Goal: Find specific page/section: Find specific page/section

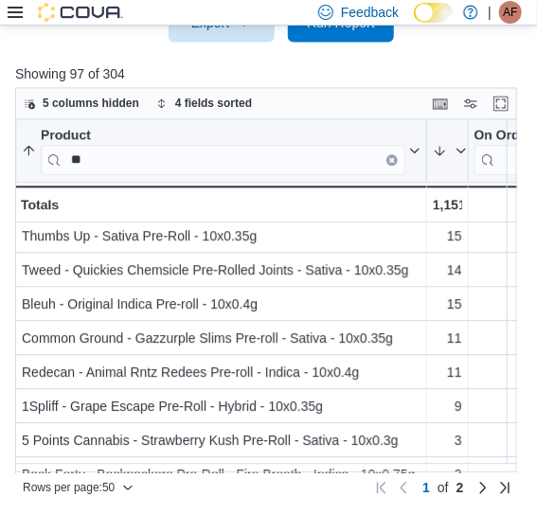
scroll to position [1462, 0]
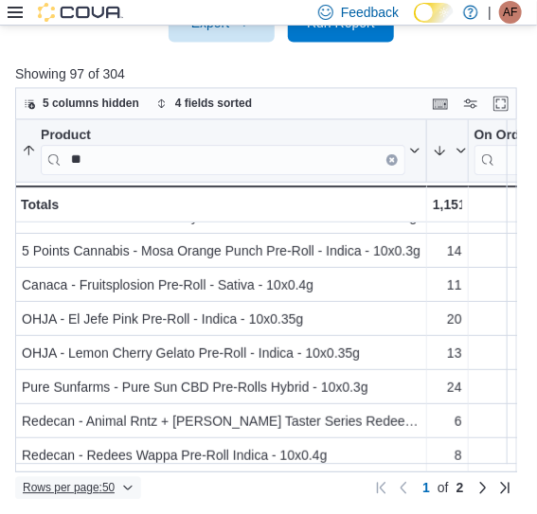
click at [123, 490] on span "Rows per page : 50" at bounding box center [78, 488] width 111 height 23
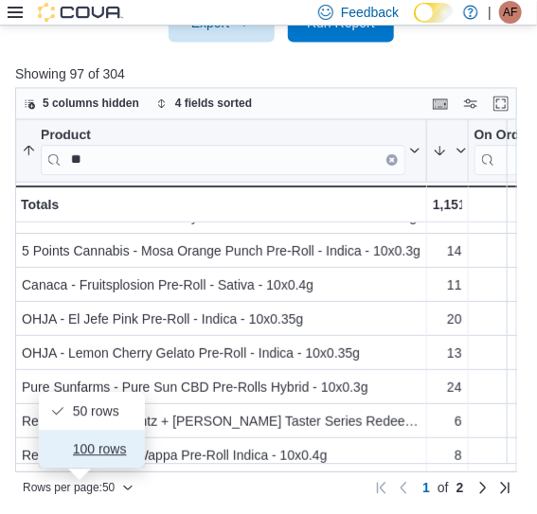
click at [75, 460] on button "100 rows" at bounding box center [92, 450] width 106 height 38
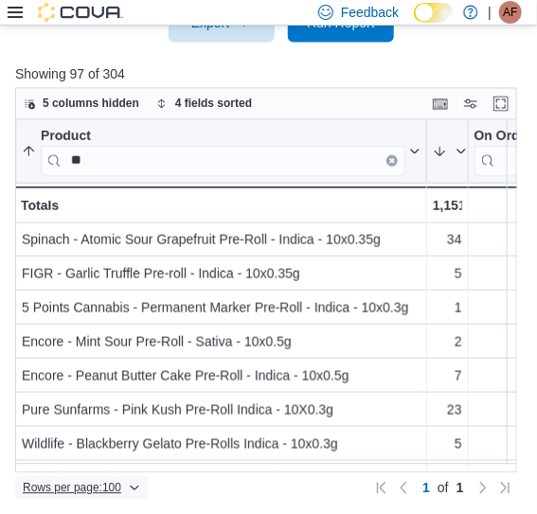
scroll to position [1775, 0]
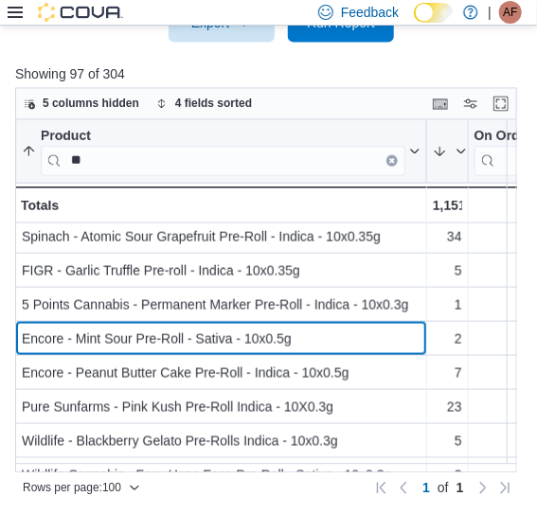
click at [381, 350] on div "Encore - Mint Sour Pre-Roll - Sativa - 10x0.5g - Product, column 1, row 56" at bounding box center [221, 339] width 412 height 34
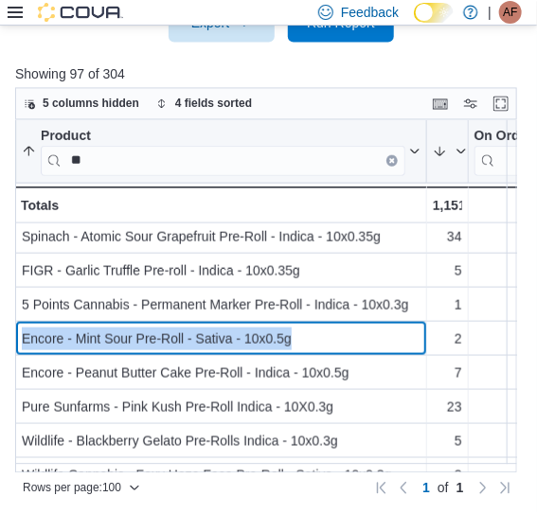
click at [381, 350] on div "Encore - Mint Sour Pre-Roll - Sativa - 10x0.5g - Product, column 1, row 56" at bounding box center [221, 339] width 412 height 34
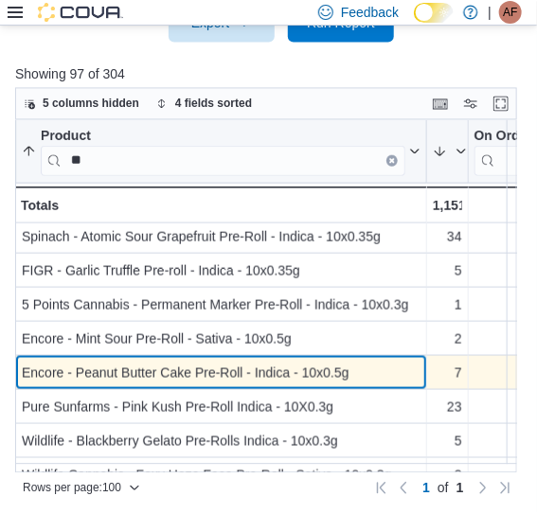
click at [375, 362] on div "Encore - Peanut Butter Cake Pre-Roll - Indica - 10x0.5g" at bounding box center [221, 372] width 398 height 23
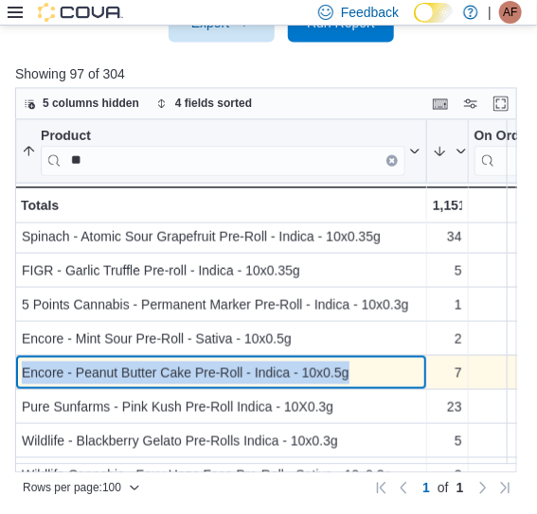
click at [375, 362] on div "Encore - Peanut Butter Cake Pre-Roll - Indica - 10x0.5g" at bounding box center [221, 372] width 398 height 23
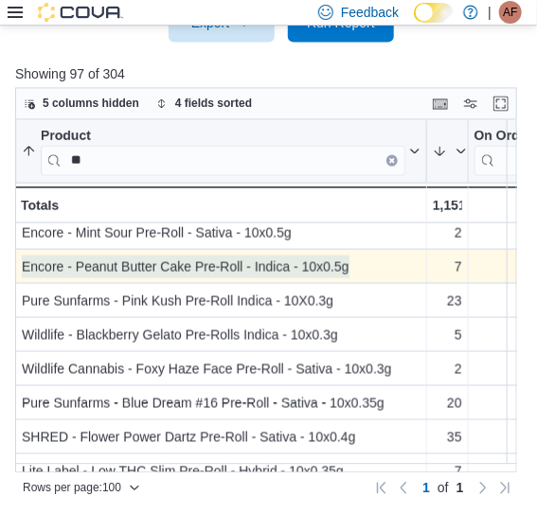
scroll to position [1893, 0]
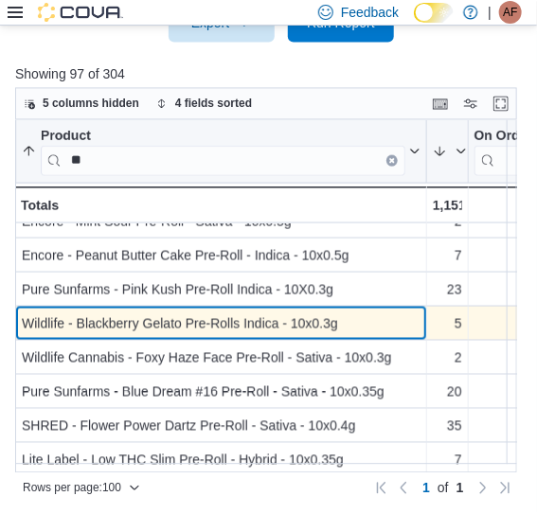
click at [385, 313] on div "Wildlife - Blackberry Gelato Pre-Rolls Indica - 10x0.3g" at bounding box center [221, 323] width 398 height 23
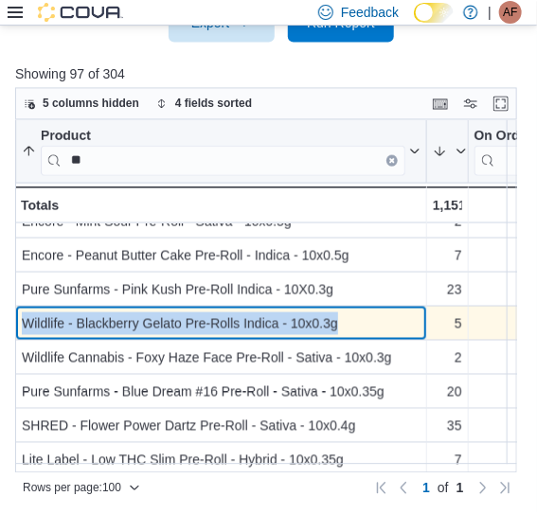
click at [385, 313] on div "Wildlife - Blackberry Gelato Pre-Rolls Indica - 10x0.3g" at bounding box center [221, 323] width 398 height 23
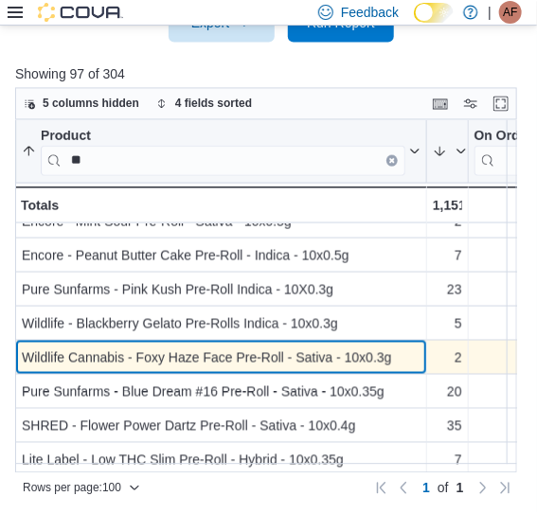
click at [403, 350] on div "Wildlife Cannabis - Foxy Haze Face Pre-Roll - Sativa - 10x0.3g" at bounding box center [221, 357] width 398 height 23
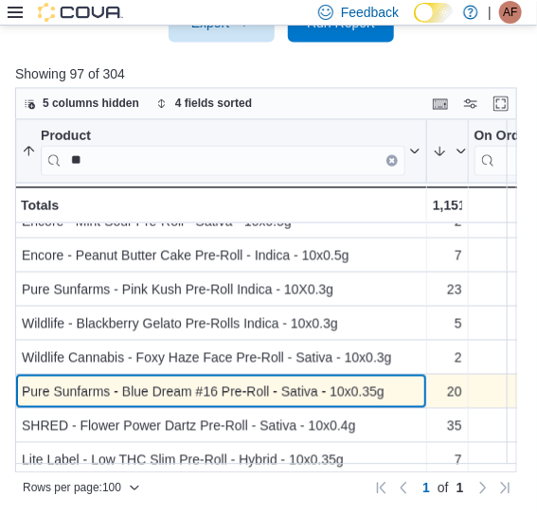
click at [403, 392] on div "Pure Sunfarms - Blue Dream #16 Pre-Roll - Sativa - 10x0.35g" at bounding box center [221, 391] width 398 height 23
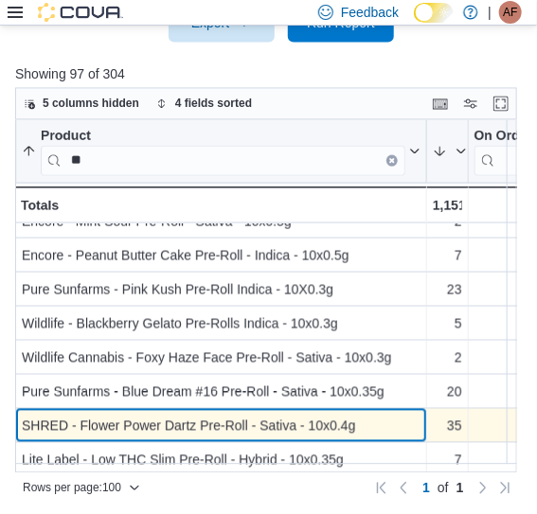
scroll to position [1907, 0]
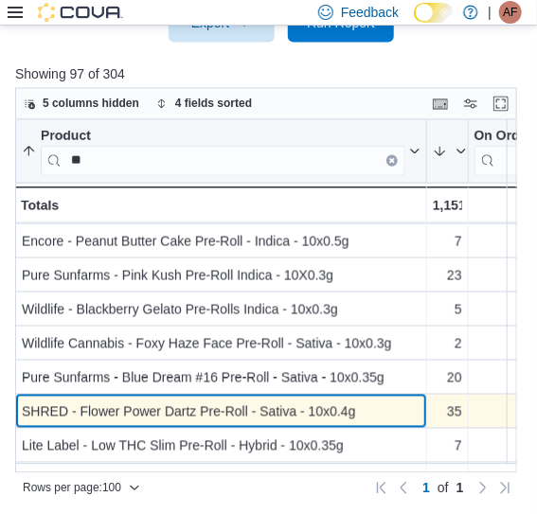
click at [375, 423] on div "Product ** Sorted by Regular Price, ascending , then sorted by In Stock Qty, de…" at bounding box center [273, 296] width 516 height 353
click at [375, 423] on div "SHRED - Flower Power Dartz Pre-Roll - Sativa - 10x0.4g - Product, column 1, row…" at bounding box center [221, 412] width 412 height 34
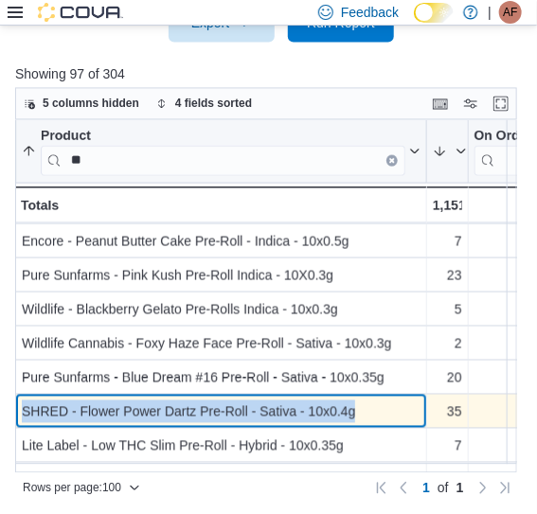
click at [375, 423] on div "SHRED - Flower Power Dartz Pre-Roll - Sativa - 10x0.4g - Product, column 1, row…" at bounding box center [221, 412] width 412 height 34
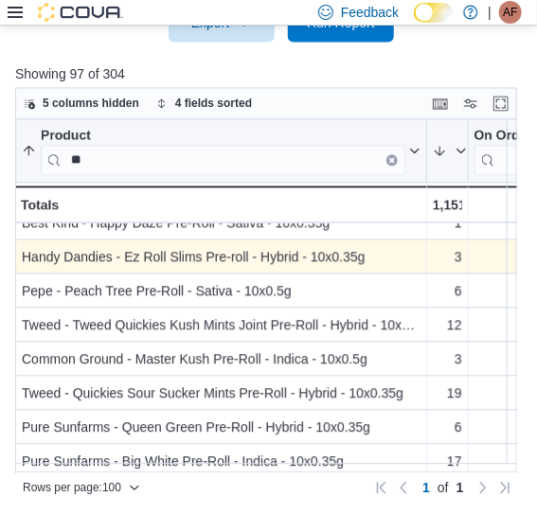
scroll to position [2240, 0]
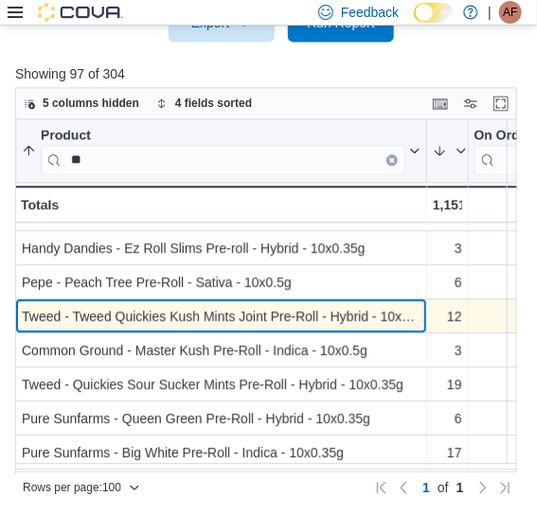
click at [414, 306] on div "Tweed - Tweed Quickies Kush Mints Joint Pre-Roll - Hybrid - 10x0.35g" at bounding box center [221, 317] width 398 height 23
click at [414, 304] on div "Tweed - Tweed Quickies Kush Mints Joint Pre-Roll - Hybrid - 10x0.35g - Product,…" at bounding box center [221, 317] width 412 height 34
click at [426, 308] on div "Tweed - Tweed Quickies Kush Mints Joint Pre-Roll - Hybrid - 10x0.35g - Product,…" at bounding box center [221, 317] width 412 height 34
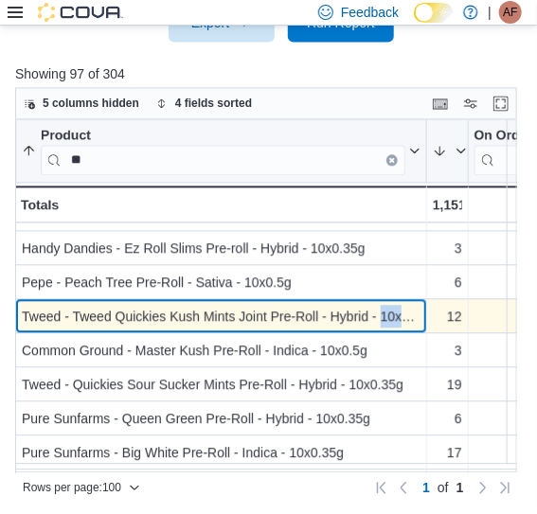
click at [426, 308] on div "Tweed - Tweed Quickies Kush Mints Joint Pre-Roll - Hybrid - 10x0.35g - Product,…" at bounding box center [221, 317] width 412 height 34
click at [416, 309] on div "Tweed - Tweed Quickies Kush Mints Joint Pre-Roll - Hybrid - 10x0.35g" at bounding box center [221, 317] width 398 height 23
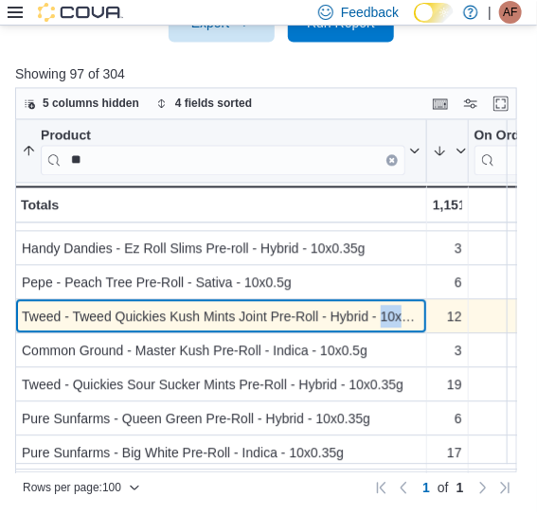
click at [416, 309] on div "Tweed - Tweed Quickies Kush Mints Joint Pre-Roll - Hybrid - 10x0.35g" at bounding box center [221, 317] width 398 height 23
click at [403, 313] on div "Tweed - Tweed Quickies Kush Mints Joint Pre-Roll - Hybrid - 10x0.35g" at bounding box center [221, 317] width 398 height 23
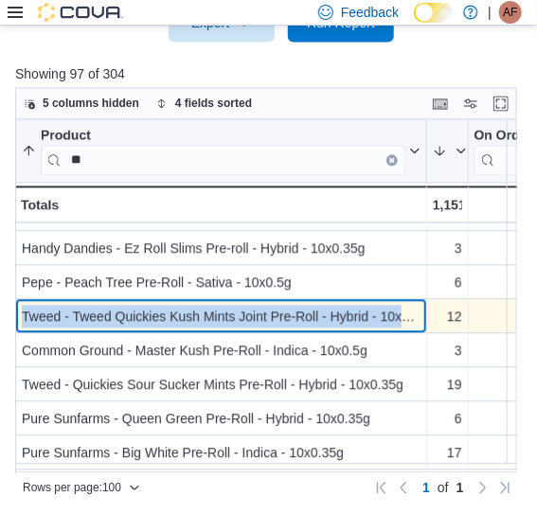
click at [403, 313] on div "Tweed - Tweed Quickies Kush Mints Joint Pre-Roll - Hybrid - 10x0.35g" at bounding box center [221, 317] width 398 height 23
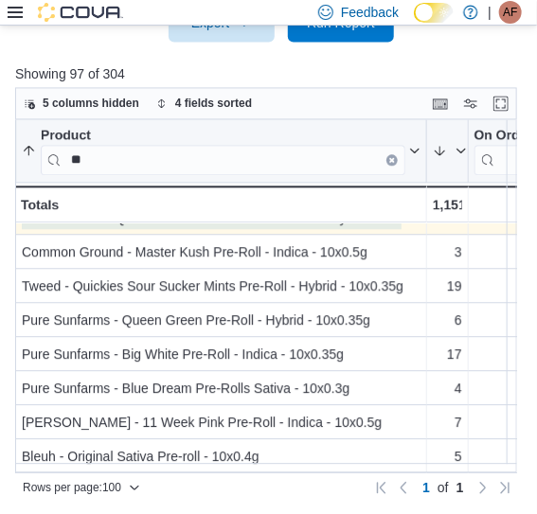
scroll to position [2339, 0]
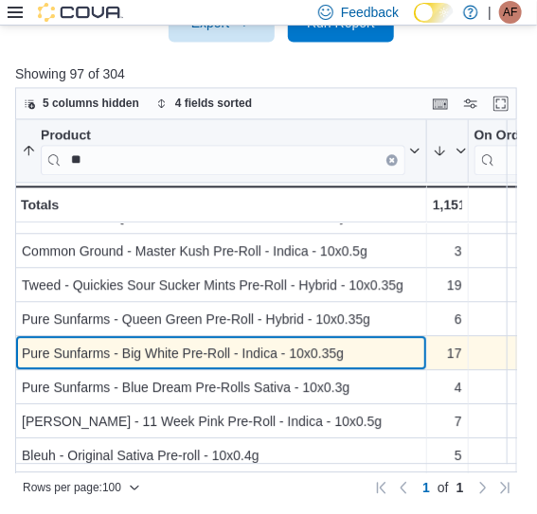
click at [369, 350] on div "Pure Sunfarms - Big White Pre-Roll - Indica - 10x0.35g" at bounding box center [221, 354] width 398 height 23
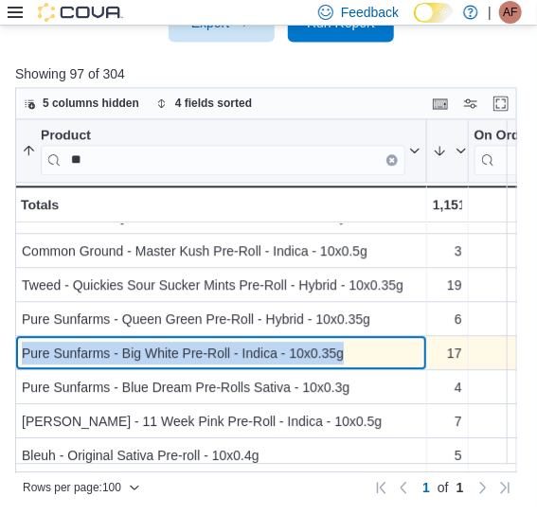
click at [369, 350] on div "Pure Sunfarms - Big White Pre-Roll - Indica - 10x0.35g" at bounding box center [221, 354] width 398 height 23
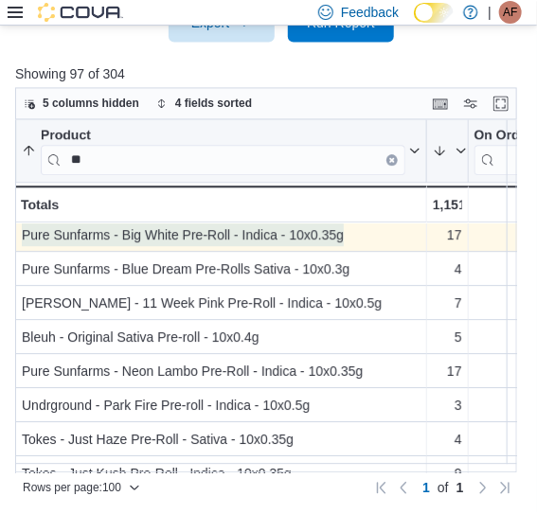
scroll to position [2458, 0]
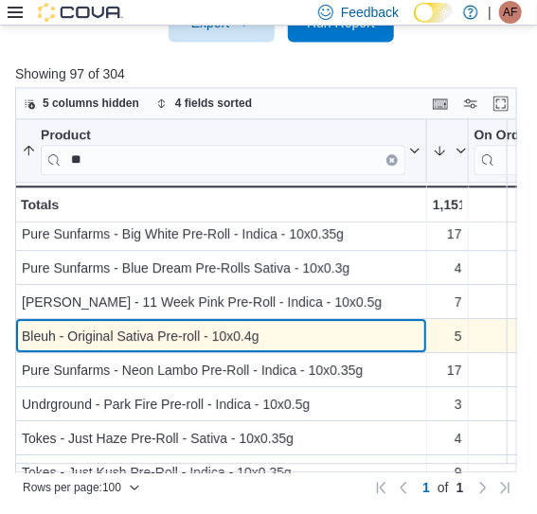
click at [285, 336] on div "Bleuh - Original Sativa Pre-roll - 10x0.4g" at bounding box center [221, 337] width 398 height 23
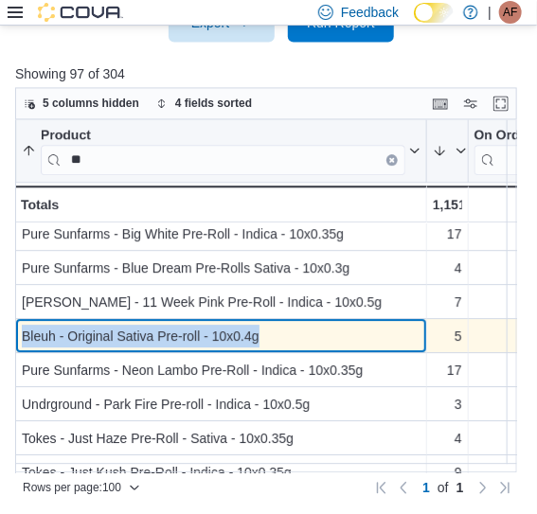
click at [285, 336] on div "Bleuh - Original Sativa Pre-roll - 10x0.4g" at bounding box center [221, 337] width 398 height 23
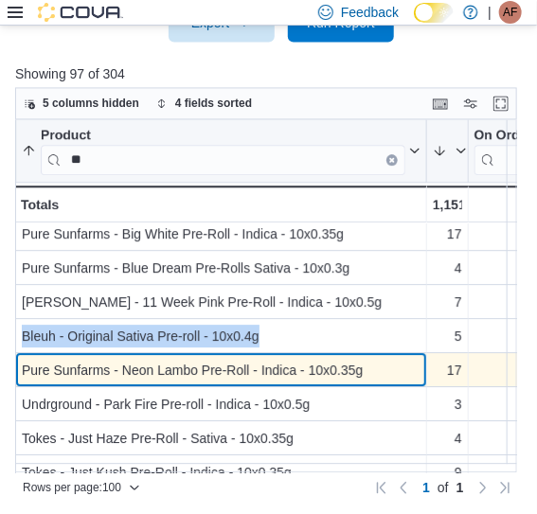
click at [380, 376] on div "Pure Sunfarms - Neon Lambo Pre-Roll - Indica - 10x0.35g" at bounding box center [221, 371] width 398 height 23
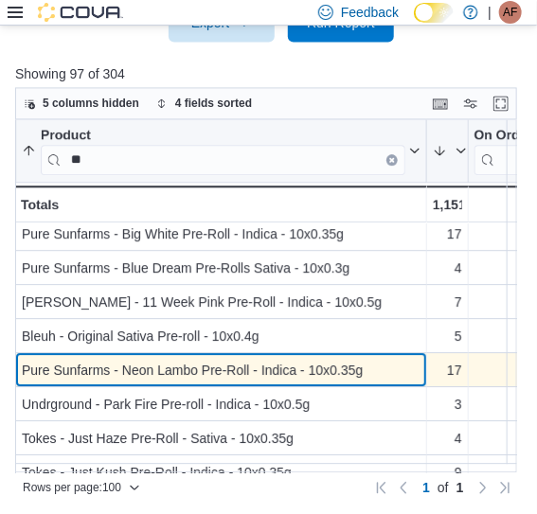
click at [380, 376] on div "Pure Sunfarms - Neon Lambo Pre-Roll - Indica - 10x0.35g" at bounding box center [221, 371] width 398 height 23
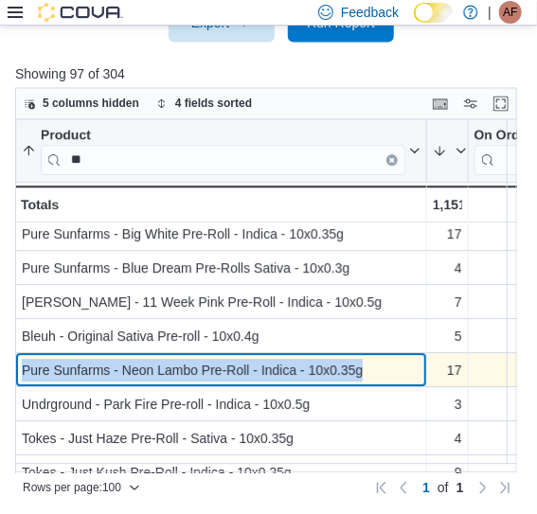
click at [380, 376] on div "Pure Sunfarms - Neon Lambo Pre-Roll - Indica - 10x0.35g" at bounding box center [221, 371] width 398 height 23
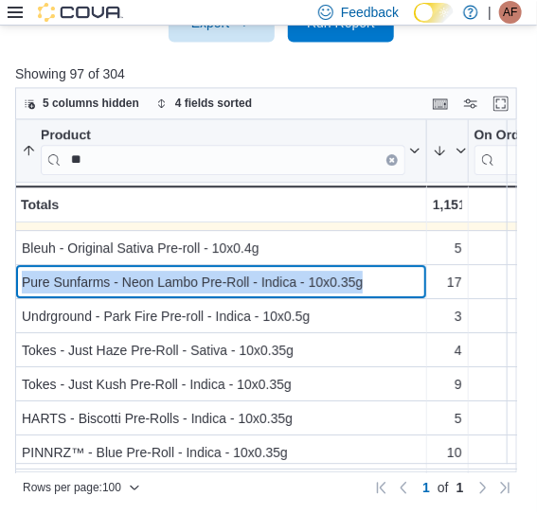
scroll to position [2545, 0]
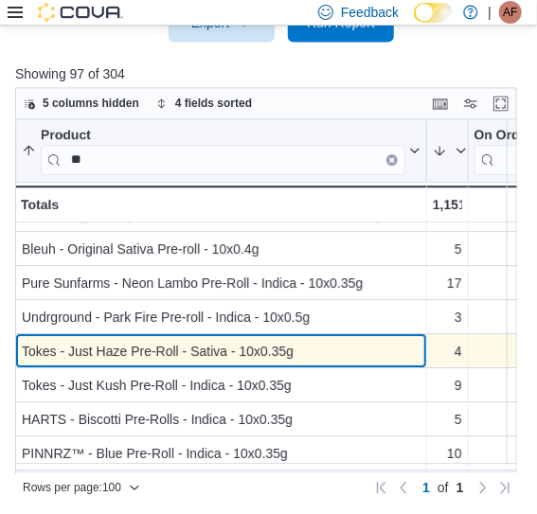
click at [315, 353] on div "Tokes - Just Haze Pre-Roll - Sativa - 10x0.35g" at bounding box center [221, 352] width 398 height 23
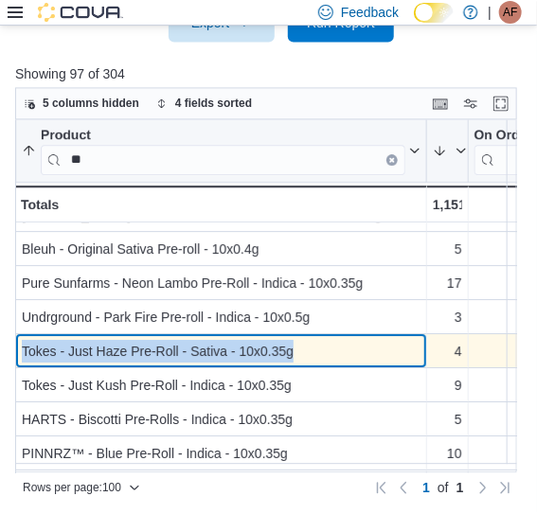
click at [315, 353] on div "Tokes - Just Haze Pre-Roll - Sativa - 10x0.35g" at bounding box center [221, 352] width 398 height 23
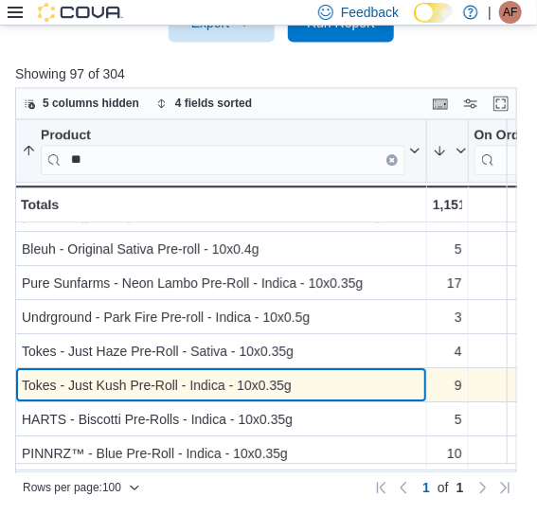
click at [308, 380] on div "Tokes - Just Kush Pre-Roll - Indica - 10x0.35g" at bounding box center [221, 386] width 398 height 23
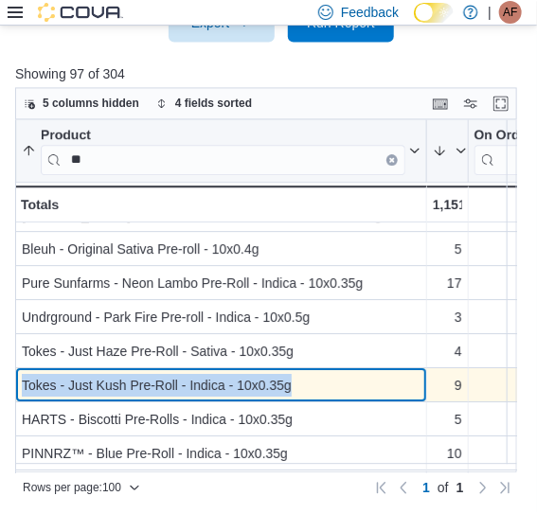
click at [308, 380] on div "Tokes - Just Kush Pre-Roll - Indica - 10x0.35g" at bounding box center [221, 386] width 398 height 23
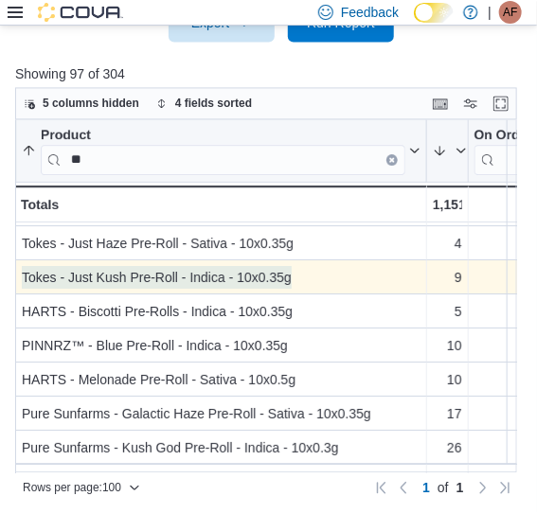
scroll to position [2681, 0]
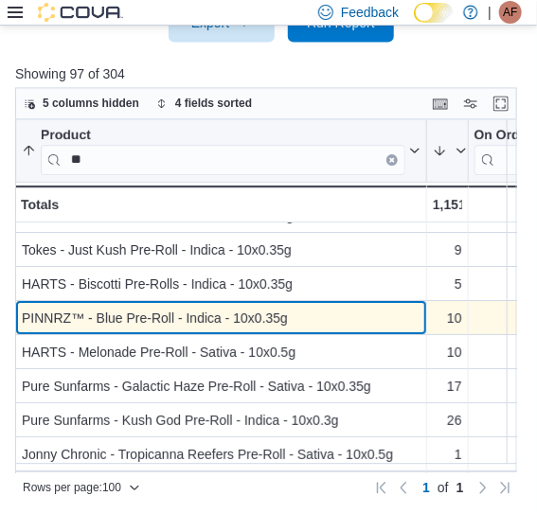
click at [345, 319] on div "PINNRZ™ - Blue Pre-Roll - Indica - 10x0.35g" at bounding box center [221, 319] width 398 height 23
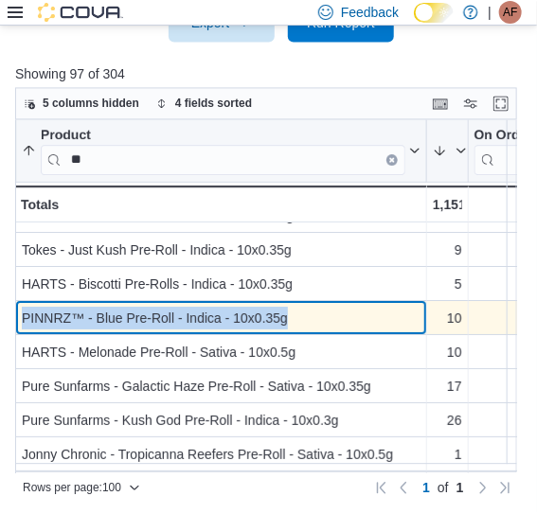
click at [345, 319] on div "PINNRZ™ - Blue Pre-Roll - Indica - 10x0.35g" at bounding box center [221, 319] width 398 height 23
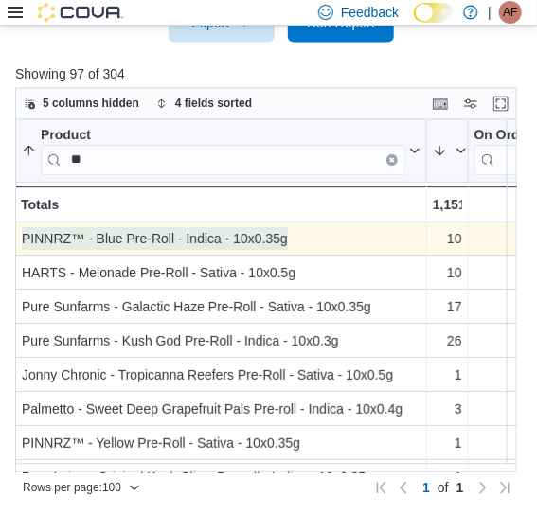
scroll to position [2775, 0]
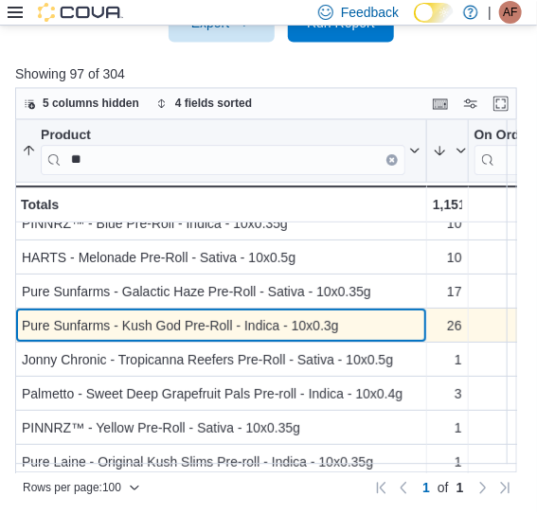
click at [375, 326] on div "Pure Sunfarms - Kush God Pre-Roll - Indica - 10x0.3g" at bounding box center [221, 326] width 398 height 23
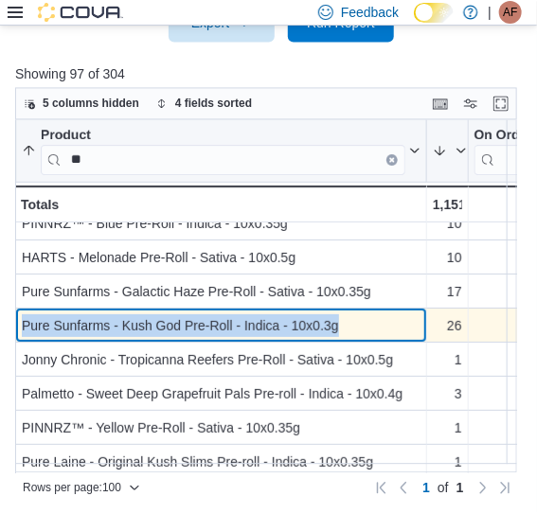
click at [375, 326] on div "Pure Sunfarms - Kush God Pre-Roll - Indica - 10x0.3g" at bounding box center [221, 326] width 398 height 23
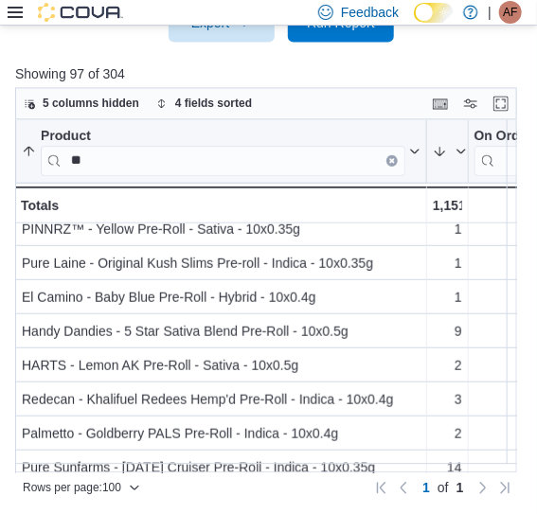
scroll to position [2978, 0]
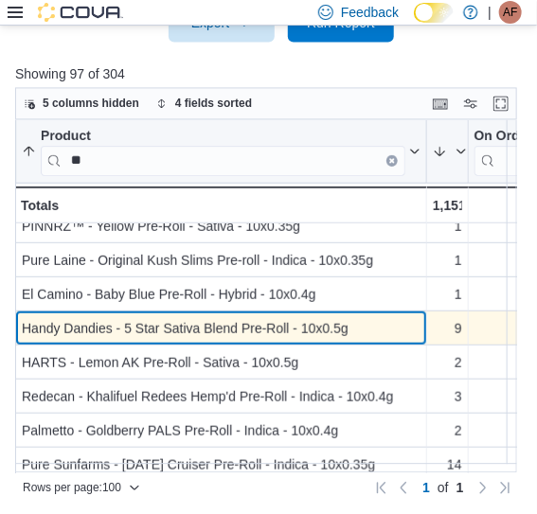
click at [372, 328] on div "Handy Dandies - 5 Star Sativa Blend Pre-Roll - 10x0.5g" at bounding box center [221, 328] width 398 height 23
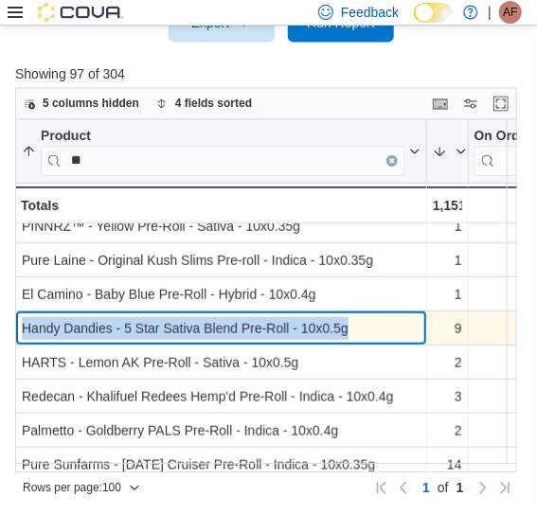
click at [372, 328] on div "Handy Dandies - 5 Star Sativa Blend Pre-Roll - 10x0.5g" at bounding box center [221, 328] width 398 height 23
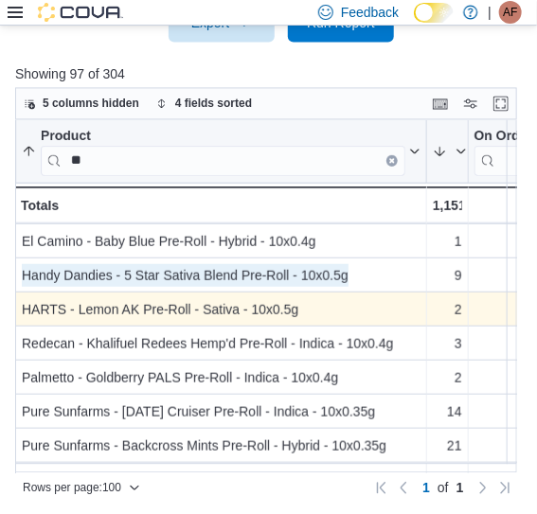
scroll to position [3063, 0]
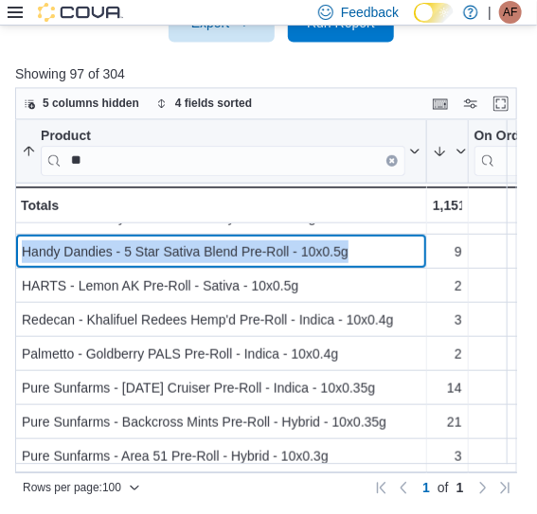
click at [103, 153] on input "**" at bounding box center [223, 161] width 364 height 30
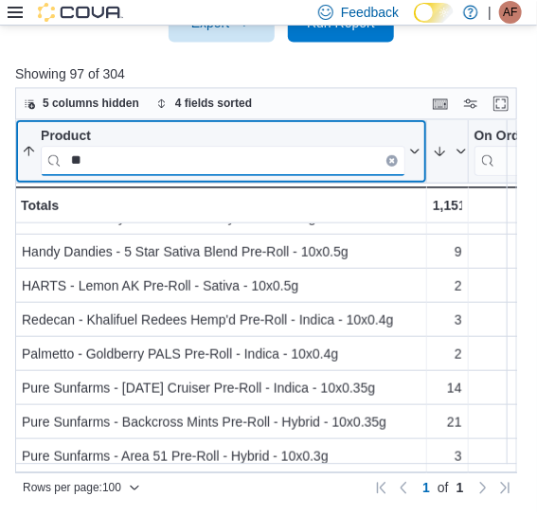
click at [103, 153] on input "**" at bounding box center [223, 161] width 364 height 30
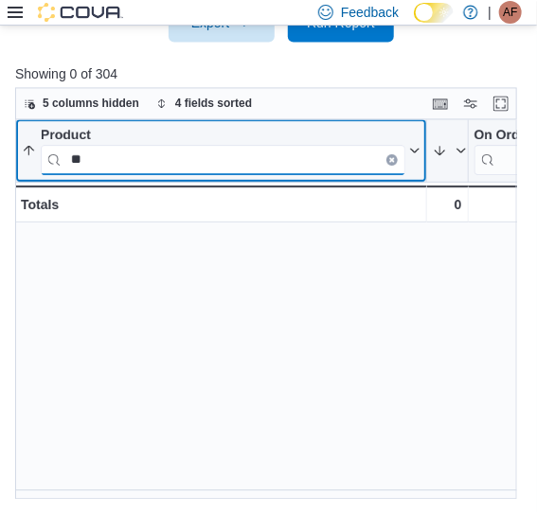
scroll to position [0, 0]
type input "*"
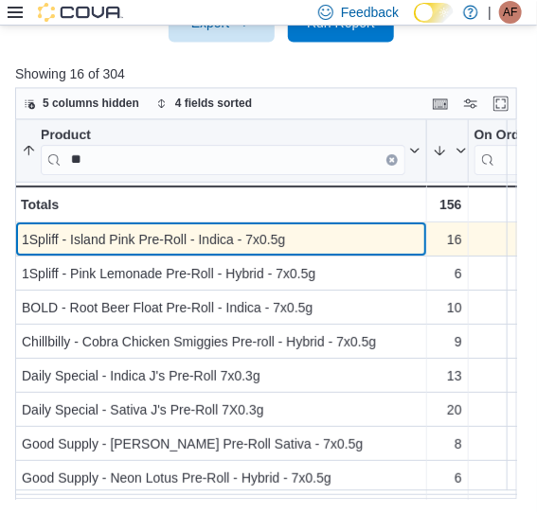
click at [329, 234] on div "1Spliff - Island Pink Pre-Roll - Indica - 7x0.5g" at bounding box center [221, 240] width 398 height 23
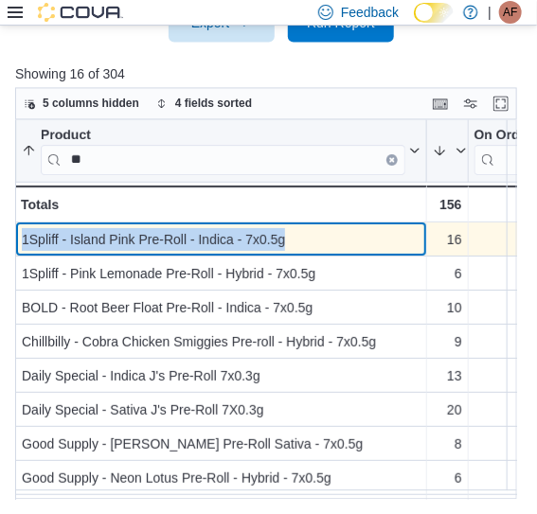
click at [329, 234] on div "1Spliff - Island Pink Pre-Roll - Indica - 7x0.5g" at bounding box center [221, 240] width 398 height 23
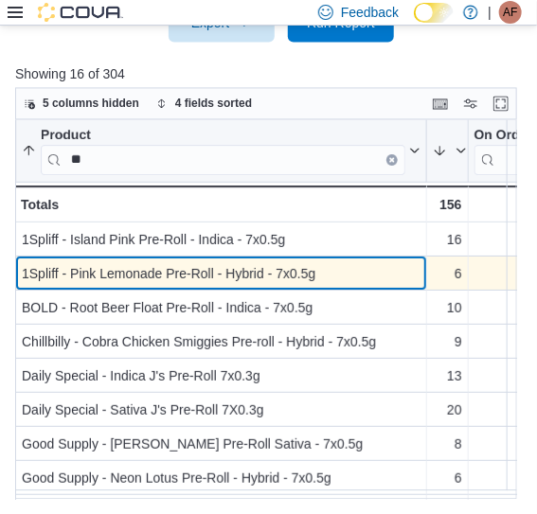
click at [335, 271] on div "1Spliff - Pink Lemonade Pre-Roll - Hybrid - 7x0.5g" at bounding box center [221, 274] width 398 height 23
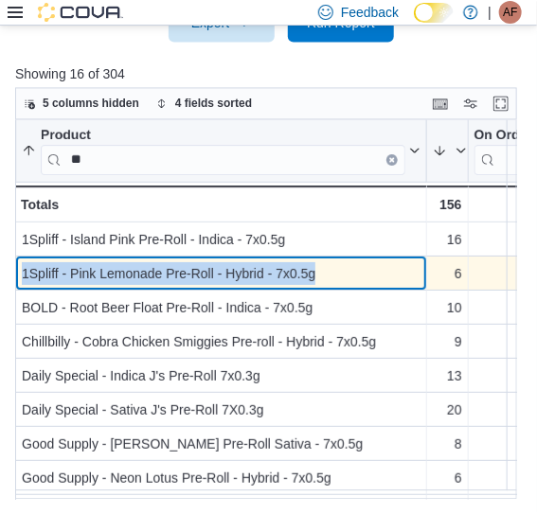
click at [335, 271] on div "1Spliff - Pink Lemonade Pre-Roll - Hybrid - 7x0.5g" at bounding box center [221, 274] width 398 height 23
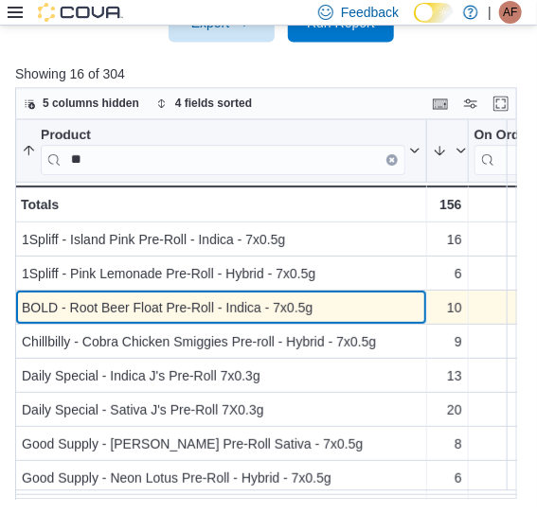
click at [356, 308] on div "BOLD - Root Beer Float Pre-Roll - Indica - 7x0.5g" at bounding box center [221, 308] width 398 height 23
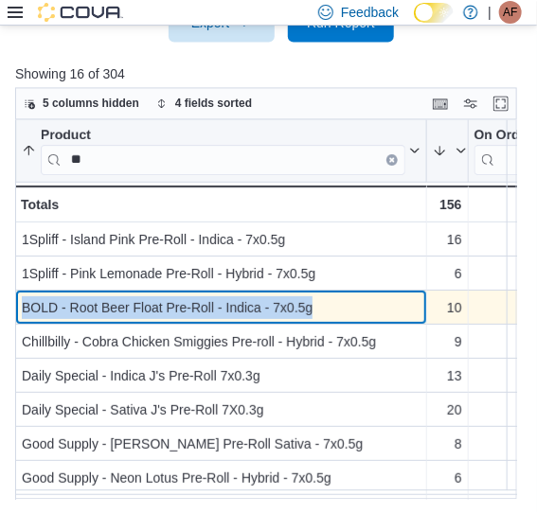
click at [356, 308] on div "BOLD - Root Beer Float Pre-Roll - Indica - 7x0.5g" at bounding box center [221, 308] width 398 height 23
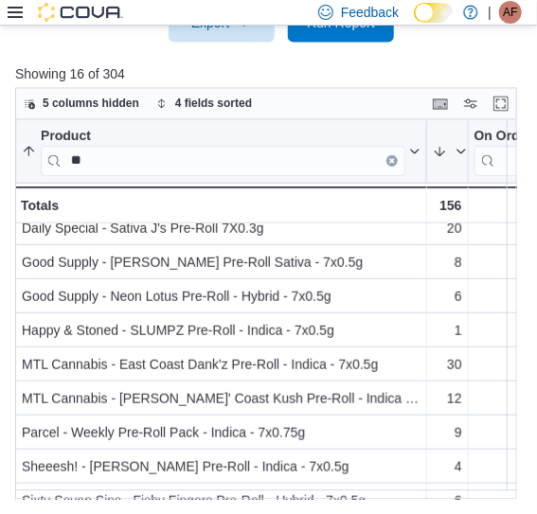
scroll to position [189, 0]
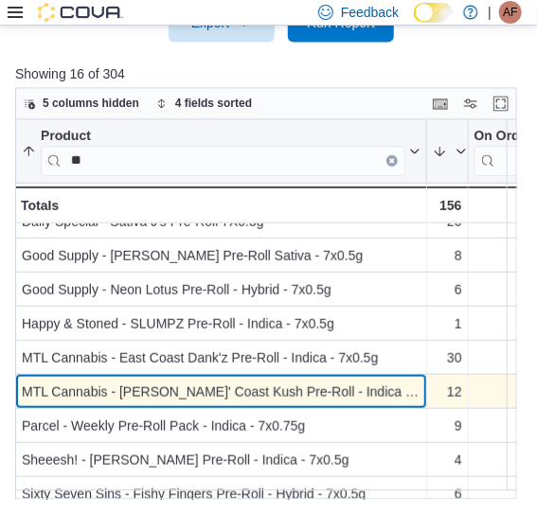
click at [391, 387] on div "MTL Cannabis - [PERSON_NAME]' Coast Kush Pre-Roll - Indica - 7x0.5g" at bounding box center [221, 391] width 398 height 23
click at [388, 388] on div "MTL Cannabis - [PERSON_NAME]' Coast Kush Pre-Roll - Indica - 7x0.5g" at bounding box center [221, 391] width 398 height 23
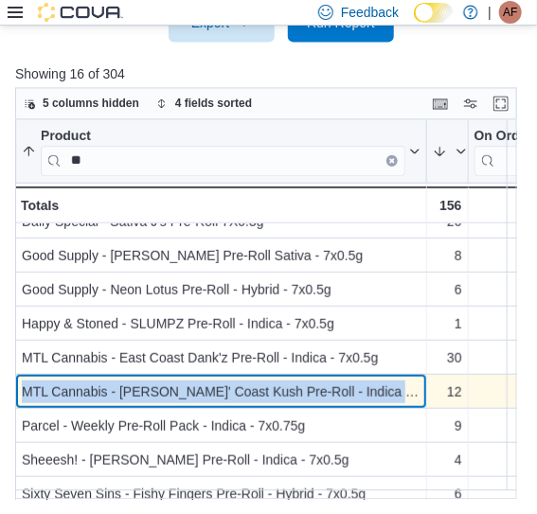
click at [388, 388] on div "MTL Cannabis - [PERSON_NAME]' Coast Kush Pre-Roll - Indica - 7x0.5g" at bounding box center [221, 391] width 398 height 23
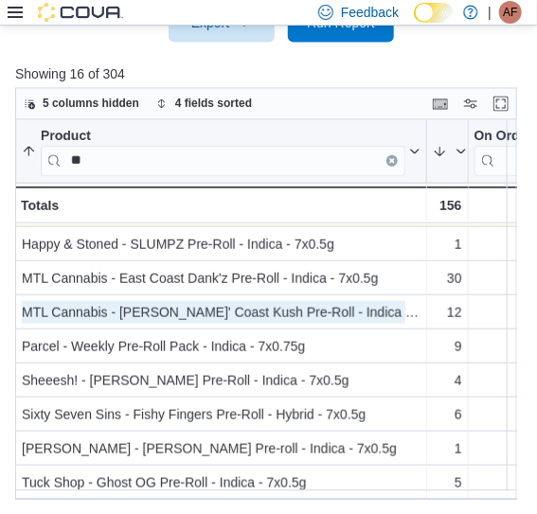
scroll to position [277, 0]
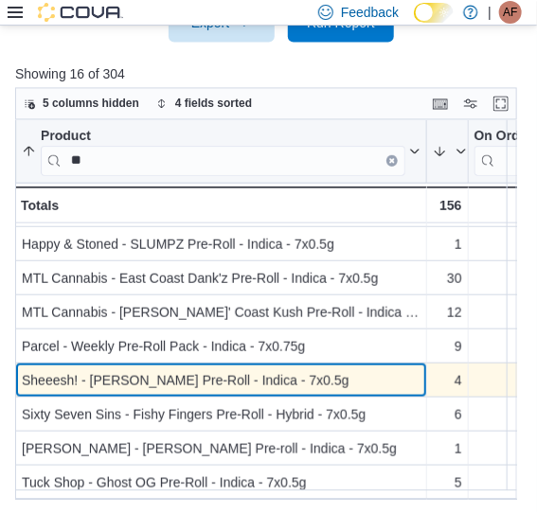
click at [348, 370] on div "Sheeesh! - [PERSON_NAME] Pre-Roll - Indica - 7x0.5g" at bounding box center [221, 380] width 398 height 23
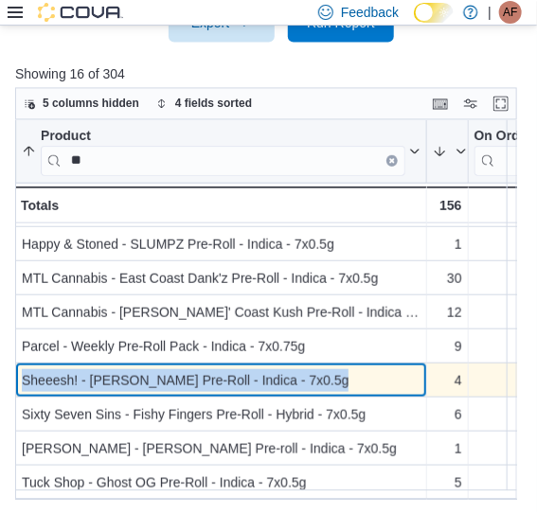
click at [348, 370] on div "Sheeesh! - [PERSON_NAME] Pre-Roll - Indica - 7x0.5g" at bounding box center [221, 380] width 398 height 23
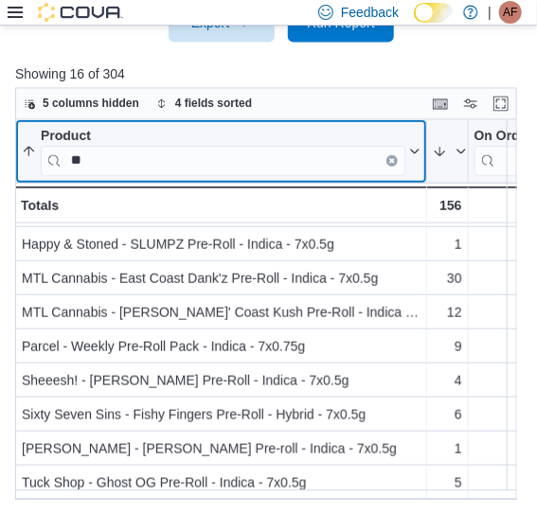
click at [100, 157] on input "**" at bounding box center [223, 161] width 364 height 30
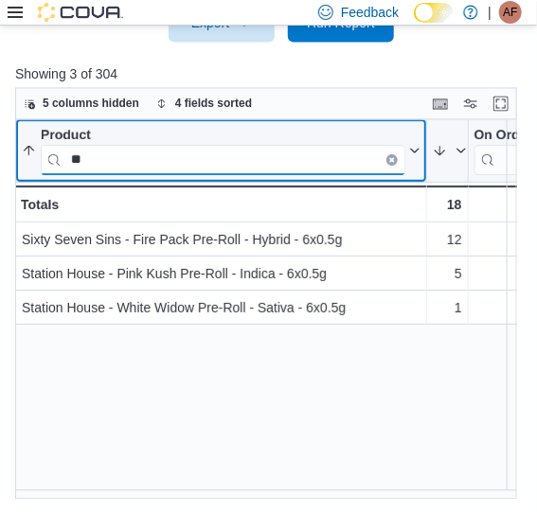
scroll to position [0, 0]
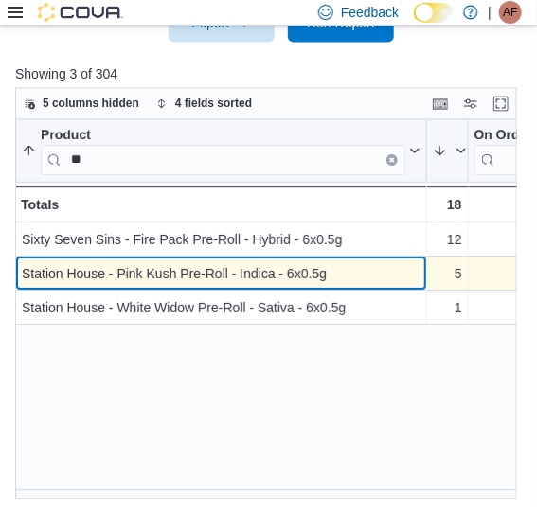
click at [378, 269] on div "Station House - Pink Kush Pre-Roll - Indica - 6x0.5g" at bounding box center [221, 274] width 398 height 23
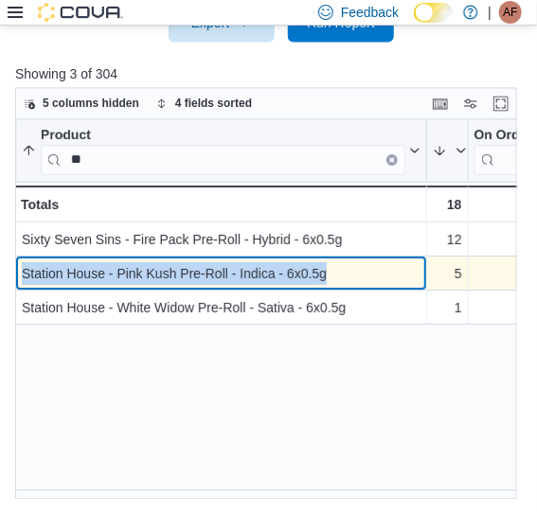
click at [378, 269] on div "Station House - Pink Kush Pre-Roll - Indica - 6x0.5g" at bounding box center [221, 274] width 398 height 23
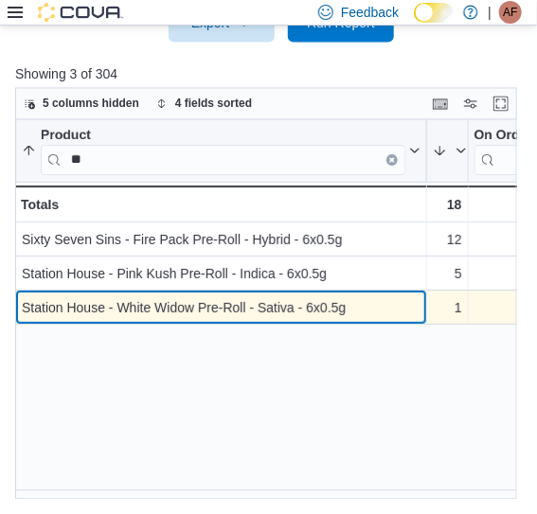
click at [370, 310] on div "Station House - White Widow Pre-Roll - Sativa - 6x0.5g" at bounding box center [221, 308] width 398 height 23
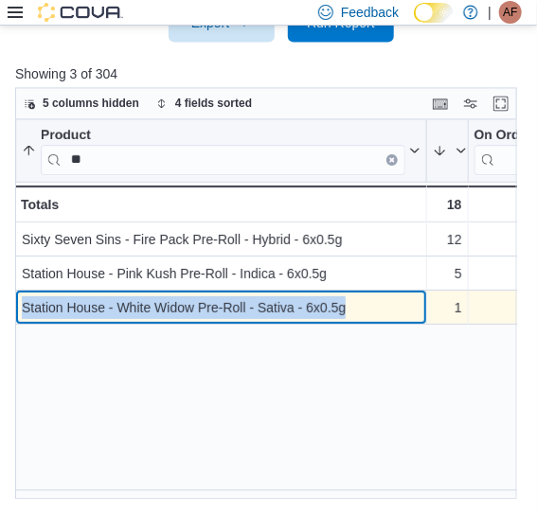
click at [370, 310] on div "Station House - White Widow Pre-Roll - Sativa - 6x0.5g" at bounding box center [221, 308] width 398 height 23
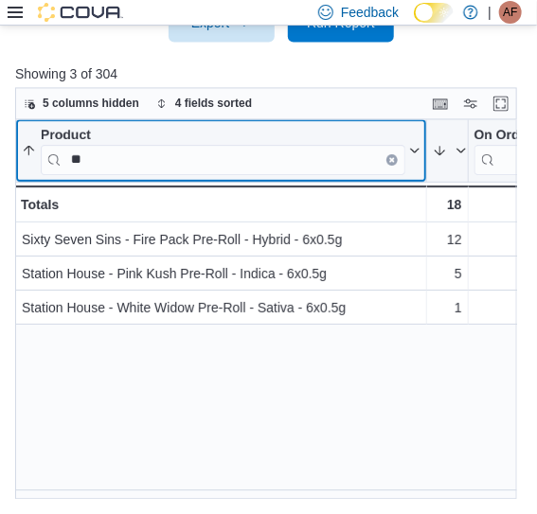
click at [100, 164] on input "**" at bounding box center [223, 161] width 364 height 30
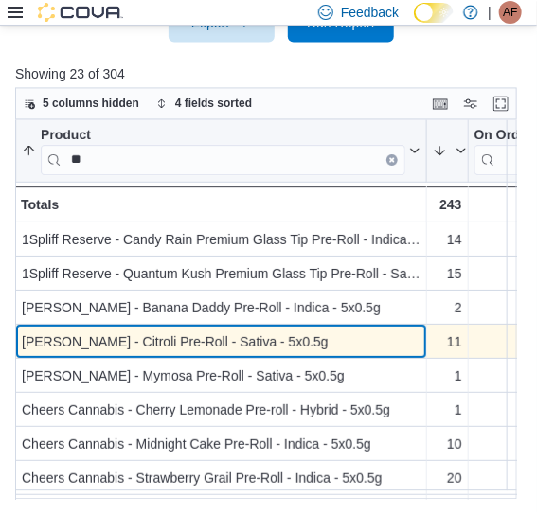
click at [353, 326] on div "[PERSON_NAME] - Citroli Pre-Roll - Sativa - 5x0.5g - Product, column 1, row 4" at bounding box center [221, 343] width 412 height 34
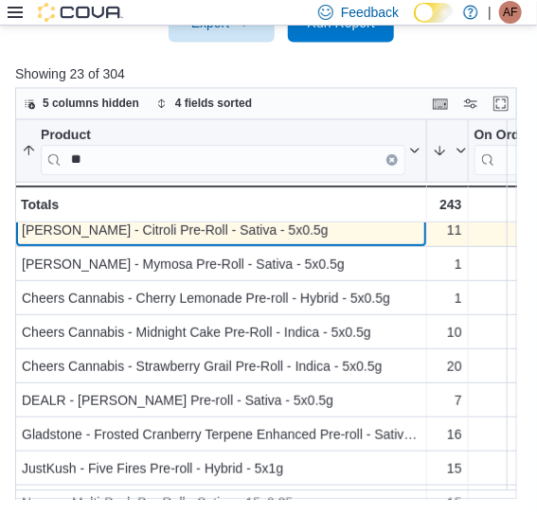
scroll to position [114, 0]
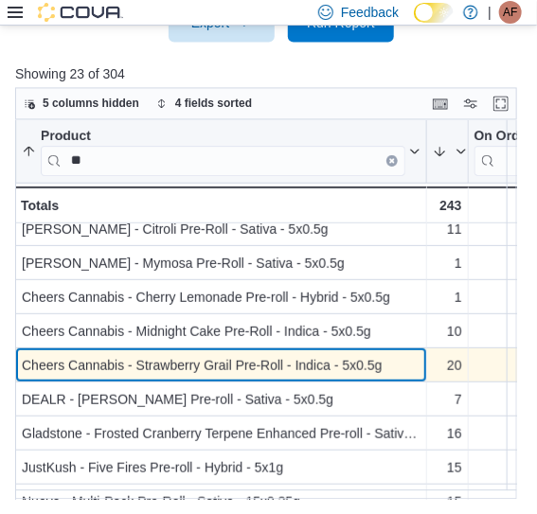
click at [408, 355] on div "Cheers Cannabis - Strawberry Grail Pre-Roll - Indica - 5x0.5g" at bounding box center [221, 365] width 398 height 23
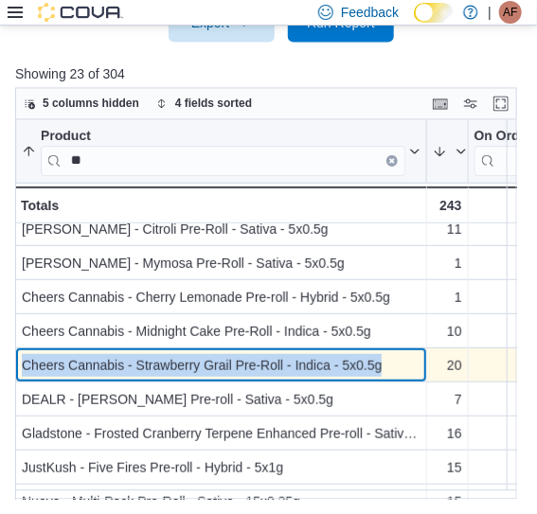
click at [408, 355] on div "Cheers Cannabis - Strawberry Grail Pre-Roll - Indica - 5x0.5g" at bounding box center [221, 365] width 398 height 23
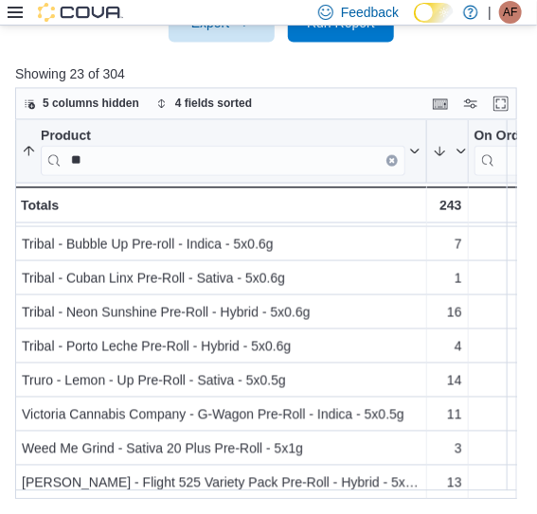
scroll to position [516, 0]
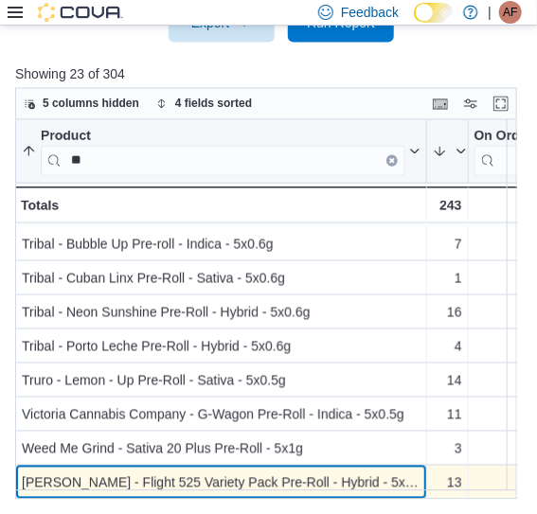
click at [416, 471] on div "[PERSON_NAME] - Flight 525 Variety Pack Pre-Roll - Hybrid - 5x0.5g" at bounding box center [221, 482] width 398 height 23
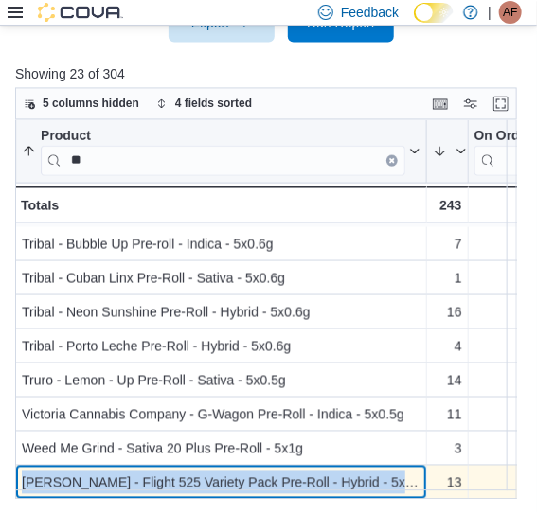
click at [416, 471] on div "[PERSON_NAME] - Flight 525 Variety Pack Pre-Roll - Hybrid - 5x0.5g" at bounding box center [221, 482] width 398 height 23
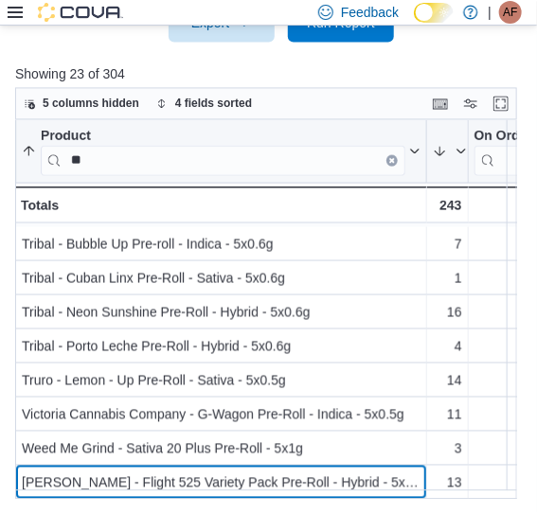
click at [204, 162] on input "**" at bounding box center [223, 161] width 364 height 30
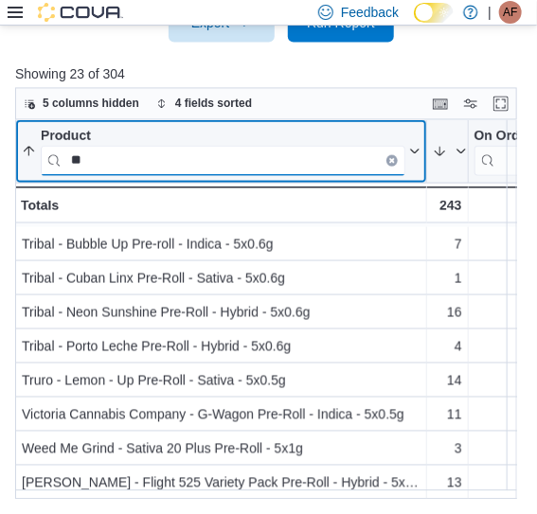
click at [204, 162] on input "**" at bounding box center [223, 161] width 364 height 30
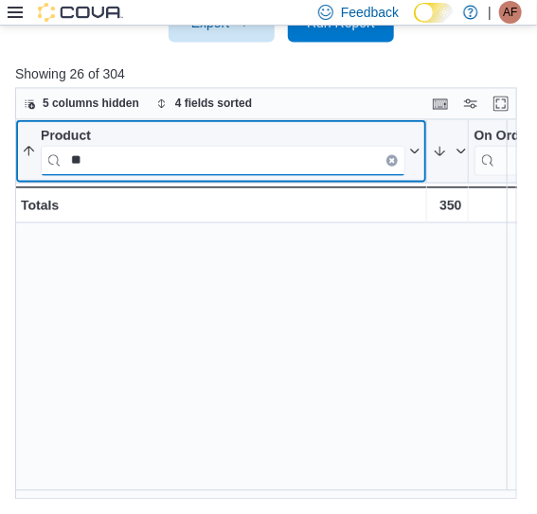
scroll to position [0, 0]
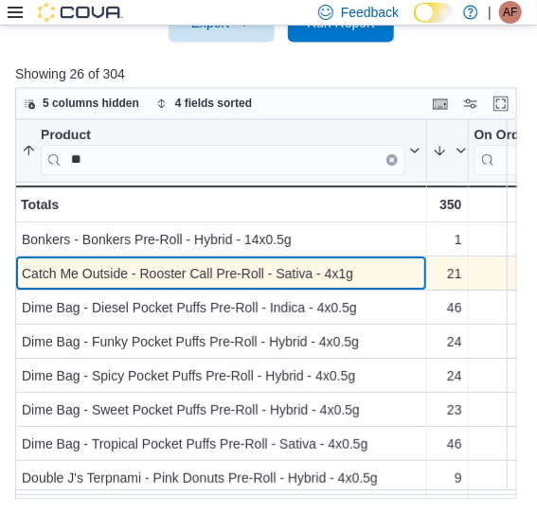
click at [363, 274] on div "Catch Me Outside - Rooster Call Pre-Roll - Sativa - 4x1g" at bounding box center [221, 274] width 398 height 23
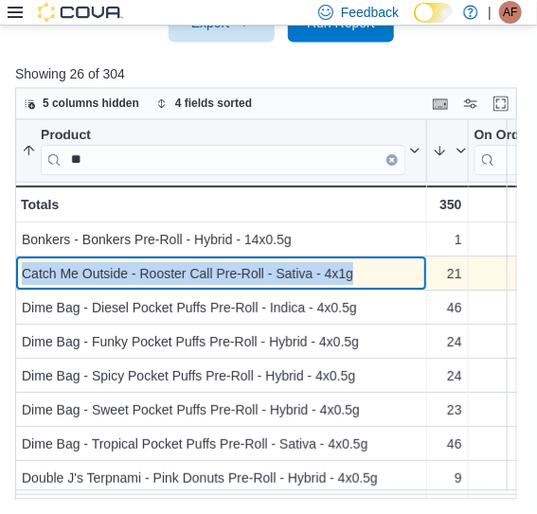
click at [363, 274] on div "Catch Me Outside - Rooster Call Pre-Roll - Sativa - 4x1g" at bounding box center [221, 274] width 398 height 23
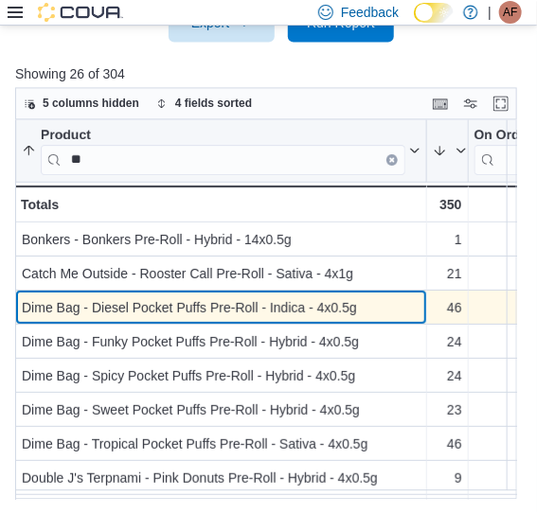
click at [385, 309] on div "Dime Bag - Diesel Pocket Puffs Pre-Roll - Indica - 4x0.5g" at bounding box center [221, 308] width 398 height 23
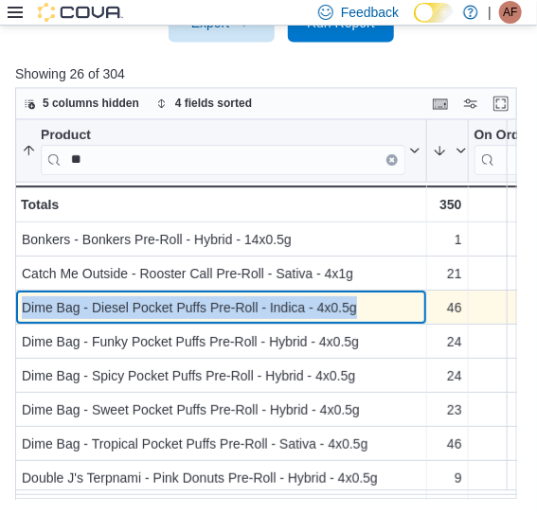
click at [385, 309] on div "Dime Bag - Diesel Pocket Puffs Pre-Roll - Indica - 4x0.5g" at bounding box center [221, 308] width 398 height 23
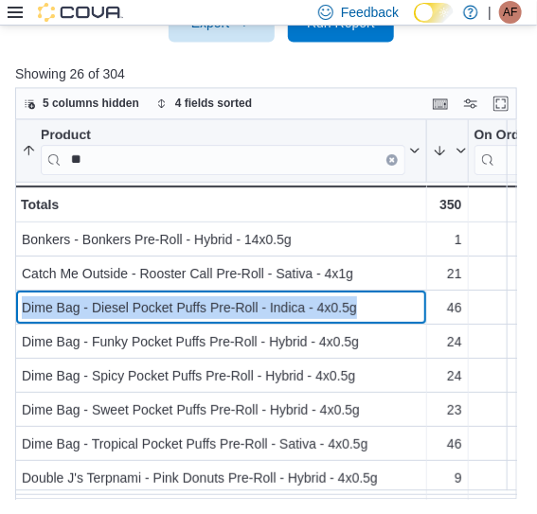
copy div "Dime Bag - Diesel Pocket Puffs Pre-Roll - Indica - 4x0.5g"
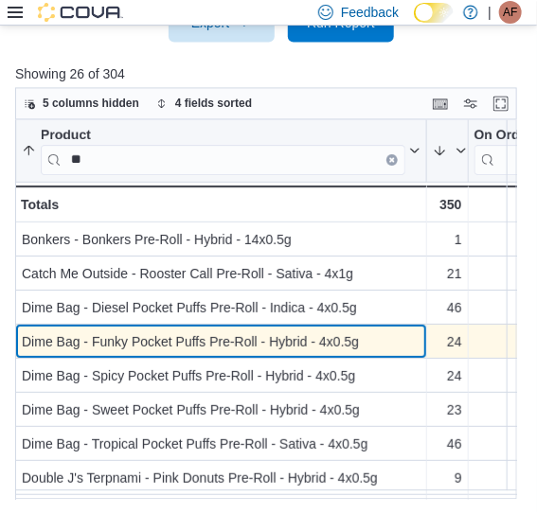
click at [383, 341] on div "Dime Bag - Funky Pocket Puffs Pre-Roll - Hybrid - 4x0.5g" at bounding box center [221, 342] width 398 height 23
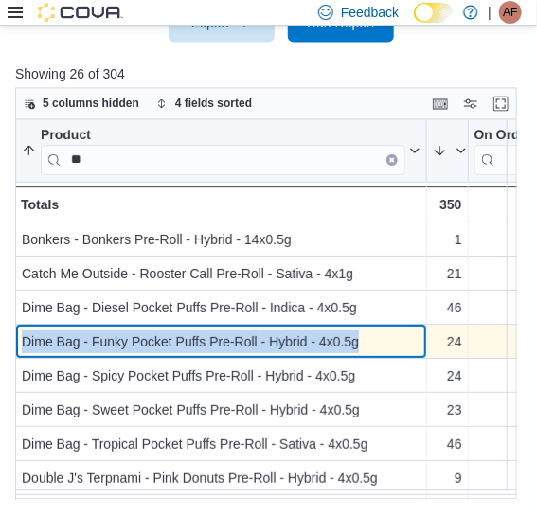
click at [383, 341] on div "Dime Bag - Funky Pocket Puffs Pre-Roll - Hybrid - 4x0.5g" at bounding box center [221, 342] width 398 height 23
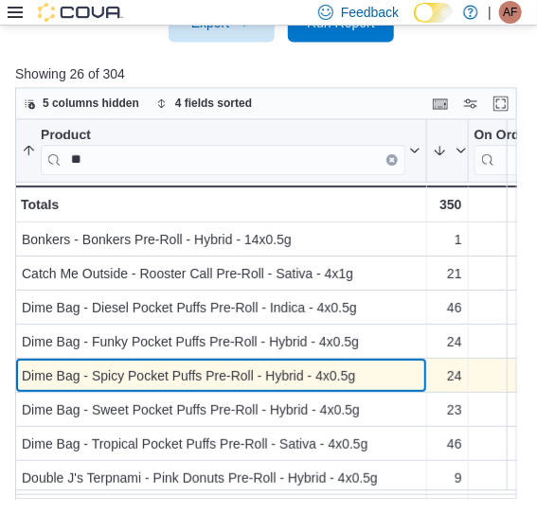
click at [375, 372] on div "Dime Bag - Spicy Pocket Puffs Pre-Roll - Hybrid - 4x0.5g" at bounding box center [221, 376] width 398 height 23
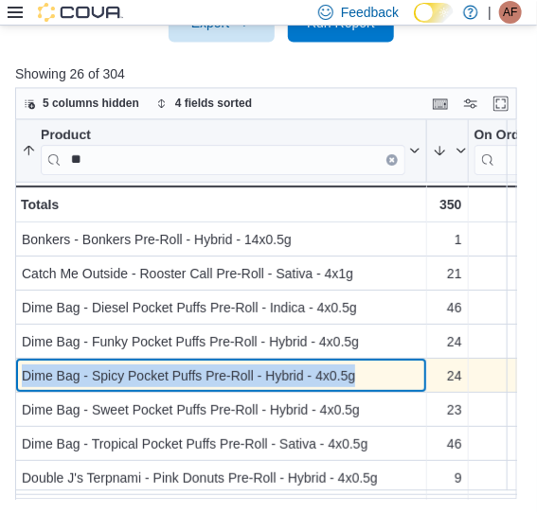
click at [375, 372] on div "Dime Bag - Spicy Pocket Puffs Pre-Roll - Hybrid - 4x0.5g" at bounding box center [221, 376] width 398 height 23
copy div "Dime Bag - Spicy Pocket Puffs Pre-Roll - Hybrid - 4x0.5g"
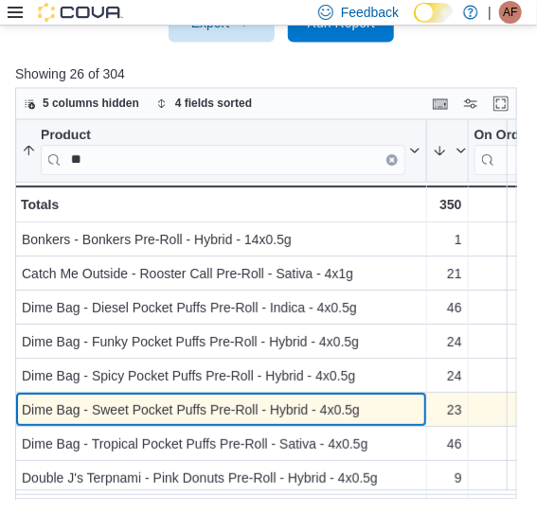
click at [390, 416] on div "Dime Bag - Sweet Pocket Puffs Pre-Roll - Hybrid - 4x0.5g" at bounding box center [221, 410] width 398 height 23
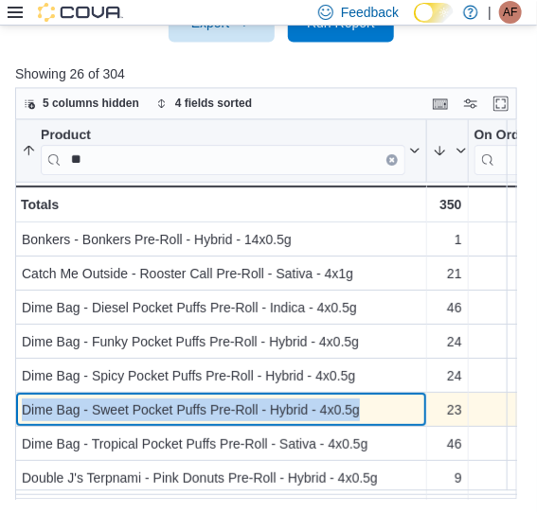
click at [390, 416] on div "Dime Bag - Sweet Pocket Puffs Pre-Roll - Hybrid - 4x0.5g" at bounding box center [221, 410] width 398 height 23
copy div "Dime Bag - Sweet Pocket Puffs Pre-Roll - Hybrid - 4x0.5g"
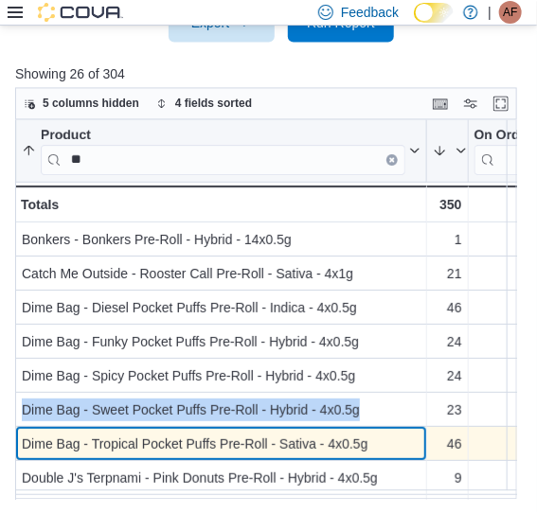
click at [388, 439] on div "Dime Bag - Tropical Pocket Puffs Pre-Roll - Sativa - 4x0.5g" at bounding box center [221, 444] width 398 height 23
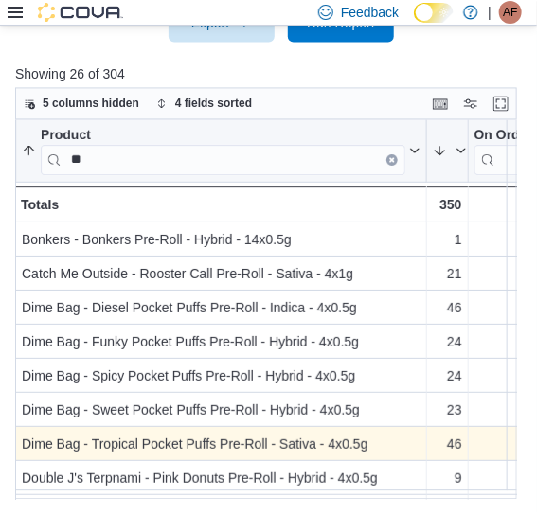
scroll to position [7, 0]
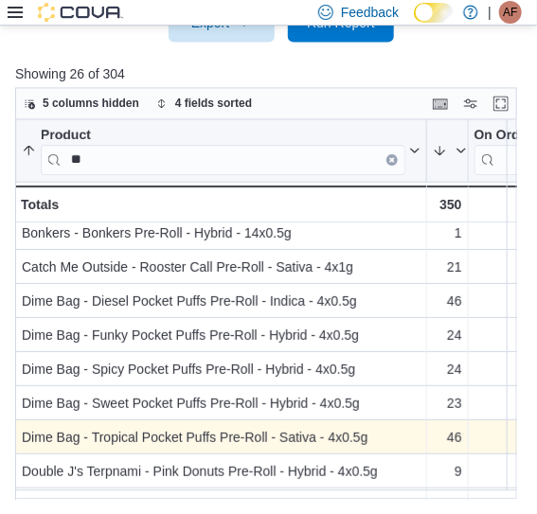
click at [388, 439] on div "Product ** Sorted by Regular Price, ascending , then sorted by In Stock Qty, de…" at bounding box center [273, 309] width 516 height 379
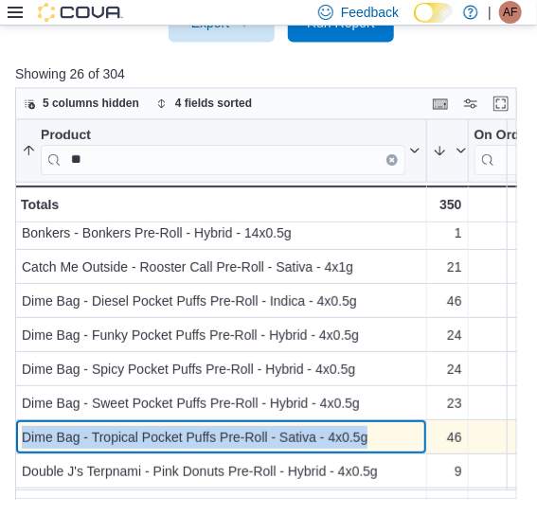
click at [388, 439] on div "Dime Bag - Tropical Pocket Puffs Pre-Roll - Sativa - 4x0.5g" at bounding box center [221, 438] width 398 height 23
copy div "Dime Bag - Tropical Pocket Puffs Pre-Roll - Sativa - 4x0.5g"
click at [388, 439] on div "Dime Bag - Tropical Pocket Puffs Pre-Roll - Sativa - 4x0.5g" at bounding box center [221, 438] width 398 height 23
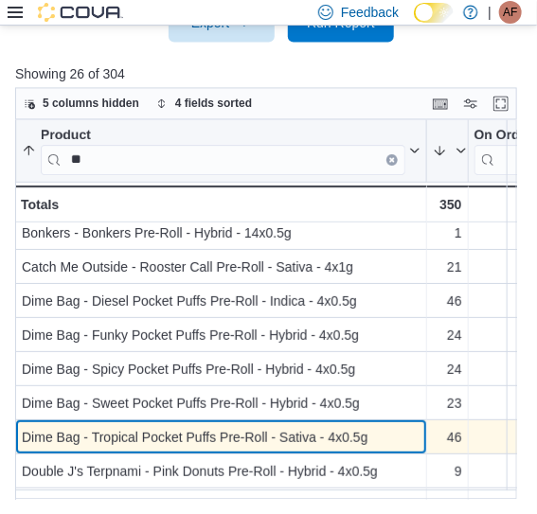
click at [388, 439] on div "Dime Bag - Tropical Pocket Puffs Pre-Roll - Sativa - 4x0.5g" at bounding box center [221, 438] width 398 height 23
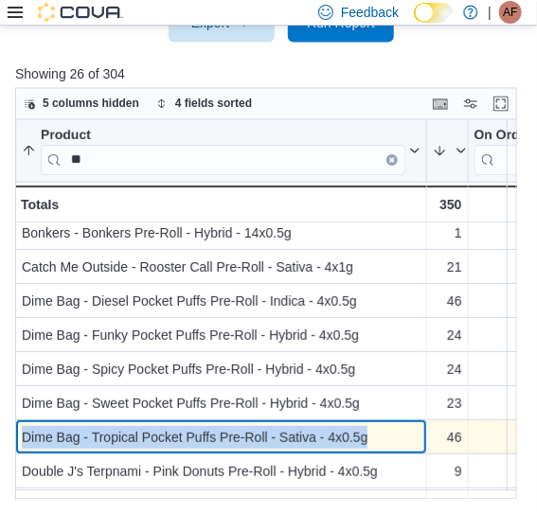
click at [388, 439] on div "Dime Bag - Tropical Pocket Puffs Pre-Roll - Sativa - 4x0.5g" at bounding box center [221, 438] width 398 height 23
copy div "Dime Bag - Tropical Pocket Puffs Pre-Roll - Sativa - 4x0.5g"
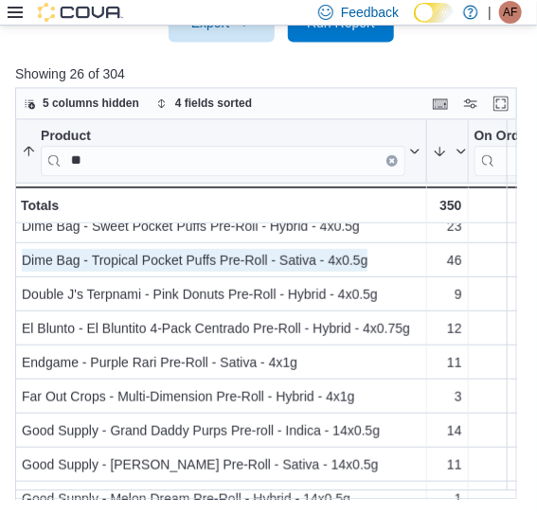
scroll to position [186, 0]
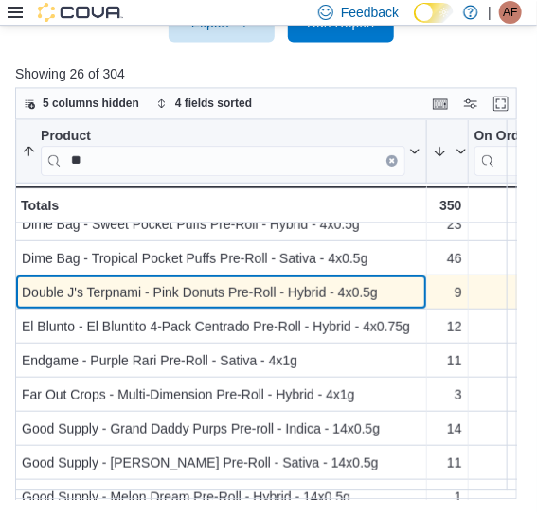
click at [383, 293] on div "Double J's Terpnami - Pink Donuts Pre-Roll - Hybrid - 4x0.5g" at bounding box center [221, 292] width 398 height 23
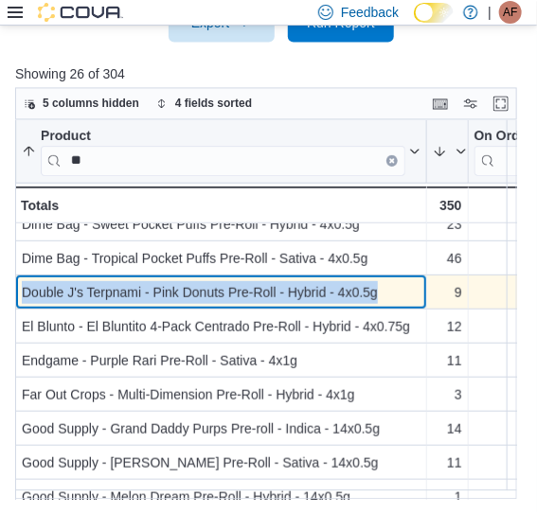
click at [383, 293] on div "Double J's Terpnami - Pink Donuts Pre-Roll - Hybrid - 4x0.5g" at bounding box center [221, 292] width 398 height 23
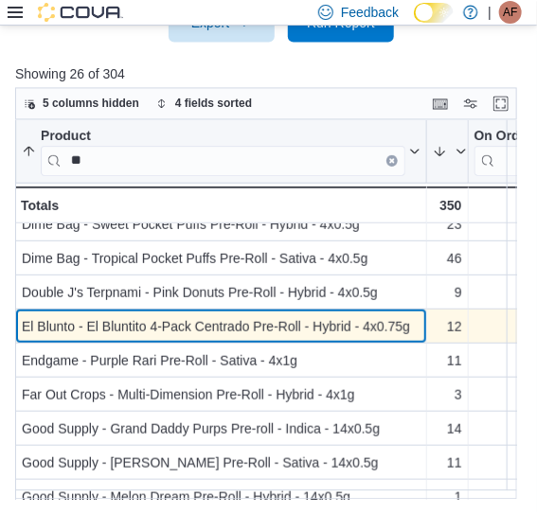
click at [418, 317] on div "El Blunto - El Bluntito 4-Pack Centrado Pre-Roll - Hybrid - 4x0.75g" at bounding box center [221, 326] width 398 height 23
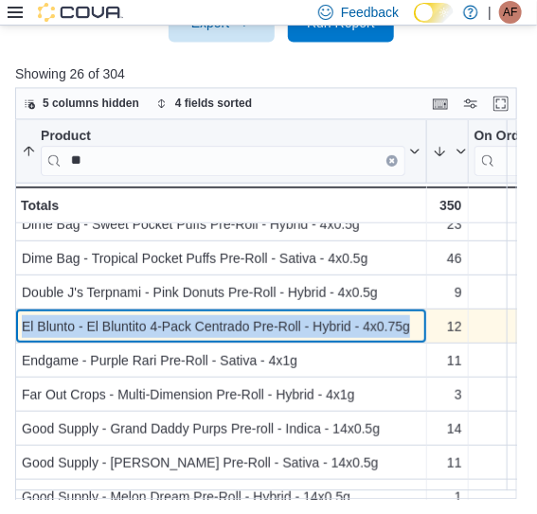
click at [418, 317] on div "El Blunto - El Bluntito 4-Pack Centrado Pre-Roll - Hybrid - 4x0.75g" at bounding box center [221, 326] width 398 height 23
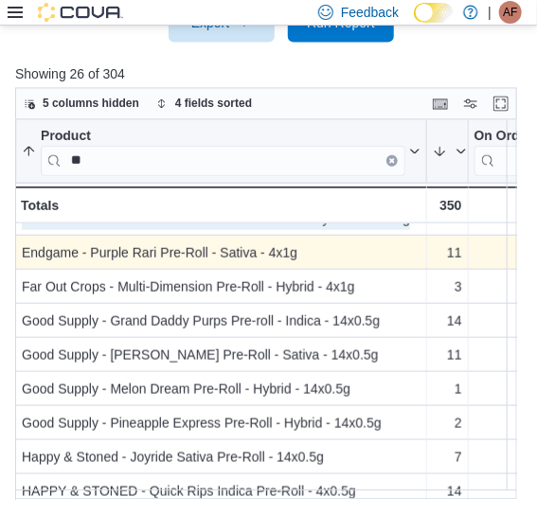
scroll to position [295, 0]
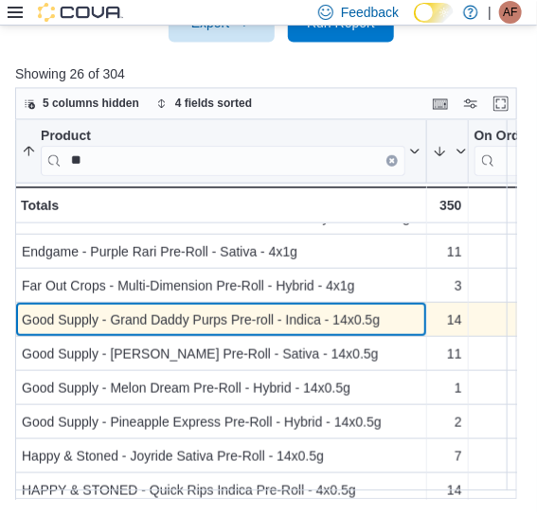
click at [394, 310] on div "Good Supply - Grand Daddy Purps Pre-roll - Indica - 14x0.5g" at bounding box center [221, 319] width 398 height 23
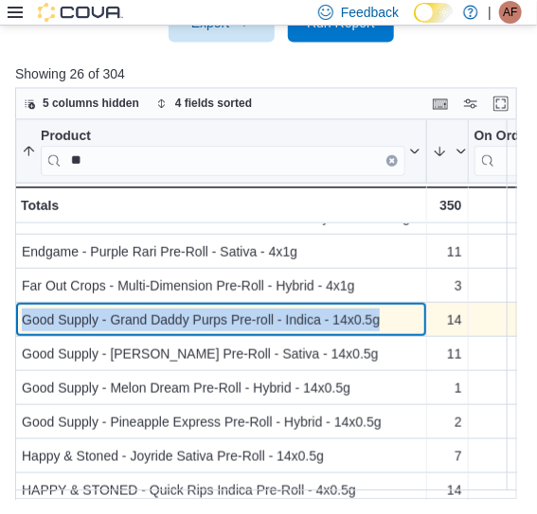
click at [394, 310] on div "Good Supply - Grand Daddy Purps Pre-roll - Indica - 14x0.5g" at bounding box center [221, 319] width 398 height 23
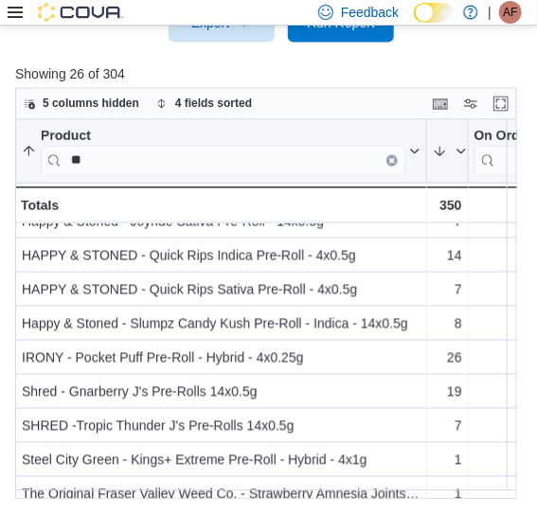
scroll to position [529, 0]
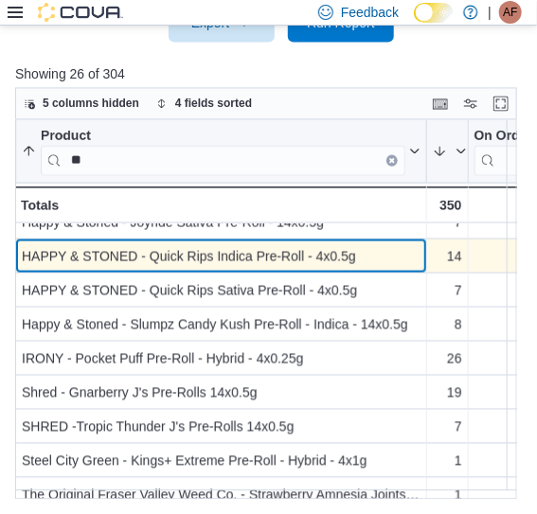
click at [368, 256] on div "HAPPY & STONED - Quick Rips Indica Pre-Roll - 4x0.5g" at bounding box center [221, 256] width 398 height 23
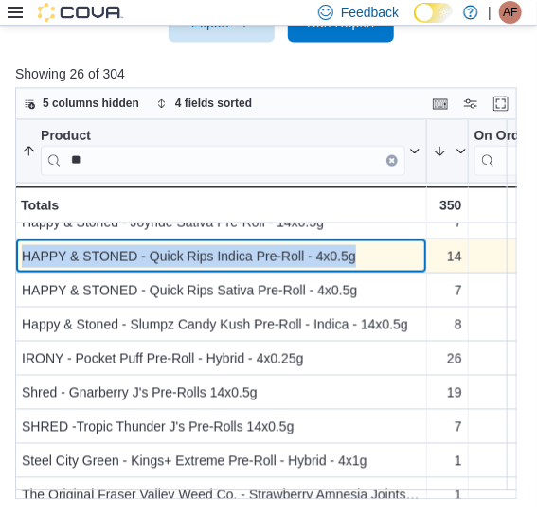
click at [368, 256] on div "HAPPY & STONED - Quick Rips Indica Pre-Roll - 4x0.5g" at bounding box center [221, 256] width 398 height 23
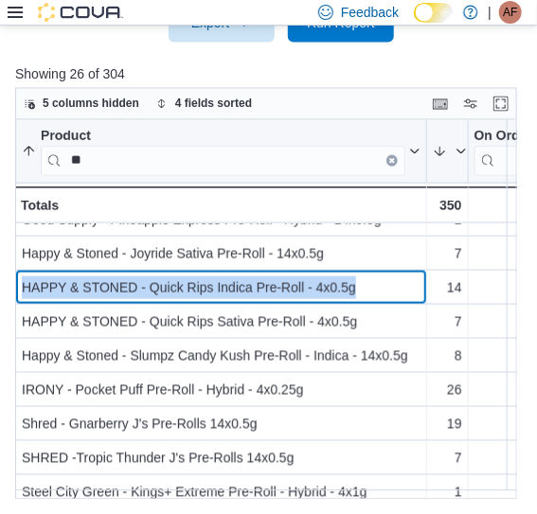
scroll to position [486, 0]
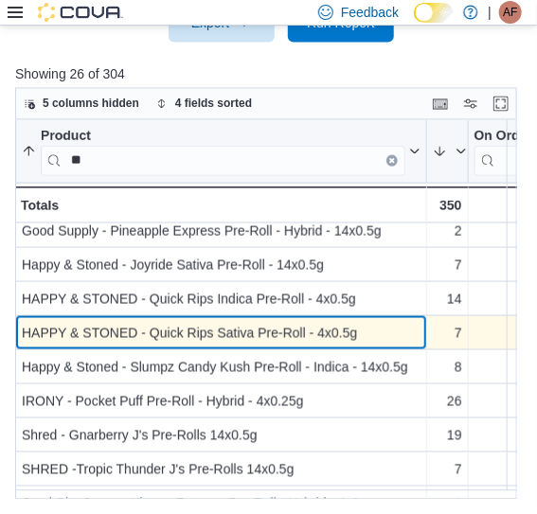
click at [379, 326] on div "HAPPY & STONED - Quick Rips Sativa Pre-Roll - 4x0.5g" at bounding box center [221, 333] width 398 height 23
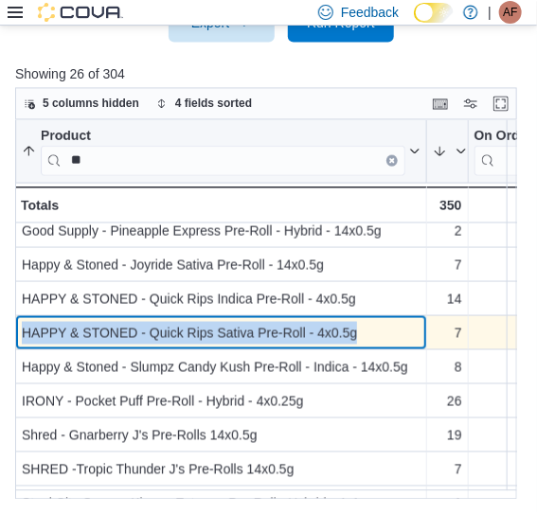
click at [379, 326] on div "HAPPY & STONED - Quick Rips Sativa Pre-Roll - 4x0.5g" at bounding box center [221, 333] width 398 height 23
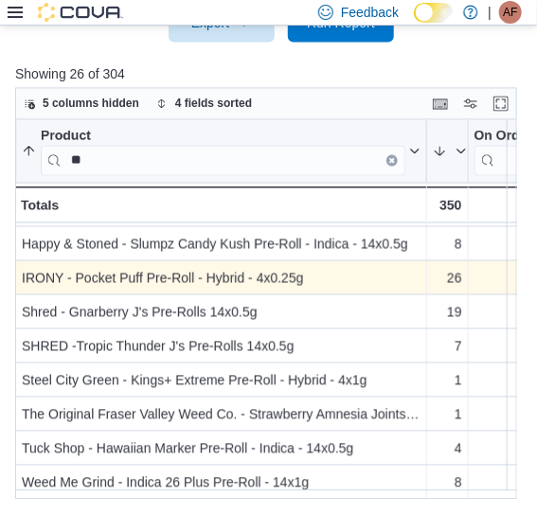
scroll to position [618, 0]
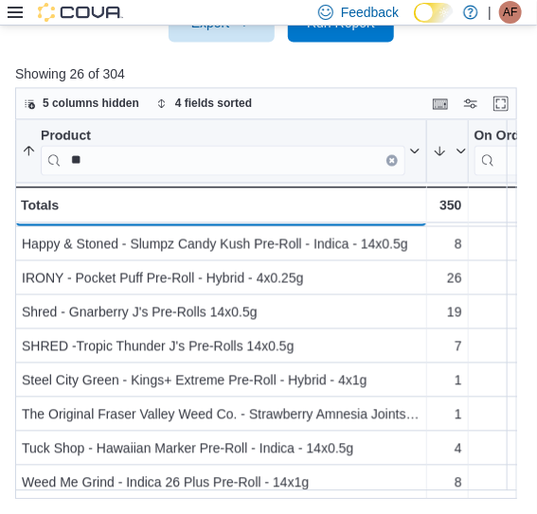
click at [200, 173] on input "**" at bounding box center [223, 161] width 364 height 30
click at [200, 173] on div "Product ** Sorted by Regular Price, ascending , then sorted by In Stock Qty, de…" at bounding box center [273, 309] width 516 height 379
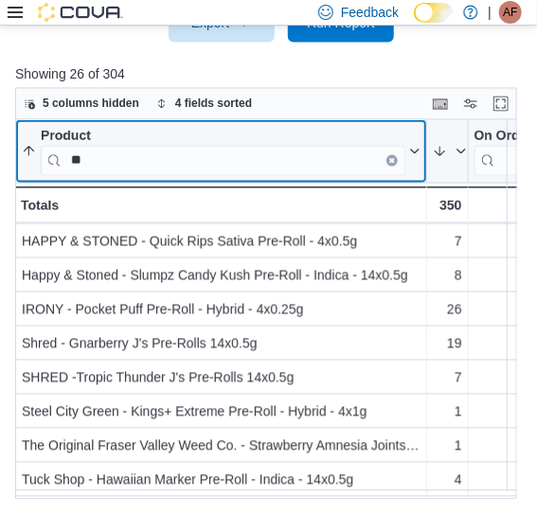
click at [191, 168] on input "**" at bounding box center [223, 161] width 364 height 30
type input "**"
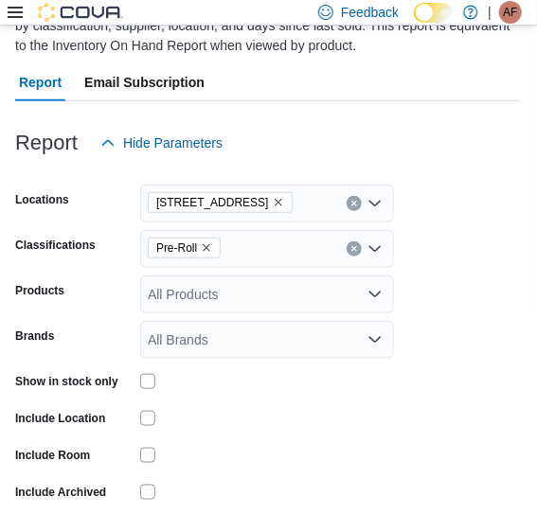
scroll to position [168, 0]
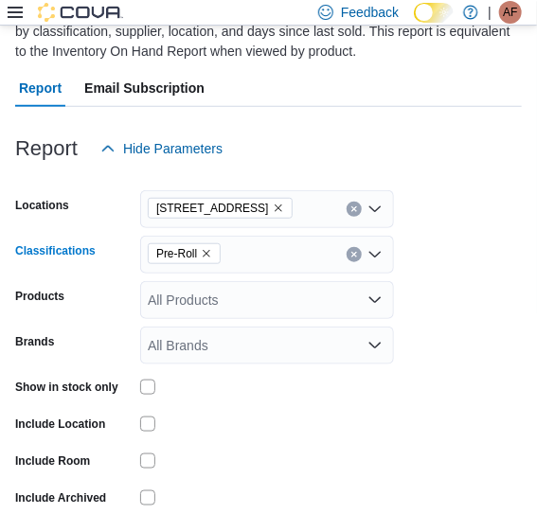
click at [208, 253] on icon "Remove Pre-Roll from selection in this group" at bounding box center [206, 253] width 11 height 11
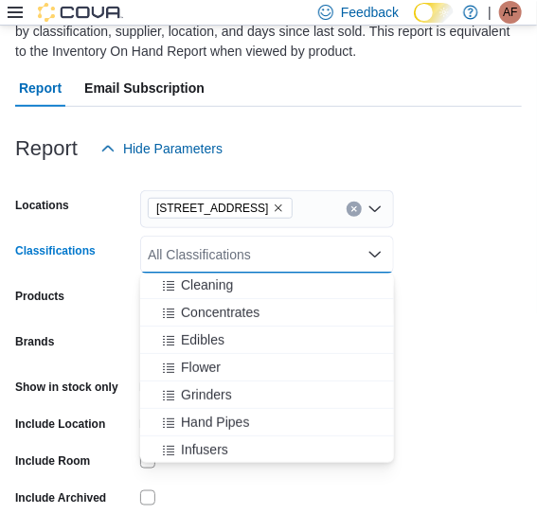
scroll to position [167, 0]
click at [237, 318] on span "Concentrates" at bounding box center [220, 311] width 79 height 19
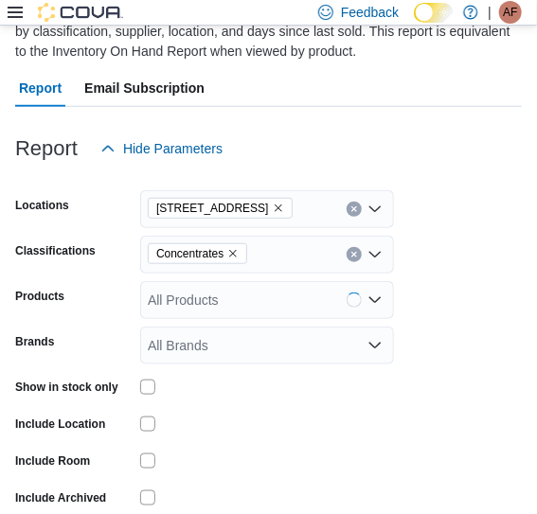
click at [443, 197] on form "Locations [STREET_ADDRESS] Classifications Concentrates Products All Products B…" at bounding box center [268, 365] width 506 height 397
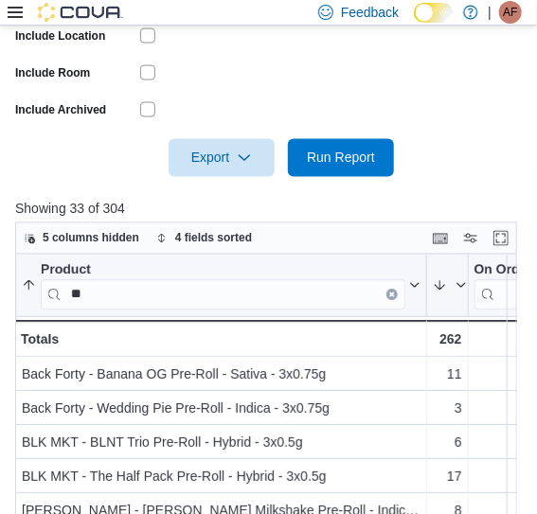
scroll to position [557, 0]
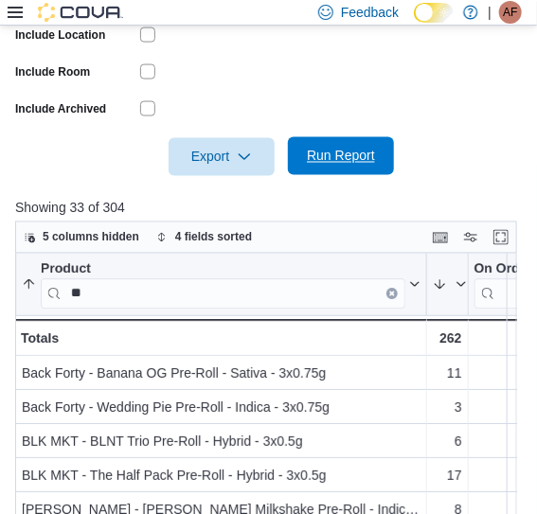
click at [333, 161] on span "Run Report" at bounding box center [341, 156] width 68 height 19
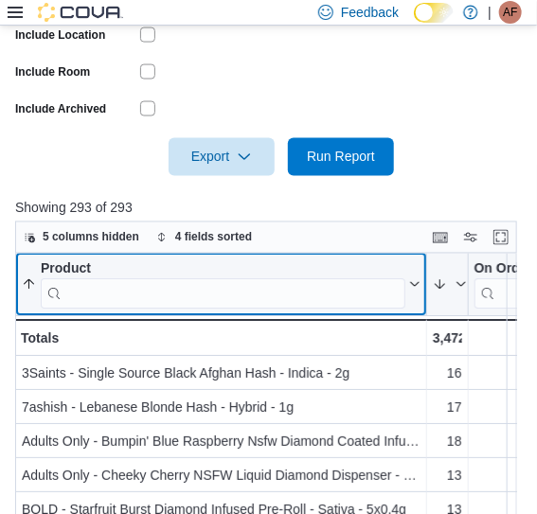
click at [191, 285] on input "search" at bounding box center [223, 294] width 364 height 30
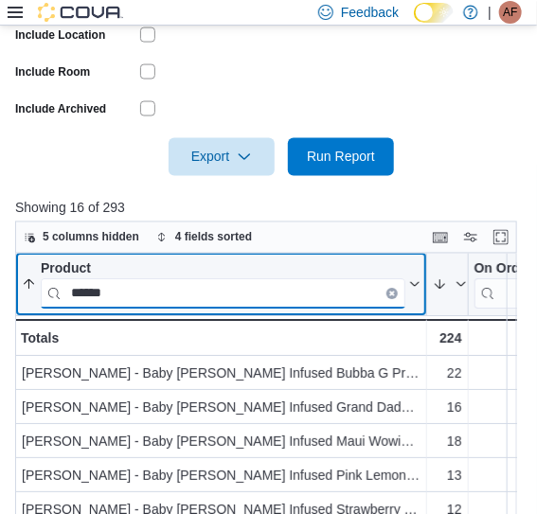
scroll to position [691, 0]
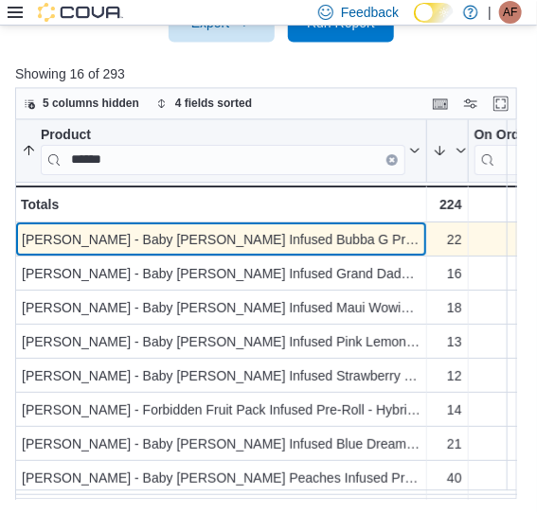
click at [405, 237] on div "[PERSON_NAME] - Baby [PERSON_NAME] Infused Bubba G Pre-Roll - Indica - 5x0.5g" at bounding box center [221, 240] width 398 height 23
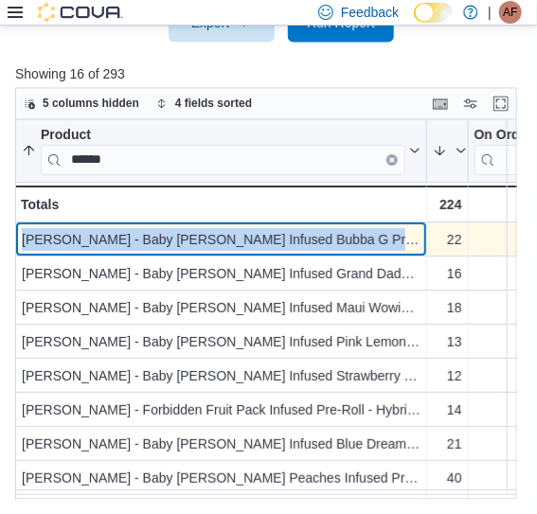
click at [405, 237] on div "[PERSON_NAME] - Baby [PERSON_NAME] Infused Bubba G Pre-Roll - Indica - 5x0.5g" at bounding box center [221, 240] width 398 height 23
copy div "[PERSON_NAME] - Baby [PERSON_NAME] Infused Bubba G Pre-Roll - Indica - 5x0.5g"
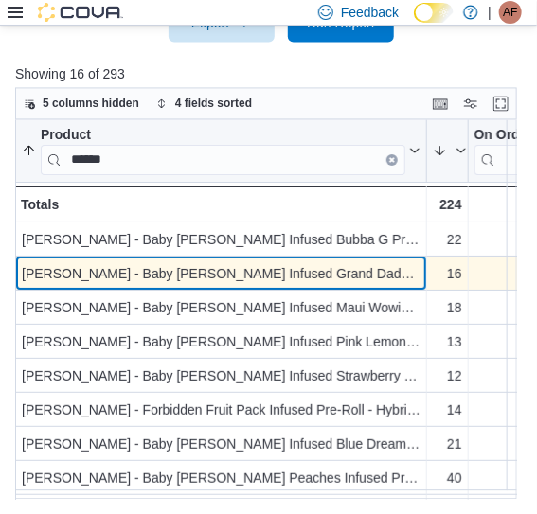
click at [403, 264] on div "[PERSON_NAME] - Baby [PERSON_NAME] Infused Grand Daddy Purp Pre-Roll - Indica -…" at bounding box center [221, 274] width 398 height 23
click at [418, 272] on div "[PERSON_NAME] - Baby [PERSON_NAME] Infused Grand Daddy Purp Pre-Roll - Indica -…" at bounding box center [221, 274] width 398 height 23
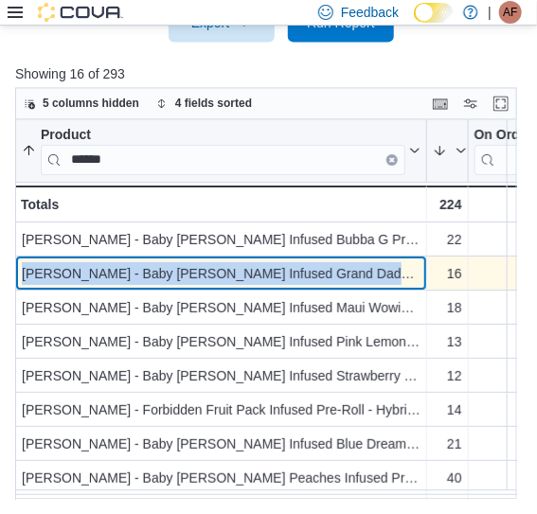
click at [418, 272] on div "[PERSON_NAME] - Baby [PERSON_NAME] Infused Grand Daddy Purp Pre-Roll - Indica -…" at bounding box center [221, 274] width 398 height 23
copy div "[PERSON_NAME] - Baby [PERSON_NAME] Infused Grand Daddy Purp Pre-Roll - Indica -…"
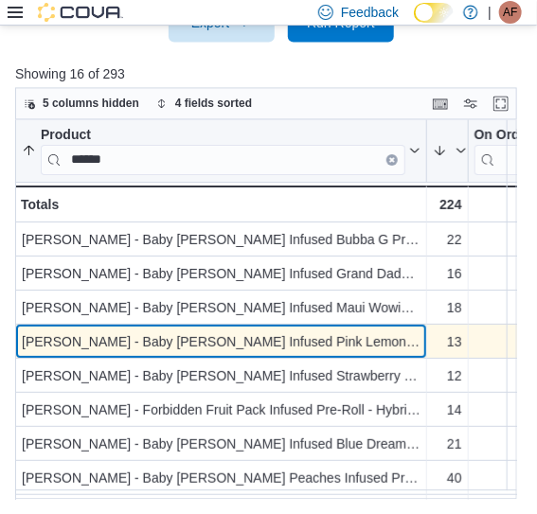
click at [420, 339] on div "[PERSON_NAME] - Baby [PERSON_NAME] Infused Pink Lemon Pre-roll - Hybrid - 5x0.5…" at bounding box center [221, 343] width 412 height 34
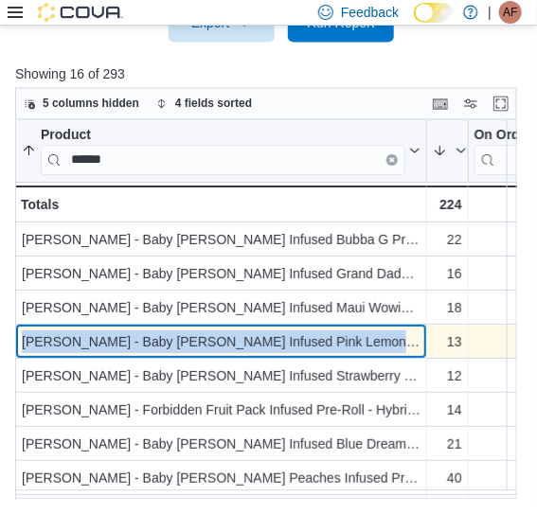
click at [420, 339] on div "[PERSON_NAME] - Baby [PERSON_NAME] Infused Pink Lemon Pre-roll - Hybrid - 5x0.5…" at bounding box center [221, 343] width 412 height 34
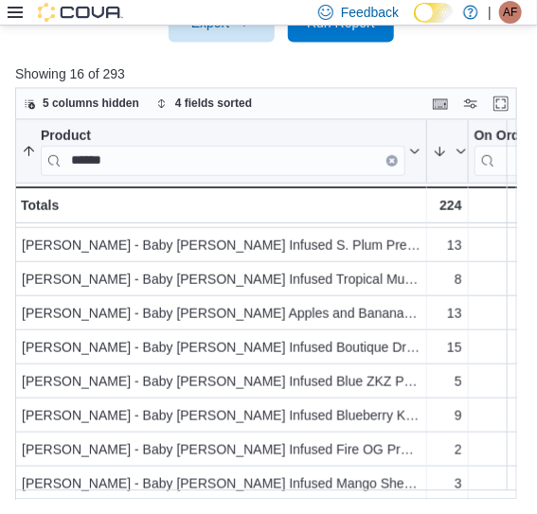
scroll to position [277, 0]
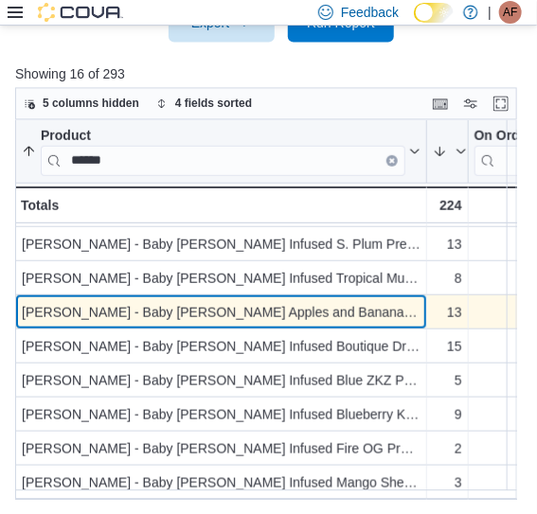
click at [206, 306] on div "[PERSON_NAME] - Baby [PERSON_NAME] Apples and Bananas Infused Pre-Roll - Hybrid…" at bounding box center [221, 312] width 398 height 23
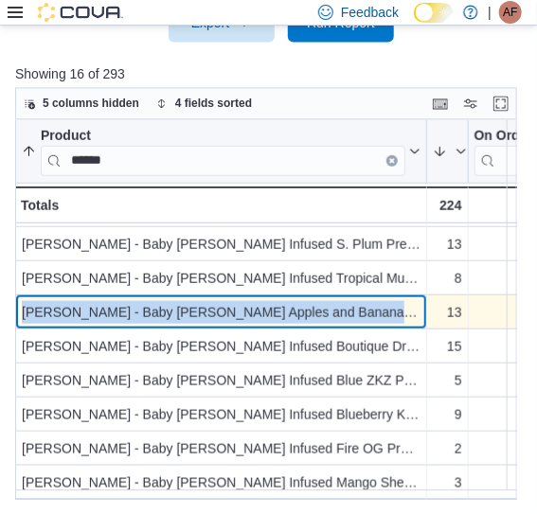
click at [206, 306] on div "[PERSON_NAME] - Baby [PERSON_NAME] Apples and Bananas Infused Pre-Roll - Hybrid…" at bounding box center [221, 312] width 398 height 23
copy div "[PERSON_NAME] - Baby [PERSON_NAME] Apples and Bananas Infused Pre-Roll - Hybrid…"
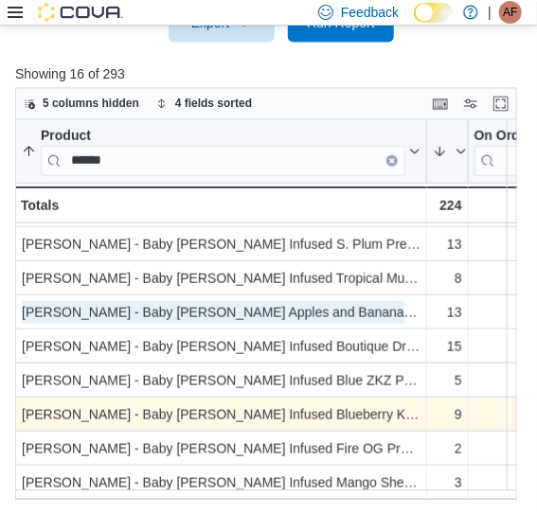
scroll to position [0, 0]
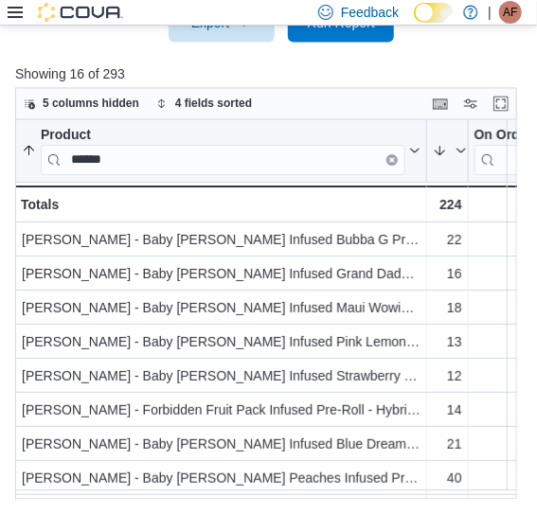
click at [230, 155] on div "Product ****** Sorted by Regular Price, ascending , then sorted by In Stock Qty…" at bounding box center [273, 309] width 516 height 379
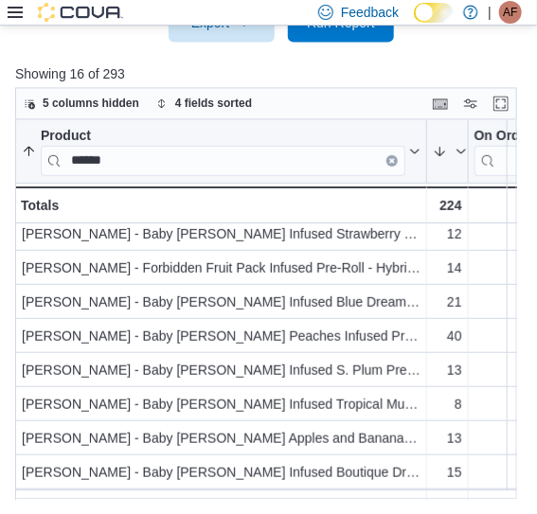
click at [230, 155] on div "Product ****** Sorted by Regular Price, ascending , then sorted by In Stock Qty…" at bounding box center [273, 309] width 516 height 379
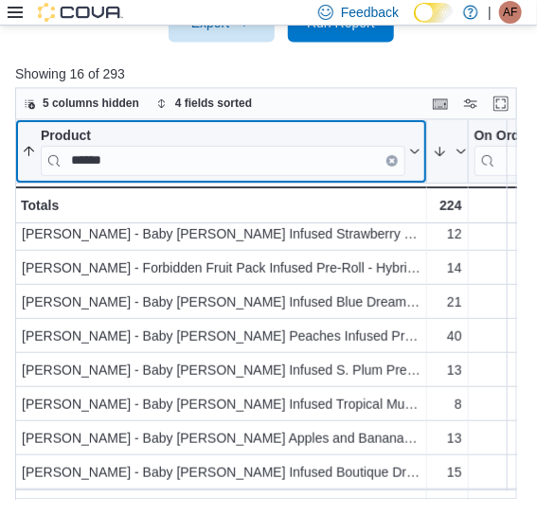
click at [230, 155] on input "******" at bounding box center [223, 161] width 364 height 30
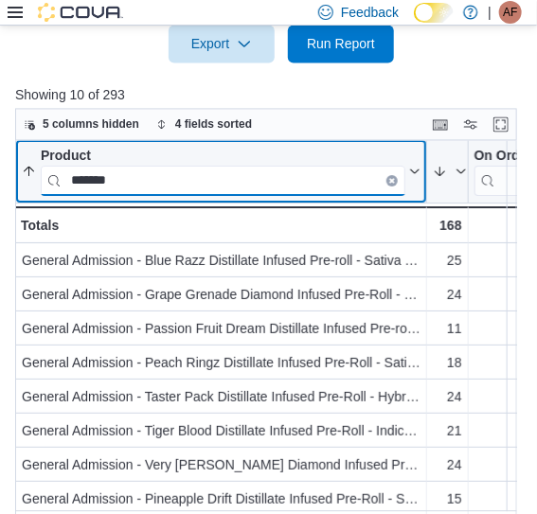
scroll to position [691, 0]
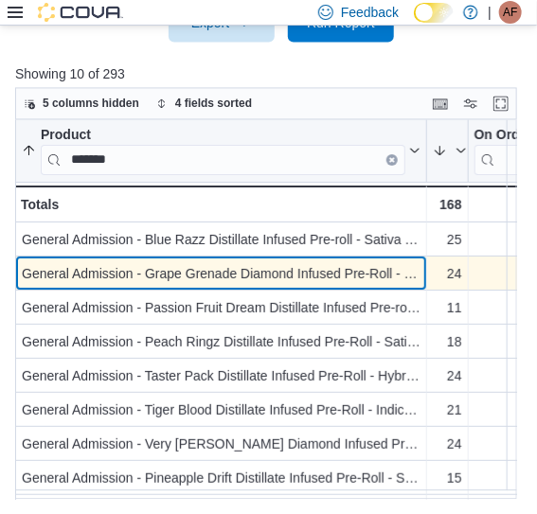
click at [417, 264] on div "General Admission - Grape Grenade Diamond Infused Pre-Roll - Indica - 3x0.5g" at bounding box center [221, 274] width 398 height 23
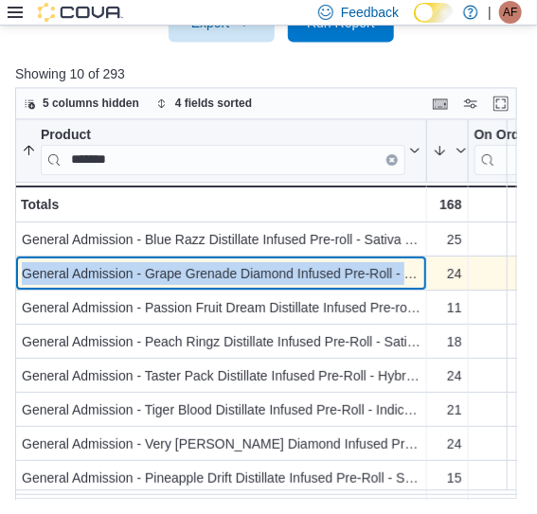
click at [417, 264] on div "General Admission - Grape Grenade Diamond Infused Pre-Roll - Indica - 3x0.5g" at bounding box center [221, 274] width 398 height 23
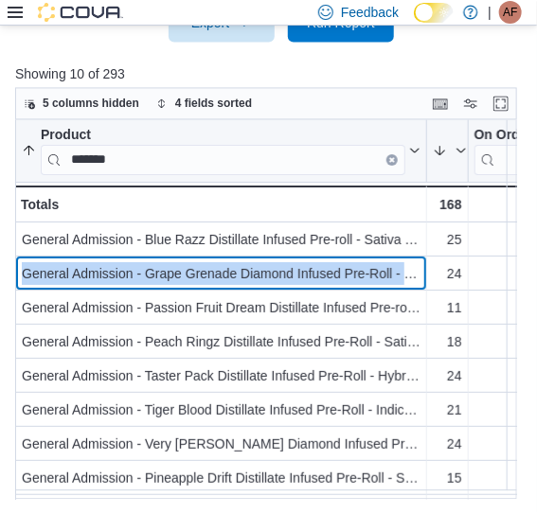
copy div "General Admission - Grape Grenade Diamond Infused Pre-Roll - Indica - 3x0.5g"
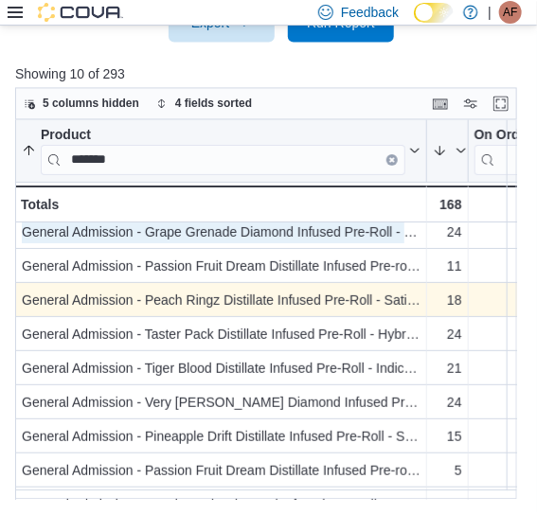
scroll to position [73, 0]
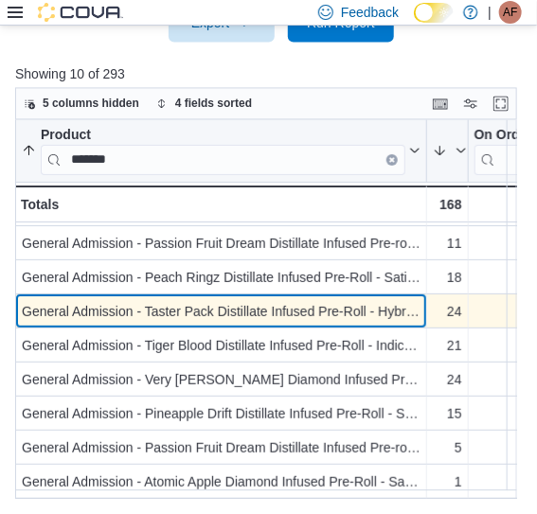
click at [417, 301] on div "General Admission - Taster Pack Distillate Infused Pre-Roll - Hybrid - 5x0.5g" at bounding box center [221, 312] width 398 height 23
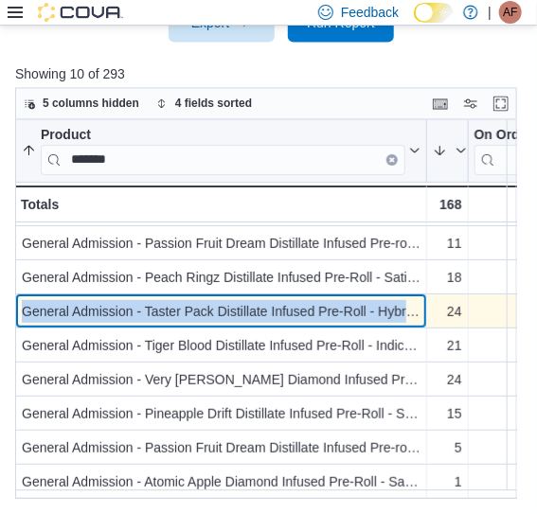
click at [417, 301] on div "General Admission - Taster Pack Distillate Infused Pre-Roll - Hybrid - 5x0.5g" at bounding box center [221, 312] width 398 height 23
click at [414, 301] on div "General Admission - Taster Pack Distillate Infused Pre-Roll - Hybrid - 5x0.5g" at bounding box center [221, 312] width 398 height 23
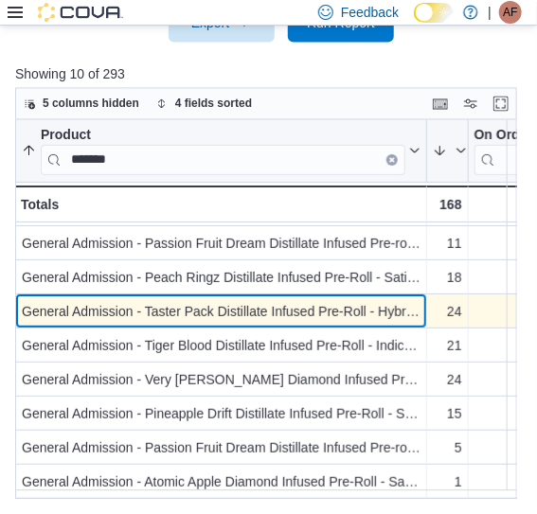
click at [414, 301] on div "General Admission - Taster Pack Distillate Infused Pre-Roll - Hybrid - 5x0.5g" at bounding box center [221, 312] width 398 height 23
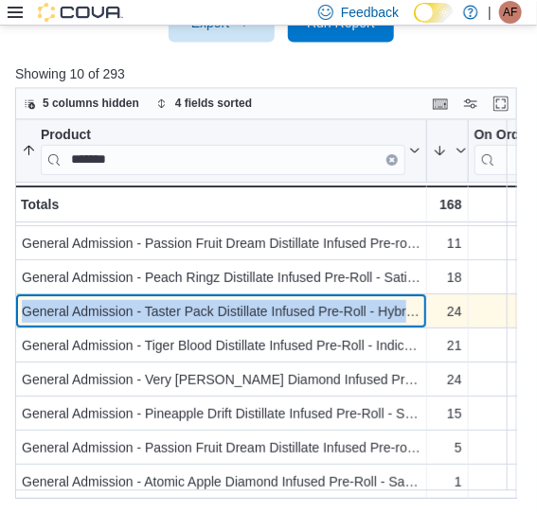
click at [414, 301] on div "General Admission - Taster Pack Distillate Infused Pre-Roll - Hybrid - 5x0.5g" at bounding box center [221, 312] width 398 height 23
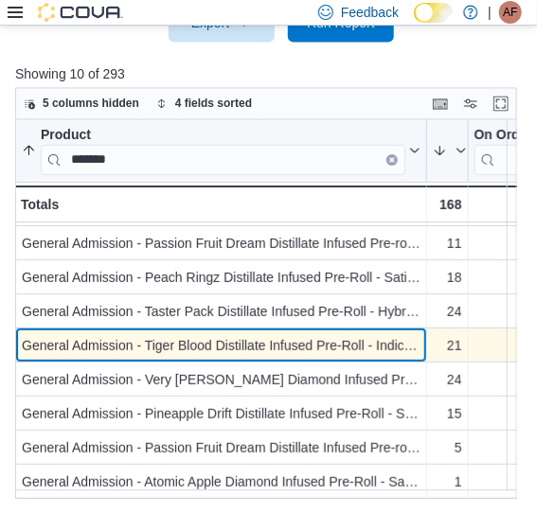
click at [411, 335] on div "General Admission - Tiger Blood Distillate Infused Pre-Roll - Indica - 5x0.5g" at bounding box center [221, 346] width 398 height 23
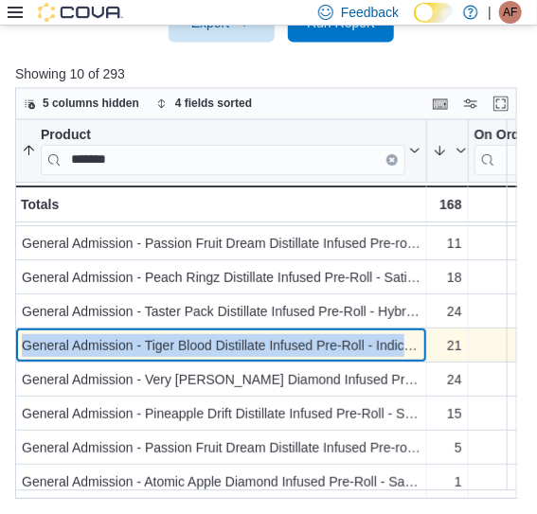
click at [411, 335] on div "General Admission - Tiger Blood Distillate Infused Pre-Roll - Indica - 5x0.5g" at bounding box center [221, 346] width 398 height 23
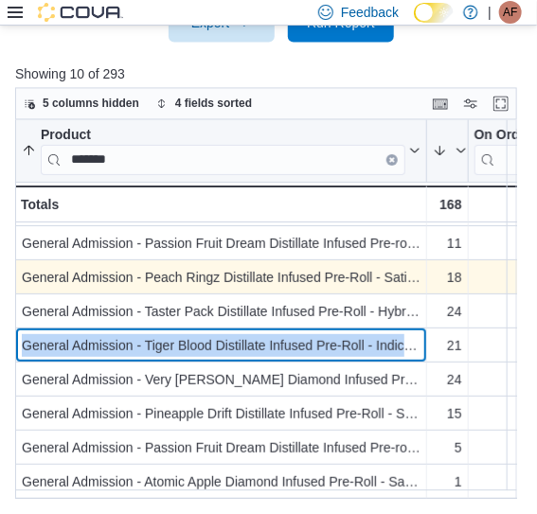
copy div "General Admission - Tiger Blood Distillate Infused Pre-Roll - Indica - 5x0.5g"
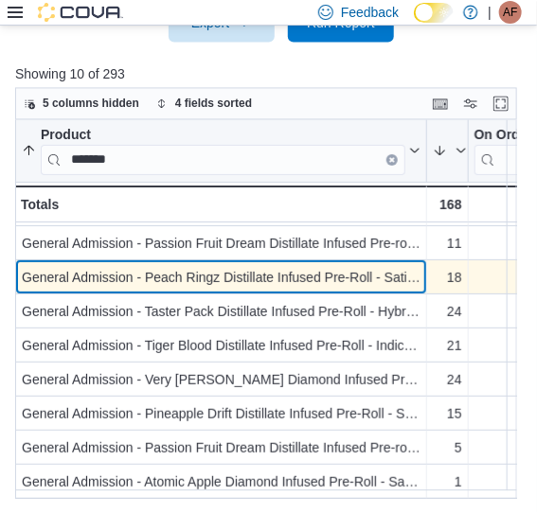
click at [317, 272] on div "General Admission - Peach Ringz Distillate Infused Pre-Roll - Sativa - 3x0.5g" at bounding box center [221, 278] width 398 height 23
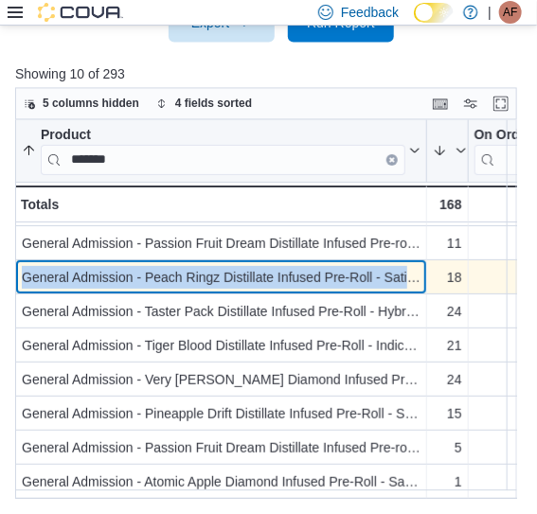
click at [317, 272] on div "General Admission - Peach Ringz Distillate Infused Pre-Roll - Sativa - 3x0.5g" at bounding box center [221, 278] width 398 height 23
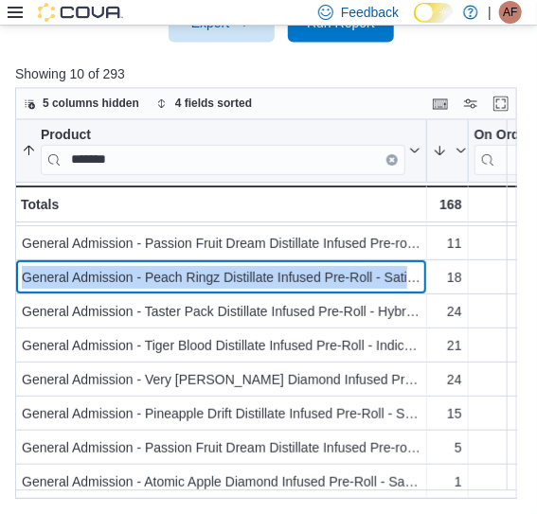
click at [185, 159] on input "*******" at bounding box center [223, 161] width 364 height 30
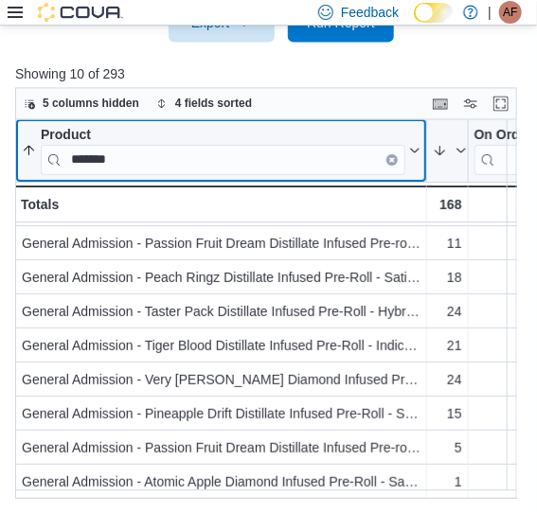
click at [185, 159] on input "*******" at bounding box center [223, 161] width 364 height 30
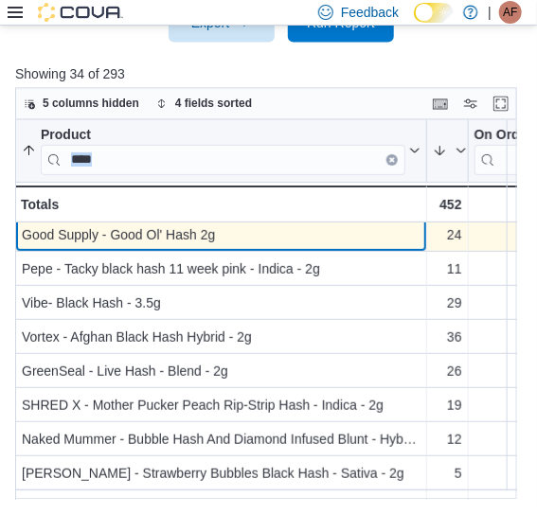
scroll to position [68, 0]
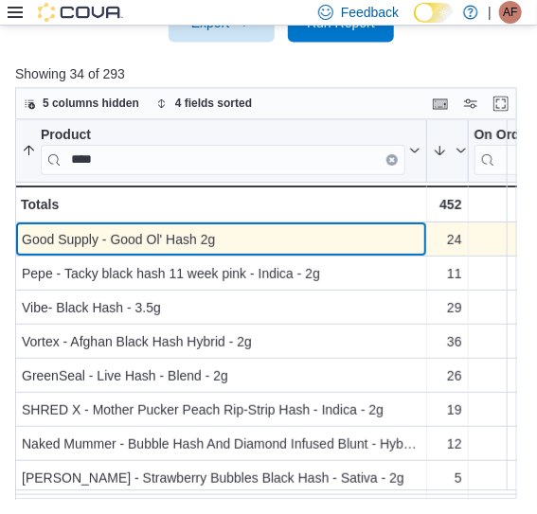
click at [238, 227] on div "Product **** Sorted by Regular Price, ascending , then sorted by In Stock Qty, …" at bounding box center [273, 309] width 516 height 379
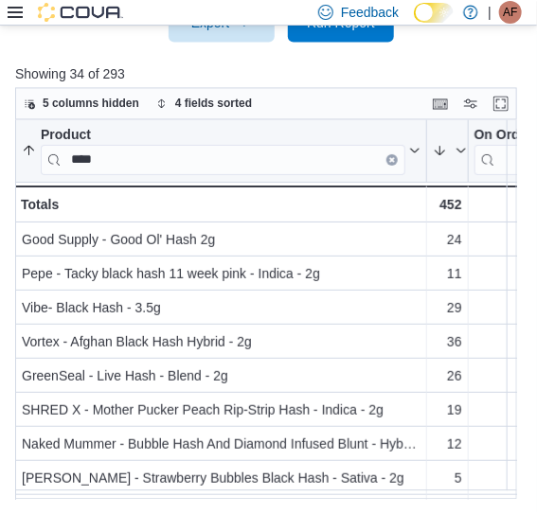
click at [238, 227] on div "Product **** Sorted by Regular Price, ascending , then sorted by In Stock Qty, …" at bounding box center [273, 309] width 516 height 379
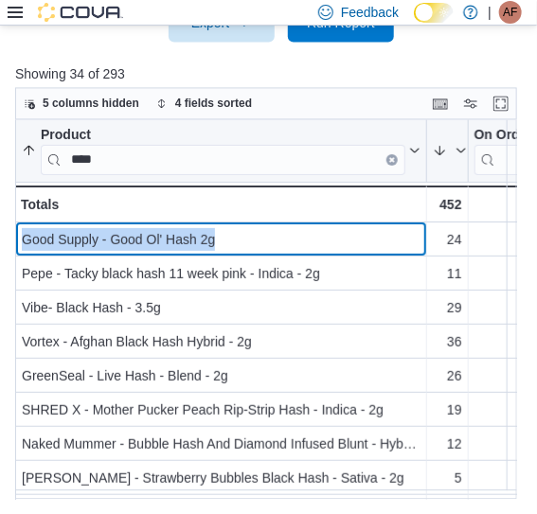
click at [238, 227] on div "Good Supply - Good Ol' Hash 2g - Product, column 1, row 3" at bounding box center [221, 240] width 412 height 34
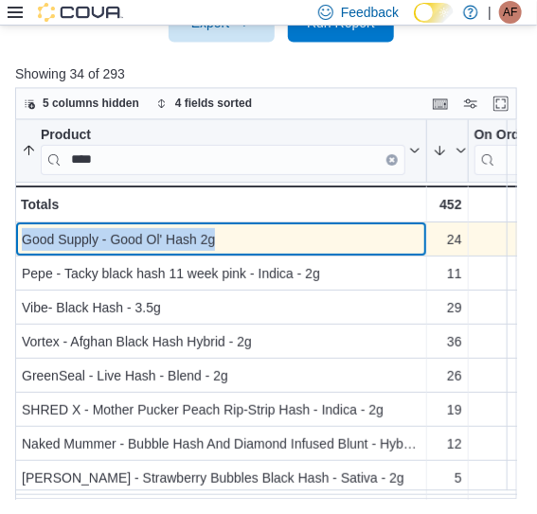
click at [238, 227] on div "Good Supply - Good Ol' Hash 2g - Product, column 1, row 3" at bounding box center [221, 240] width 412 height 34
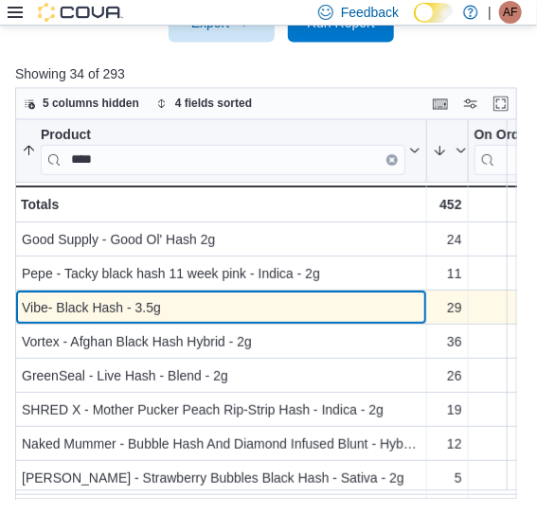
click at [271, 305] on div "Vibe- Black Hash - 3.5g" at bounding box center [221, 308] width 398 height 23
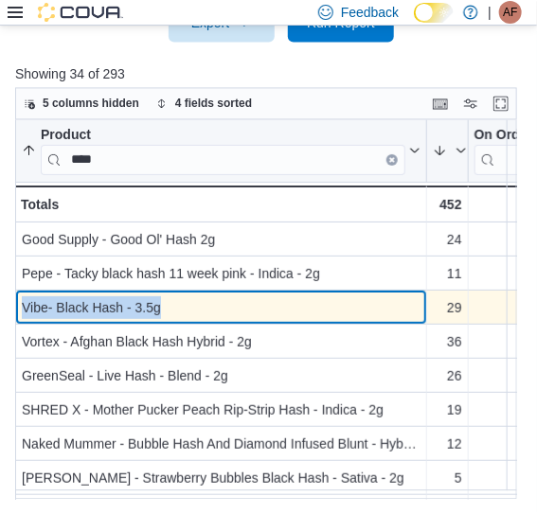
click at [271, 305] on div "Vibe- Black Hash - 3.5g" at bounding box center [221, 308] width 398 height 23
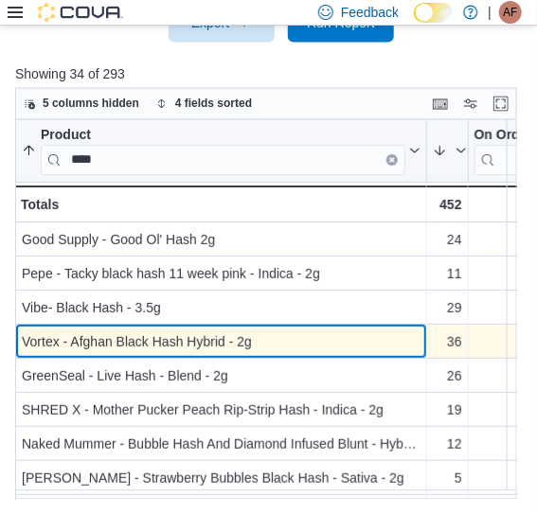
click at [310, 338] on div "Vortex - Afghan Black Hash Hybrid - 2g" at bounding box center [221, 342] width 398 height 23
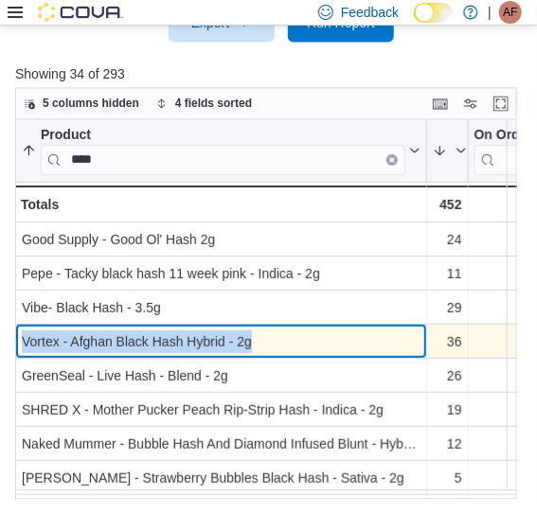
click at [310, 338] on div "Vortex - Afghan Black Hash Hybrid - 2g" at bounding box center [221, 342] width 398 height 23
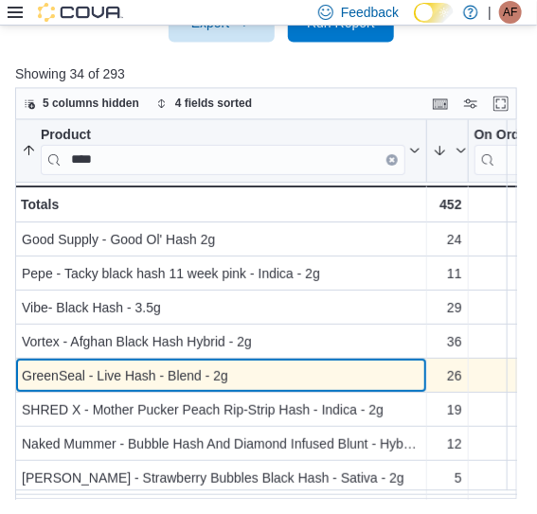
click at [272, 374] on div "GreenSeal - Live Hash - Blend - 2g" at bounding box center [221, 376] width 398 height 23
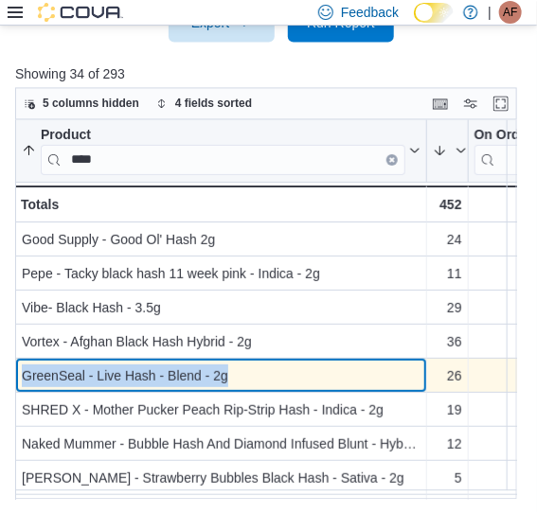
click at [272, 374] on div "GreenSeal - Live Hash - Blend - 2g" at bounding box center [221, 376] width 398 height 23
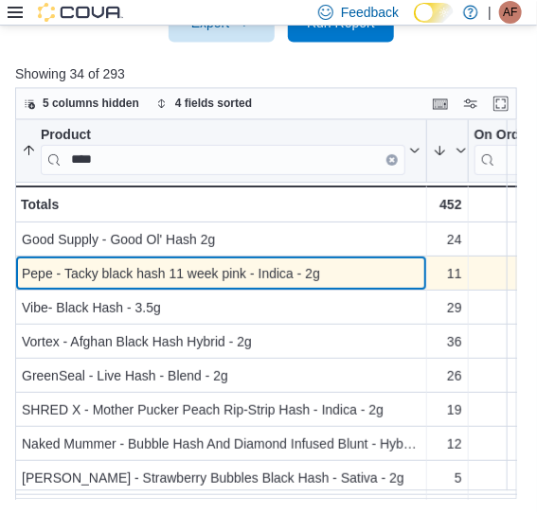
click at [362, 274] on div "Pepe - Tacky black hash 11 week pink - Indica - 2g" at bounding box center [221, 274] width 398 height 23
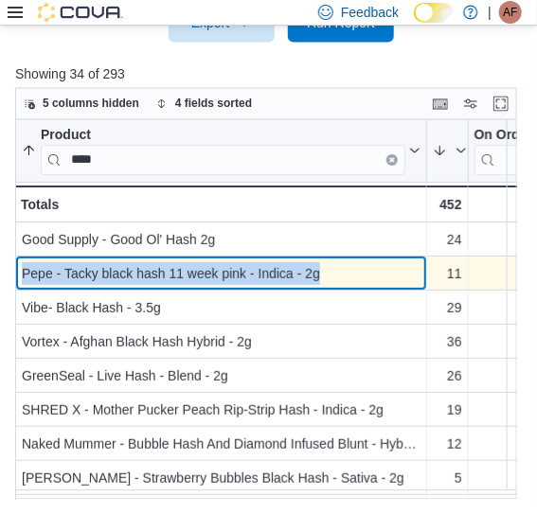
click at [362, 274] on div "Pepe - Tacky black hash 11 week pink - Indica - 2g" at bounding box center [221, 274] width 398 height 23
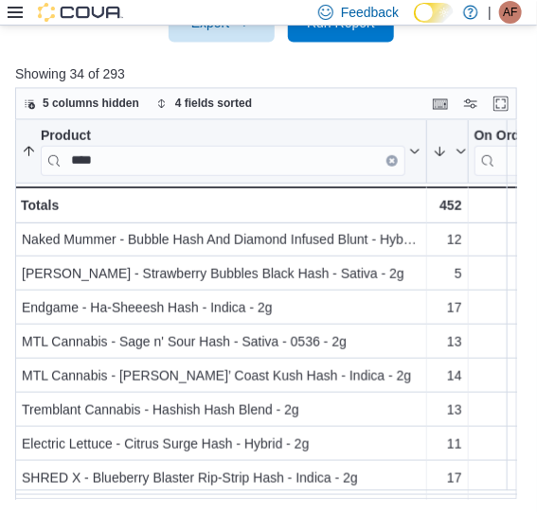
scroll to position [293, 0]
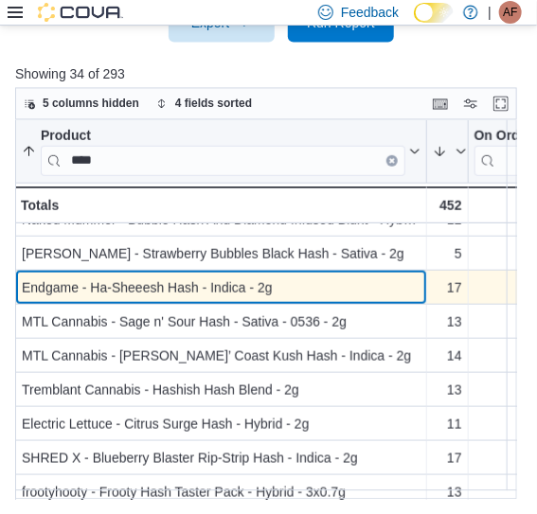
click at [360, 283] on div "Endgame - Ha-Sheeesh Hash - Indica - 2g" at bounding box center [221, 287] width 398 height 23
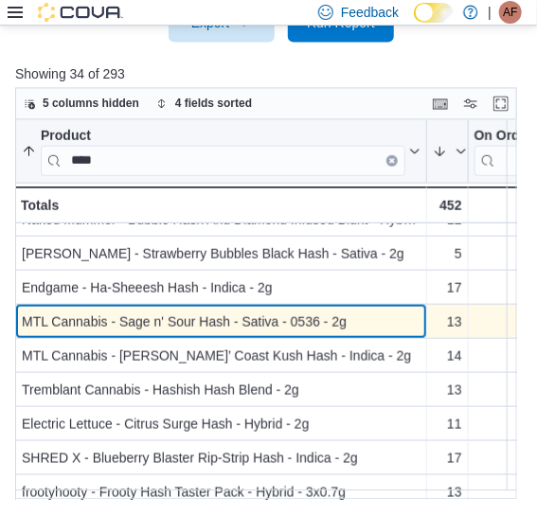
click at [397, 322] on div "MTL Cannabis - Sage n' Sour Hash - Sativa - 0536 - 2g" at bounding box center [221, 321] width 398 height 23
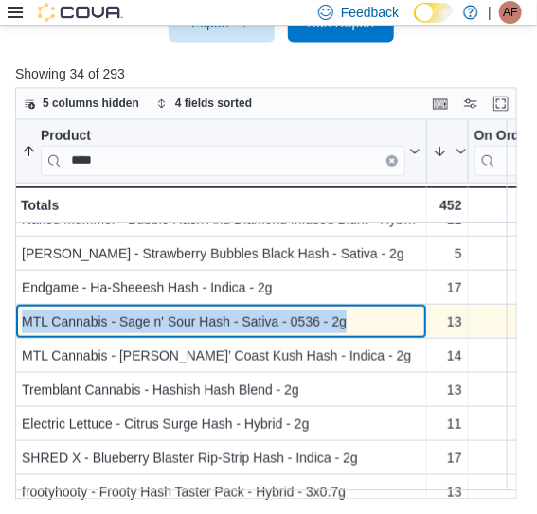
click at [397, 322] on div "MTL Cannabis - Sage n' Sour Hash - Sativa - 0536 - 2g" at bounding box center [221, 321] width 398 height 23
click at [378, 326] on div "MTL Cannabis - Sage n' Sour Hash - Sativa - 0536 - 2g" at bounding box center [221, 321] width 398 height 23
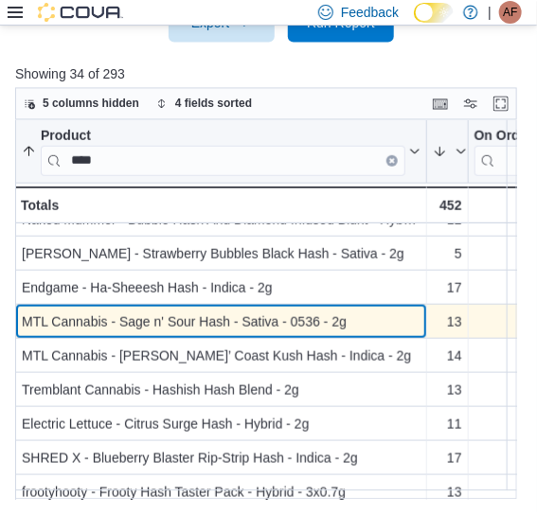
click at [378, 326] on div "MTL Cannabis - Sage n' Sour Hash - Sativa - 0536 - 2g" at bounding box center [221, 321] width 398 height 23
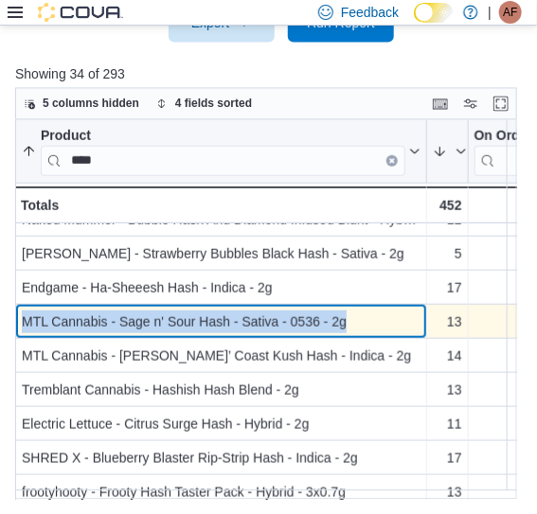
click at [378, 326] on div "MTL Cannabis - Sage n' Sour Hash - Sativa - 0536 - 2g" at bounding box center [221, 321] width 398 height 23
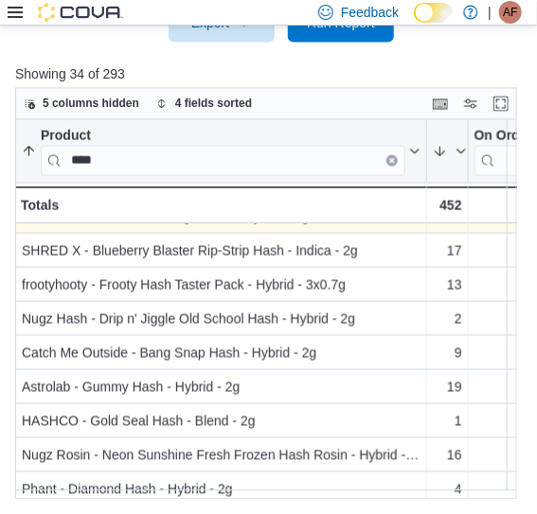
scroll to position [508, 0]
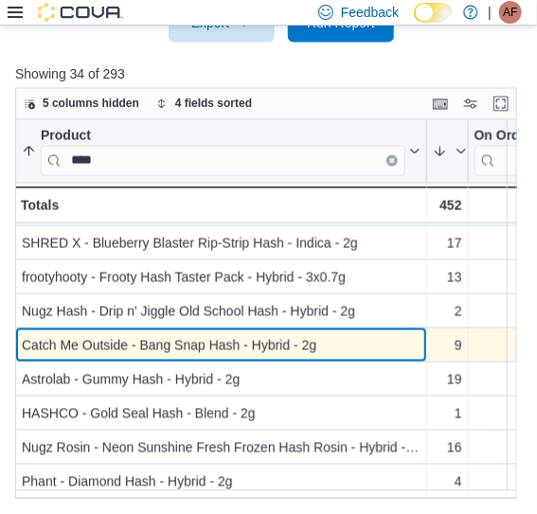
click at [353, 342] on div "Catch Me Outside - Bang Snap Hash - Hybrid - 2g" at bounding box center [221, 345] width 398 height 23
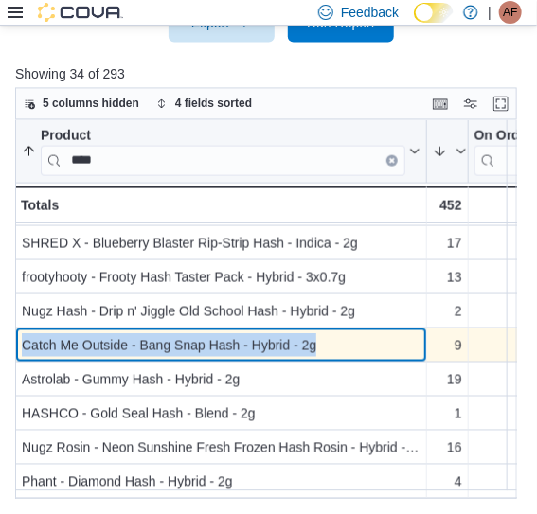
click at [353, 342] on div "Catch Me Outside - Bang Snap Hash - Hybrid - 2g" at bounding box center [221, 345] width 398 height 23
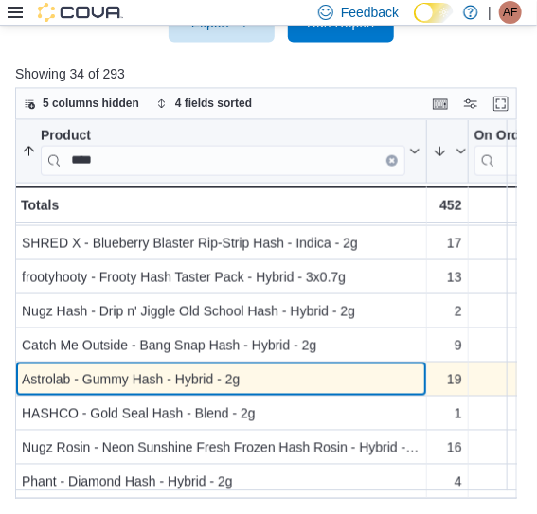
click at [292, 379] on div "Astrolab - Gummy Hash - Hybrid - 2g" at bounding box center [221, 379] width 398 height 23
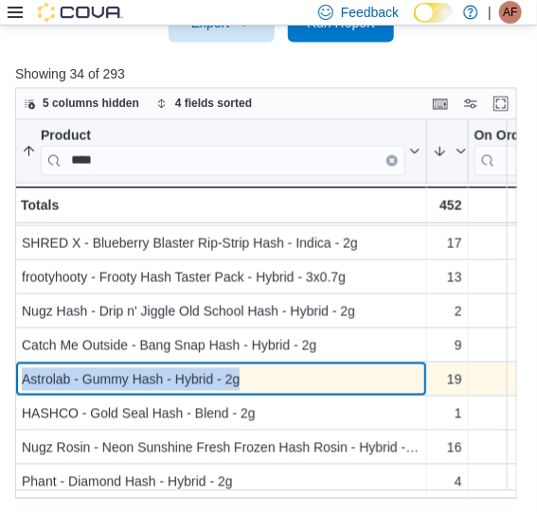
click at [292, 379] on div "Astrolab - Gummy Hash - Hybrid - 2g" at bounding box center [221, 379] width 398 height 23
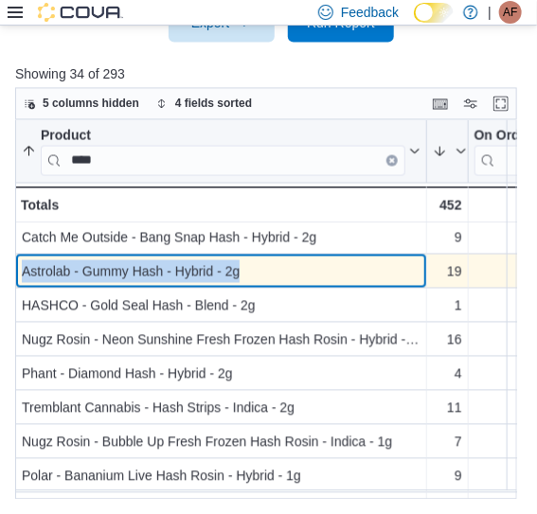
scroll to position [617, 0]
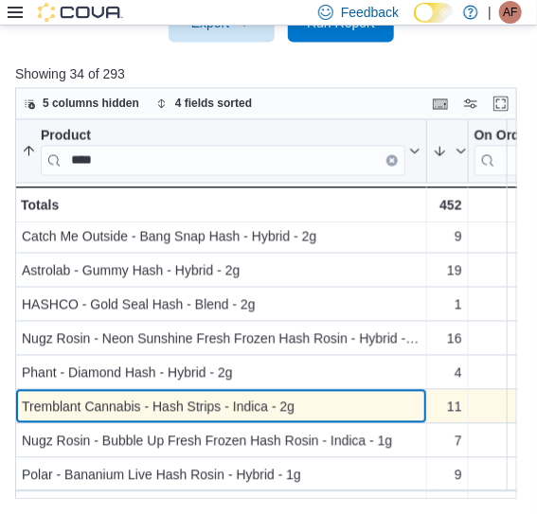
drag, startPoint x: 292, startPoint y: 379, endPoint x: 343, endPoint y: 413, distance: 61.4
click at [343, 413] on div "Tremblant Cannabis - Hash Strips - Indica - 2g" at bounding box center [221, 407] width 398 height 23
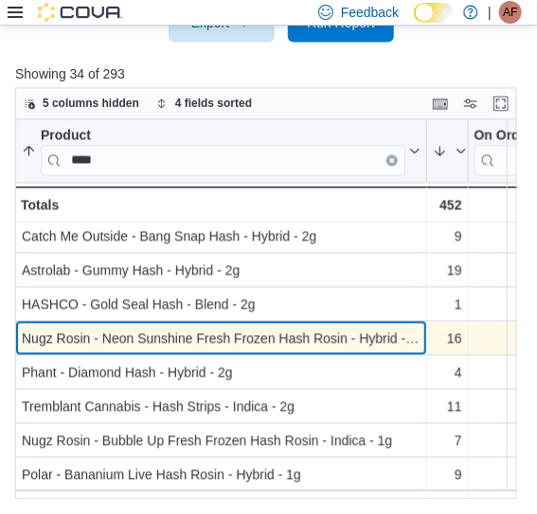
click at [409, 331] on div "Nugz Rosin - Neon Sunshine Fresh Frozen Hash Rosin - Hybrid - 1g" at bounding box center [221, 338] width 398 height 23
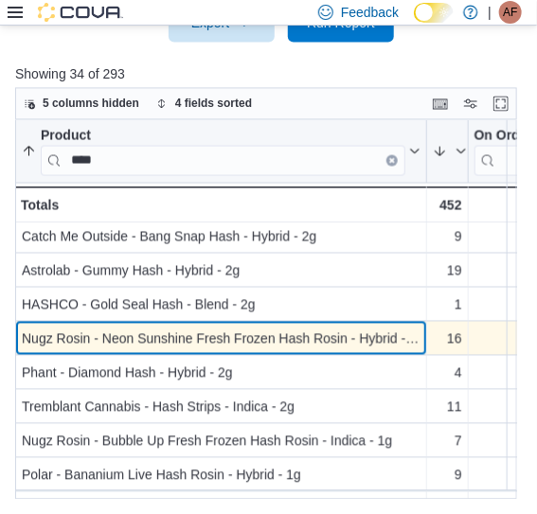
click at [409, 331] on div "Nugz Rosin - Neon Sunshine Fresh Frozen Hash Rosin - Hybrid - 1g" at bounding box center [221, 338] width 398 height 23
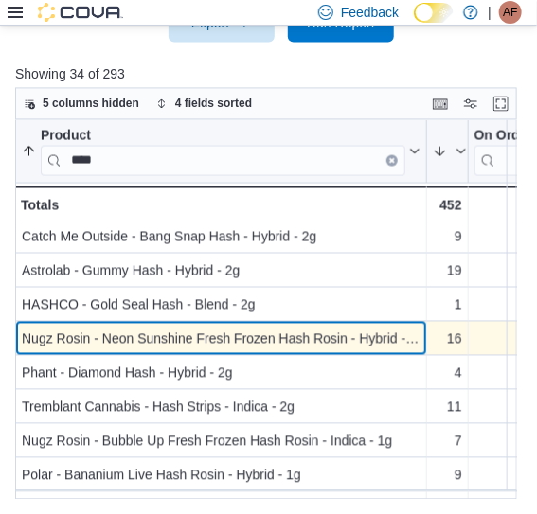
click at [409, 331] on div "Nugz Rosin - Neon Sunshine Fresh Frozen Hash Rosin - Hybrid - 1g" at bounding box center [221, 338] width 398 height 23
click at [92, 350] on div "Nugz Rosin - Neon Sunshine Fresh Frozen Hash Rosin - Hybrid - 1g - Product, col…" at bounding box center [221, 339] width 412 height 34
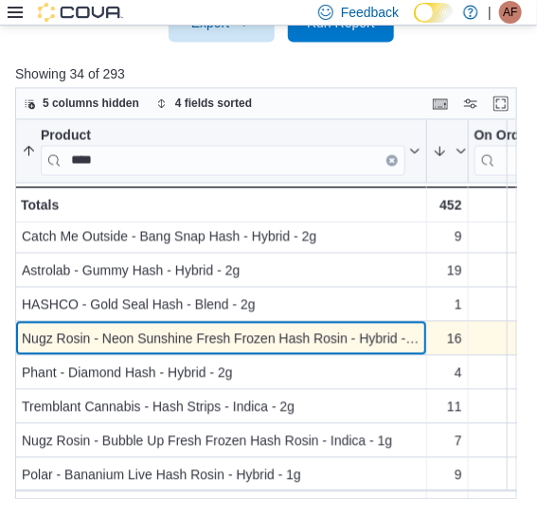
click at [405, 333] on div "Nugz Rosin - Neon Sunshine Fresh Frozen Hash Rosin - Hybrid - 1g" at bounding box center [221, 338] width 398 height 23
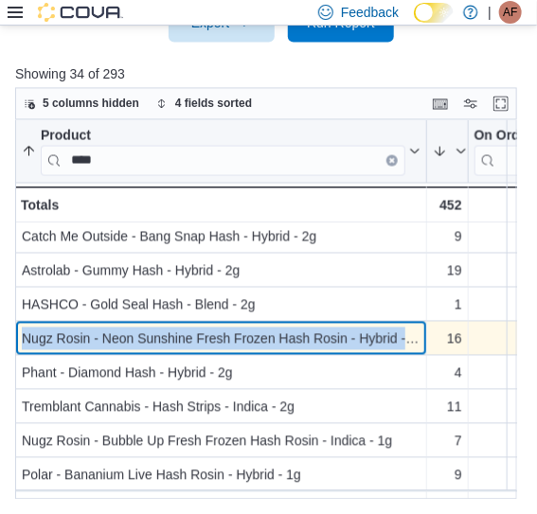
click at [405, 333] on div "Nugz Rosin - Neon Sunshine Fresh Frozen Hash Rosin - Hybrid - 1g" at bounding box center [221, 338] width 398 height 23
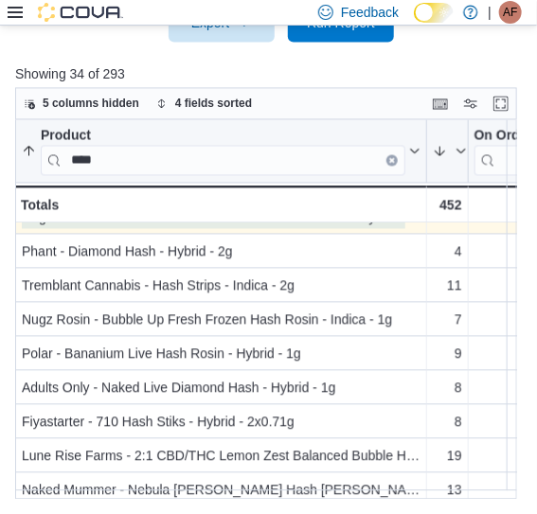
scroll to position [737, 0]
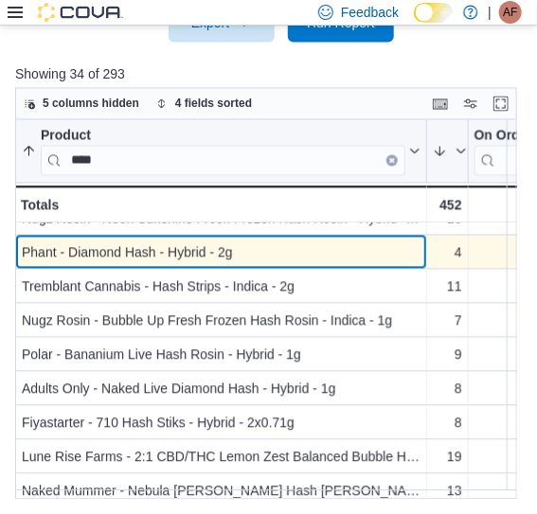
click at [288, 248] on div "Phant - Diamond Hash - Hybrid - 2g" at bounding box center [221, 252] width 398 height 23
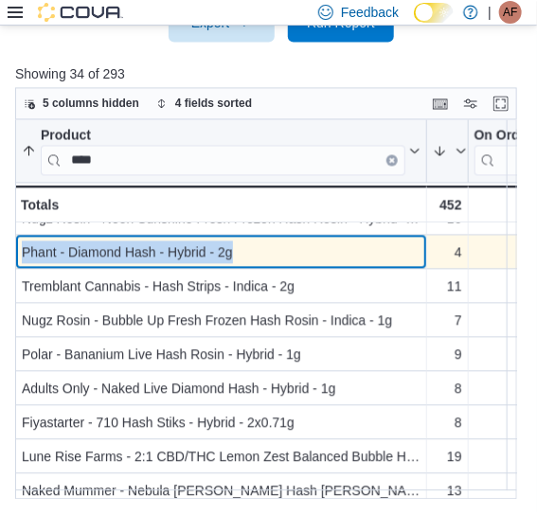
click at [288, 248] on div "Phant - Diamond Hash - Hybrid - 2g" at bounding box center [221, 252] width 398 height 23
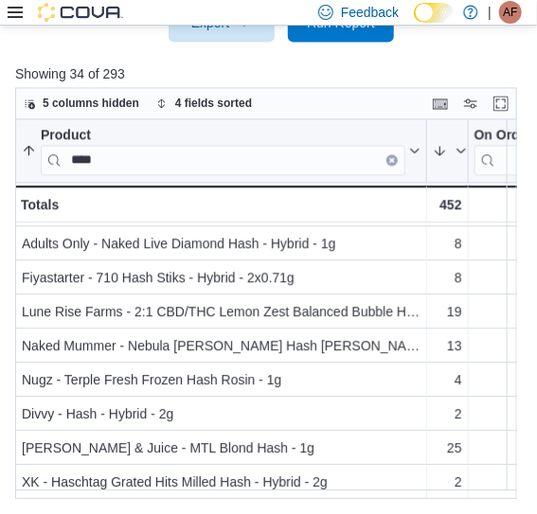
scroll to position [890, 0]
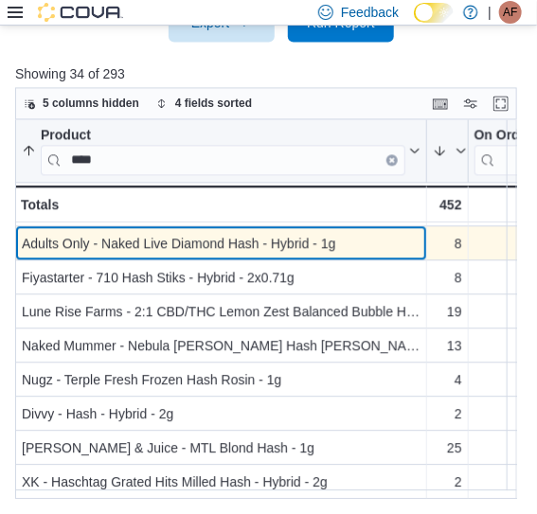
click at [352, 235] on div "Product **** Sorted by Regular Price, ascending , then sorted by In Stock Qty, …" at bounding box center [273, 309] width 516 height 379
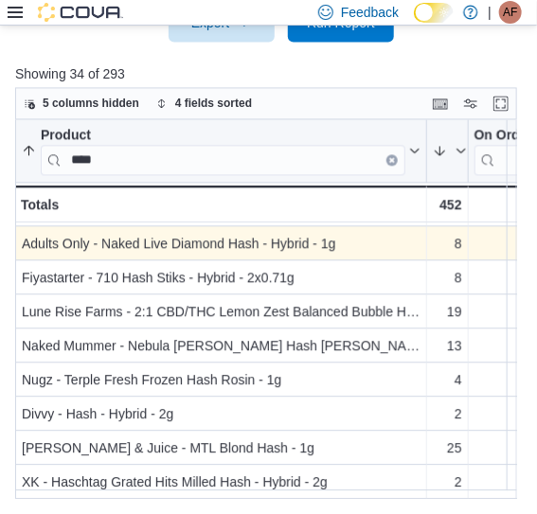
scroll to position [886, 0]
click at [352, 235] on div "Product **** Sorted by Regular Price, ascending , then sorted by In Stock Qty, …" at bounding box center [273, 309] width 516 height 379
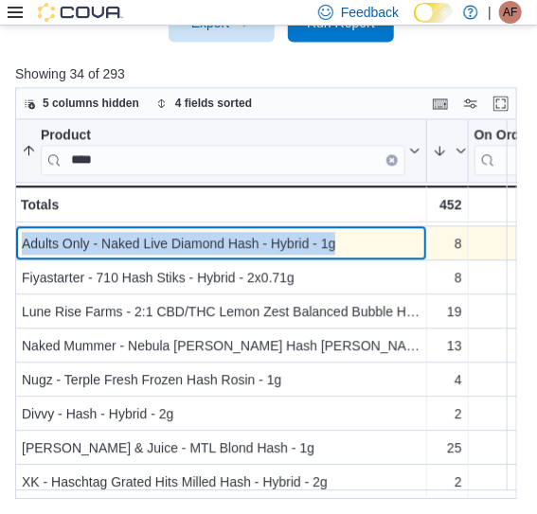
click at [352, 235] on div "Adults Only - Naked Live Diamond Hash - Hybrid - 1g" at bounding box center [221, 244] width 398 height 23
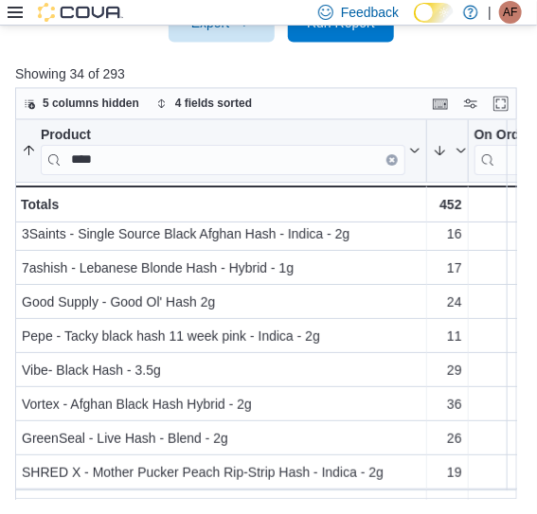
scroll to position [0, 0]
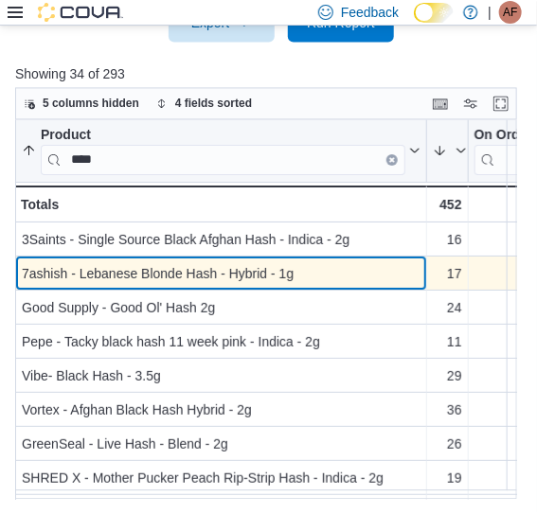
click at [320, 273] on div "7ashish - Lebanese Blonde Hash - Hybrid - 1g" at bounding box center [221, 274] width 398 height 23
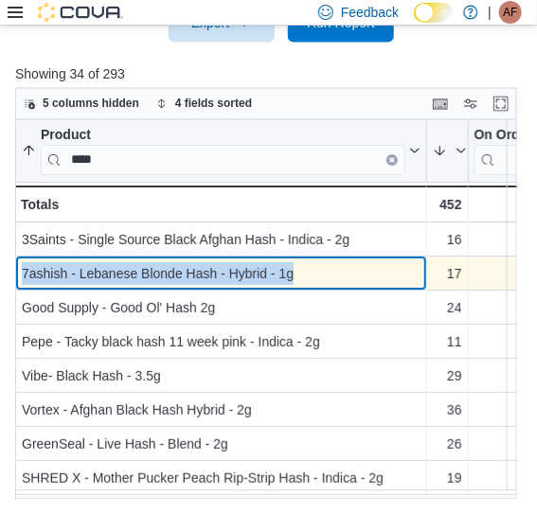
click at [320, 273] on div "7ashish - Lebanese Blonde Hash - Hybrid - 1g" at bounding box center [221, 274] width 398 height 23
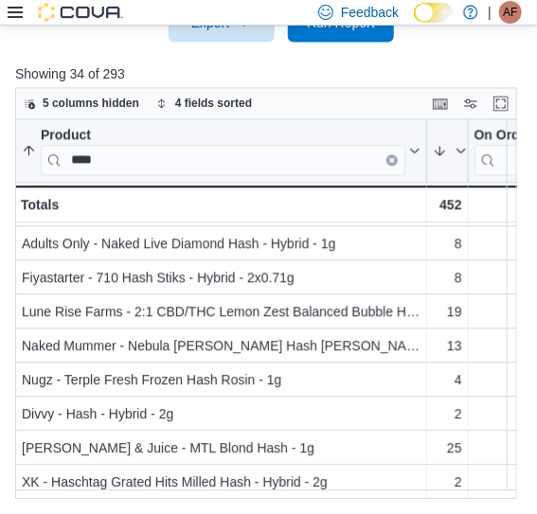
scroll to position [890, 0]
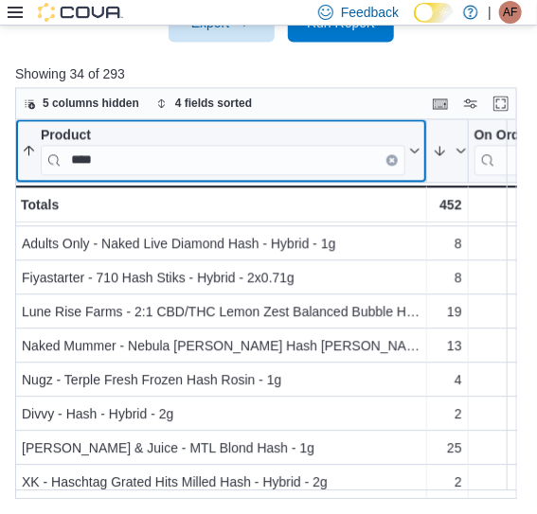
click at [193, 162] on input "****" at bounding box center [223, 161] width 364 height 30
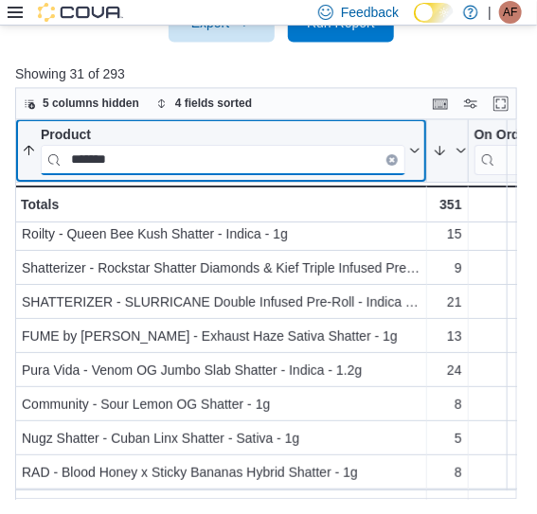
scroll to position [3, 0]
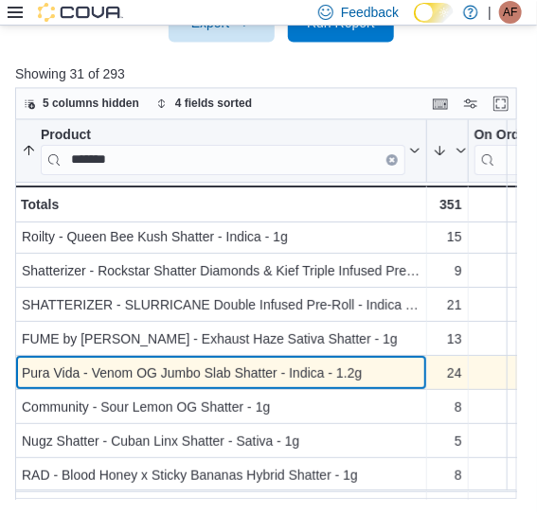
click at [371, 371] on div "Pura Vida - Venom OG Jumbo Slab Shatter - Indica - 1.2g" at bounding box center [221, 373] width 398 height 23
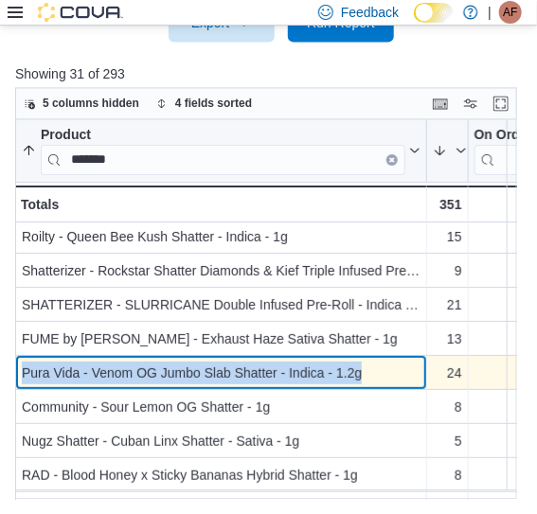
click at [371, 371] on div "Pura Vida - Venom OG Jumbo Slab Shatter - Indica - 1.2g" at bounding box center [221, 373] width 398 height 23
click at [390, 362] on div "Pura Vida - Venom OG Jumbo Slab Shatter - Indica - 1.2g" at bounding box center [221, 373] width 398 height 23
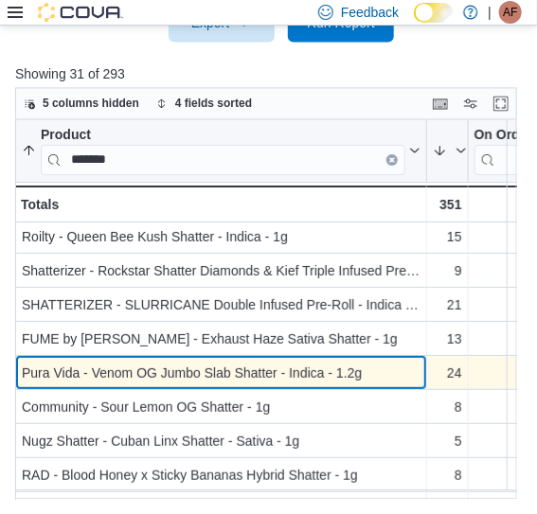
click at [390, 362] on div "Pura Vida - Venom OG Jumbo Slab Shatter - Indica - 1.2g" at bounding box center [221, 373] width 398 height 23
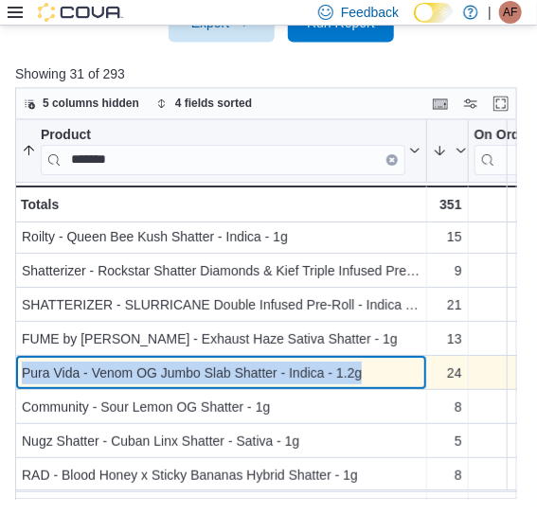
click at [390, 362] on div "Pura Vida - Venom OG Jumbo Slab Shatter - Indica - 1.2g" at bounding box center [221, 373] width 398 height 23
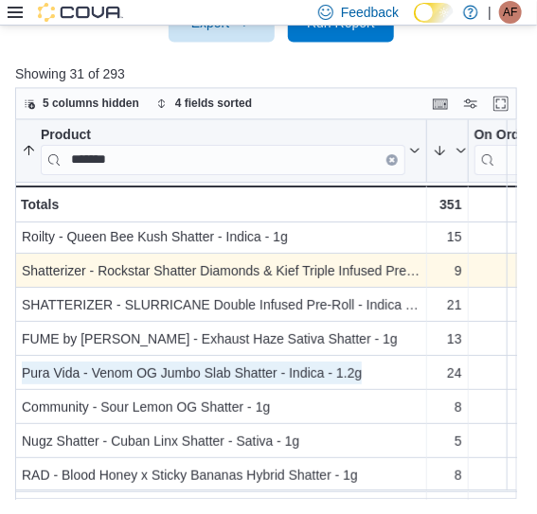
scroll to position [0, 0]
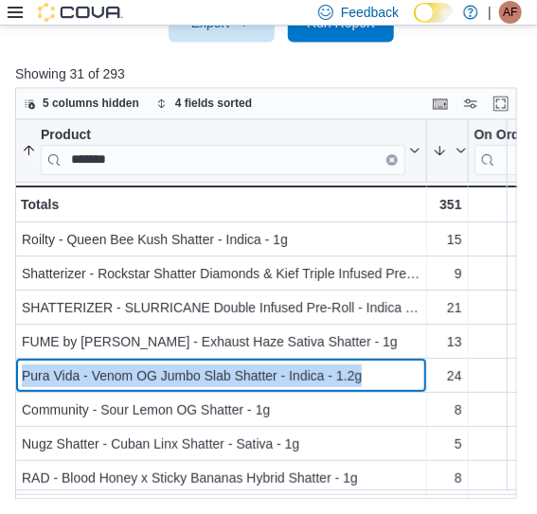
click at [144, 168] on input "*******" at bounding box center [223, 161] width 364 height 30
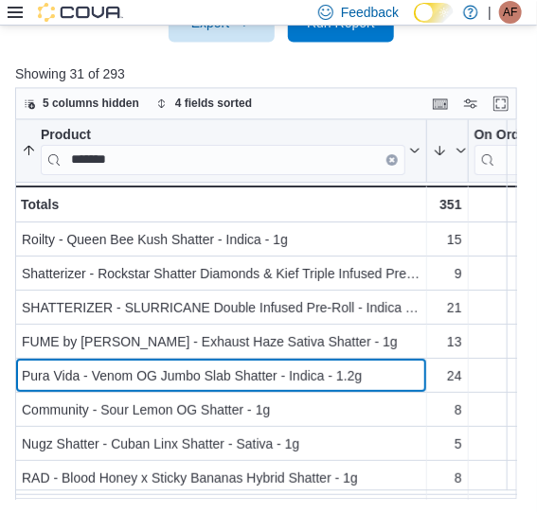
click at [144, 168] on input "*******" at bounding box center [223, 161] width 364 height 30
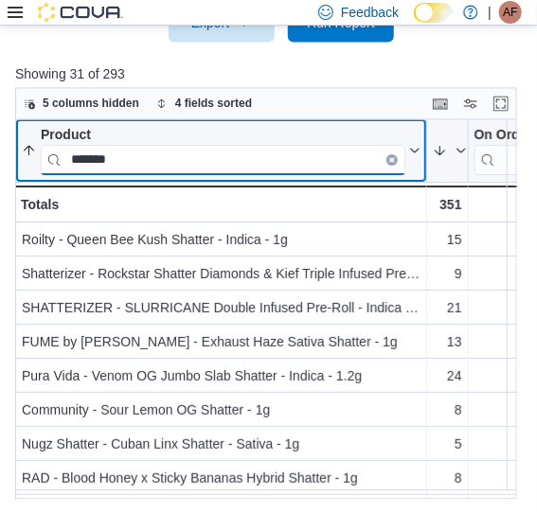
click at [144, 168] on input "*******" at bounding box center [223, 161] width 364 height 30
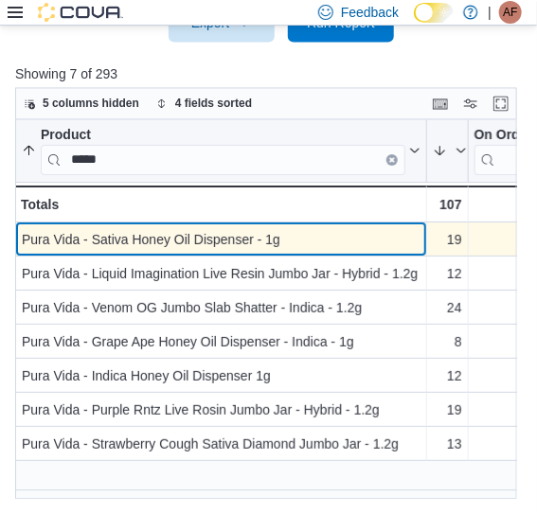
click at [315, 232] on div "Pura Vida - Sativa Honey Oil Dispenser - 1g" at bounding box center [221, 240] width 398 height 23
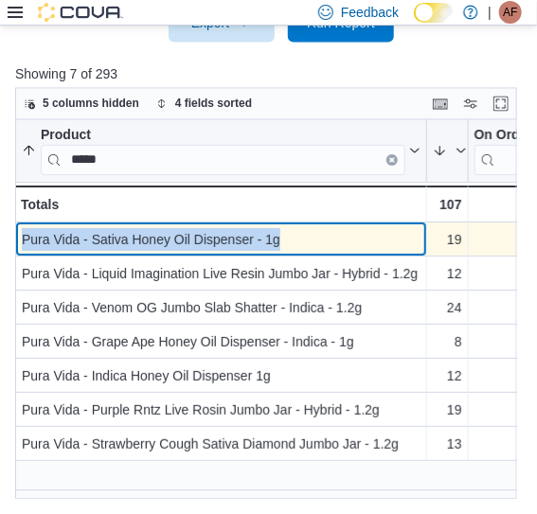
click at [315, 232] on div "Pura Vida - Sativa Honey Oil Dispenser - 1g" at bounding box center [221, 240] width 398 height 23
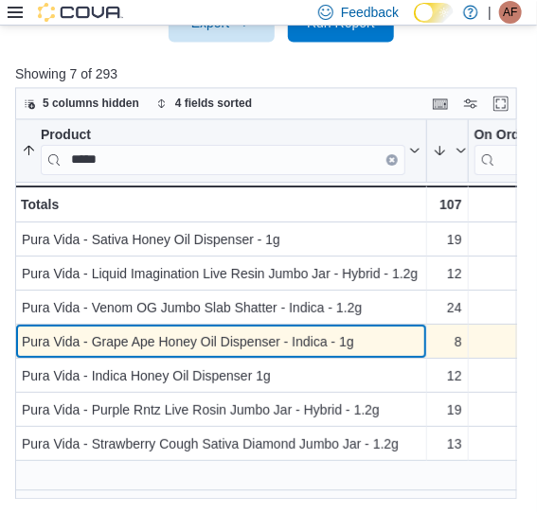
click at [368, 343] on div "Pura Vida - Grape Ape Honey Oil Dispenser - Indica - 1g" at bounding box center [221, 342] width 398 height 23
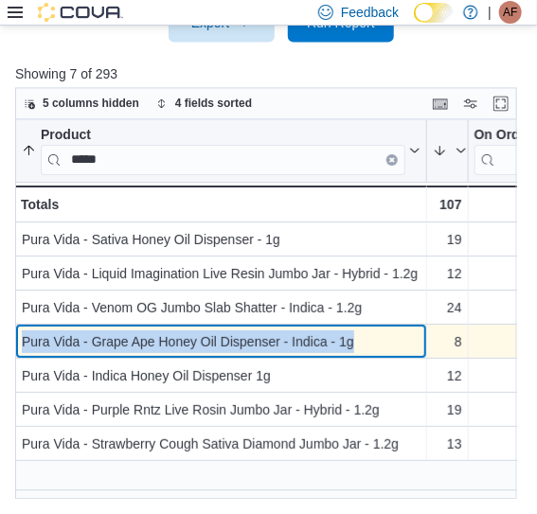
click at [368, 343] on div "Pura Vida - Grape Ape Honey Oil Dispenser - Indica - 1g" at bounding box center [221, 342] width 398 height 23
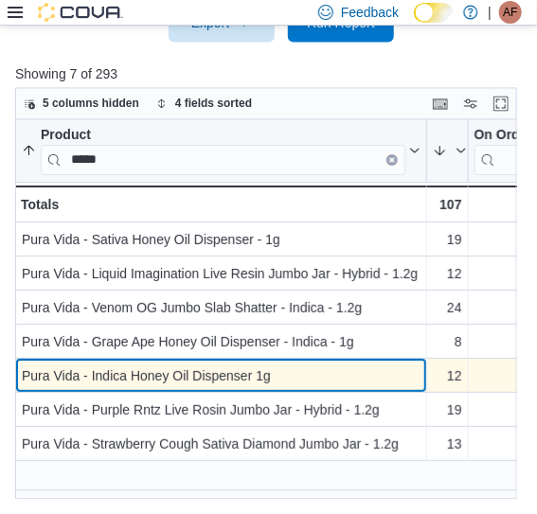
click at [285, 377] on div "Pura Vida - Indica Honey Oil Dispenser 1g" at bounding box center [221, 376] width 398 height 23
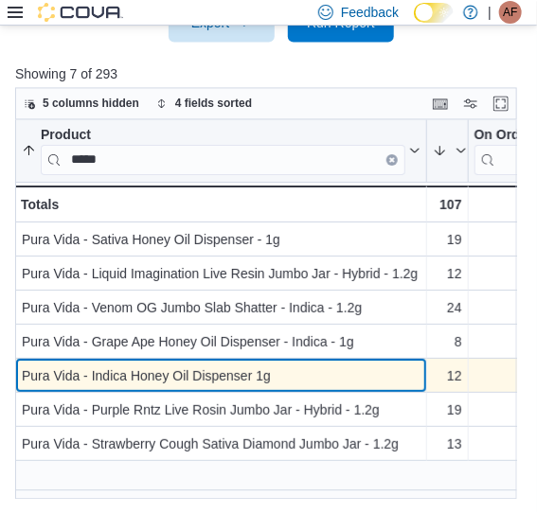
click at [285, 377] on div "Pura Vida - Indica Honey Oil Dispenser 1g" at bounding box center [221, 376] width 398 height 23
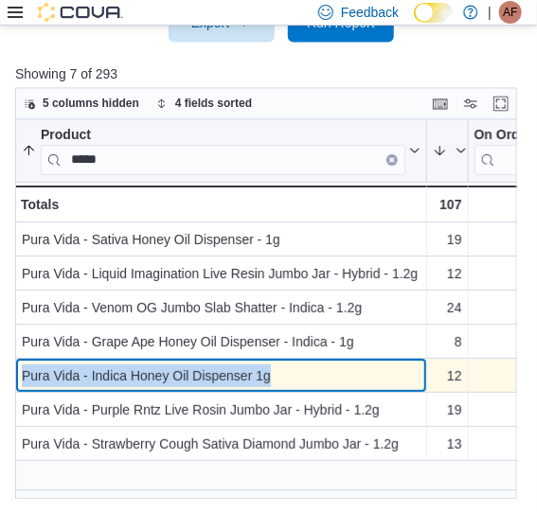
click at [285, 377] on div "Pura Vida - Indica Honey Oil Dispenser 1g" at bounding box center [221, 376] width 398 height 23
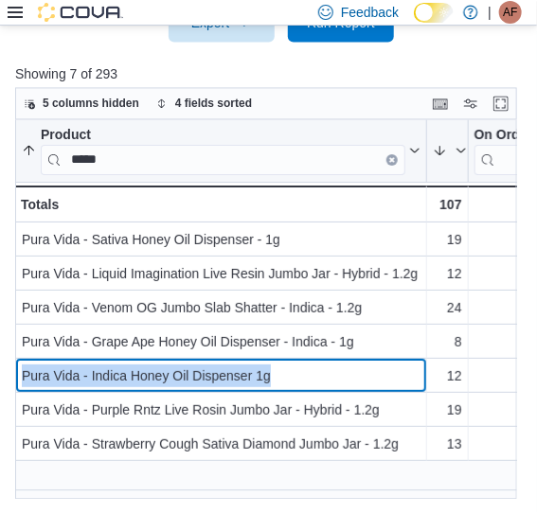
click at [182, 166] on input "****" at bounding box center [223, 161] width 364 height 30
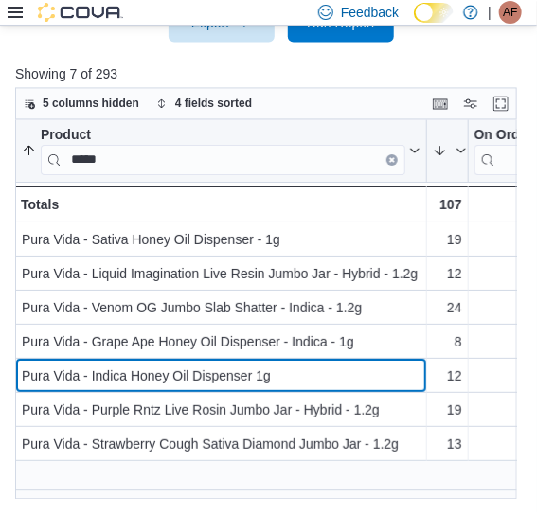
click at [182, 166] on input "****" at bounding box center [223, 161] width 364 height 30
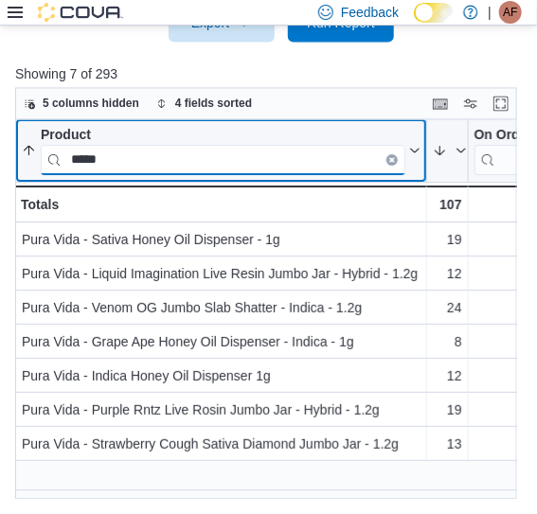
click at [182, 166] on input "****" at bounding box center [223, 161] width 364 height 30
type input "*******"
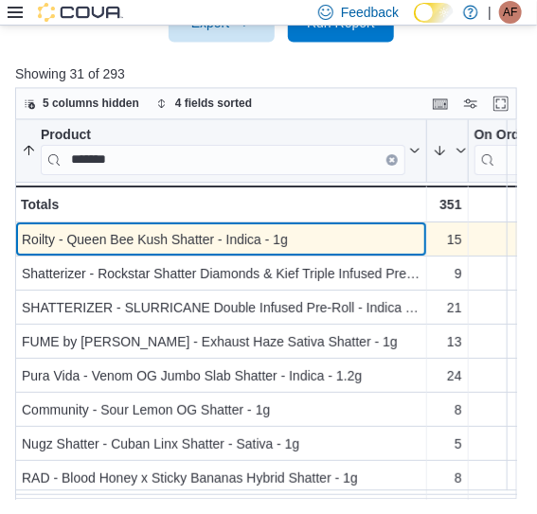
click at [332, 246] on div "Roilty - Queen Bee Kush Shatter - Indica - 1g" at bounding box center [221, 240] width 398 height 23
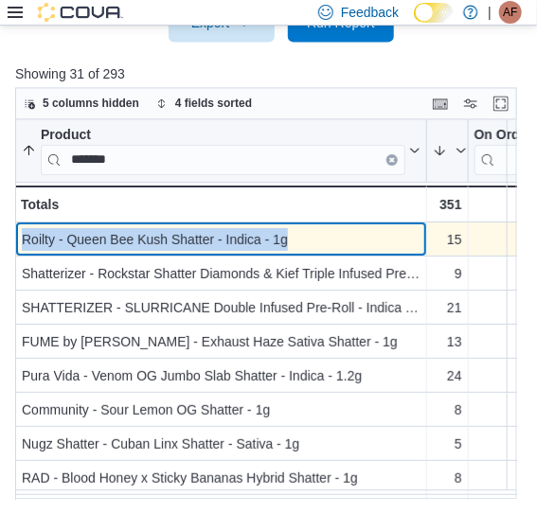
click at [332, 246] on div "Roilty - Queen Bee Kush Shatter - Indica - 1g" at bounding box center [221, 240] width 398 height 23
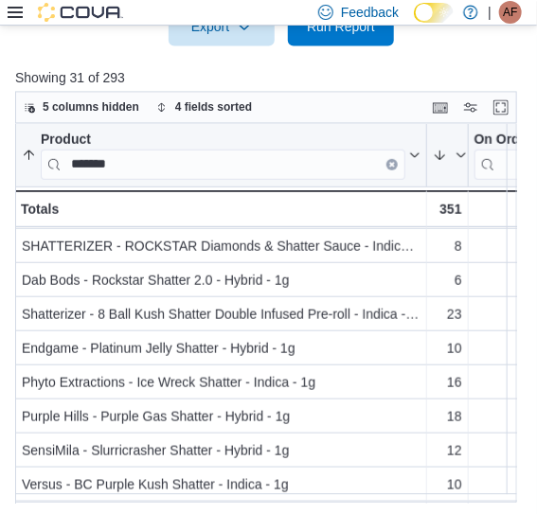
scroll to position [275, 0]
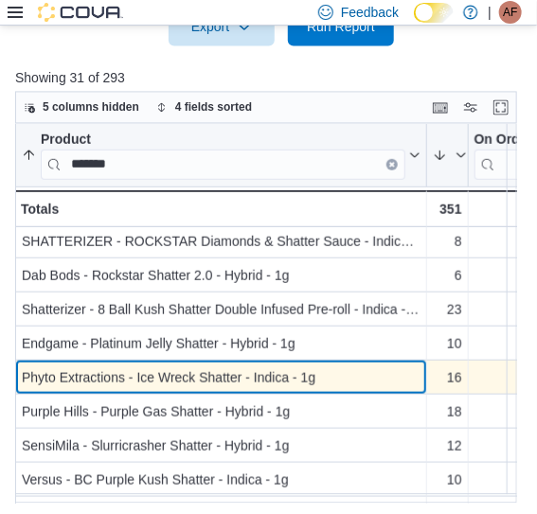
click at [348, 378] on div "Phyto Extractions - Ice Wreck Shatter - Indica - 1g" at bounding box center [221, 377] width 398 height 23
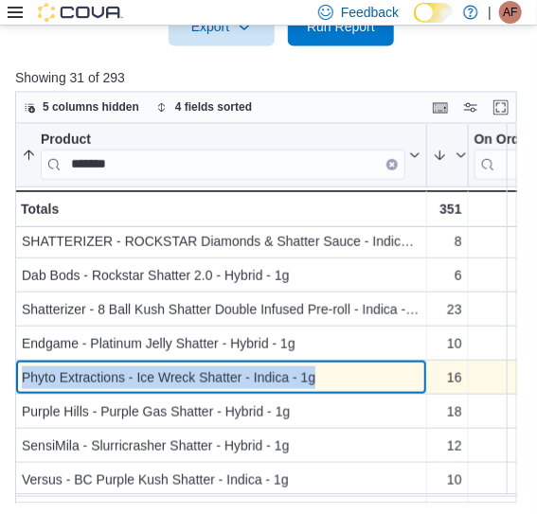
click at [348, 378] on div "Phyto Extractions - Ice Wreck Shatter - Indica - 1g" at bounding box center [221, 377] width 398 height 23
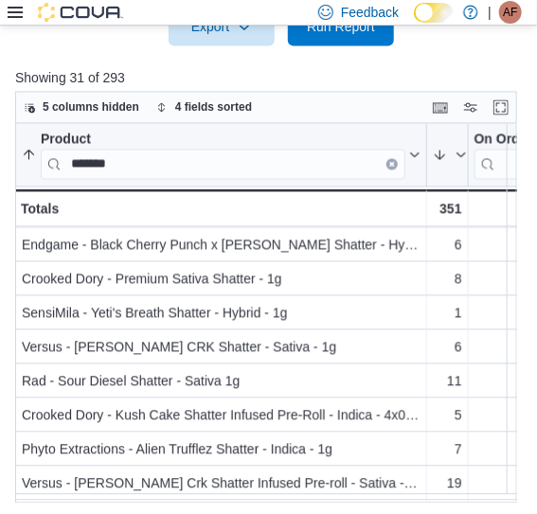
scroll to position [715, 0]
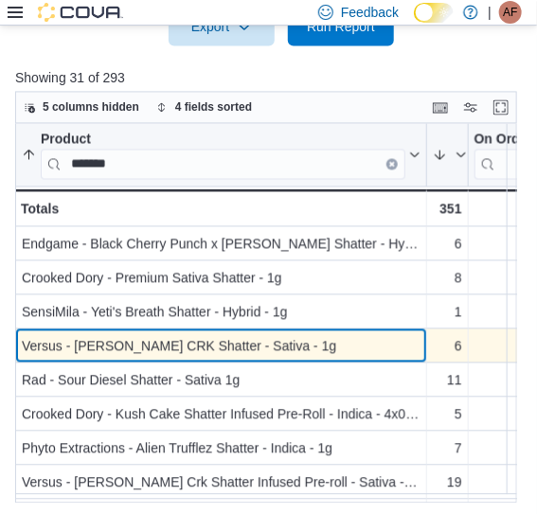
click at [309, 347] on div "Versus - [PERSON_NAME] CRK Shatter - Sativa - 1g" at bounding box center [221, 346] width 398 height 23
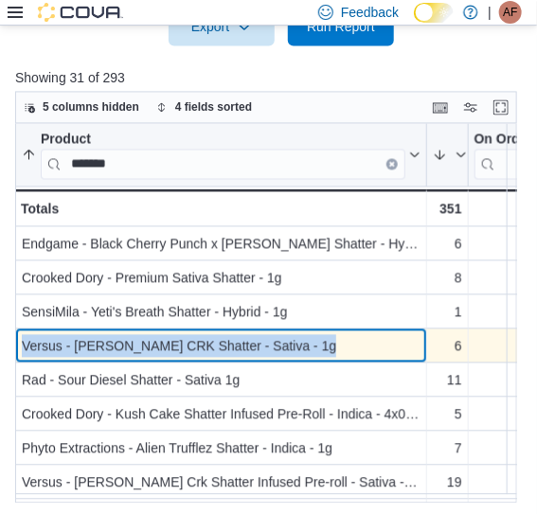
click at [309, 347] on div "Versus - [PERSON_NAME] CRK Shatter - Sativa - 1g" at bounding box center [221, 346] width 398 height 23
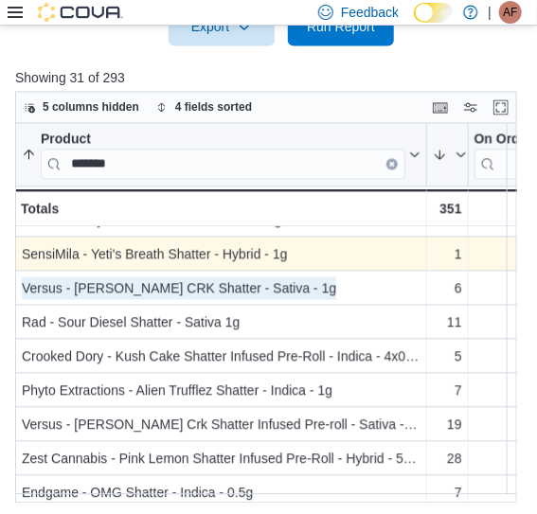
scroll to position [788, 0]
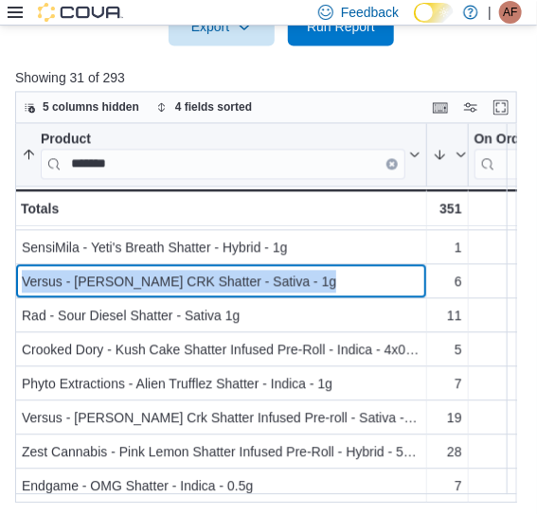
click at [392, 162] on icon "Clear input" at bounding box center [392, 165] width 6 height 6
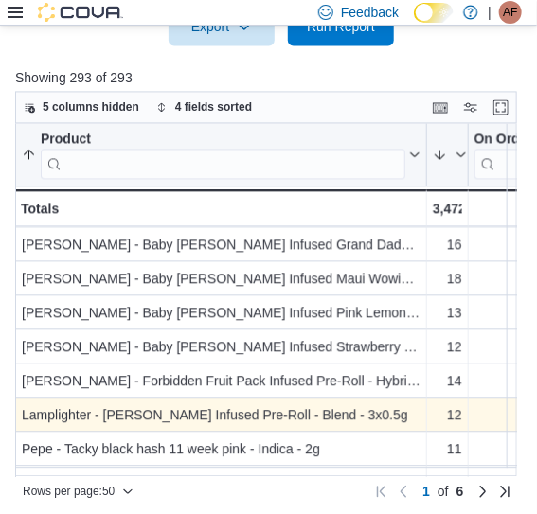
click at [397, 435] on div "Product Sorted by Regular Price, ascending , then sorted by In Stock Qty, desce…" at bounding box center [273, 300] width 516 height 353
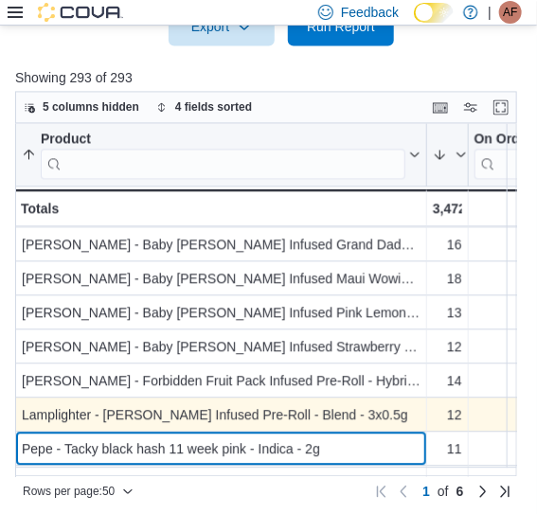
scroll to position [851, 0]
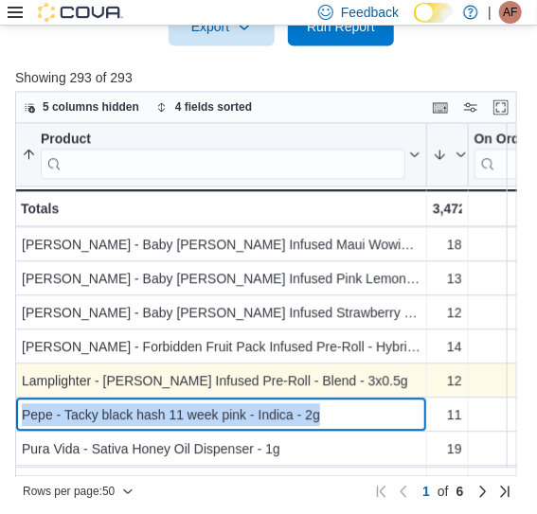
click at [397, 435] on div "Product Sorted by Regular Price, ascending , then sorted by In Stock Qty, desce…" at bounding box center [273, 300] width 516 height 353
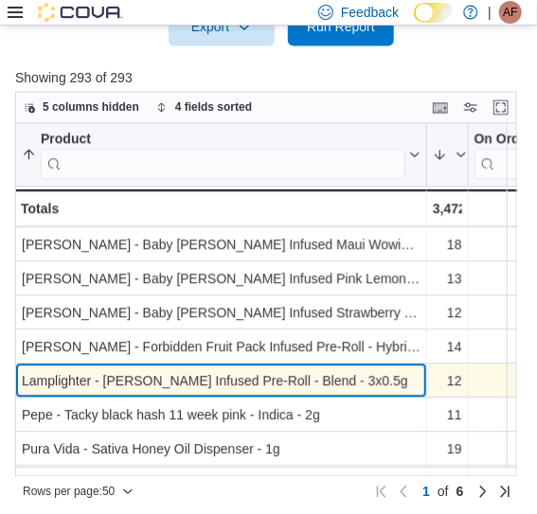
drag, startPoint x: 397, startPoint y: 435, endPoint x: 382, endPoint y: 380, distance: 56.9
click at [382, 380] on div "Lamplighter - [PERSON_NAME] Infused Pre-Roll - Blend - 3x0.5g" at bounding box center [221, 381] width 398 height 23
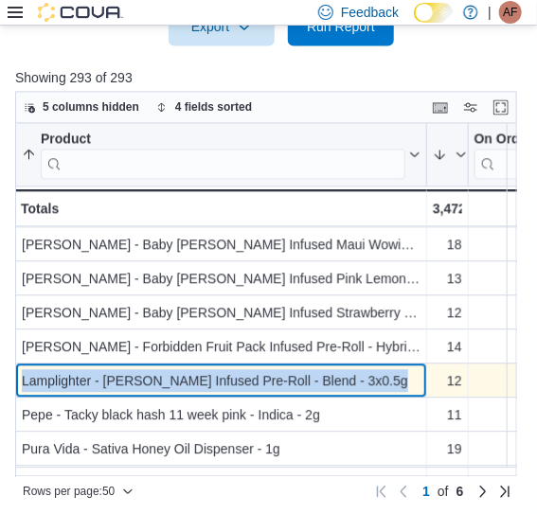
click at [382, 380] on div "Lamplighter - [PERSON_NAME] Infused Pre-Roll - Blend - 3x0.5g" at bounding box center [221, 381] width 398 height 23
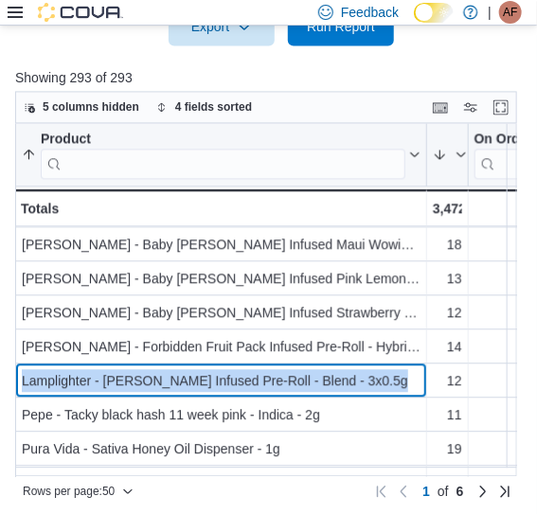
click at [174, 169] on input "search" at bounding box center [223, 165] width 364 height 30
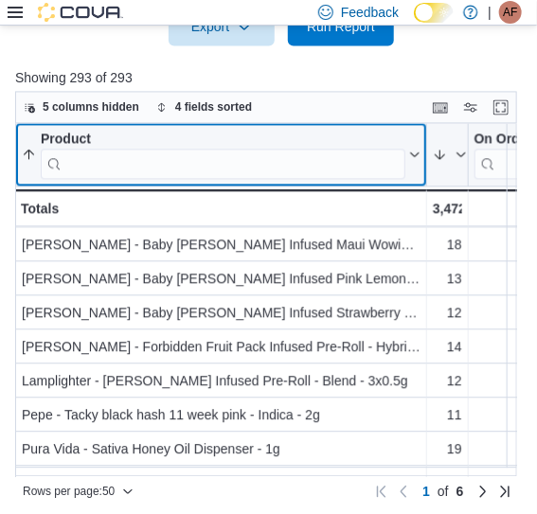
click at [174, 169] on input "search" at bounding box center [223, 165] width 364 height 30
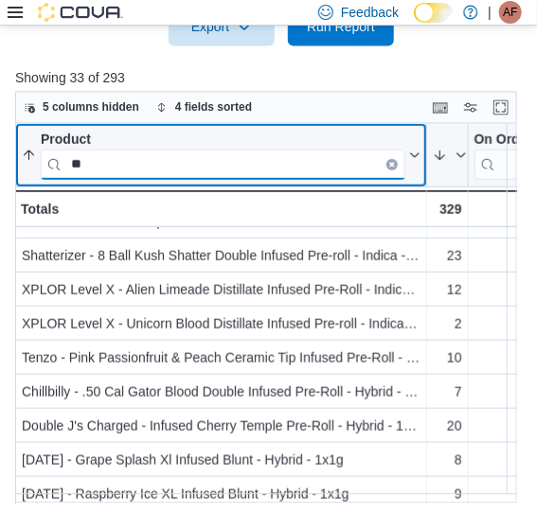
scroll to position [239, 0]
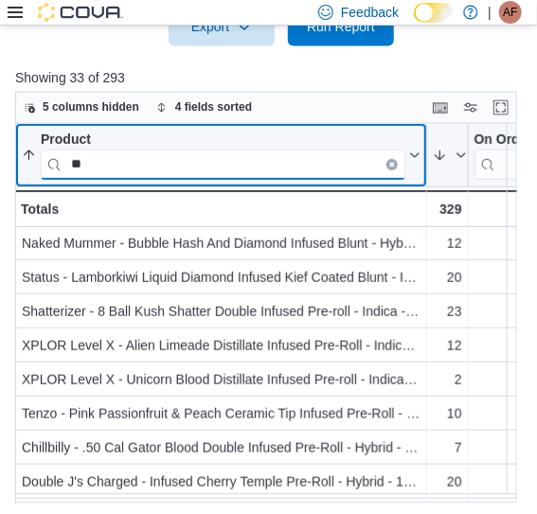
click at [153, 160] on input "**" at bounding box center [223, 165] width 364 height 30
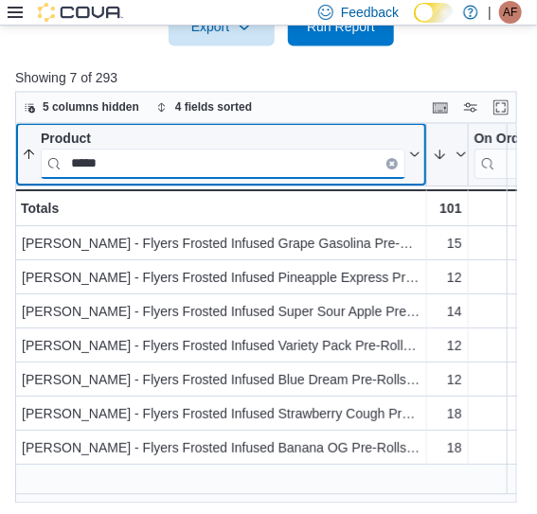
scroll to position [0, 0]
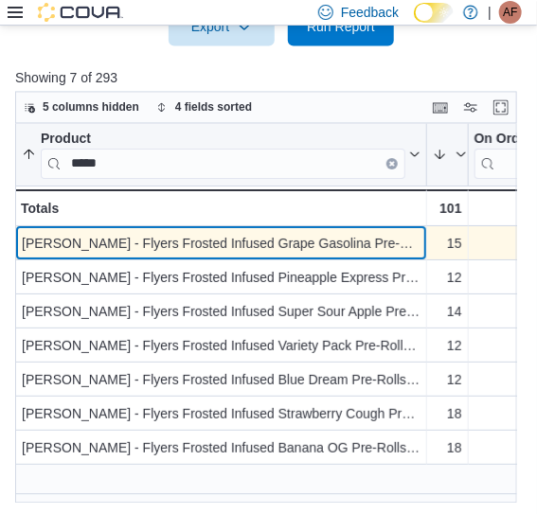
click at [414, 237] on div "[PERSON_NAME] - Flyers Frosted Infused Grape Gasolina Pre-Rolls - Indica - 3x0.…" at bounding box center [221, 244] width 398 height 23
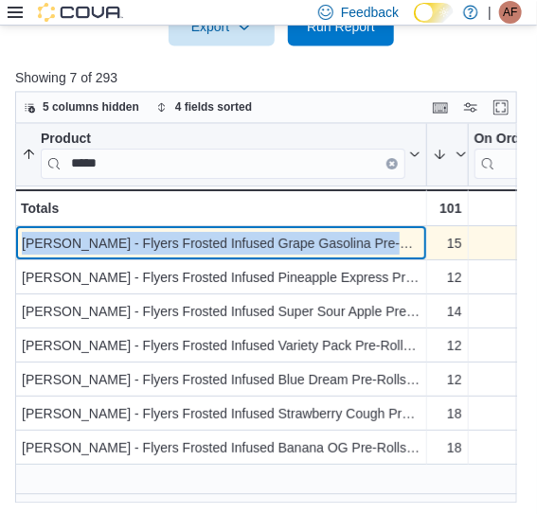
click at [414, 237] on div "[PERSON_NAME] - Flyers Frosted Infused Grape Gasolina Pre-Rolls - Indica - 3x0.…" at bounding box center [221, 244] width 398 height 23
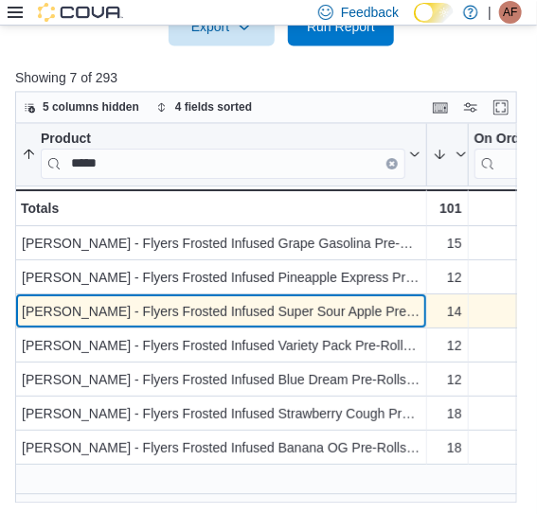
click at [416, 303] on div "[PERSON_NAME] - Flyers Frosted Infused Super Sour Apple Pre-Roll - Sativa - 5x0…" at bounding box center [221, 312] width 398 height 23
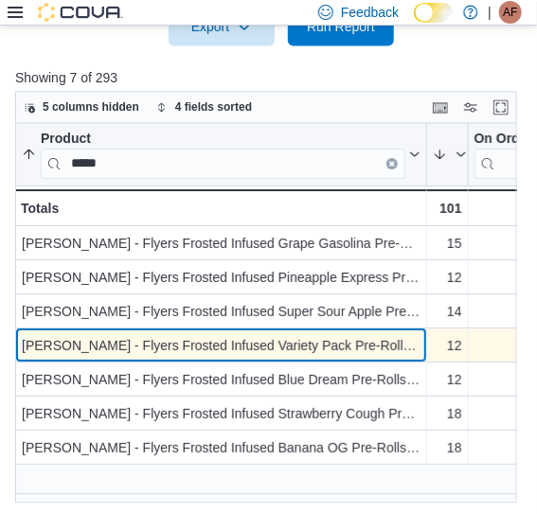
click at [408, 342] on div "[PERSON_NAME] - Flyers Frosted Infused Variety Pack Pre-Rolls - Hybrid - 5x0.5g" at bounding box center [221, 346] width 398 height 23
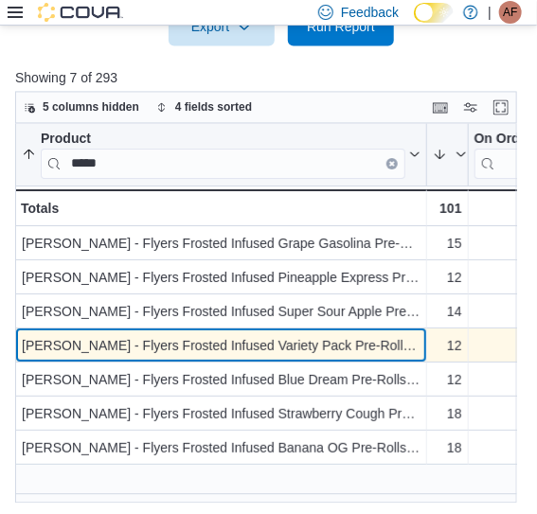
click at [408, 342] on div "[PERSON_NAME] - Flyers Frosted Infused Variety Pack Pre-Rolls - Hybrid - 5x0.5g" at bounding box center [221, 346] width 398 height 23
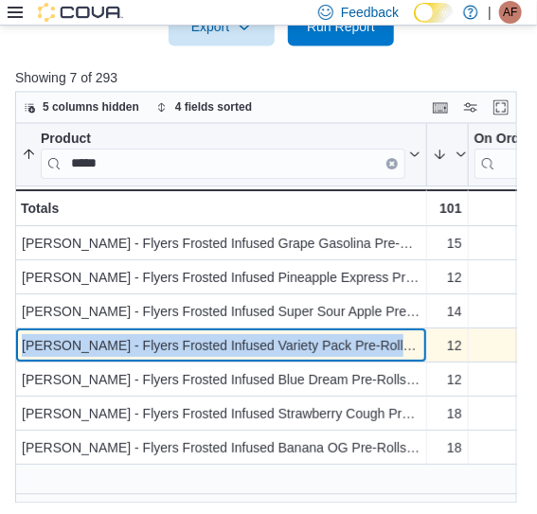
drag, startPoint x: 408, startPoint y: 342, endPoint x: 29, endPoint y: 347, distance: 378.6
click at [29, 347] on div "[PERSON_NAME] - Flyers Frosted Infused Variety Pack Pre-Rolls - Hybrid - 5x0.5g" at bounding box center [221, 346] width 398 height 23
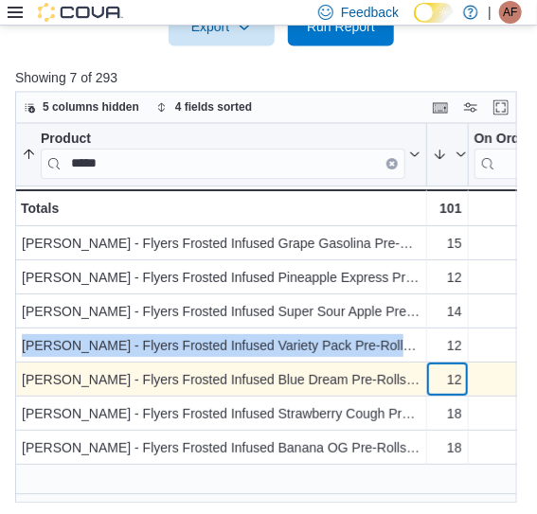
click at [427, 373] on div "12 - In Stock Qty, column 2, row 5" at bounding box center [448, 380] width 42 height 34
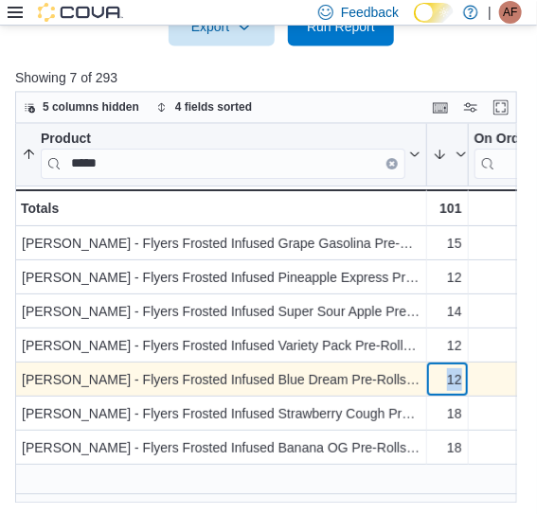
click at [427, 373] on div "12 - In Stock Qty, column 2, row 5" at bounding box center [448, 380] width 42 height 34
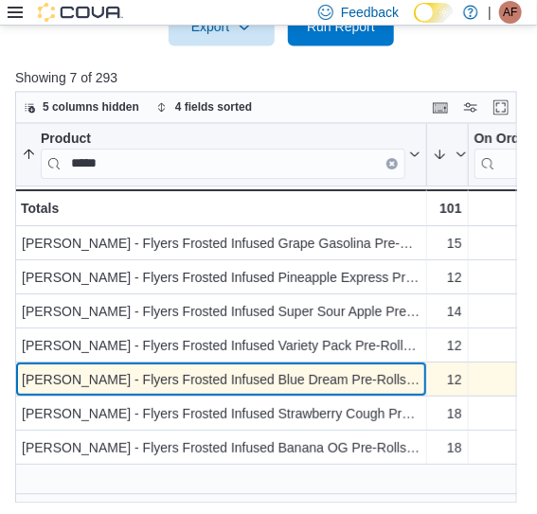
click at [421, 370] on div "[PERSON_NAME] - Flyers Frosted Infused Blue Dream Pre-Rolls - Sativa - 3x0.5g -…" at bounding box center [221, 380] width 412 height 34
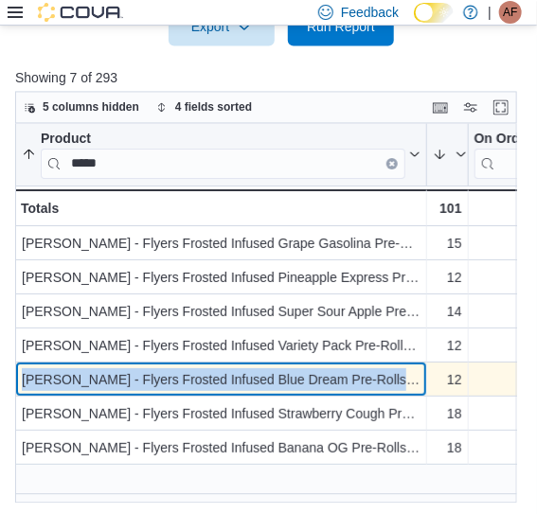
click at [421, 370] on div "[PERSON_NAME] - Flyers Frosted Infused Blue Dream Pre-Rolls - Sativa - 3x0.5g -…" at bounding box center [221, 380] width 412 height 34
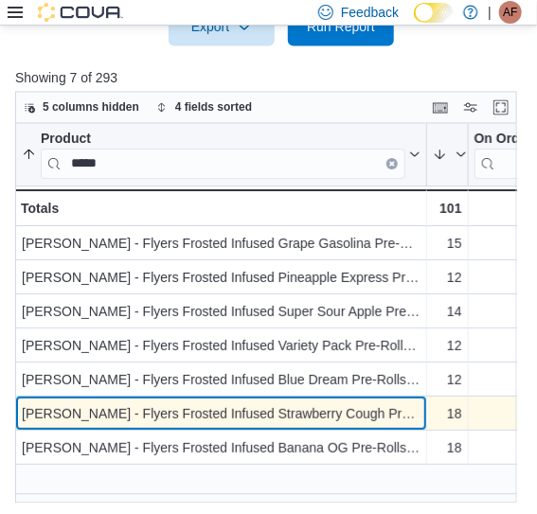
click at [418, 411] on div "[PERSON_NAME] - Flyers Frosted Infused Strawberry Cough Pre-Rolls - Sativa - 3x…" at bounding box center [221, 414] width 398 height 23
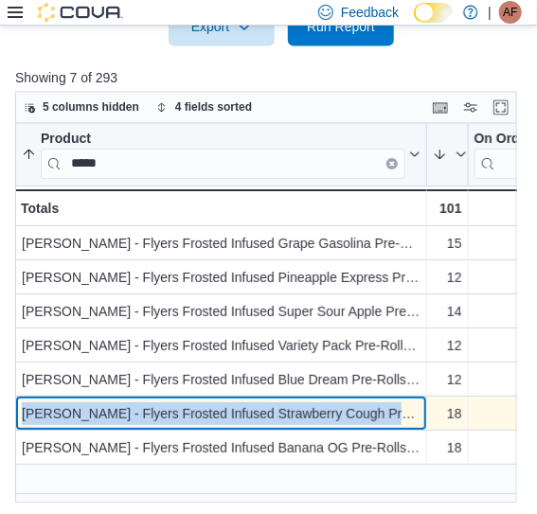
click at [418, 411] on div "[PERSON_NAME] - Flyers Frosted Infused Strawberry Cough Pre-Rolls - Sativa - 3x…" at bounding box center [221, 414] width 398 height 23
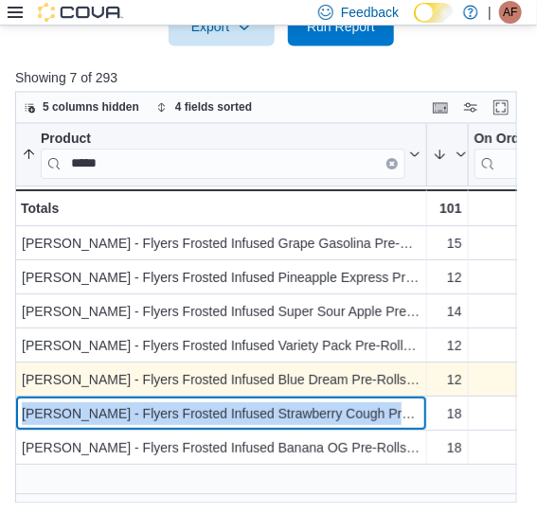
scroll to position [691, 0]
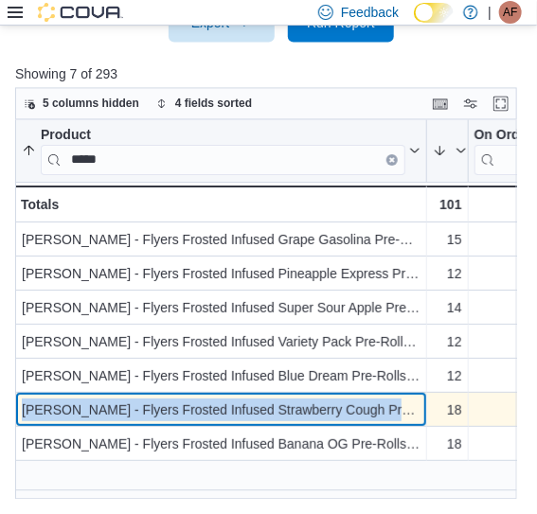
click at [412, 406] on div "[PERSON_NAME] - Flyers Frosted Infused Strawberry Cough Pre-Rolls - Sativa - 3x…" at bounding box center [221, 410] width 398 height 23
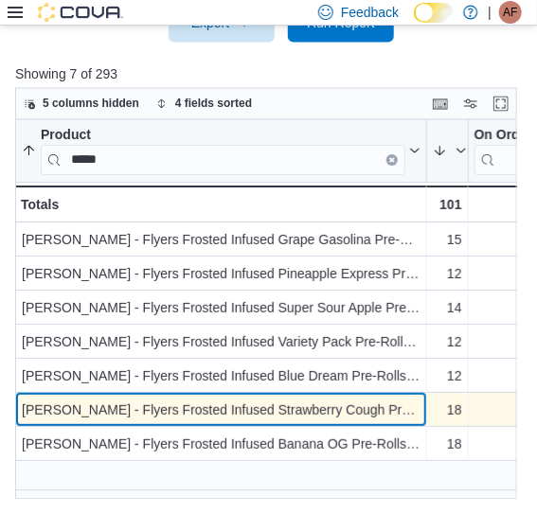
click at [412, 406] on div "[PERSON_NAME] - Flyers Frosted Infused Strawberry Cough Pre-Rolls - Sativa - 3x…" at bounding box center [221, 410] width 398 height 23
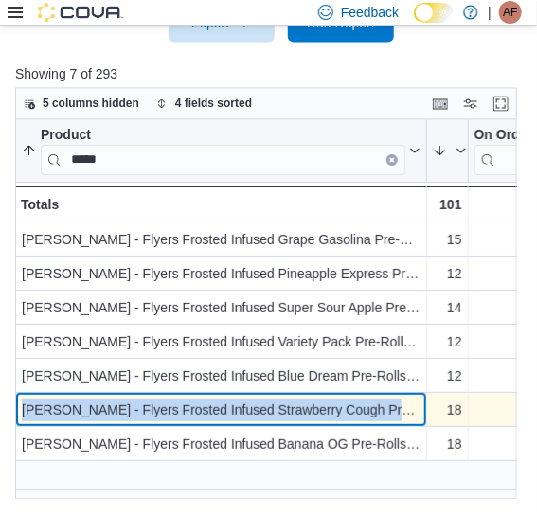
click at [412, 406] on div "[PERSON_NAME] - Flyers Frosted Infused Strawberry Cough Pre-Rolls - Sativa - 3x…" at bounding box center [221, 410] width 398 height 23
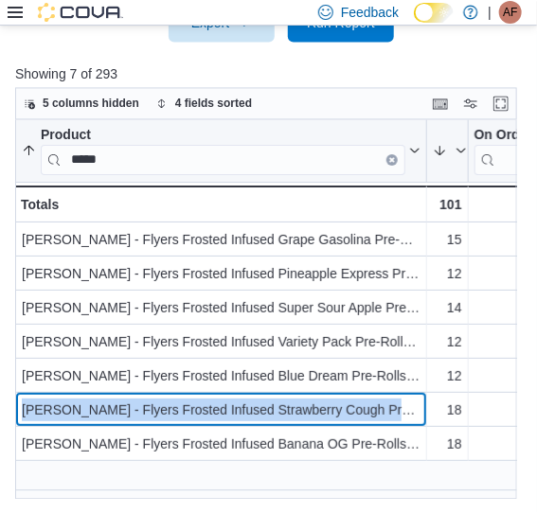
click at [277, 162] on input "*****" at bounding box center [223, 161] width 364 height 30
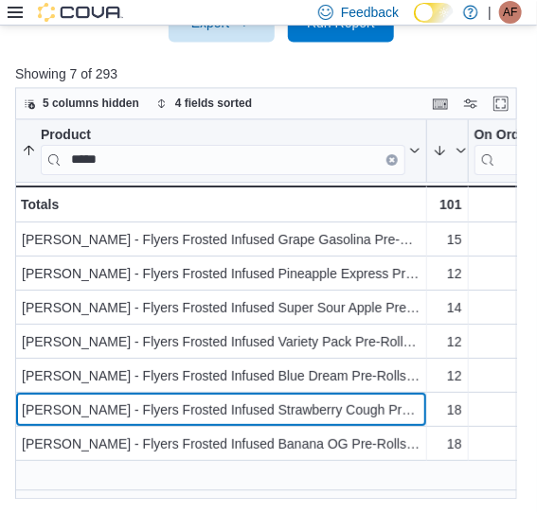
click at [277, 162] on input "*****" at bounding box center [223, 161] width 364 height 30
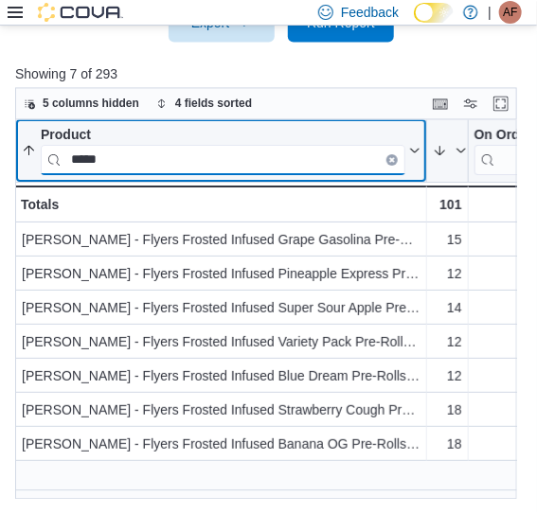
click at [277, 162] on input "*****" at bounding box center [223, 161] width 364 height 30
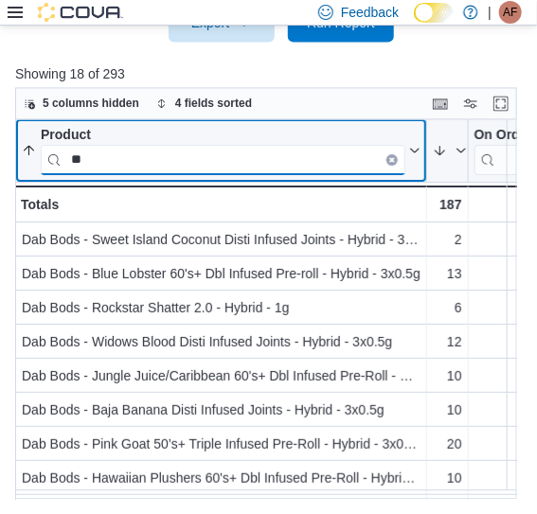
type input "*"
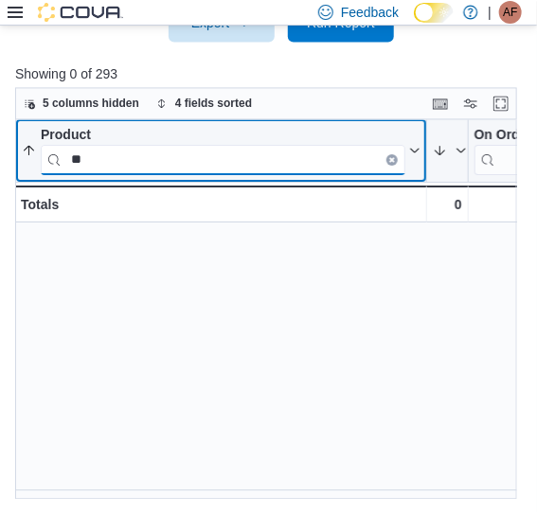
type input "*"
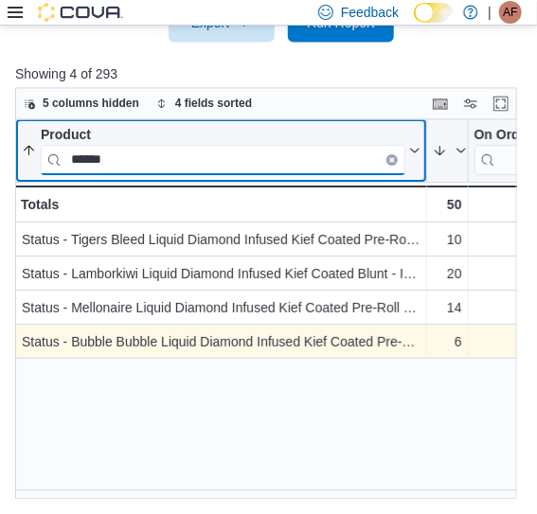
type input "******"
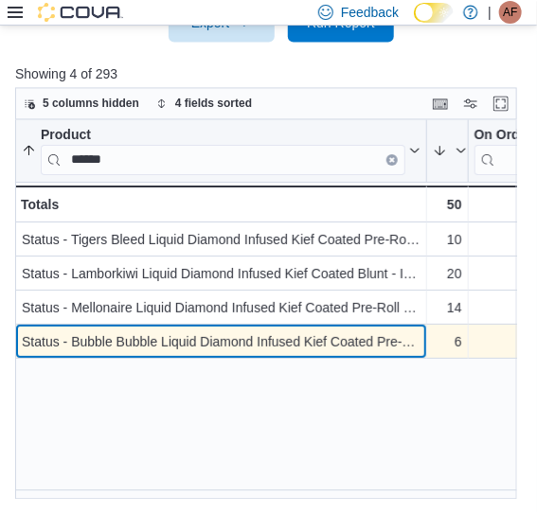
click at [416, 335] on div "Status - Bubble Bubble Liquid Diamond Infused Kief Coated Pre-Roll - Sativa - 5…" at bounding box center [221, 342] width 398 height 23
click at [404, 336] on div "Status - Bubble Bubble Liquid Diamond Infused Kief Coated Pre-Roll - Sativa - 5…" at bounding box center [221, 342] width 398 height 23
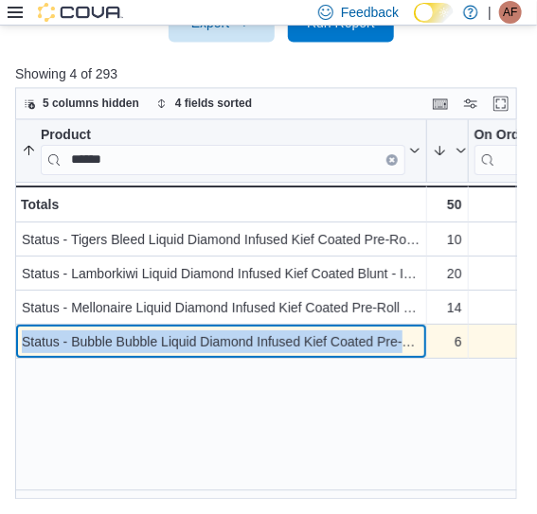
click at [404, 336] on div "Status - Bubble Bubble Liquid Diamond Infused Kief Coated Pre-Roll - Sativa - 5…" at bounding box center [221, 342] width 398 height 23
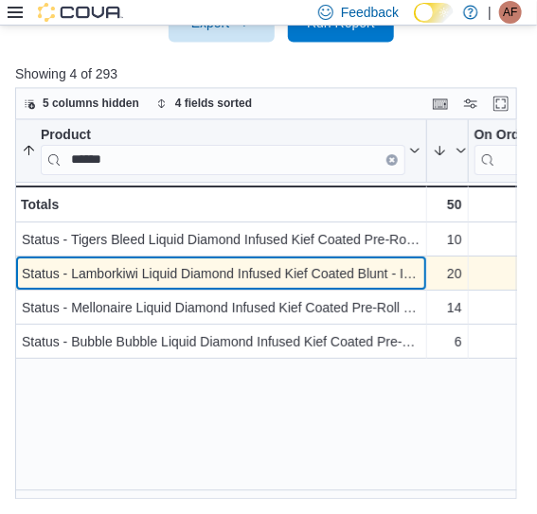
click at [415, 265] on div "Status - Lamborkiwi Liquid Diamond Infused Kief Coated Blunt - Indica - 1x1g" at bounding box center [221, 274] width 398 height 23
click at [241, 276] on div "Status - Lamborkiwi Liquid Diamond Infused Kief Coated Blunt - Indica - 1x1g" at bounding box center [221, 274] width 398 height 23
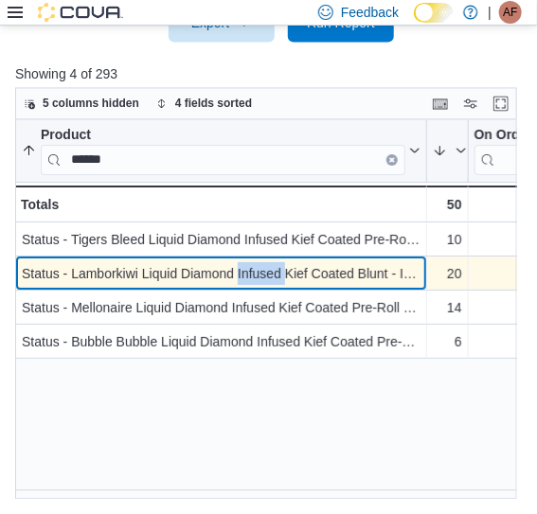
click at [241, 276] on div "Status - Lamborkiwi Liquid Diamond Infused Kief Coated Blunt - Indica - 1x1g" at bounding box center [221, 274] width 398 height 23
click at [406, 263] on div "Status - Lamborkiwi Liquid Diamond Infused Kief Coated Blunt - Indica - 1x1g" at bounding box center [221, 274] width 398 height 23
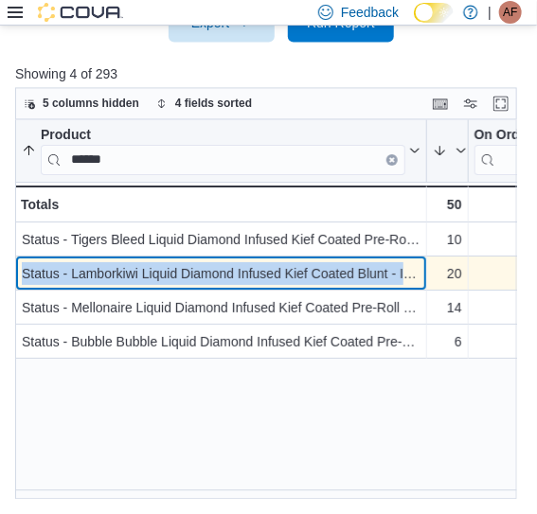
click at [406, 262] on div "Status - Lamborkiwi Liquid Diamond Infused Kief Coated Blunt - Indica - 1x1g - …" at bounding box center [221, 274] width 412 height 34
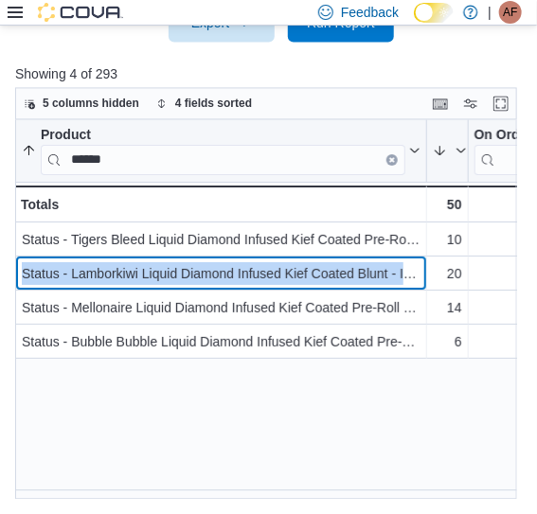
click at [394, 162] on icon "Clear input" at bounding box center [392, 161] width 6 height 6
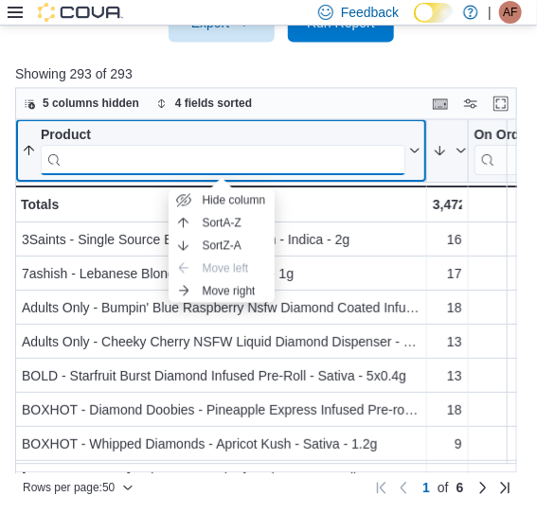
click at [258, 164] on input "search" at bounding box center [223, 161] width 364 height 30
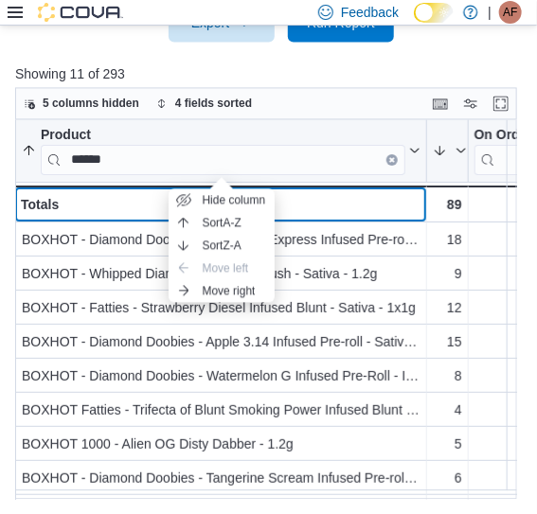
click at [369, 189] on div "Totals - Product, column 1, row 12" at bounding box center [221, 204] width 412 height 37
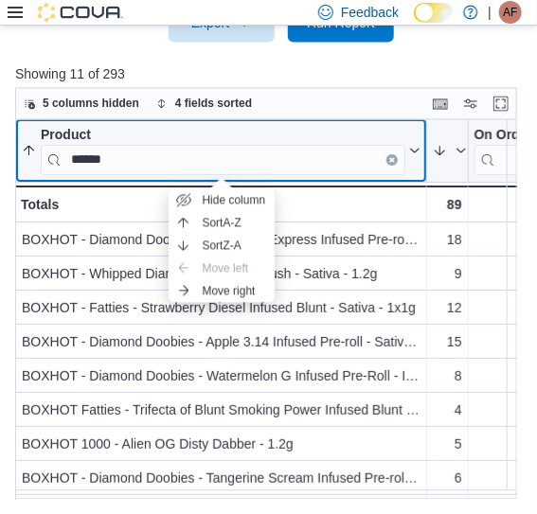
click at [342, 133] on div "Product" at bounding box center [223, 137] width 364 height 18
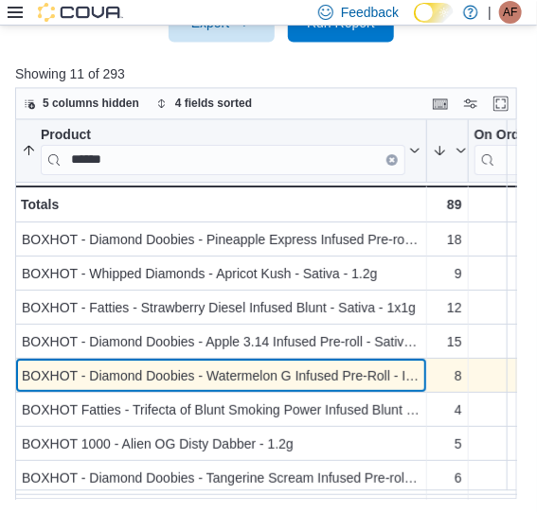
click at [419, 363] on div "BOXHOT - Diamond Doobies - Watermelon G Infused Pre-Roll - Indica - 2x0.5g - Pr…" at bounding box center [221, 377] width 412 height 34
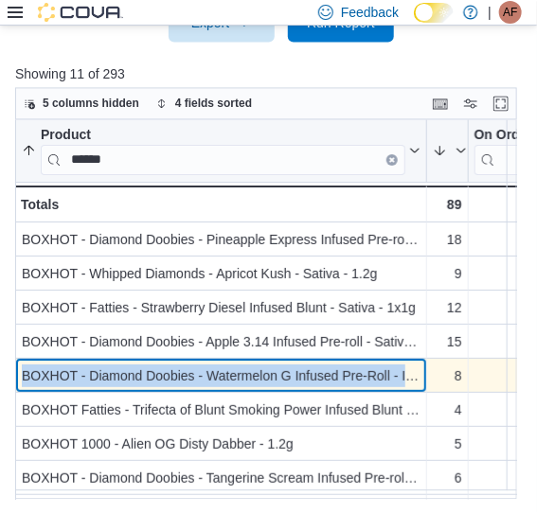
click at [419, 363] on div "BOXHOT - Diamond Doobies - Watermelon G Infused Pre-Roll - Indica - 2x0.5g - Pr…" at bounding box center [221, 377] width 412 height 34
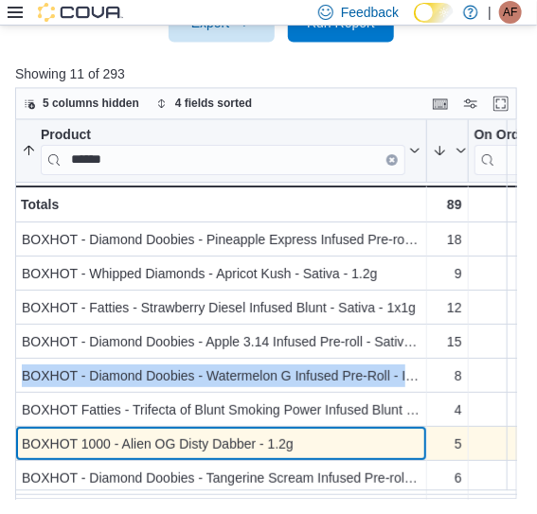
click at [324, 449] on div "Product ****** Sorted by Regular Price, ascending , then sorted by In Stock Qty…" at bounding box center [273, 309] width 516 height 379
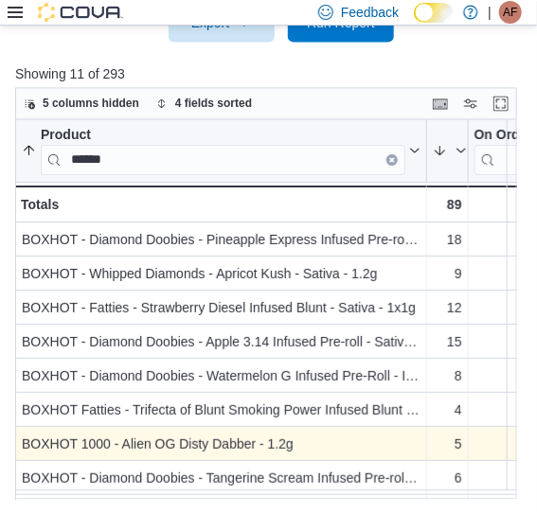
scroll to position [7, 0]
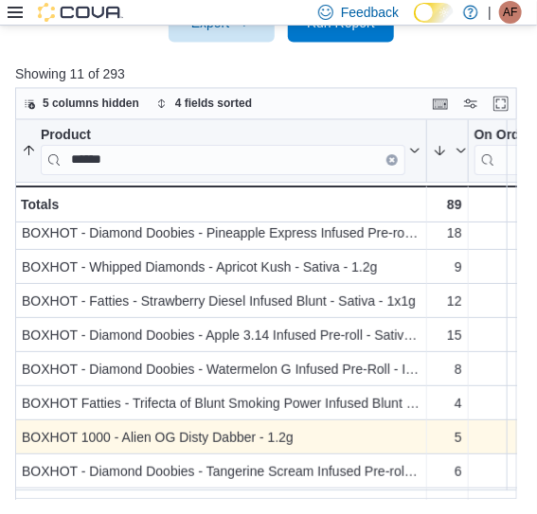
click at [324, 449] on div "Product ****** Sorted by Regular Price, ascending , then sorted by In Stock Qty…" at bounding box center [273, 309] width 516 height 379
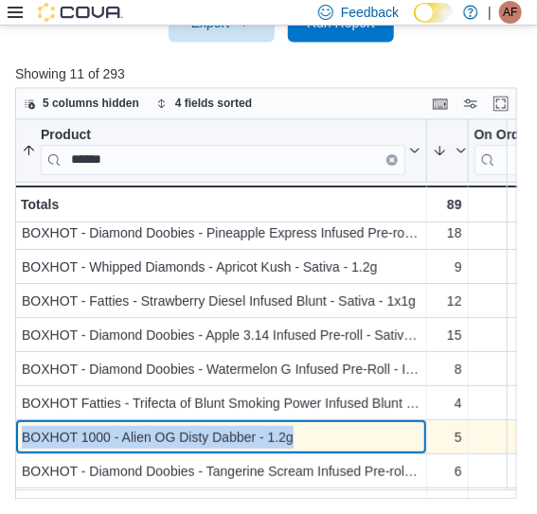
click at [324, 449] on div "BOXHOT 1000 - Alien OG Disty Dabber - 1.2g - Product, column 1, row 7" at bounding box center [221, 438] width 412 height 34
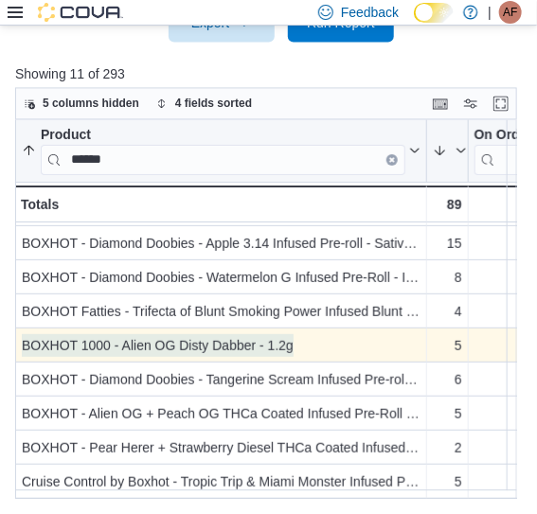
scroll to position [106, 0]
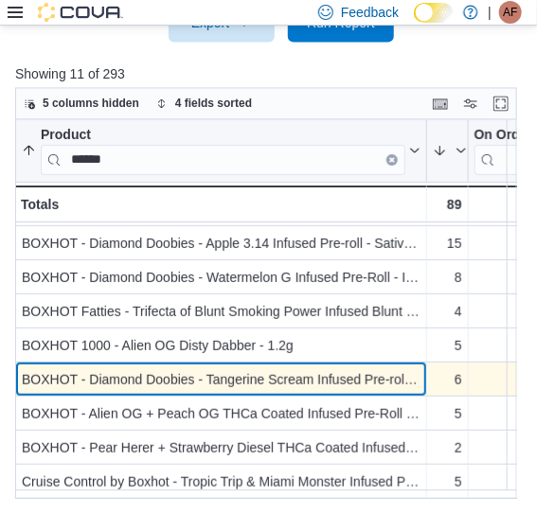
click at [410, 369] on div "BOXHOT - Diamond Doobies - Tangerine Scream Infused Pre-roll - Sativa - 2x0.5g" at bounding box center [221, 380] width 398 height 23
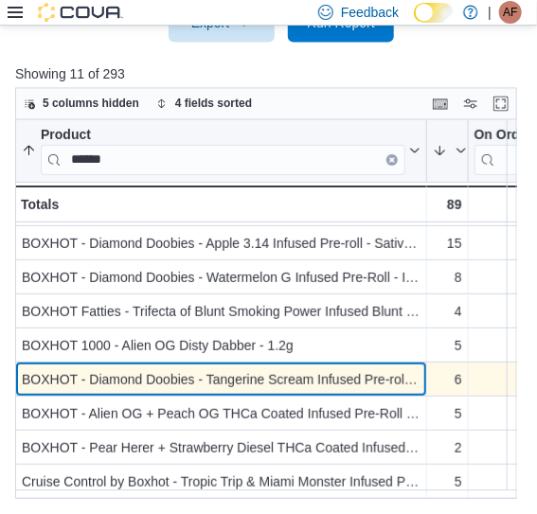
click at [410, 369] on div "BOXHOT - Diamond Doobies - Tangerine Scream Infused Pre-roll - Sativa - 2x0.5g" at bounding box center [221, 380] width 398 height 23
drag, startPoint x: 410, startPoint y: 361, endPoint x: 417, endPoint y: 371, distance: 12.1
click at [417, 371] on div "BOXHOT - Diamond Doobies - Tangerine Scream Infused Pre-roll - Sativa - 2x0.5g" at bounding box center [221, 380] width 398 height 23
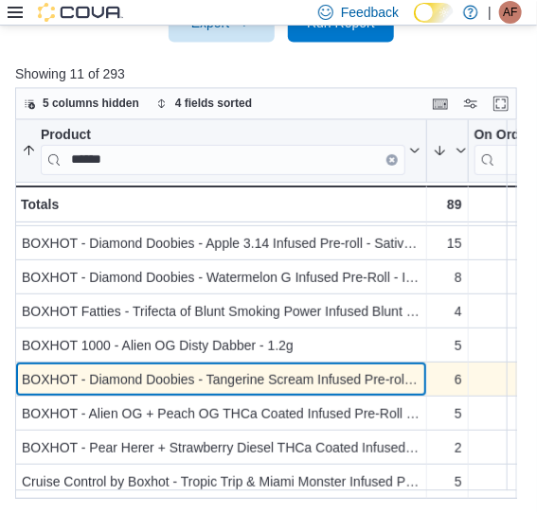
click at [417, 371] on div "BOXHOT - Diamond Doobies - Tangerine Scream Infused Pre-roll - Sativa - 2x0.5g" at bounding box center [221, 380] width 398 height 23
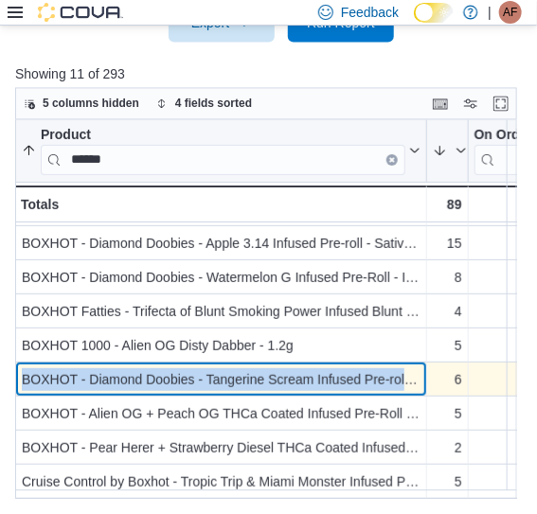
click at [417, 371] on div "BOXHOT - Diamond Doobies - Tangerine Scream Infused Pre-roll - Sativa - 2x0.5g" at bounding box center [221, 380] width 398 height 23
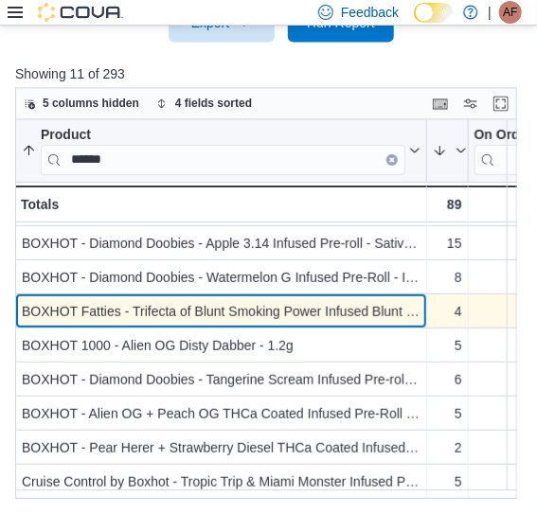
click at [413, 301] on div "BOXHOT Fatties - Trifecta of Blunt Smoking Power Infused Blunt - Blend - 3x1g" at bounding box center [221, 312] width 398 height 23
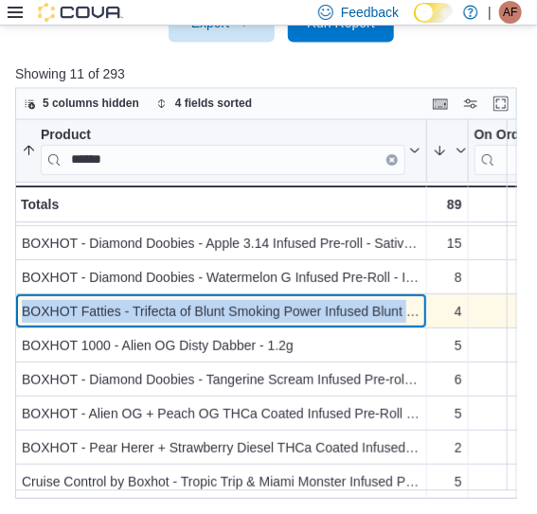
click at [413, 301] on div "BOXHOT Fatties - Trifecta of Blunt Smoking Power Infused Blunt - Blend - 3x1g" at bounding box center [221, 312] width 398 height 23
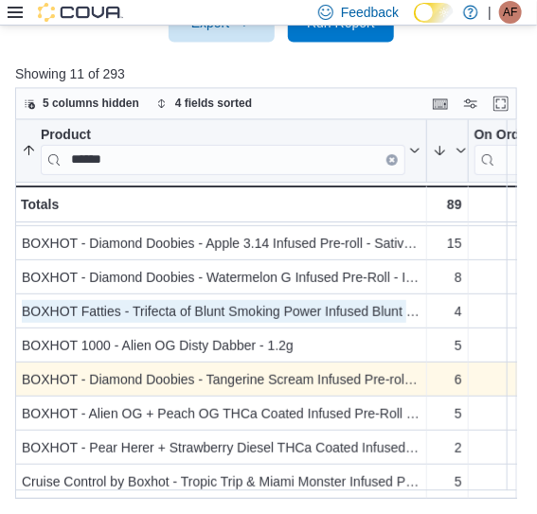
scroll to position [0, 0]
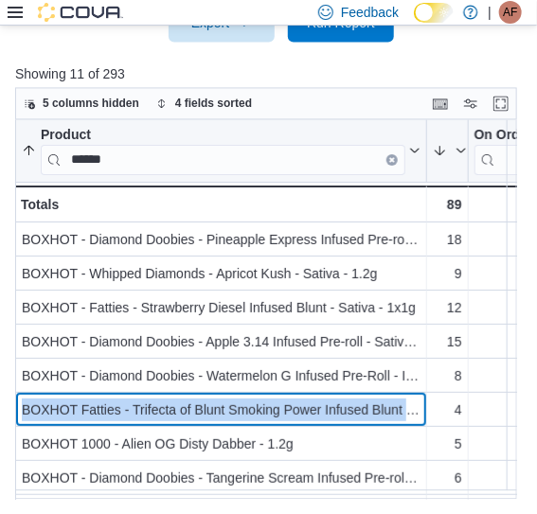
click at [186, 162] on input "******" at bounding box center [223, 161] width 364 height 30
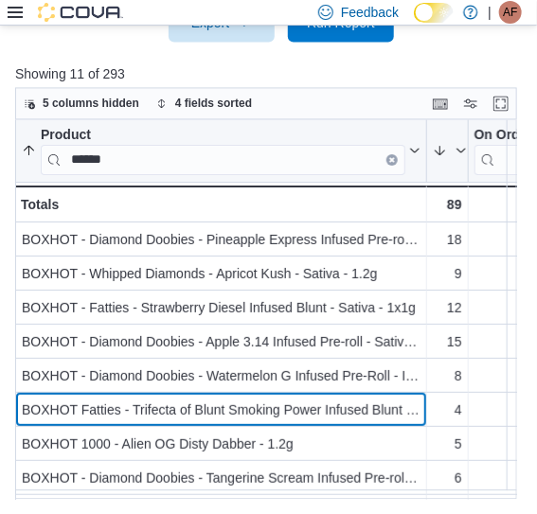
click at [186, 162] on input "******" at bounding box center [223, 161] width 364 height 30
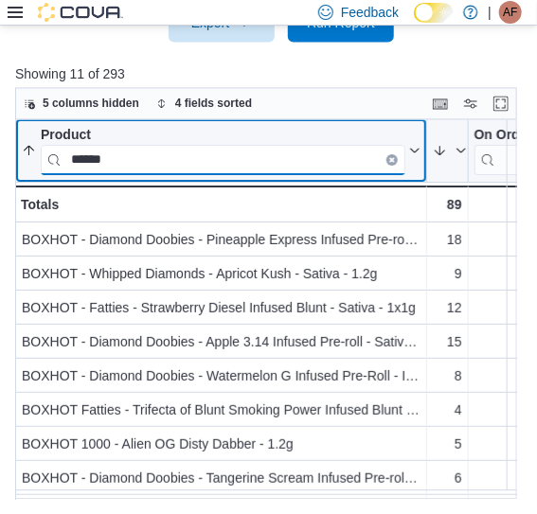
click at [186, 162] on input "******" at bounding box center [223, 161] width 364 height 30
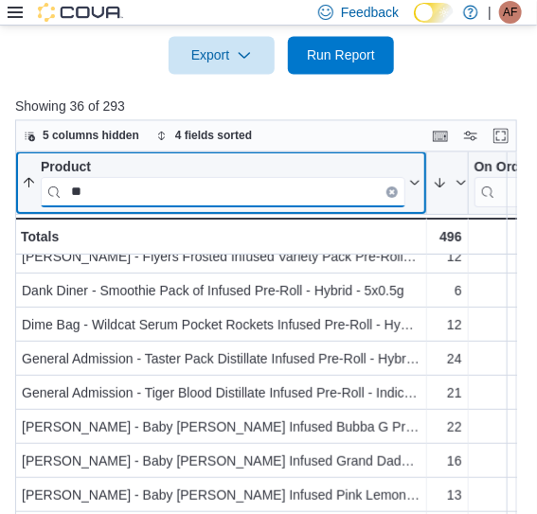
scroll to position [87, 0]
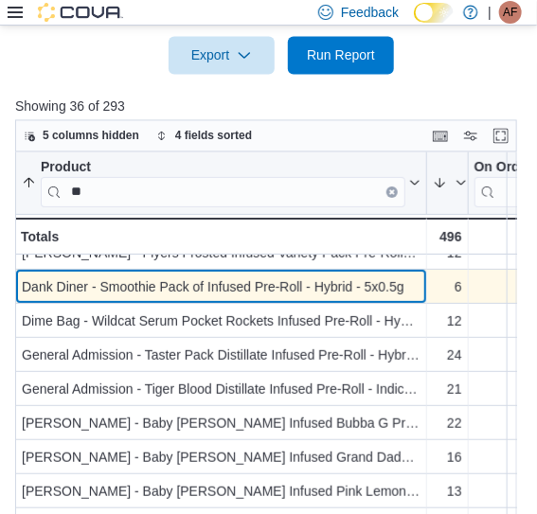
click at [418, 288] on div "Dank Diner - Smoothie Pack of Infused Pre-Roll - Hybrid - 5x0.5g" at bounding box center [221, 287] width 398 height 23
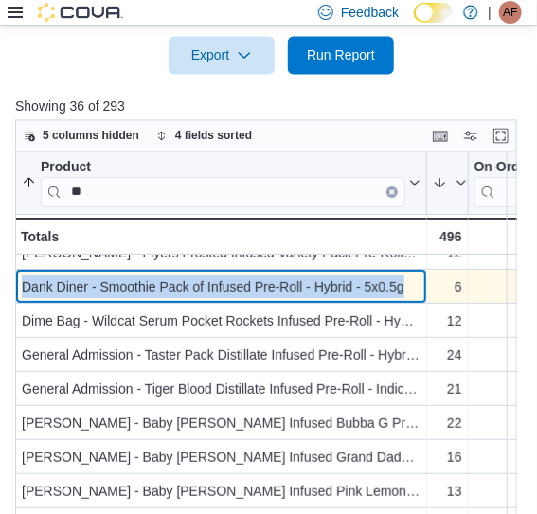
click at [418, 288] on div "Dank Diner - Smoothie Pack of Infused Pre-Roll - Hybrid - 5x0.5g" at bounding box center [221, 287] width 398 height 23
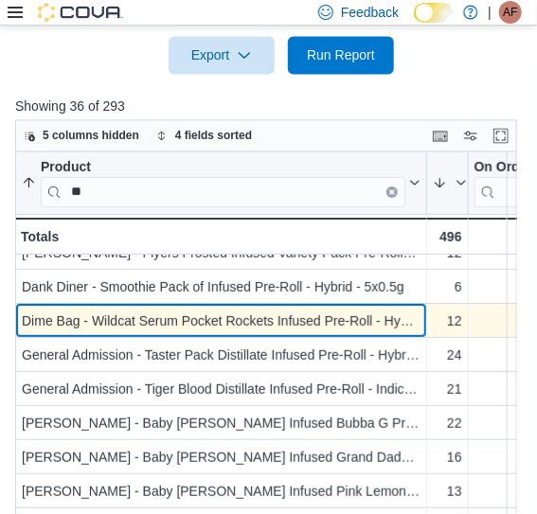
click at [412, 315] on div "Dime Bag - Wildcat Serum Pocket Rockets Infused Pre-Roll - Hybrid - 5x0.5g" at bounding box center [221, 321] width 398 height 23
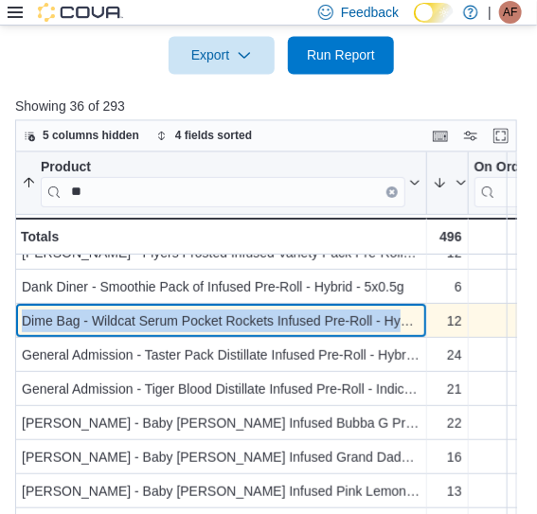
click at [412, 315] on div "Dime Bag - Wildcat Serum Pocket Rockets Infused Pre-Roll - Hybrid - 5x0.5g" at bounding box center [221, 321] width 398 height 23
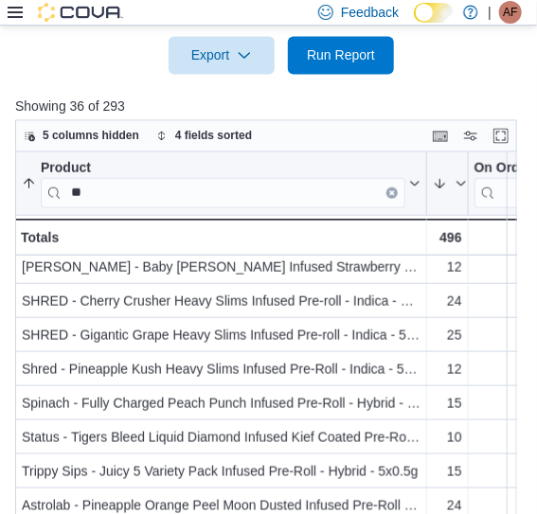
scroll to position [348, 0]
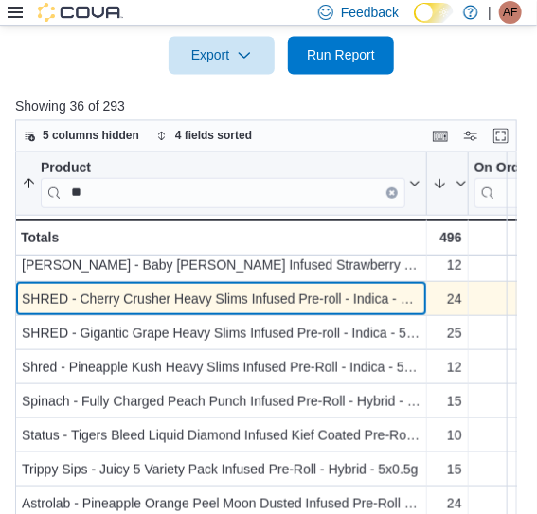
click at [413, 292] on div "SHRED - Cherry Crusher Heavy Slims Infused Pre-roll - Indica - 5x0.4g" at bounding box center [221, 299] width 398 height 23
click at [103, 297] on div "SHRED - Cherry Crusher Heavy Slims Infused Pre-roll - Indica - 5x0.4g" at bounding box center [221, 299] width 398 height 23
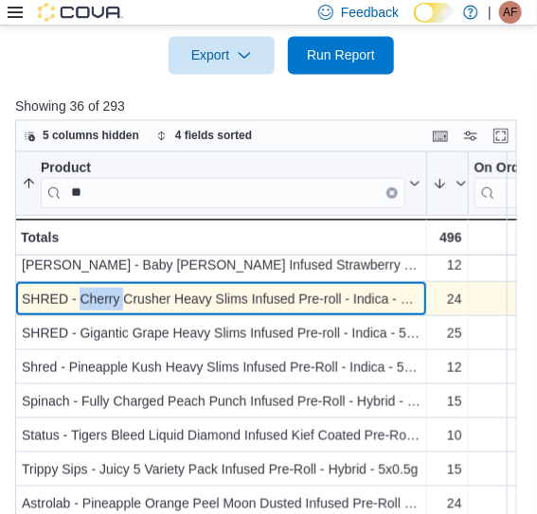
click at [103, 297] on div "SHRED - Cherry Crusher Heavy Slims Infused Pre-roll - Indica - 5x0.4g" at bounding box center [221, 299] width 398 height 23
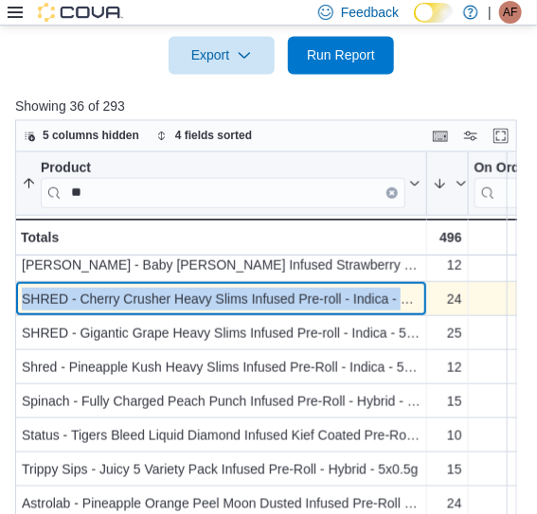
click at [103, 297] on div "SHRED - Cherry Crusher Heavy Slims Infused Pre-roll - Indica - 5x0.4g" at bounding box center [221, 299] width 398 height 23
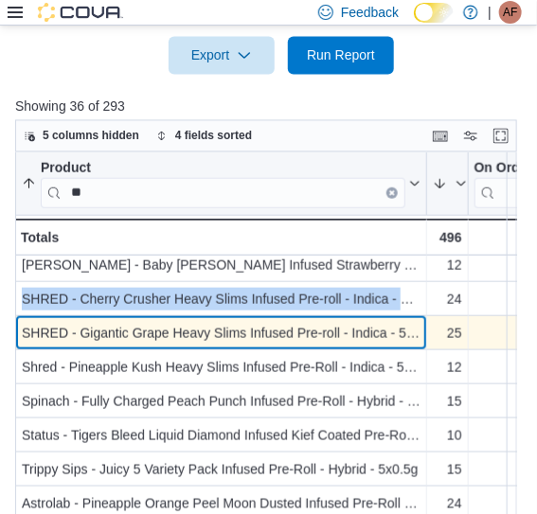
click at [409, 318] on div "SHRED - Gigantic Grape Heavy Slims Infused Pre-roll - Indica - 5x0.4g - Product…" at bounding box center [221, 333] width 412 height 34
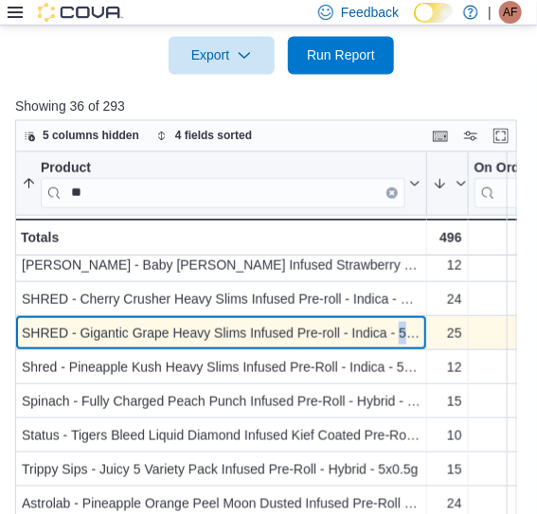
click at [409, 318] on div "SHRED - Gigantic Grape Heavy Slims Infused Pre-roll - Indica - 5x0.4g - Product…" at bounding box center [221, 333] width 412 height 34
click at [154, 323] on div "SHRED - Gigantic Grape Heavy Slims Infused Pre-roll - Indica - 5x0.4g" at bounding box center [221, 333] width 398 height 23
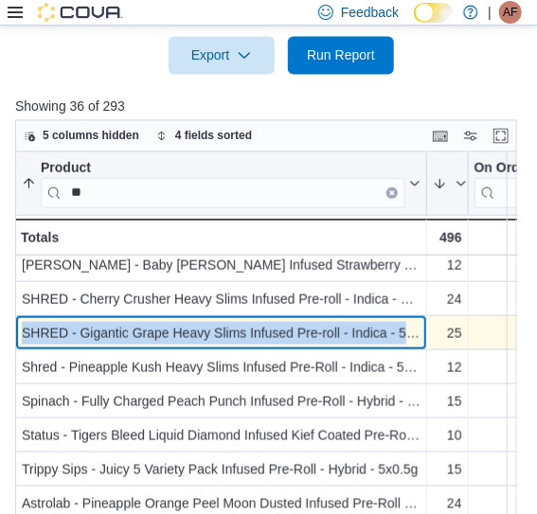
click at [154, 323] on div "SHRED - Gigantic Grape Heavy Slims Infused Pre-roll - Indica - 5x0.4g" at bounding box center [221, 333] width 398 height 23
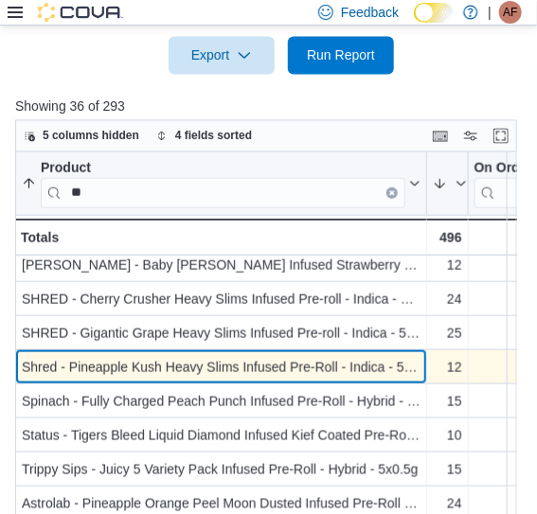
click at [401, 353] on div "Shred - Pineapple Kush Heavy Slims Infused Pre-Roll - Indica - 5x0.4g - Product…" at bounding box center [221, 367] width 412 height 34
click at [414, 351] on div "Shred - Pineapple Kush Heavy Slims Infused Pre-Roll - Indica - 5x0.4g - Product…" at bounding box center [221, 367] width 412 height 34
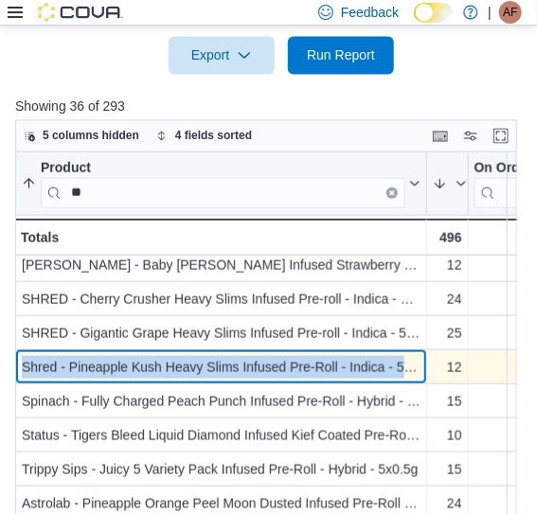
click at [414, 351] on div "Shred - Pineapple Kush Heavy Slims Infused Pre-Roll - Indica - 5x0.4g - Product…" at bounding box center [221, 367] width 412 height 34
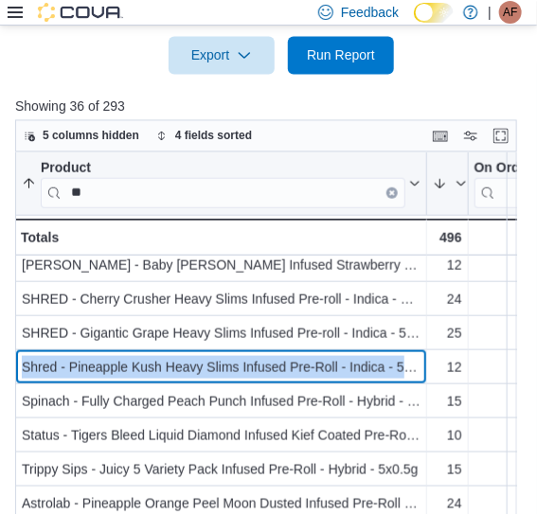
click at [192, 195] on input "**" at bounding box center [223, 193] width 364 height 30
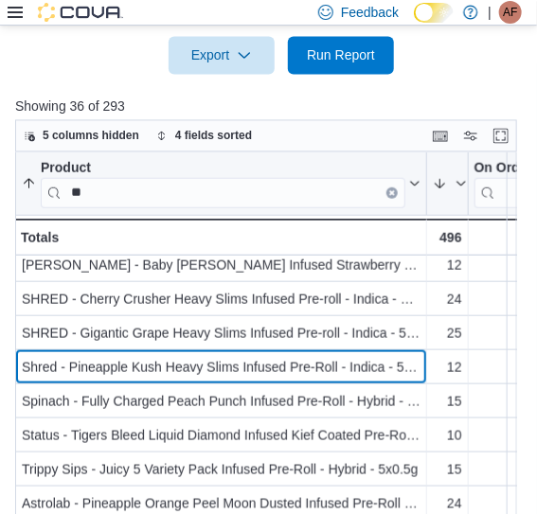
click at [192, 195] on input "**" at bounding box center [223, 193] width 364 height 30
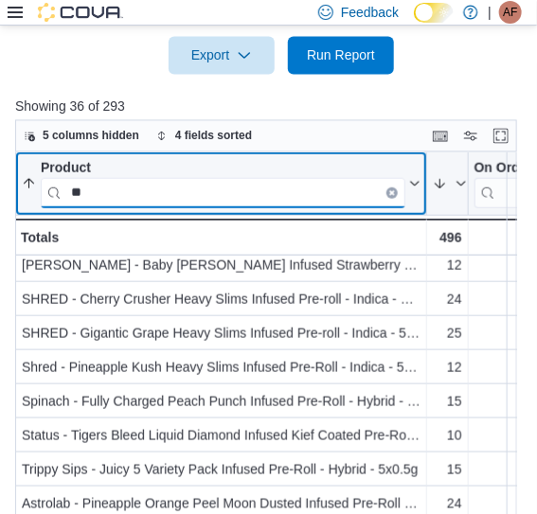
click at [192, 195] on input "**" at bounding box center [223, 193] width 364 height 30
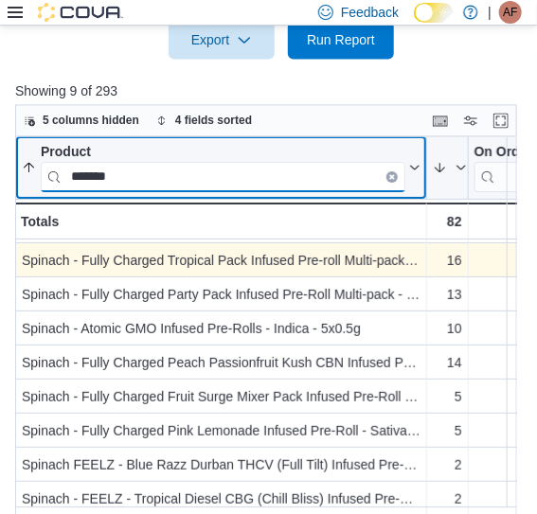
scroll to position [691, 0]
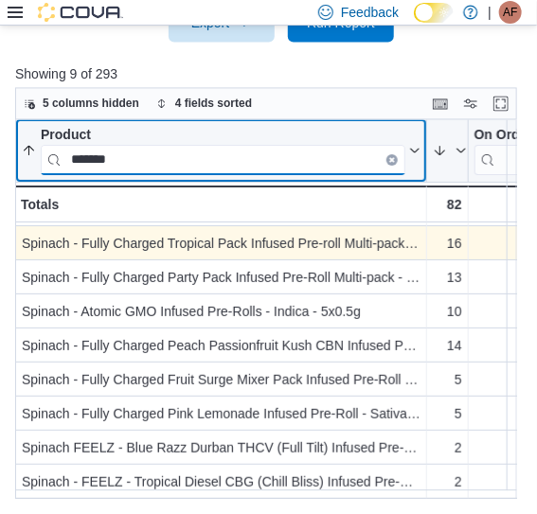
type input "*******"
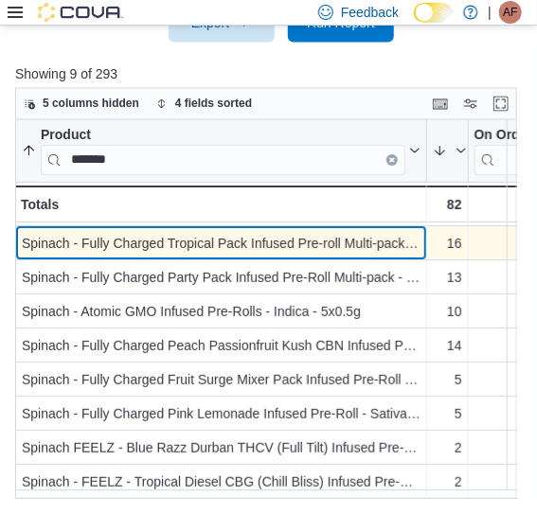
scroll to position [33, 0]
click at [420, 229] on div "Product ******* Sorted by Regular Price, ascending , then sorted by In Stock Qt…" at bounding box center [273, 309] width 516 height 379
click at [420, 233] on div "Spinach - Fully Charged Tropical Pack Infused Pre-roll Multi-pack - Hybrid - 3x…" at bounding box center [221, 244] width 398 height 23
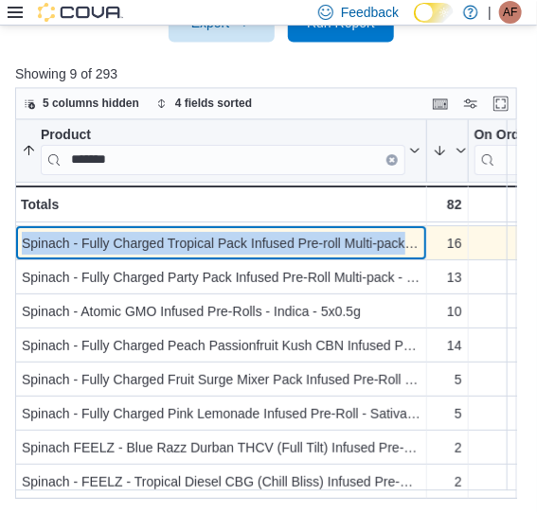
click at [420, 229] on div "Spinach - Fully Charged Tropical Pack Infused Pre-roll Multi-pack - Hybrid - 3x…" at bounding box center [221, 244] width 412 height 34
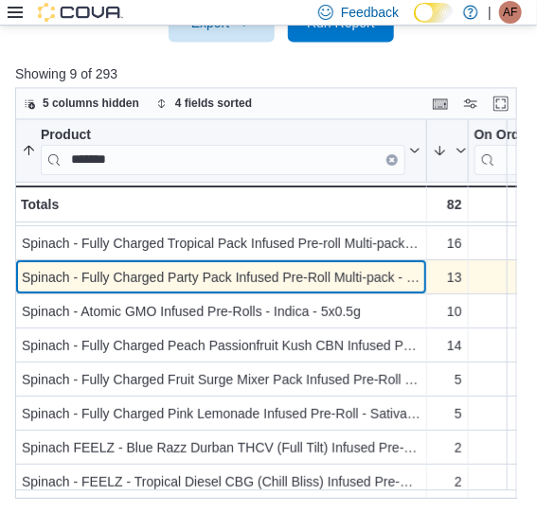
click at [413, 261] on div "Spinach - Fully Charged Party Pack Infused Pre-Roll Multi-pack - Hybrid - 3x0.5…" at bounding box center [221, 278] width 412 height 34
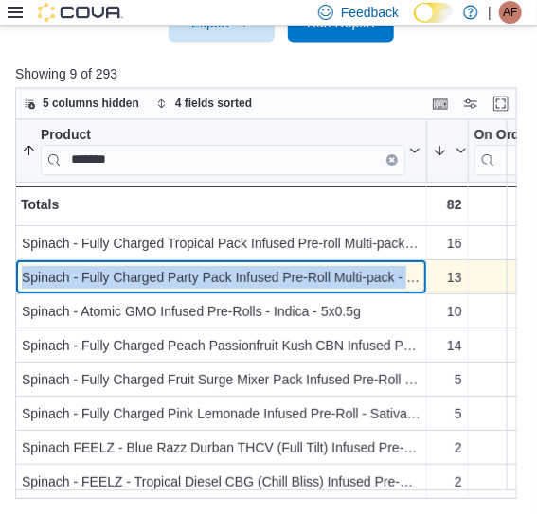
click at [413, 261] on div "Spinach - Fully Charged Party Pack Infused Pre-Roll Multi-pack - Hybrid - 3x0.5…" at bounding box center [221, 278] width 412 height 34
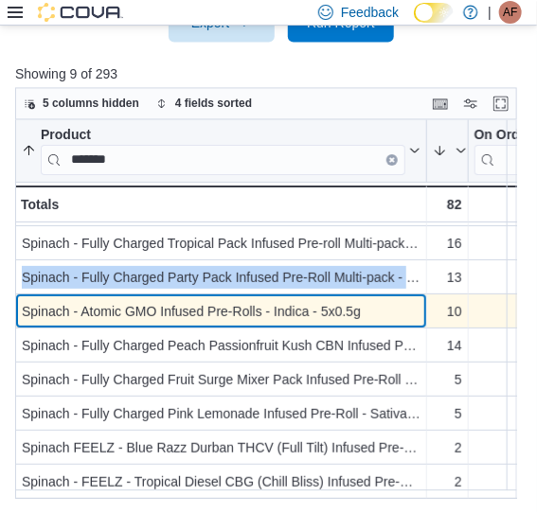
click at [398, 313] on div "Spinach - Atomic GMO Infused Pre-Rolls - Indica - 5x0.5g" at bounding box center [221, 312] width 398 height 23
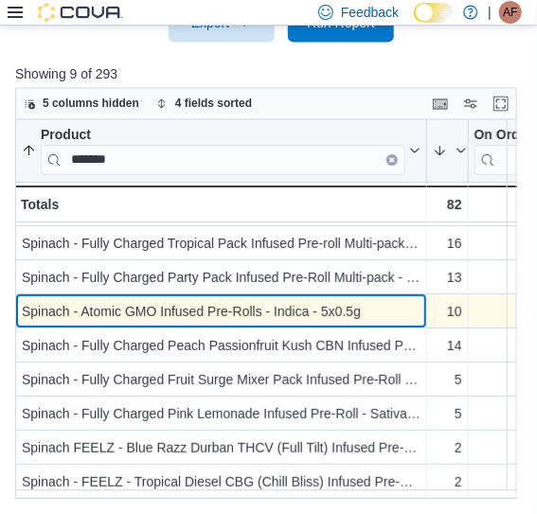
click at [398, 313] on div "Spinach - Atomic GMO Infused Pre-Rolls - Indica - 5x0.5g" at bounding box center [221, 312] width 398 height 23
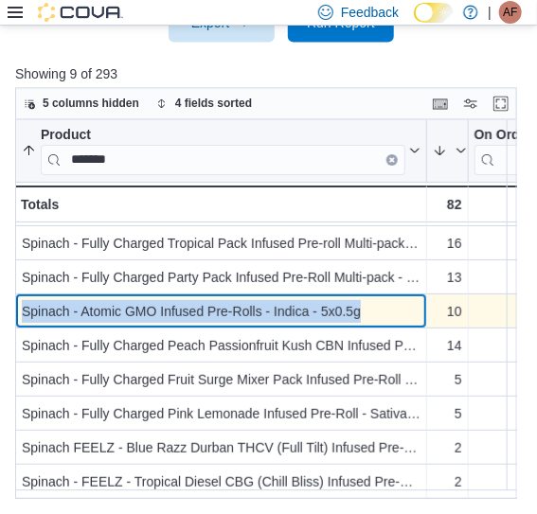
click at [398, 313] on div "Spinach - Atomic GMO Infused Pre-Rolls - Indica - 5x0.5g" at bounding box center [221, 312] width 398 height 23
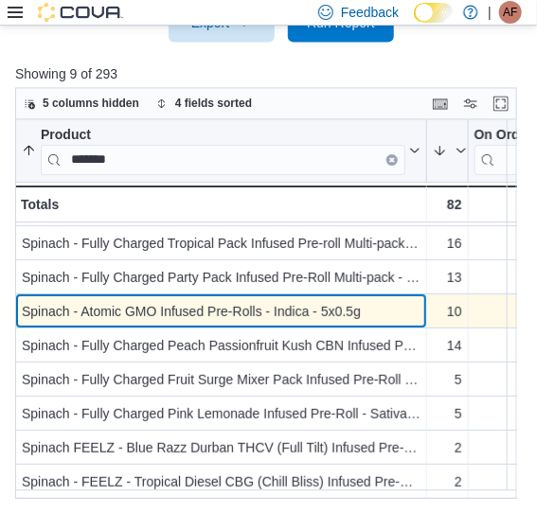
click at [368, 301] on div "Spinach - Atomic GMO Infused Pre-Rolls - Indica - 5x0.5g" at bounding box center [221, 312] width 398 height 23
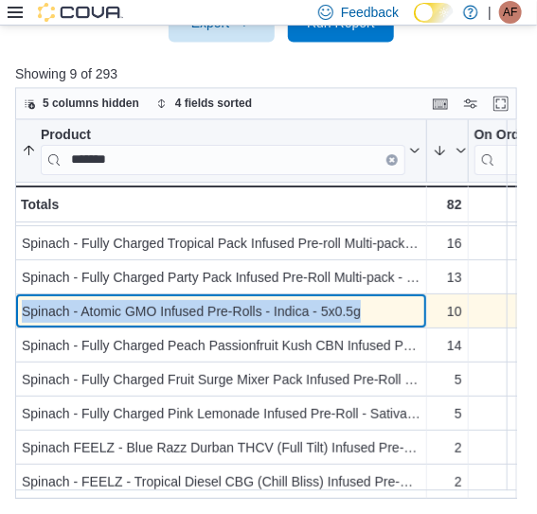
click at [368, 301] on div "Spinach - Atomic GMO Infused Pre-Rolls - Indica - 5x0.5g" at bounding box center [221, 312] width 398 height 23
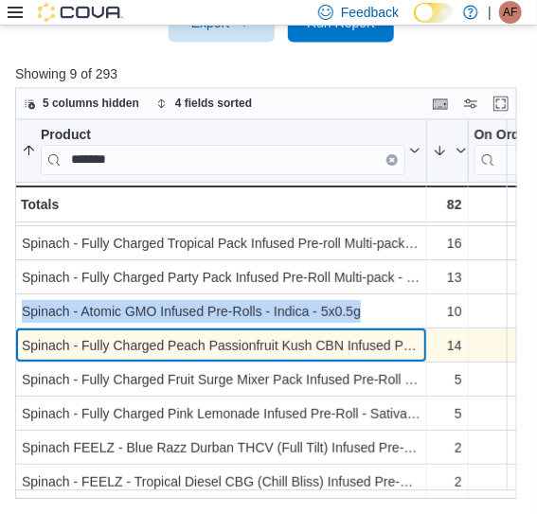
click at [420, 335] on div "Spinach - Fully Charged Peach Passionfruit Kush CBN Infused Pre-Roll - Indica -…" at bounding box center [221, 346] width 412 height 34
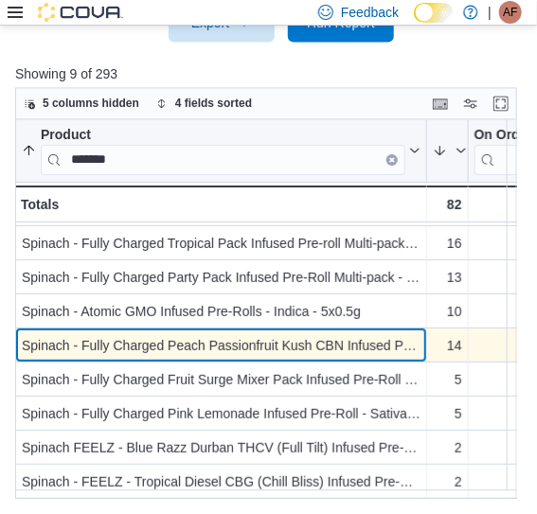
click at [420, 335] on div "Spinach - Fully Charged Peach Passionfruit Kush CBN Infused Pre-Roll - Indica -…" at bounding box center [221, 346] width 412 height 34
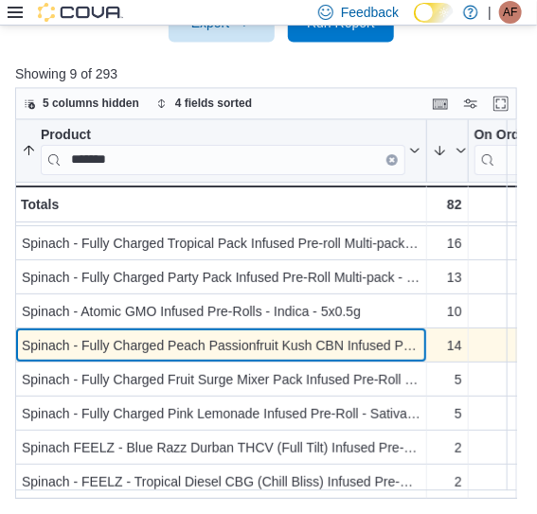
click at [420, 335] on div "Spinach - Fully Charged Peach Passionfruit Kush CBN Infused Pre-Roll - Indica -…" at bounding box center [221, 346] width 412 height 34
click at [415, 335] on div "Spinach - Fully Charged Peach Passionfruit Kush CBN Infused Pre-Roll - Indica -…" at bounding box center [221, 346] width 398 height 23
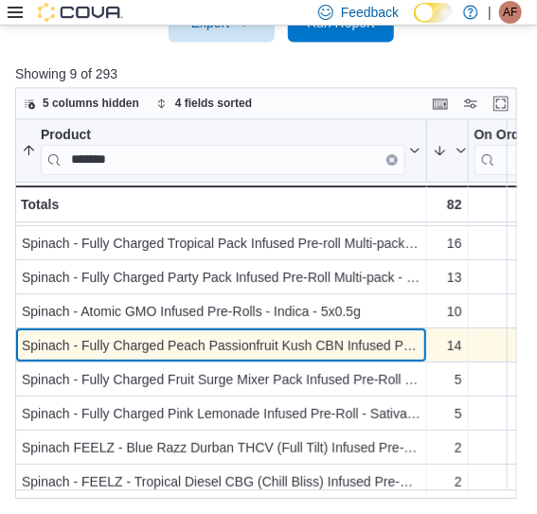
click at [415, 335] on div "Spinach - Fully Charged Peach Passionfruit Kush CBN Infused Pre-Roll - Indica -…" at bounding box center [221, 346] width 398 height 23
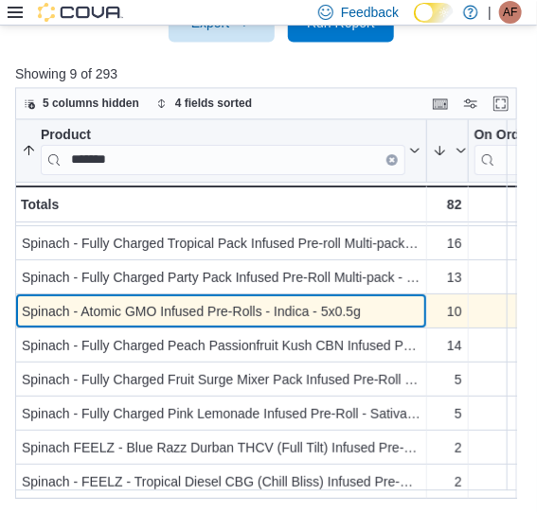
drag, startPoint x: 415, startPoint y: 334, endPoint x: 318, endPoint y: 323, distance: 98.1
click at [318, 323] on div "Spinach - Atomic GMO Infused Pre-Rolls - Indica - 5x0.5g - Product, column 1, r…" at bounding box center [221, 312] width 412 height 34
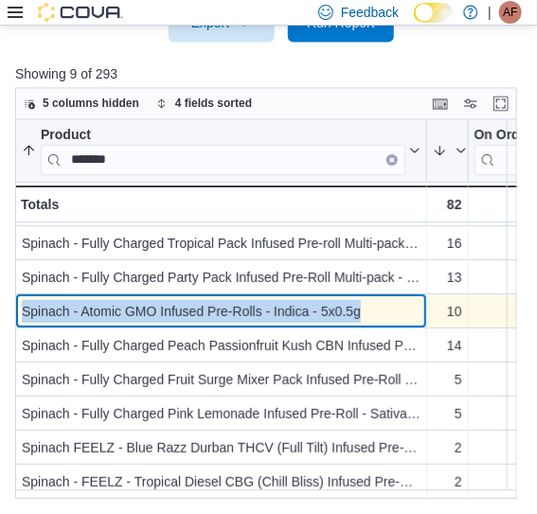
click at [318, 323] on div "Spinach - Atomic GMO Infused Pre-Rolls - Indica - 5x0.5g - Product, column 1, r…" at bounding box center [221, 312] width 412 height 34
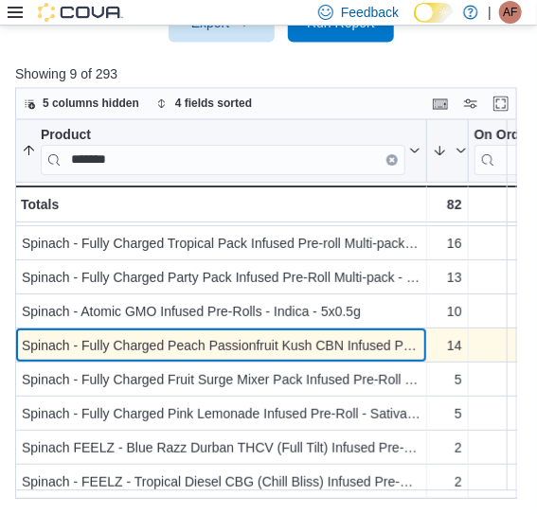
drag, startPoint x: 318, startPoint y: 323, endPoint x: 307, endPoint y: 332, distance: 14.8
click at [307, 335] on div "Spinach - Fully Charged Peach Passionfruit Kush CBN Infused Pre-Roll - Indica -…" at bounding box center [221, 346] width 398 height 23
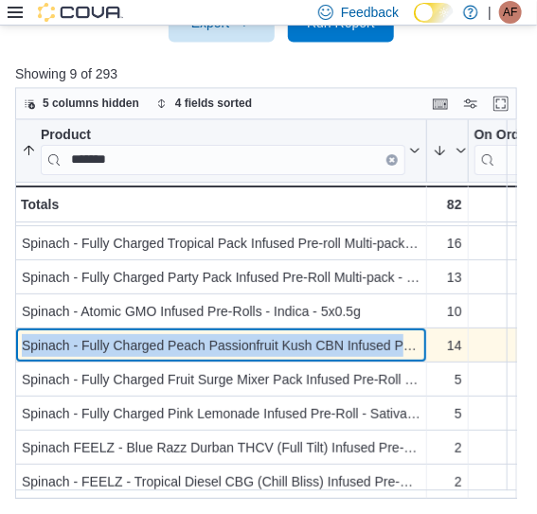
click at [307, 335] on div "Spinach - Fully Charged Peach Passionfruit Kush CBN Infused Pre-Roll - Indica -…" at bounding box center [221, 346] width 398 height 23
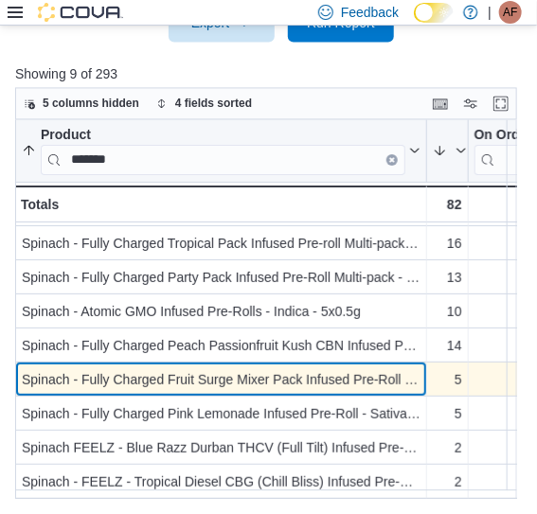
click at [408, 363] on div "Spinach - Fully Charged Fruit Surge Mixer Pack Infused Pre-Roll - Hybrid - 3x0.…" at bounding box center [221, 380] width 412 height 34
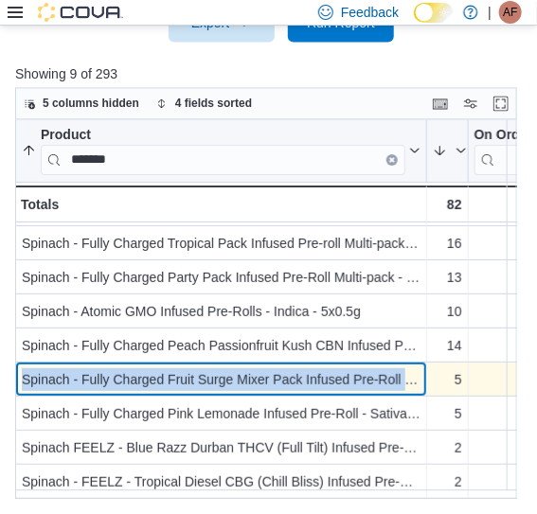
click at [408, 363] on div "Spinach - Fully Charged Fruit Surge Mixer Pack Infused Pre-Roll - Hybrid - 3x0.…" at bounding box center [221, 380] width 412 height 34
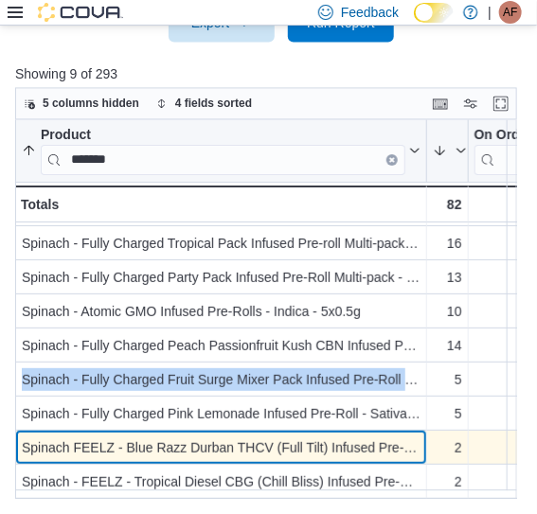
click at [407, 439] on div "Spinach FEELZ - Blue Razz Durban THCV (Full Tilt) Infused Pre-Roll - Sativa - 3…" at bounding box center [221, 448] width 398 height 23
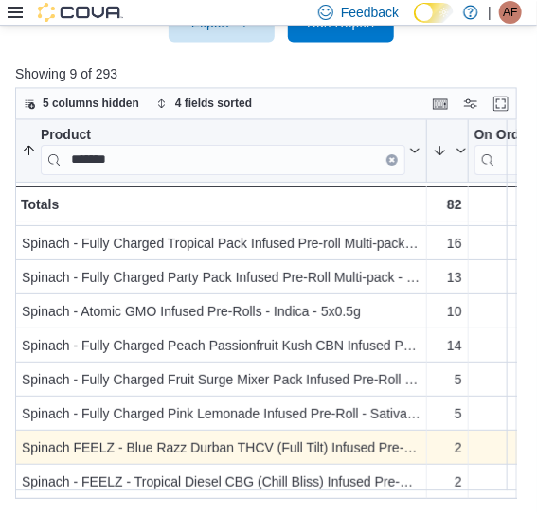
scroll to position [39, 0]
click at [407, 439] on div "Product ******* Sorted by Regular Price, ascending , then sorted by In Stock Qt…" at bounding box center [273, 309] width 516 height 379
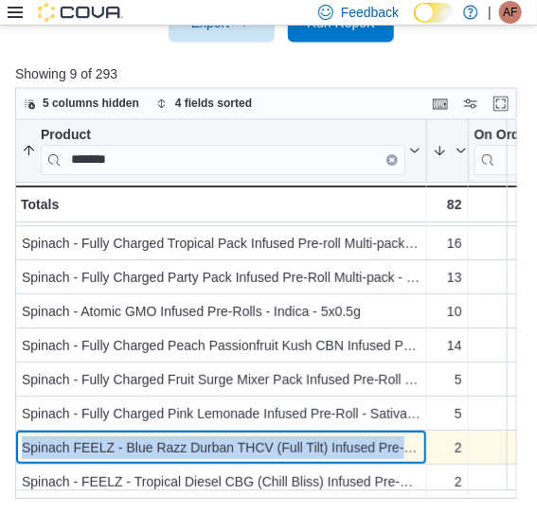
click at [407, 439] on div "Spinach FEELZ - Blue Razz Durban THCV (Full Tilt) Infused Pre-Roll - Sativa - 3…" at bounding box center [221, 448] width 398 height 23
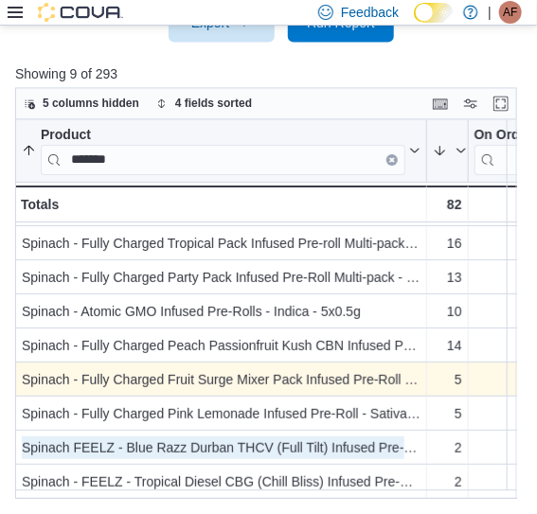
scroll to position [0, 0]
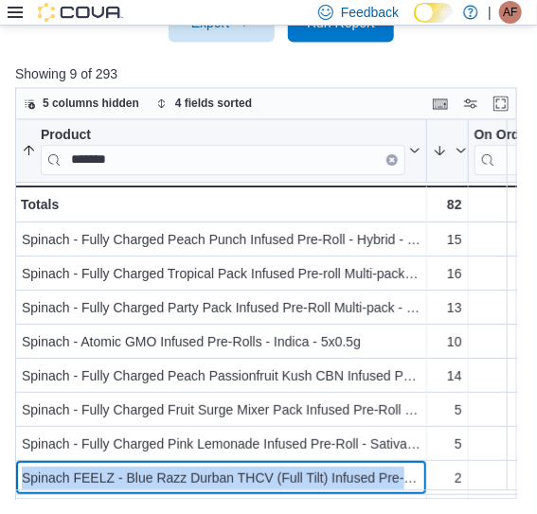
click at [394, 161] on icon "Clear input" at bounding box center [392, 161] width 4 height 4
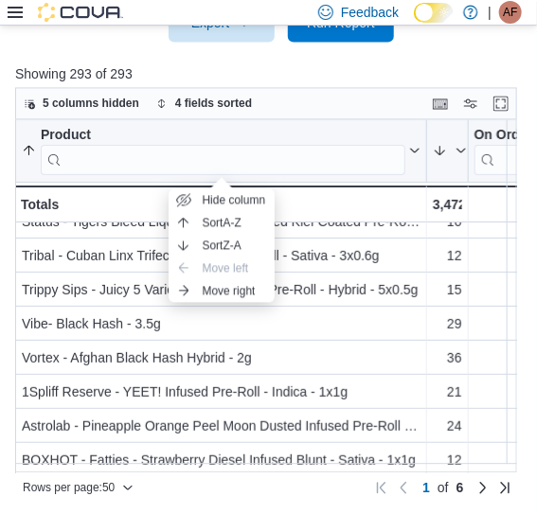
scroll to position [1462, 0]
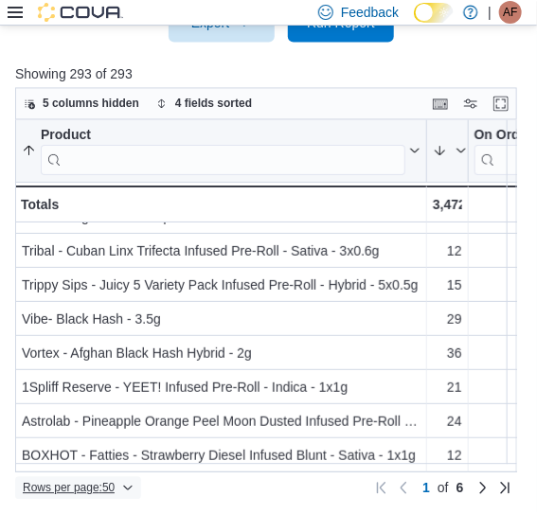
click at [126, 483] on icon "button" at bounding box center [127, 488] width 11 height 11
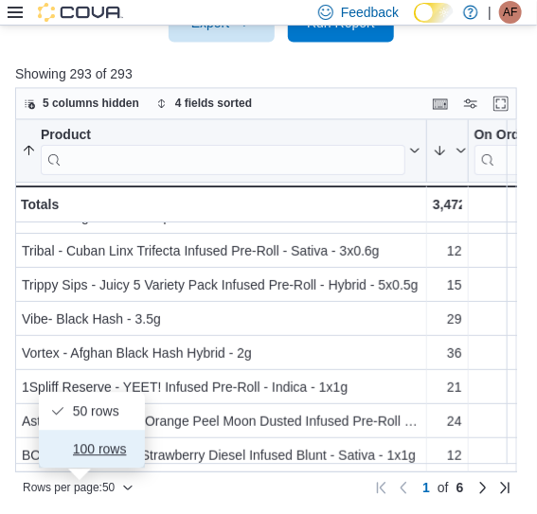
click at [96, 446] on span "100 rows" at bounding box center [103, 449] width 61 height 15
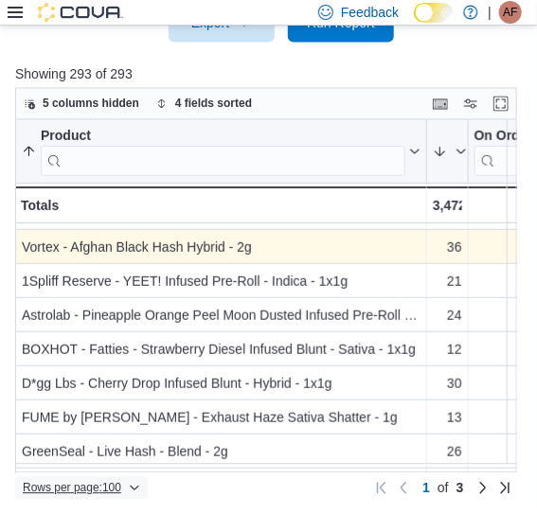
scroll to position [1561, 0]
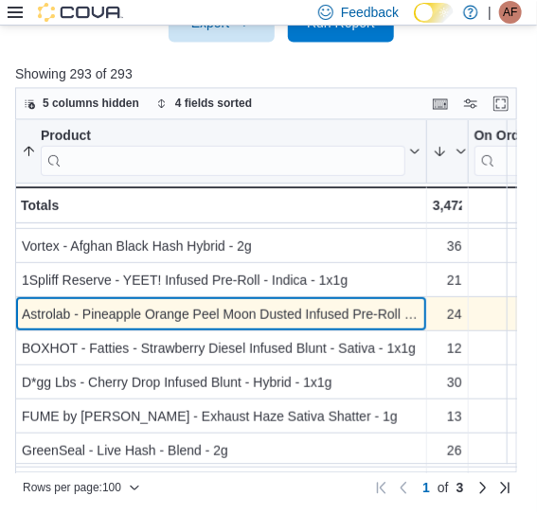
click at [405, 310] on div "Astrolab - Pineapple Orange Peel Moon Dusted Infused Pre-Roll - Indica - 5x0.5g" at bounding box center [221, 314] width 398 height 23
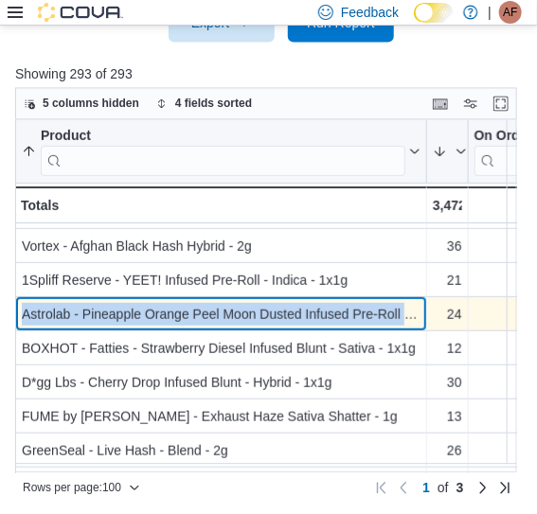
click at [405, 310] on div "Astrolab - Pineapple Orange Peel Moon Dusted Infused Pre-Roll - Indica - 5x0.5g" at bounding box center [221, 314] width 398 height 23
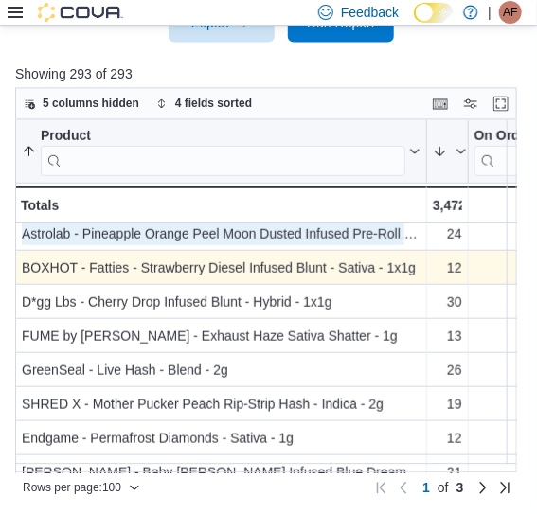
scroll to position [1641, 0]
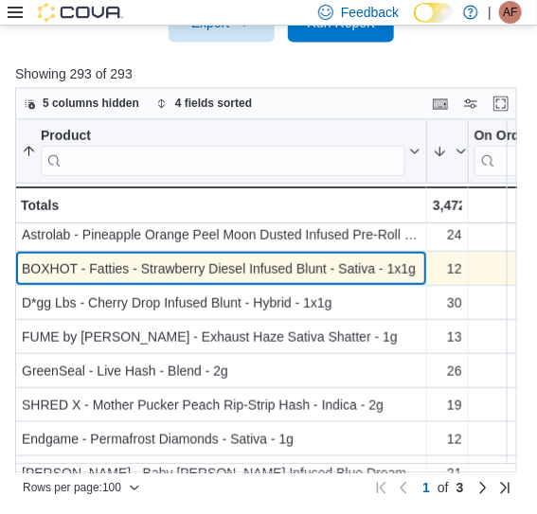
click at [414, 260] on div "BOXHOT - Fatties - Strawberry Diesel Infused Blunt - Sativa - 1x1g" at bounding box center [221, 268] width 398 height 23
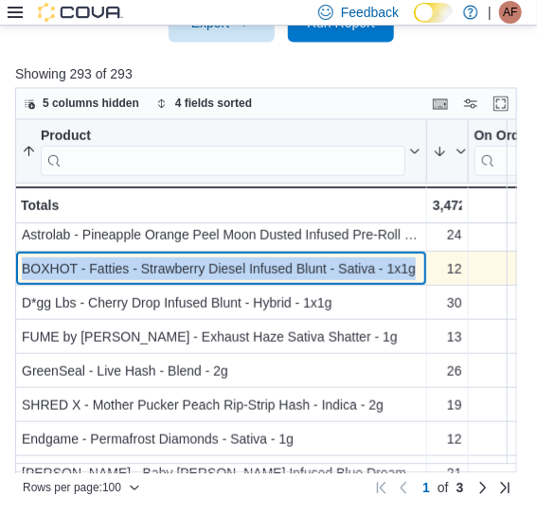
click at [414, 260] on div "BOXHOT - Fatties - Strawberry Diesel Infused Blunt - Sativa - 1x1g" at bounding box center [221, 268] width 398 height 23
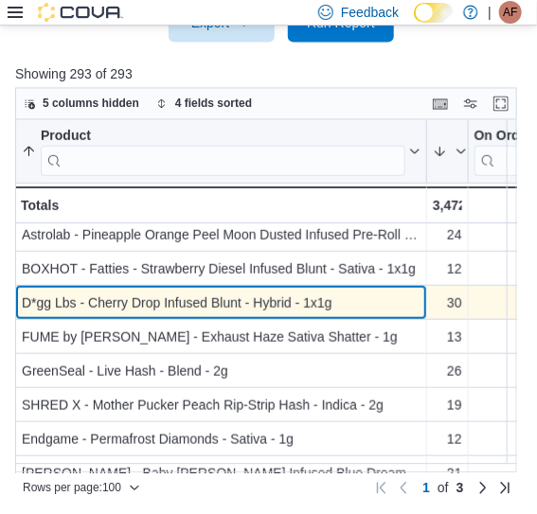
click at [373, 296] on div "D*gg Lbs - Cherry Drop Infused Blunt - Hybrid - 1x1g" at bounding box center [221, 302] width 398 height 23
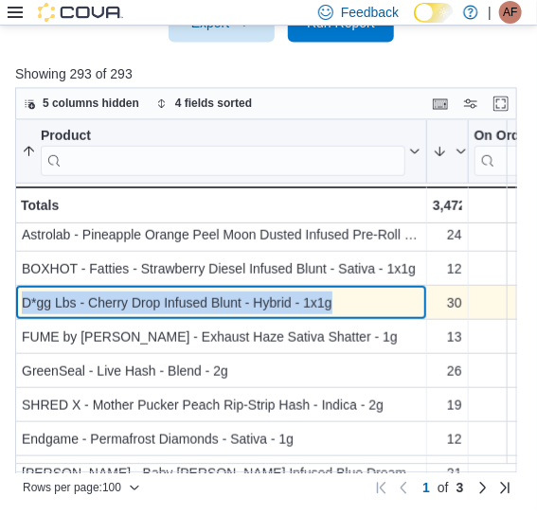
click at [373, 296] on div "D*gg Lbs - Cherry Drop Infused Blunt - Hybrid - 1x1g" at bounding box center [221, 302] width 398 height 23
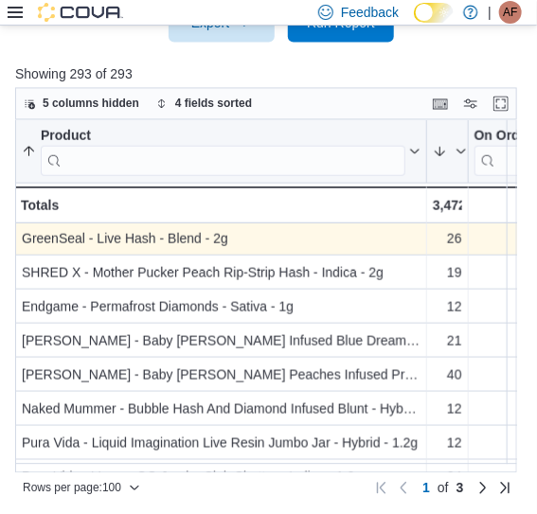
scroll to position [1781, 0]
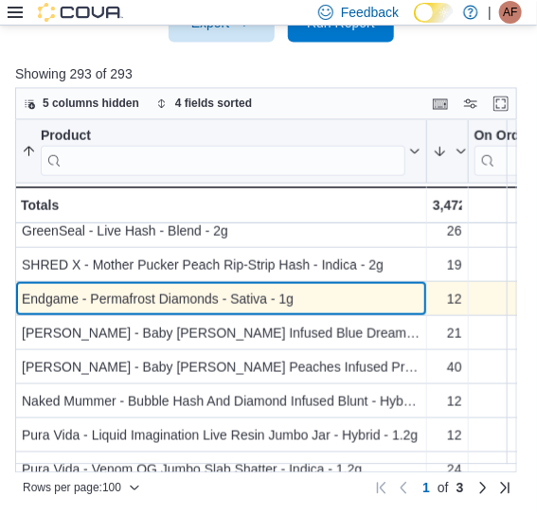
click at [326, 292] on div "Endgame - Permafrost Diamonds - Sativa - 1g" at bounding box center [221, 299] width 398 height 23
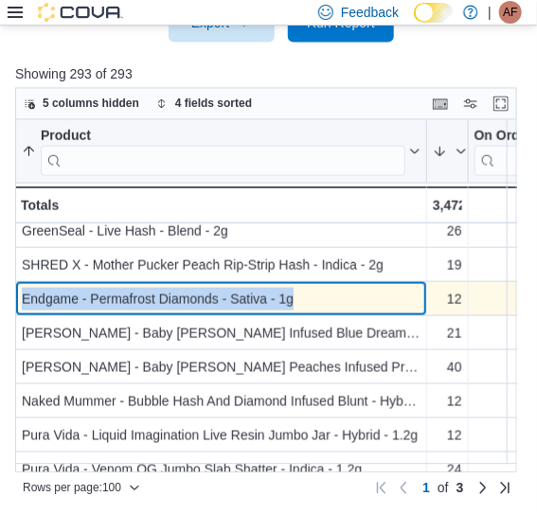
click at [326, 292] on div "Endgame - Permafrost Diamonds - Sativa - 1g" at bounding box center [221, 299] width 398 height 23
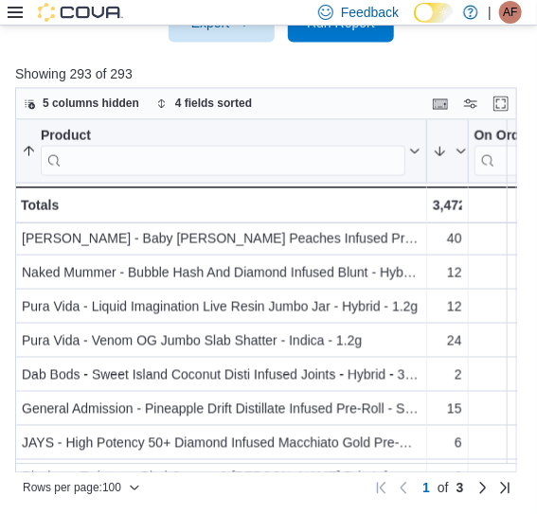
scroll to position [1921, 0]
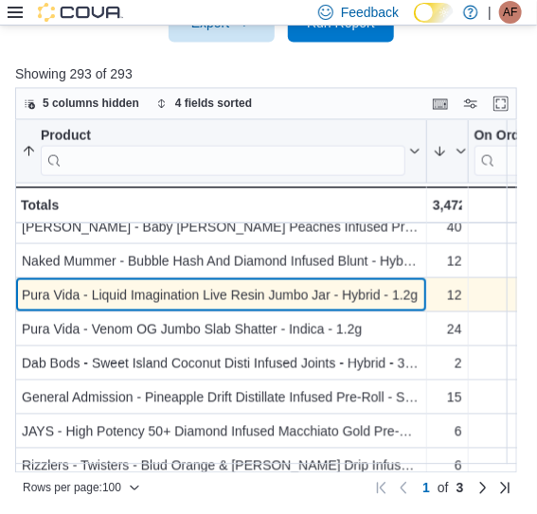
click at [420, 288] on div "Pura Vida - Liquid Imagination Live Resin Jumbo Jar - Hybrid - 1.2g - Product, …" at bounding box center [221, 295] width 412 height 34
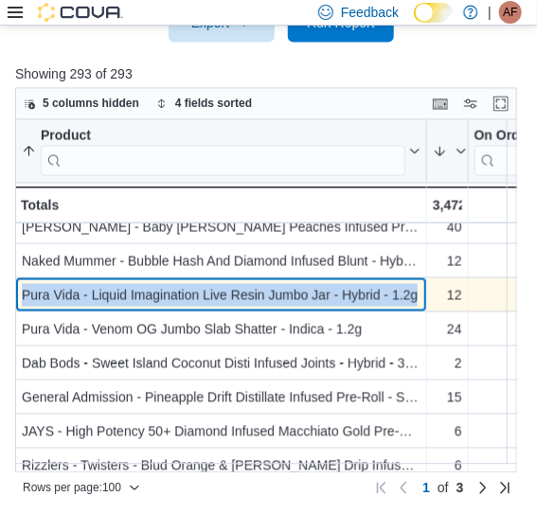
drag, startPoint x: 420, startPoint y: 288, endPoint x: 397, endPoint y: 280, distance: 23.9
click at [397, 280] on div "Pura Vida - Liquid Imagination Live Resin Jumbo Jar - Hybrid - 1.2g - Product, …" at bounding box center [221, 295] width 412 height 34
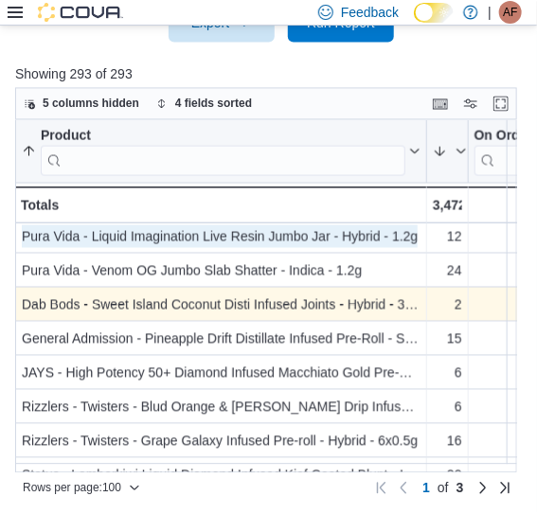
scroll to position [1998, 0]
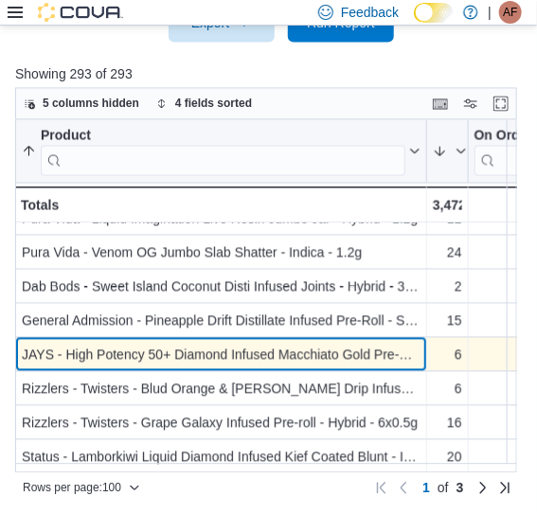
click at [411, 345] on div "JAYS - High Potency 50+ Diamond Infused Macchiato Gold Pre-Rolls - Hybrid - 3x0…" at bounding box center [221, 354] width 398 height 23
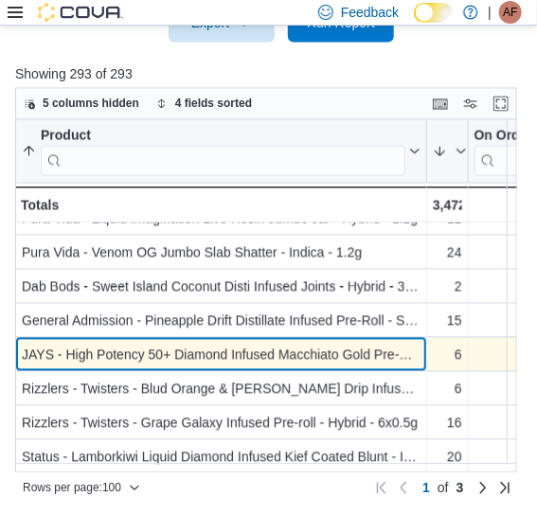
click at [411, 345] on div "JAYS - High Potency 50+ Diamond Infused Macchiato Gold Pre-Rolls - Hybrid - 3x0…" at bounding box center [221, 354] width 398 height 23
click at [401, 349] on div "JAYS - High Potency 50+ Diamond Infused Macchiato Gold Pre-Rolls - Hybrid - 3x0…" at bounding box center [221, 354] width 398 height 23
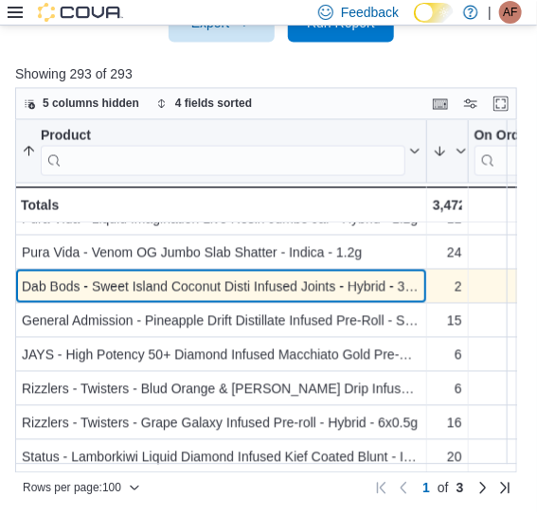
click at [206, 279] on div "Dab Bods - Sweet Island Coconut Disti Infused Joints - Hybrid - 3x0.5g" at bounding box center [221, 286] width 398 height 23
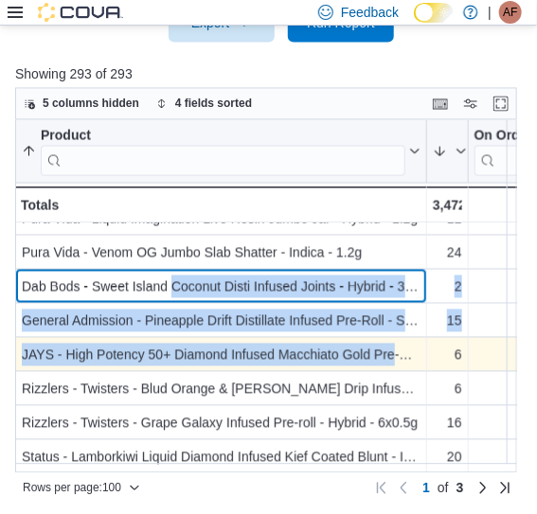
drag, startPoint x: 206, startPoint y: 279, endPoint x: 378, endPoint y: 348, distance: 184.7
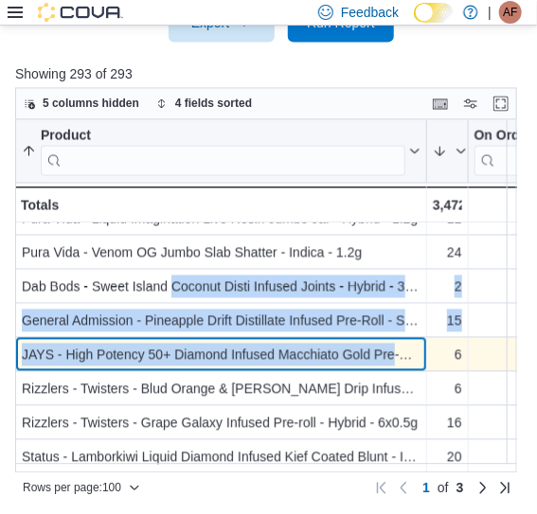
click at [378, 348] on div "JAYS - High Potency 50+ Diamond Infused Macchiato Gold Pre-Rolls - Hybrid - 3x0…" at bounding box center [221, 354] width 398 height 23
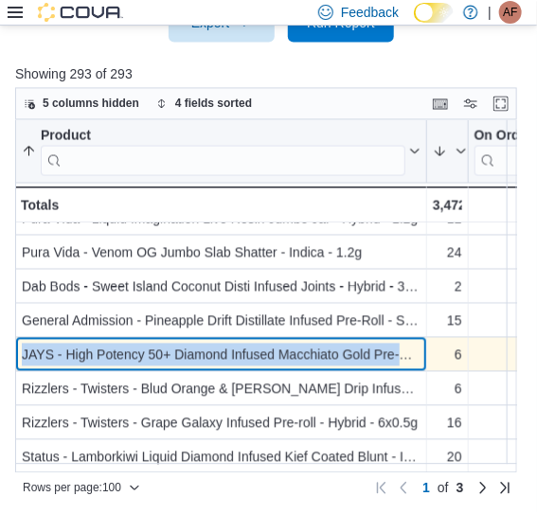
click at [378, 348] on div "JAYS - High Potency 50+ Diamond Infused Macchiato Gold Pre-Rolls - Hybrid - 3x0…" at bounding box center [221, 354] width 398 height 23
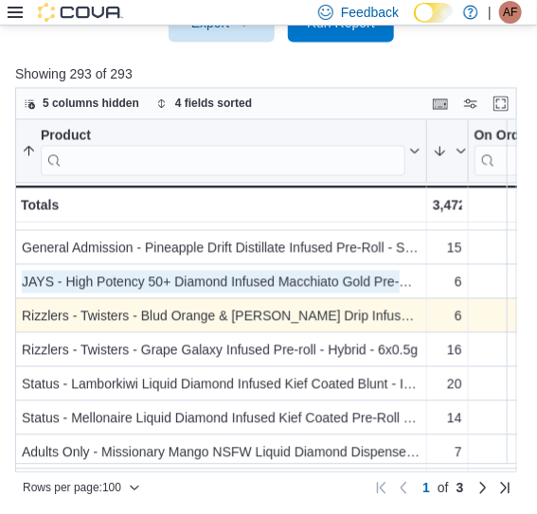
scroll to position [2090, 0]
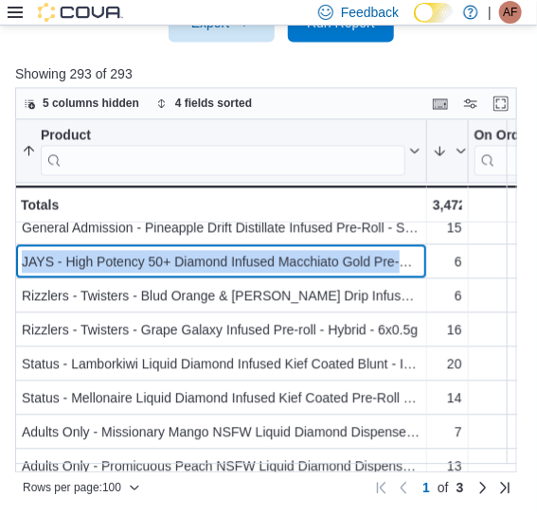
click at [219, 155] on input "search" at bounding box center [223, 161] width 364 height 30
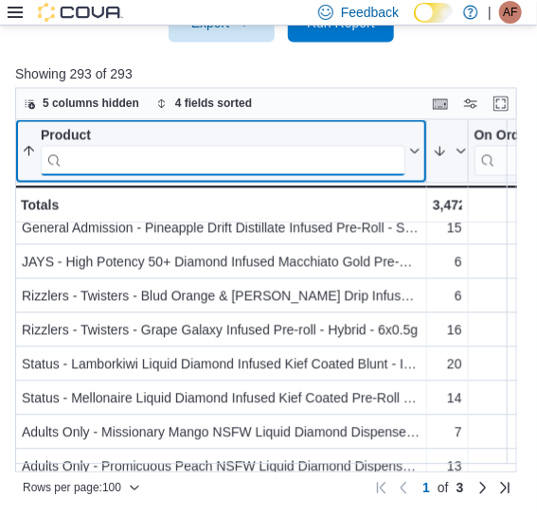
click at [219, 155] on input "search" at bounding box center [223, 161] width 364 height 30
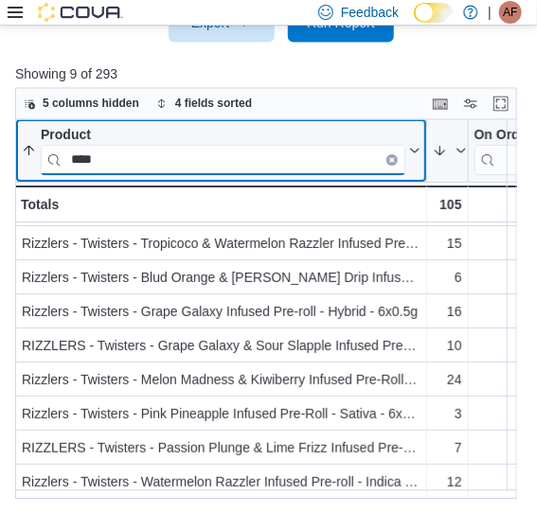
scroll to position [39, 0]
type input "****"
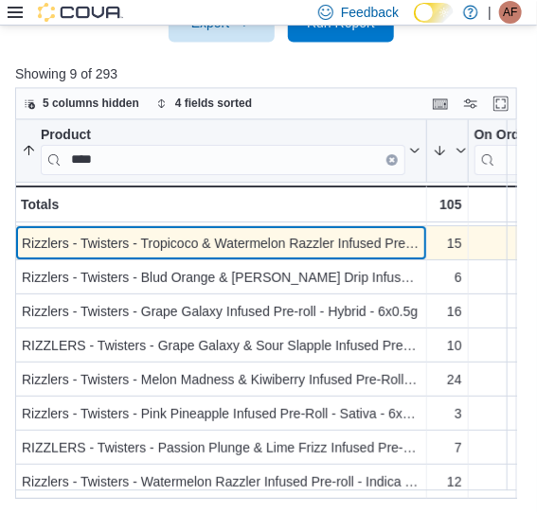
click at [414, 232] on div "Product **** Sorted by Regular Price, ascending , then sorted by In Stock Qty, …" at bounding box center [273, 309] width 516 height 379
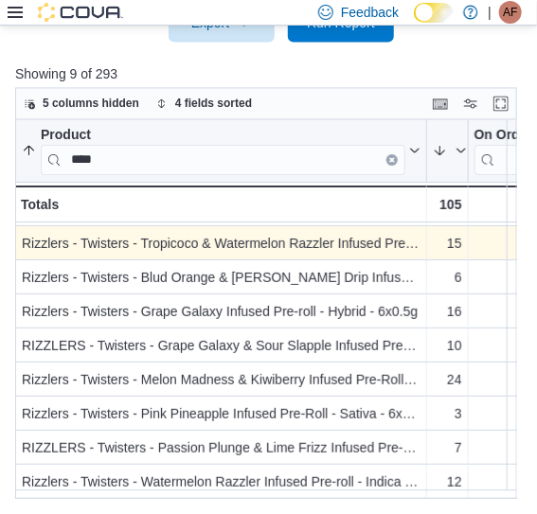
click at [414, 232] on div "Product **** Sorted by Regular Price, ascending , then sorted by In Stock Qty, …" at bounding box center [273, 309] width 516 height 379
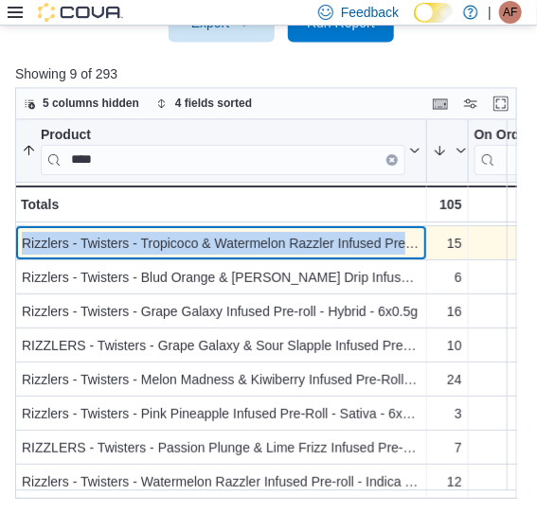
click at [414, 233] on div "Rizzlers - Twisters - Tropicoco & Watermelon Razzler Infused Pre-Roll - Hybrid …" at bounding box center [221, 244] width 398 height 23
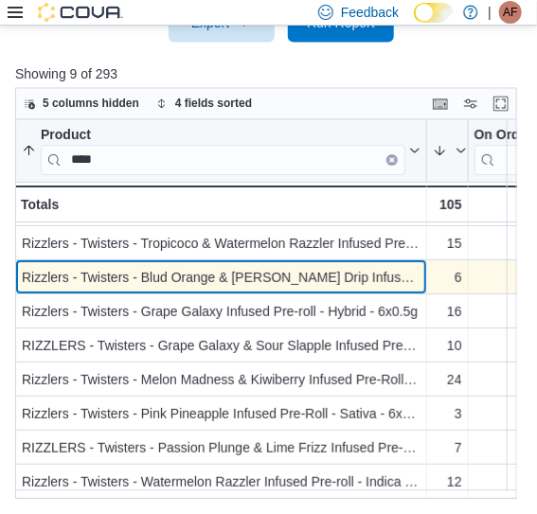
click at [402, 267] on div "Rizzlers - Twisters - Blud Orange & [PERSON_NAME] Drip Infused Pre-Roll - Hybri…" at bounding box center [221, 278] width 398 height 23
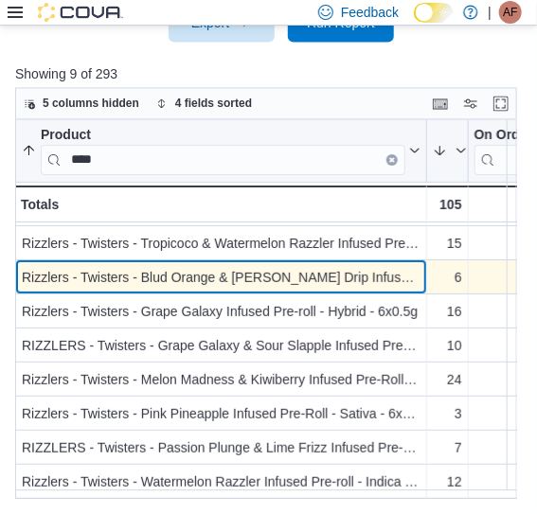
click at [402, 267] on div "Rizzlers - Twisters - Blud Orange & [PERSON_NAME] Drip Infused Pre-Roll - Hybri…" at bounding box center [221, 278] width 398 height 23
click at [424, 288] on div "Rizzlers - Twisters - Blud Orange & [PERSON_NAME] Drip Infused Pre-Roll - Hybri…" at bounding box center [221, 278] width 412 height 34
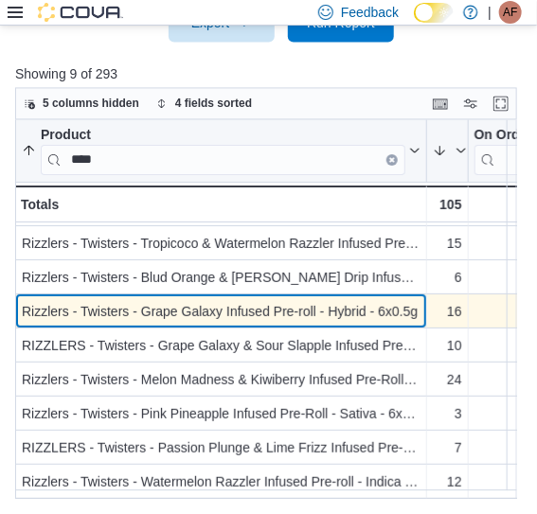
click at [422, 298] on div "Rizzlers - Twisters - Grape Galaxy Infused Pre-roll - Hybrid - 6x0.5g - Product…" at bounding box center [221, 312] width 412 height 34
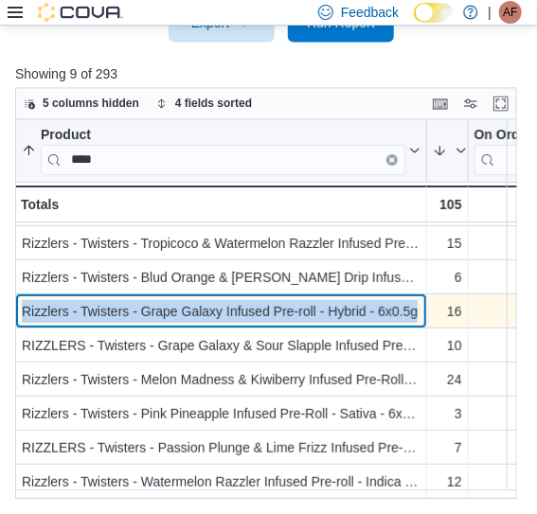
click at [422, 298] on div "Rizzlers - Twisters - Grape Galaxy Infused Pre-roll - Hybrid - 6x0.5g - Product…" at bounding box center [221, 312] width 412 height 34
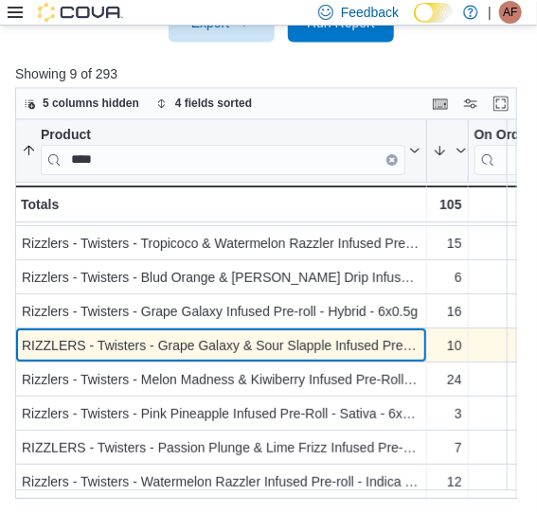
drag, startPoint x: 422, startPoint y: 298, endPoint x: 410, endPoint y: 335, distance: 38.9
click at [410, 335] on div "RIZZLERS - Twisters - Grape Galaxy & Sour Slapple Infused Pre-Roll - Hybrid - 2…" at bounding box center [221, 346] width 398 height 23
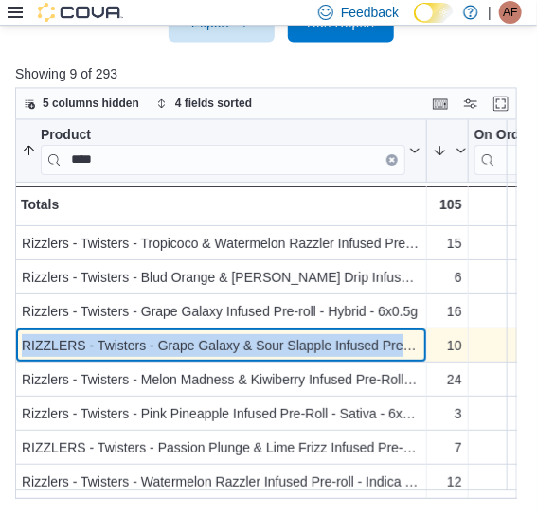
click at [410, 335] on div "RIZZLERS - Twisters - Grape Galaxy & Sour Slapple Infused Pre-Roll - Hybrid - 2…" at bounding box center [221, 346] width 398 height 23
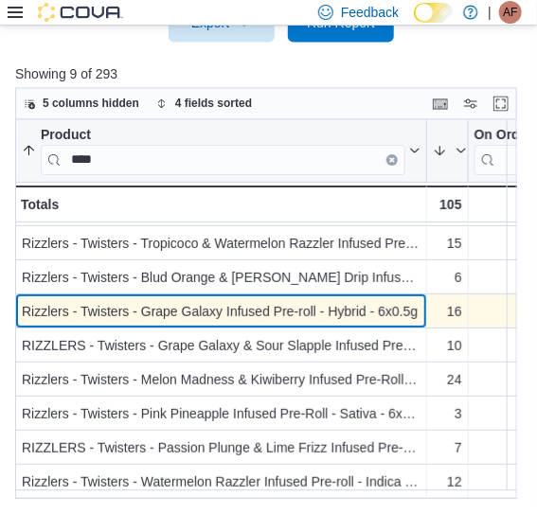
click at [418, 302] on div "Rizzlers - Twisters - Grape Galaxy Infused Pre-roll - Hybrid - 6x0.5g" at bounding box center [221, 312] width 398 height 23
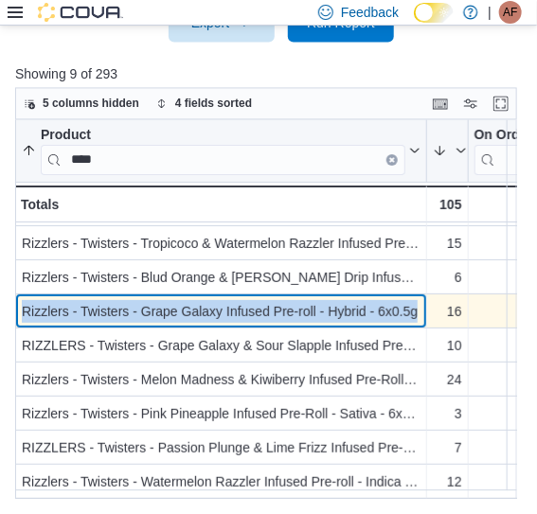
click at [418, 302] on div "Rizzlers - Twisters - Grape Galaxy Infused Pre-roll - Hybrid - 6x0.5g" at bounding box center [221, 312] width 398 height 23
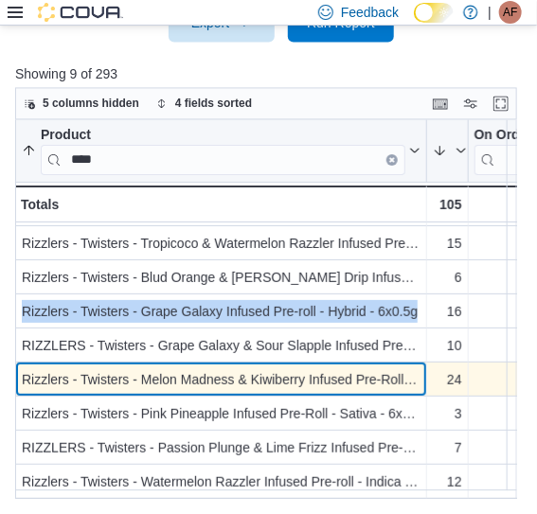
click at [415, 374] on div "Rizzlers - Twisters - Melon Madness & Kiwiberry Infused Pre-Roll - Hybrid - 2x0…" at bounding box center [221, 380] width 398 height 23
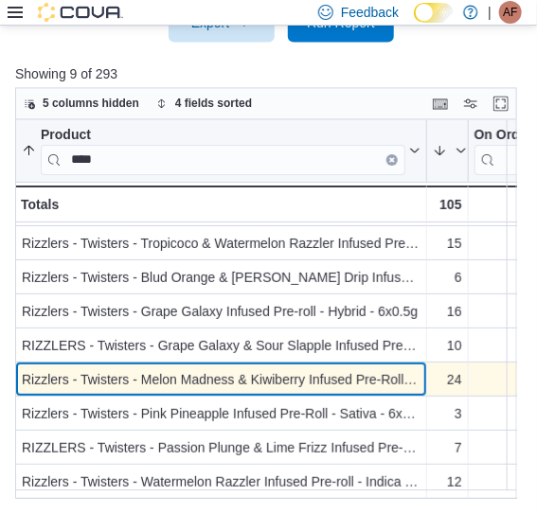
click at [415, 374] on div "Rizzlers - Twisters - Melon Madness & Kiwiberry Infused Pre-Roll - Hybrid - 2x0…" at bounding box center [221, 380] width 398 height 23
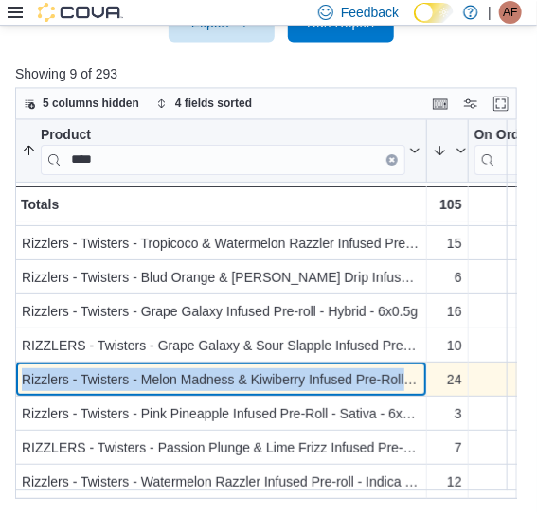
click at [415, 374] on div "Rizzlers - Twisters - Melon Madness & Kiwiberry Infused Pre-Roll - Hybrid - 2x0…" at bounding box center [221, 380] width 398 height 23
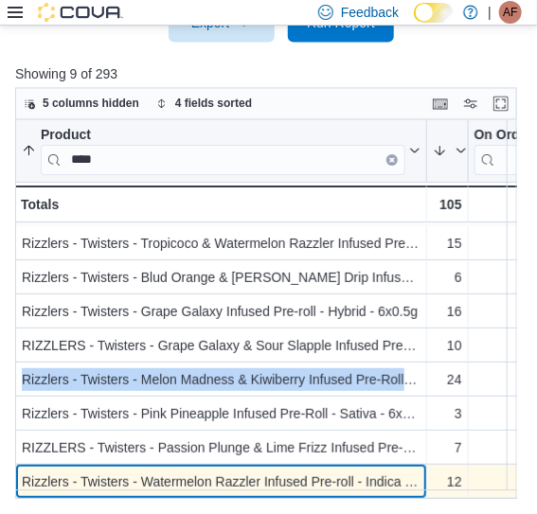
click at [415, 477] on div "Product **** Sorted by Regular Price, ascending , then sorted by In Stock Qty, …" at bounding box center [273, 309] width 516 height 379
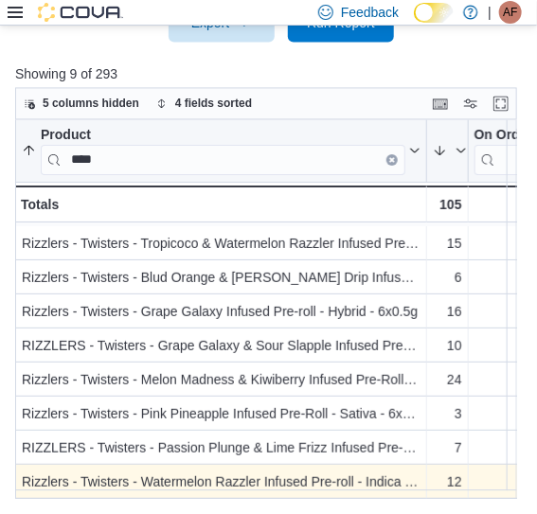
scroll to position [39, 0]
click at [415, 477] on div "Product **** Sorted by Regular Price, ascending , then sorted by In Stock Qty, …" at bounding box center [273, 309] width 516 height 379
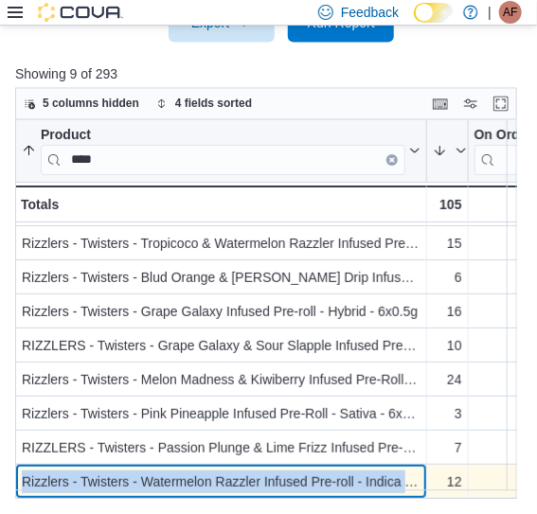
click at [415, 477] on div "Rizzlers - Twisters - Watermelon Razzler Infused Pre-roll - Indica - 6x0.5g" at bounding box center [221, 482] width 398 height 23
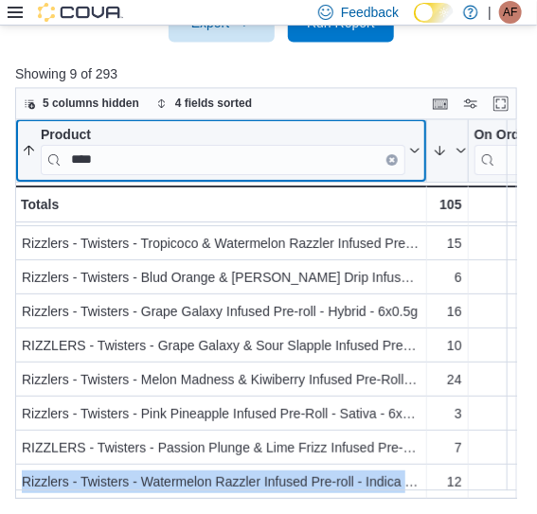
click at [394, 160] on icon "Clear input" at bounding box center [392, 161] width 6 height 6
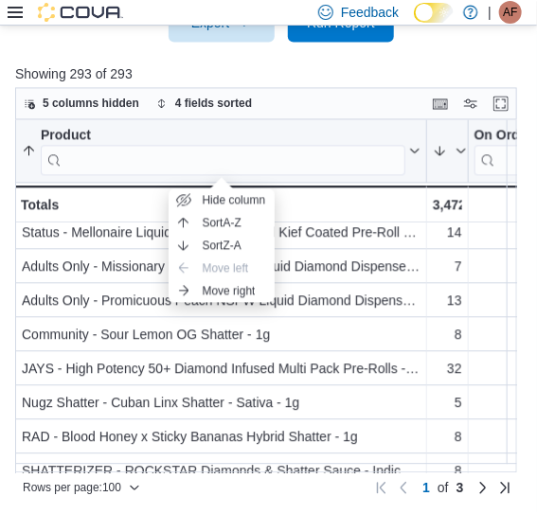
scroll to position [2260, 0]
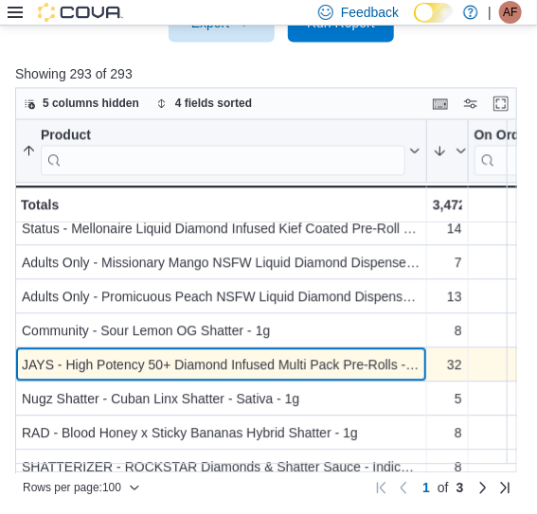
click at [407, 351] on div "JAYS - High Potency 50+ Diamond Infused Multi Pack Pre-Rolls - Hybrid - 3x0.5g …" at bounding box center [221, 365] width 412 height 34
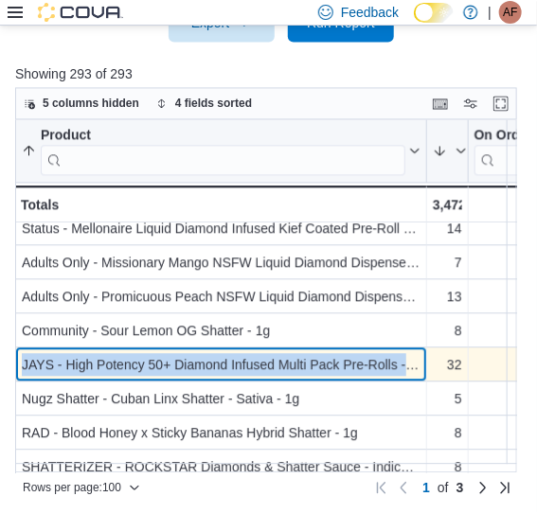
click at [407, 351] on div "JAYS - High Potency 50+ Diamond Infused Multi Pack Pre-Rolls - Hybrid - 3x0.5g …" at bounding box center [221, 365] width 412 height 34
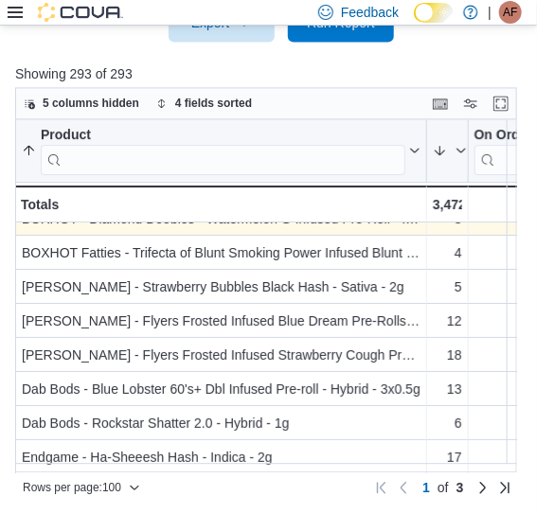
scroll to position [2680, 0]
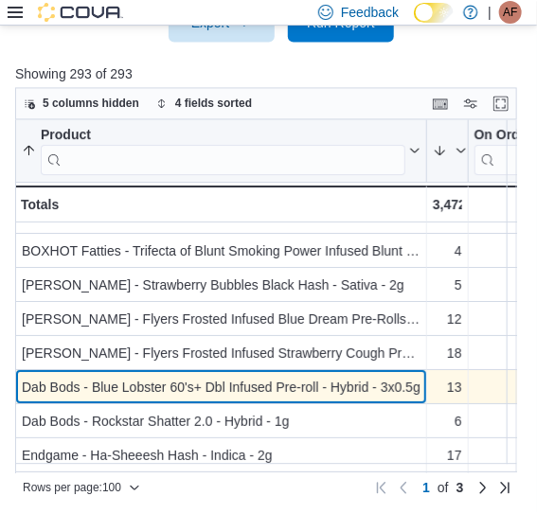
click at [419, 377] on div "Dab Bods - Blue Lobster 60's+ Dbl Infused Pre-roll - Hybrid - 3x0.5g" at bounding box center [221, 388] width 398 height 23
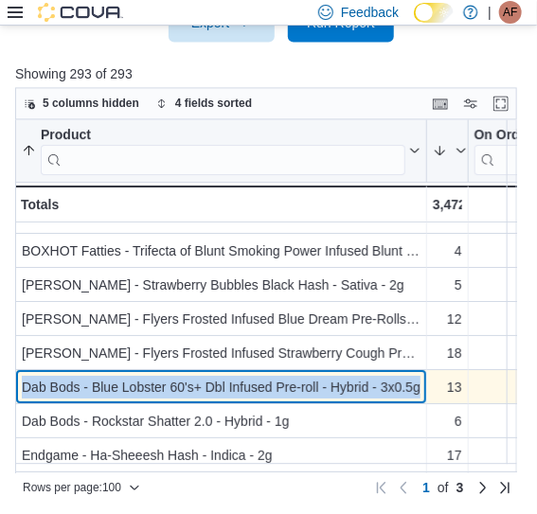
click at [419, 377] on div "Dab Bods - Blue Lobster 60's+ Dbl Infused Pre-roll - Hybrid - 3x0.5g" at bounding box center [221, 388] width 398 height 23
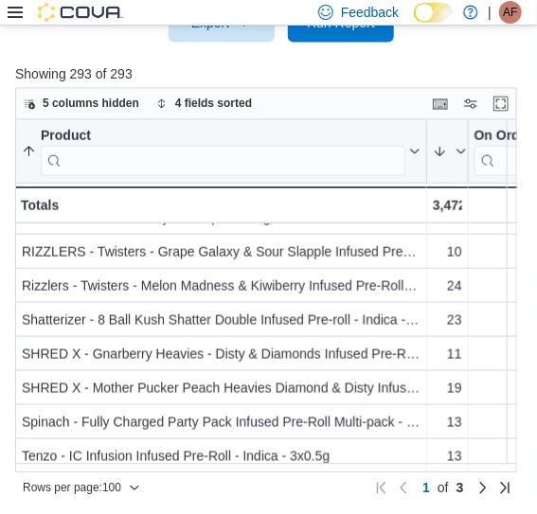
scroll to position [3165, 0]
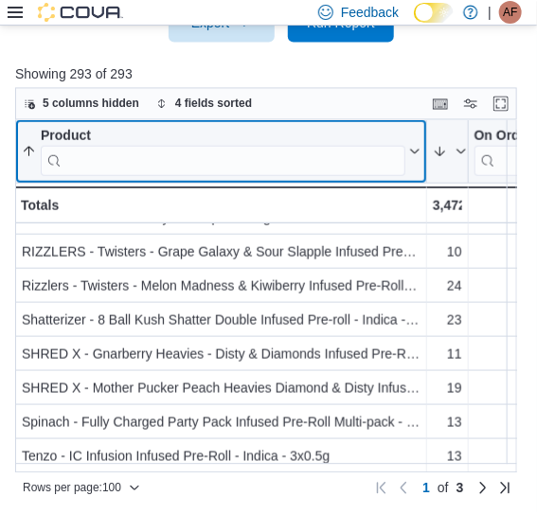
click at [291, 154] on input "search" at bounding box center [223, 161] width 364 height 30
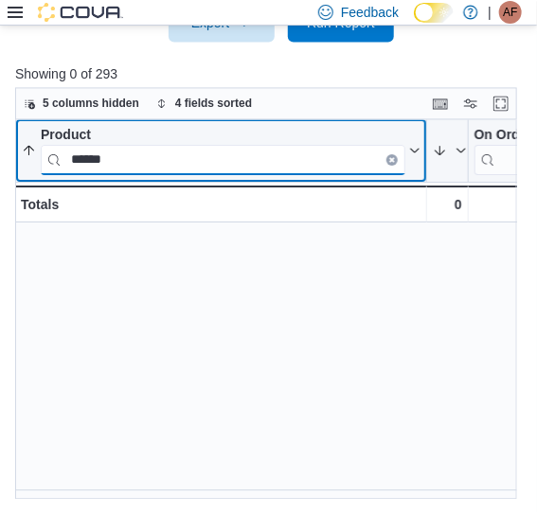
scroll to position [0, 0]
type input "*"
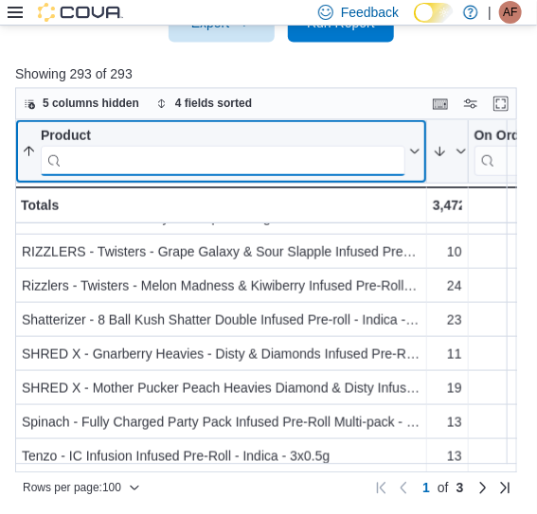
scroll to position [3165, 0]
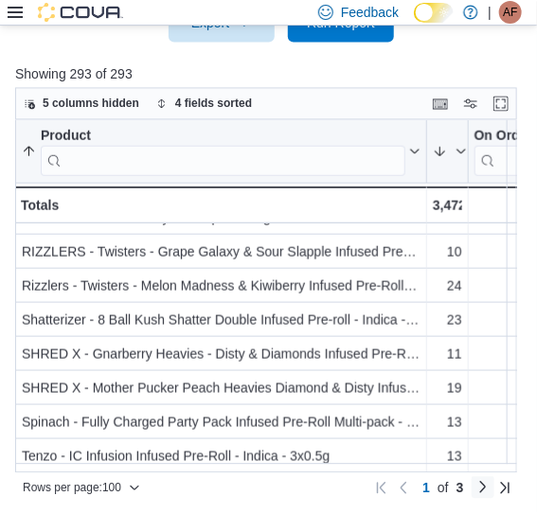
click at [492, 490] on link "Next page" at bounding box center [482, 487] width 23 height 23
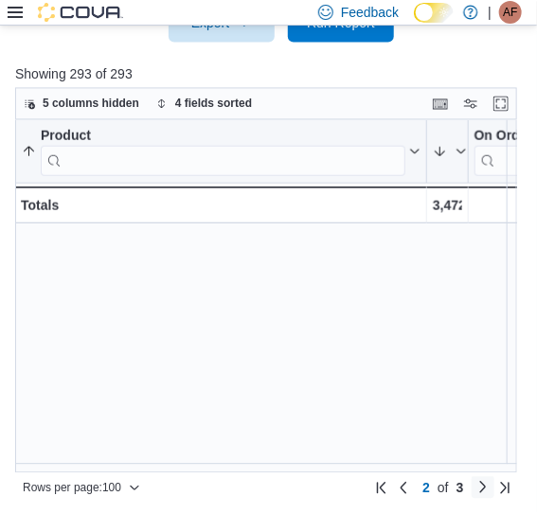
scroll to position [0, 0]
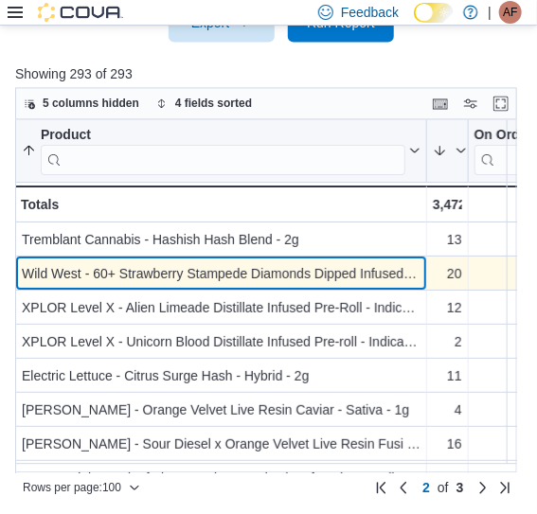
click at [421, 270] on div "Wild West - 60+ Strawberry Stampede Diamonds Dipped Infused Blunts - Sativa - 3…" at bounding box center [221, 274] width 412 height 34
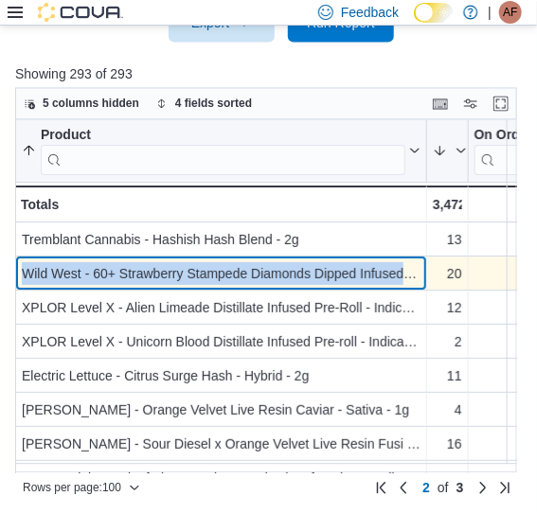
click at [421, 270] on div "Wild West - 60+ Strawberry Stampede Diamonds Dipped Infused Blunts - Sativa - 3…" at bounding box center [221, 274] width 412 height 34
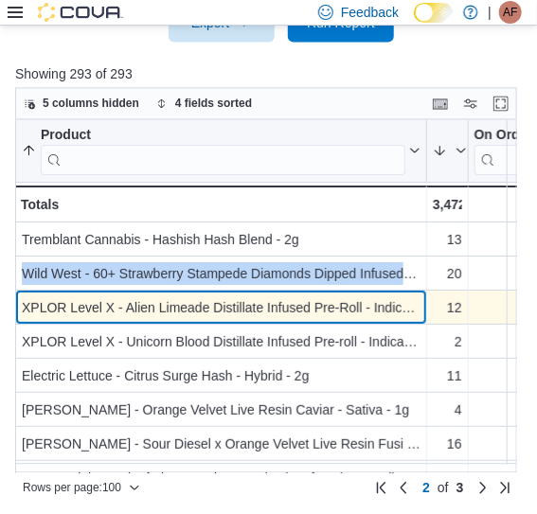
click at [415, 300] on div "XPLOR Level X - Alien Limeade Distillate Infused Pre-Roll - Indica - 1x1g" at bounding box center [221, 308] width 398 height 23
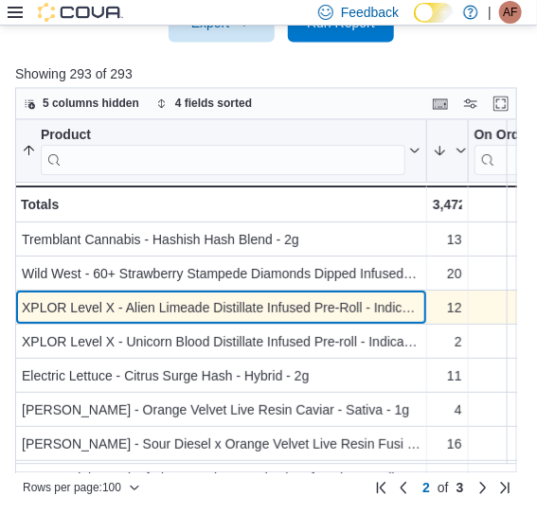
click at [415, 300] on div "XPLOR Level X - Alien Limeade Distillate Infused Pre-Roll - Indica - 1x1g" at bounding box center [221, 308] width 398 height 23
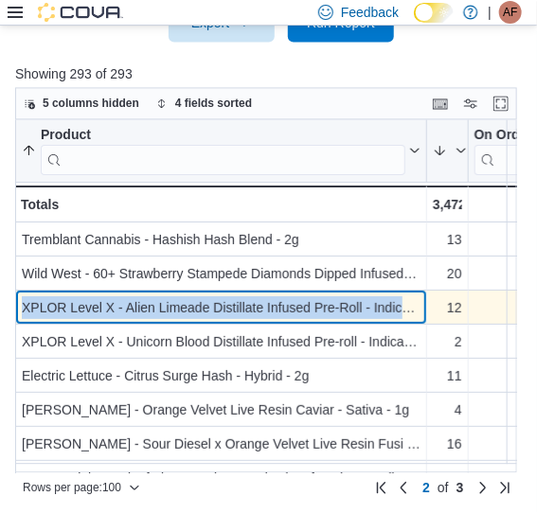
click at [415, 300] on div "XPLOR Level X - Alien Limeade Distillate Infused Pre-Roll - Indica - 1x1g" at bounding box center [221, 308] width 398 height 23
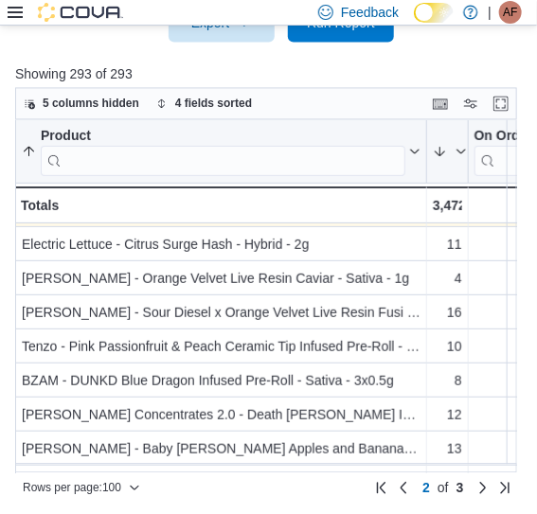
scroll to position [155, 0]
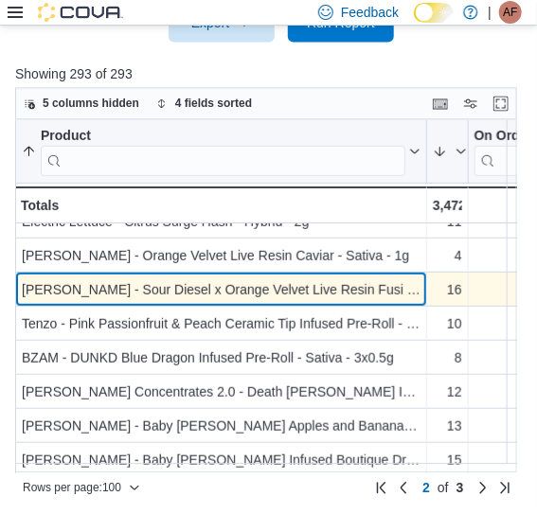
click at [420, 282] on div "[PERSON_NAME] - Sour Diesel x Orange Velvet Live Resin Fusi Infused Pre-Roll - …" at bounding box center [221, 289] width 398 height 23
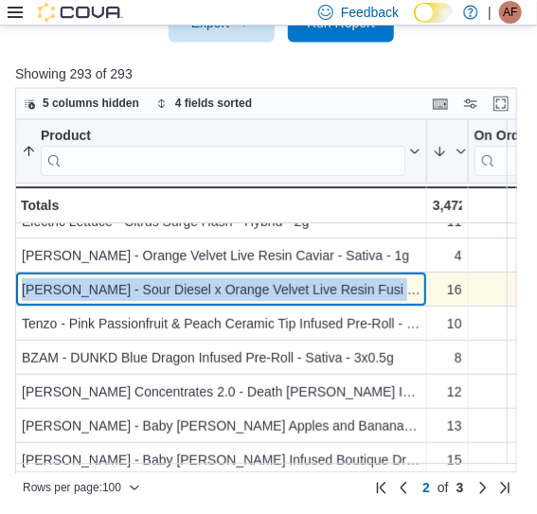
click at [420, 282] on div "[PERSON_NAME] - Sour Diesel x Orange Velvet Live Resin Fusi Infused Pre-Roll - …" at bounding box center [221, 289] width 398 height 23
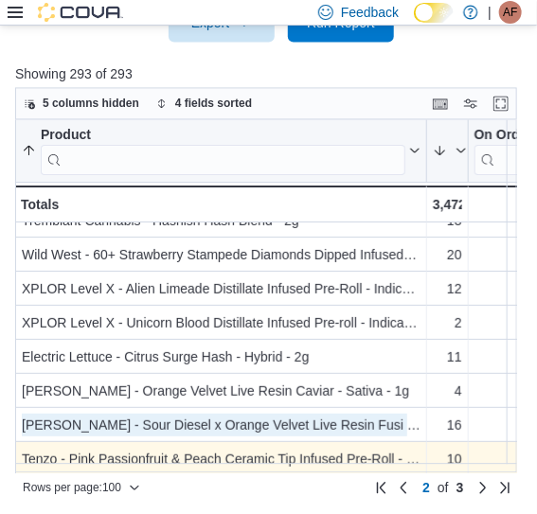
scroll to position [19, 0]
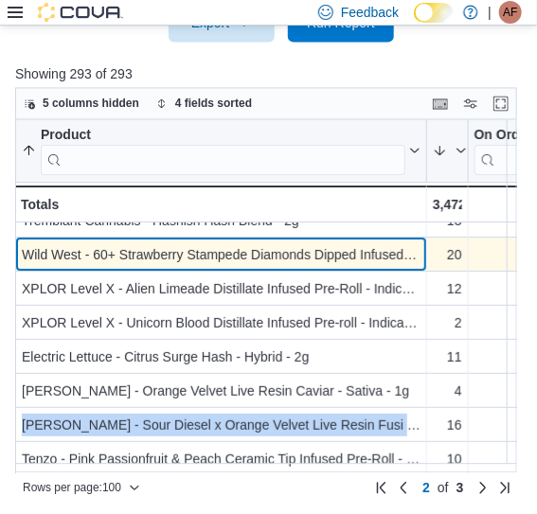
click at [411, 247] on div "Wild West - 60+ Strawberry Stampede Diamonds Dipped Infused Blunts - Sativa - 3…" at bounding box center [221, 255] width 398 height 23
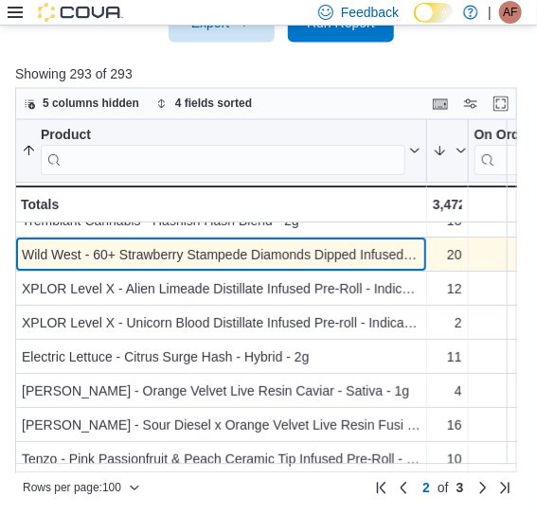
click at [411, 247] on div "Wild West - 60+ Strawberry Stampede Diamonds Dipped Infused Blunts - Sativa - 3…" at bounding box center [221, 255] width 398 height 23
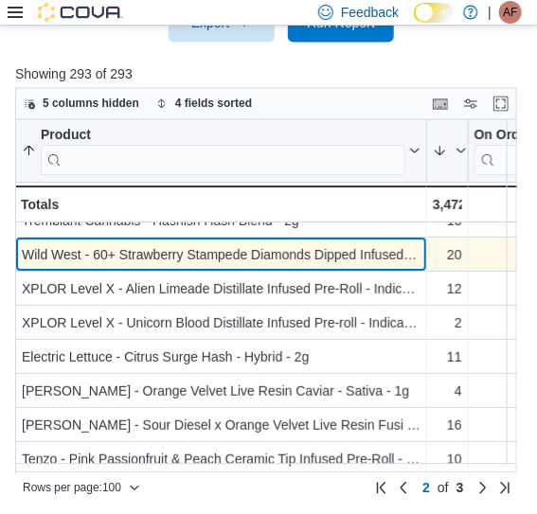
click at [411, 247] on div "Wild West - 60+ Strawberry Stampede Diamonds Dipped Infused Blunts - Sativa - 3…" at bounding box center [221, 255] width 398 height 23
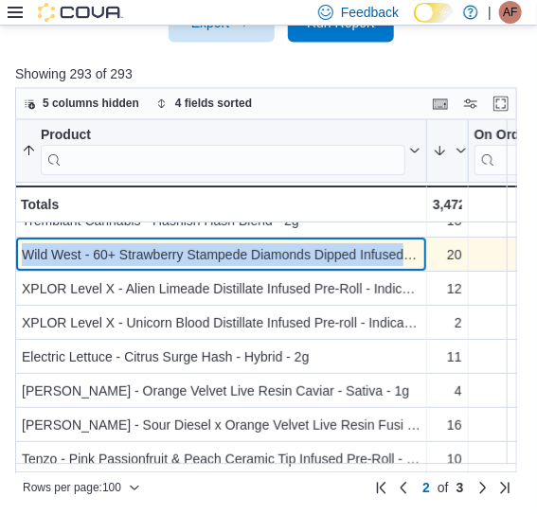
drag, startPoint x: 411, startPoint y: 247, endPoint x: 24, endPoint y: 256, distance: 387.1
click at [24, 256] on div "Wild West - 60+ Strawberry Stampede Diamonds Dipped Infused Blunts - Sativa - 3…" at bounding box center [221, 255] width 398 height 23
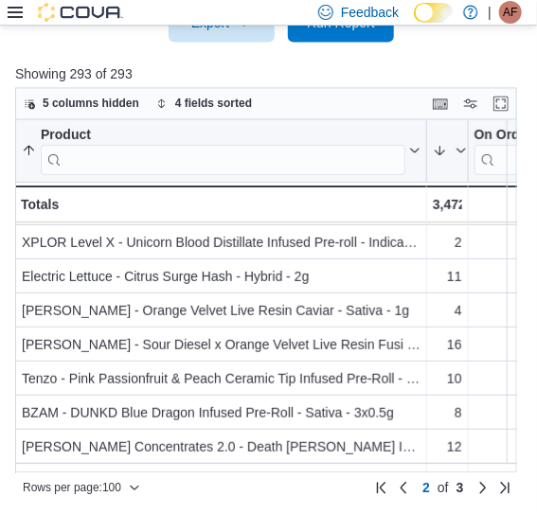
scroll to position [170, 0]
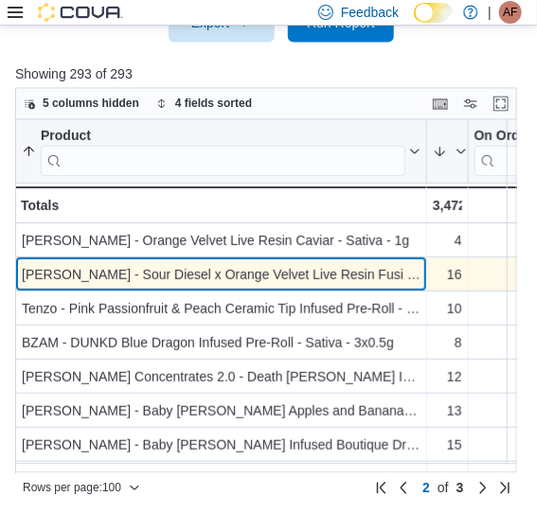
click at [420, 273] on div "[PERSON_NAME] - Sour Diesel x Orange Velvet Live Resin Fusi Infused Pre-Roll - …" at bounding box center [221, 274] width 398 height 23
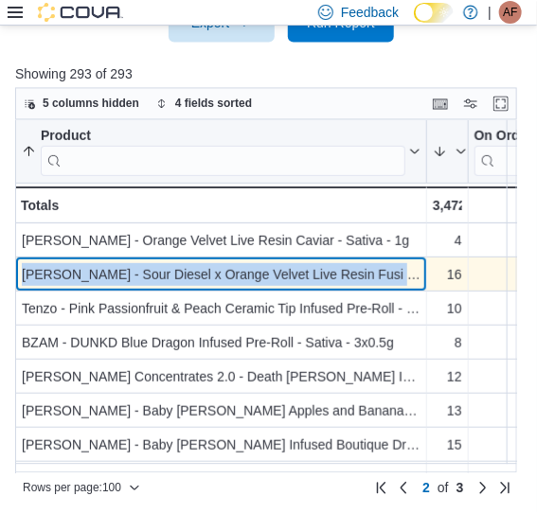
click at [420, 273] on div "[PERSON_NAME] - Sour Diesel x Orange Velvet Live Resin Fusi Infused Pre-Roll - …" at bounding box center [221, 274] width 398 height 23
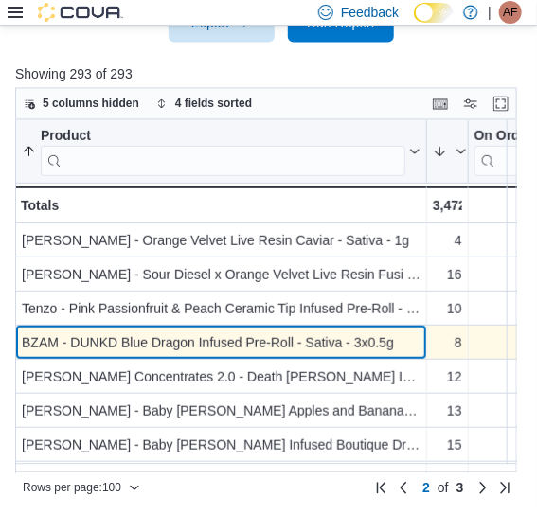
click at [401, 340] on div "BZAM - DUNKD Blue Dragon Infused Pre-Roll - Sativa - 3x0.5g" at bounding box center [221, 342] width 398 height 23
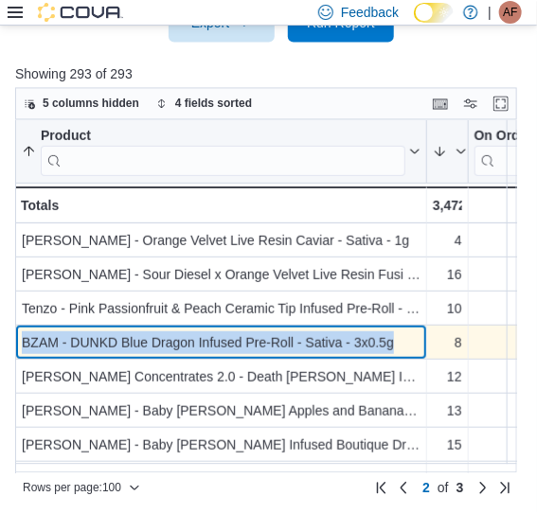
click at [401, 340] on div "BZAM - DUNKD Blue Dragon Infused Pre-Roll - Sativa - 3x0.5g" at bounding box center [221, 342] width 398 height 23
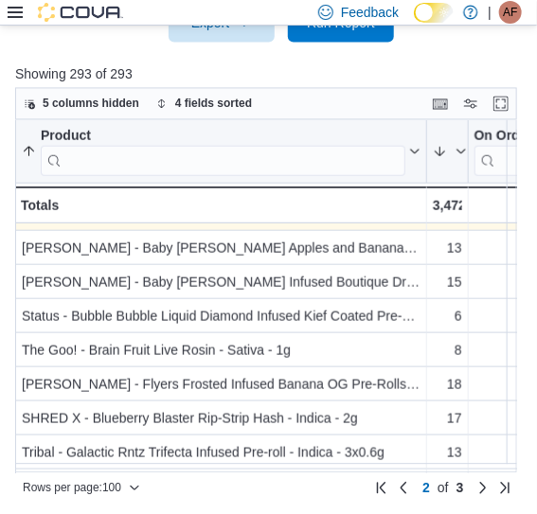
scroll to position [407, 0]
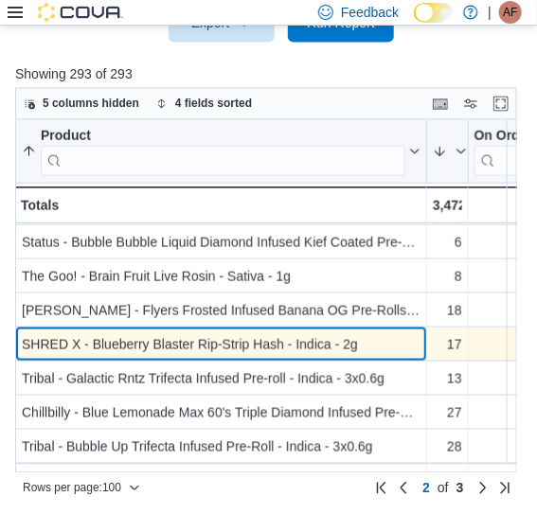
click at [376, 343] on div "SHRED X - Blueberry Blaster Rip-Strip Hash - Indica - 2g" at bounding box center [221, 344] width 398 height 23
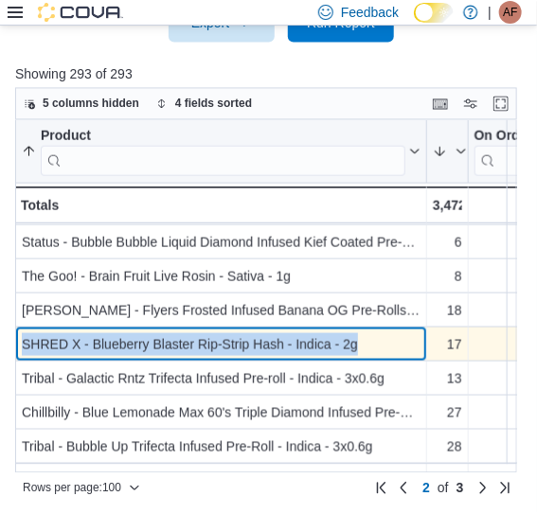
click at [376, 343] on div "SHRED X - Blueberry Blaster Rip-Strip Hash - Indica - 2g" at bounding box center [221, 344] width 398 height 23
click at [399, 341] on div "SHRED X - Blueberry Blaster Rip-Strip Hash - Indica - 2g" at bounding box center [221, 344] width 398 height 23
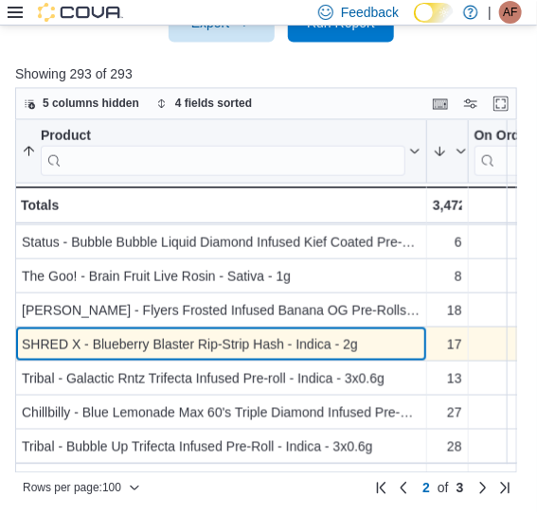
click at [399, 341] on div "SHRED X - Blueberry Blaster Rip-Strip Hash - Indica - 2g" at bounding box center [221, 344] width 398 height 23
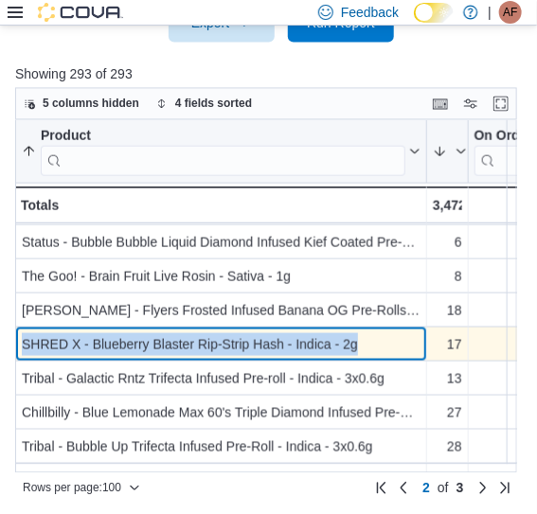
click at [399, 341] on div "SHRED X - Blueberry Blaster Rip-Strip Hash - Indica - 2g" at bounding box center [221, 344] width 398 height 23
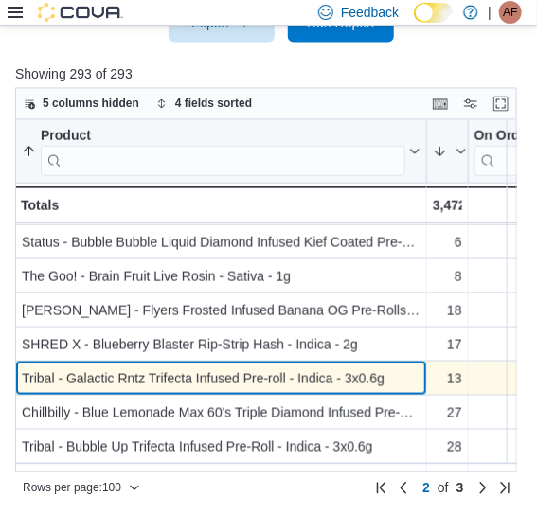
click at [410, 384] on div "Tribal - Galactic Rntz Trifecta Infused Pre-roll - Indica - 3x0.6g" at bounding box center [221, 378] width 398 height 23
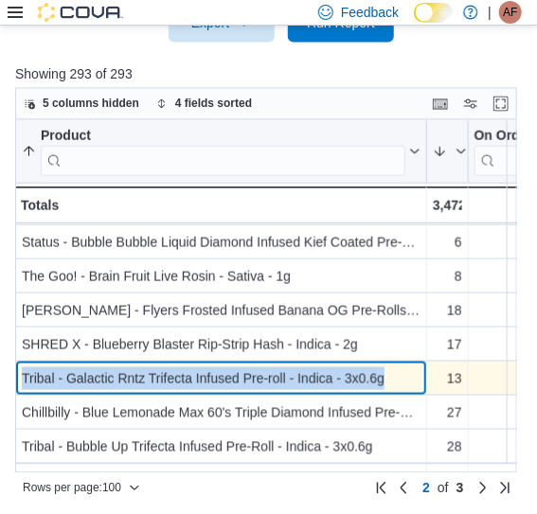
click at [410, 384] on div "Tribal - Galactic Rntz Trifecta Infused Pre-roll - Indica - 3x0.6g" at bounding box center [221, 378] width 398 height 23
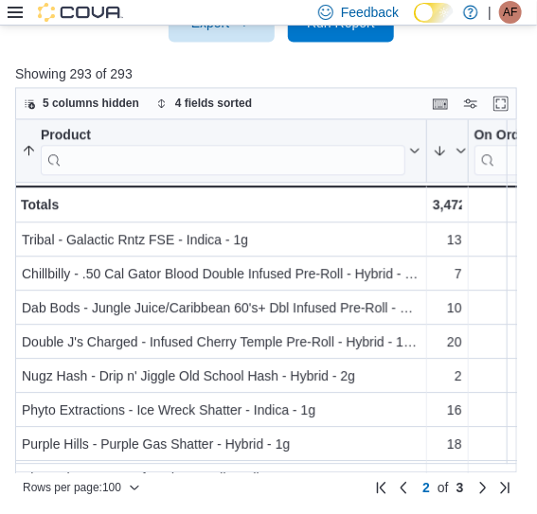
scroll to position [995, 0]
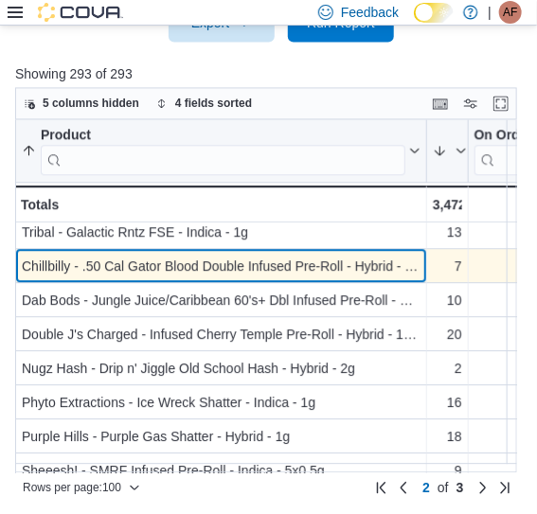
click at [413, 255] on div "Chillbilly - .50 Cal Gator Blood Double Infused Pre-Roll - Hybrid - 1x2g" at bounding box center [221, 266] width 398 height 23
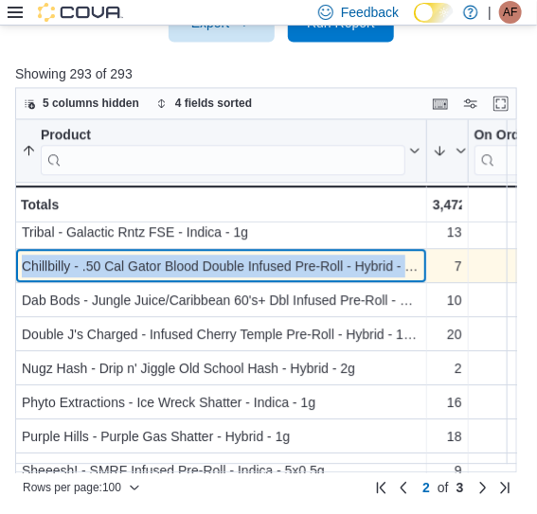
click at [413, 255] on div "Chillbilly - .50 Cal Gator Blood Double Infused Pre-Roll - Hybrid - 1x2g - Prod…" at bounding box center [221, 267] width 412 height 34
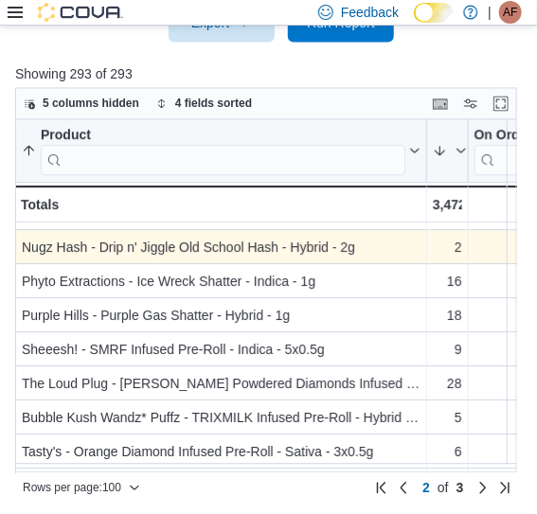
scroll to position [1121, 0]
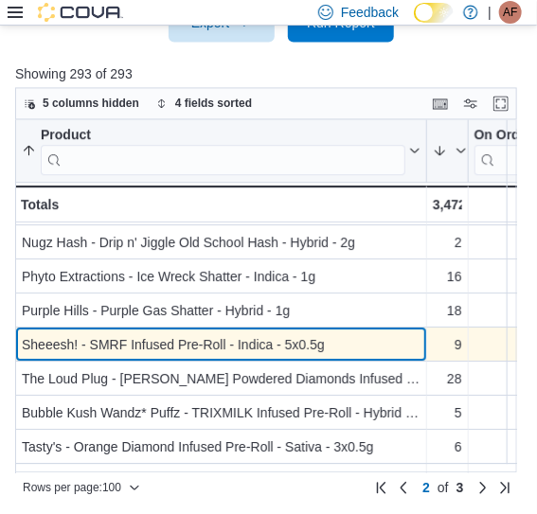
click at [360, 341] on div "Sheeesh! - SMRF Infused Pre-Roll - Indica - 5x0.5g" at bounding box center [221, 345] width 398 height 23
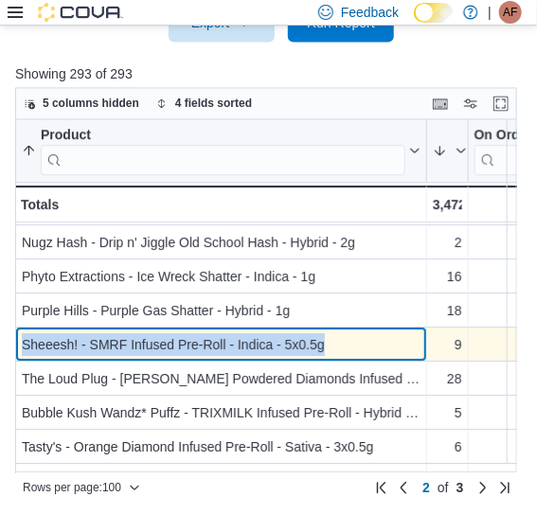
click at [360, 341] on div "Sheeesh! - SMRF Infused Pre-Roll - Indica - 5x0.5g" at bounding box center [221, 345] width 398 height 23
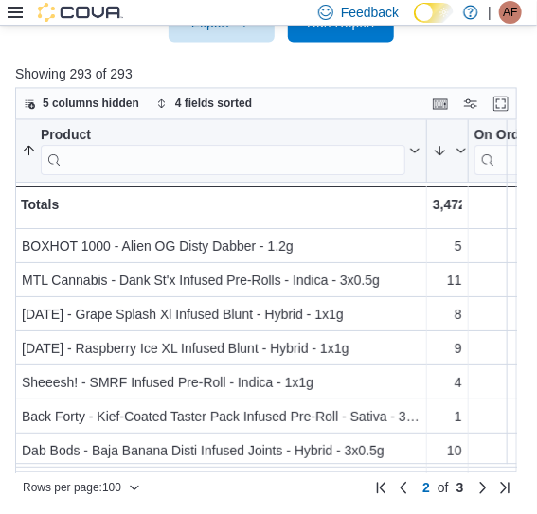
scroll to position [1364, 0]
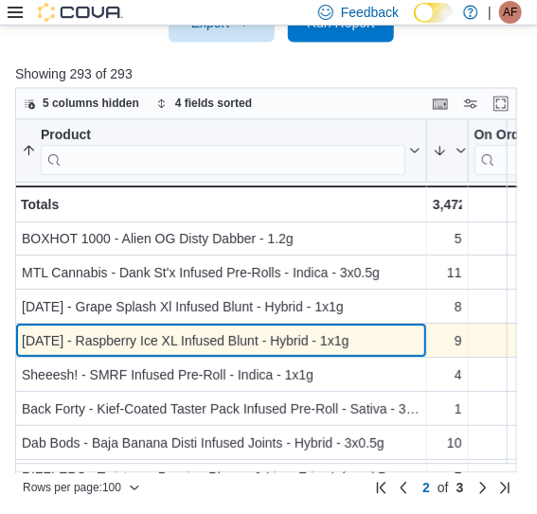
click at [374, 342] on div "[DATE] - Raspberry Ice XL Infused Blunt - Hybrid - 1x1g" at bounding box center [221, 341] width 398 height 23
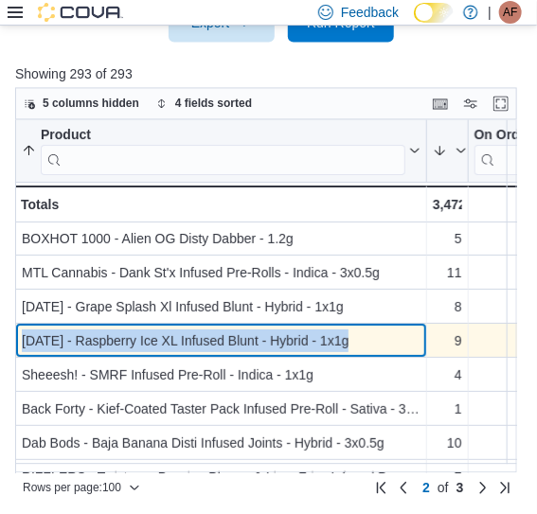
click at [374, 342] on div "[DATE] - Raspberry Ice XL Infused Blunt - Hybrid - 1x1g" at bounding box center [221, 341] width 398 height 23
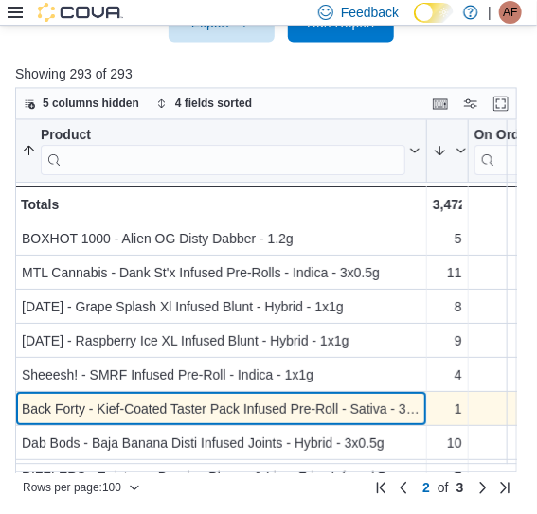
click at [421, 399] on div "Back Forty - Kief-Coated Taster Pack Infused Pre-Roll - Sativa - 3x0.5g - Produ…" at bounding box center [221, 410] width 412 height 34
click at [413, 400] on div "Back Forty - Kief-Coated Taster Pack Infused Pre-Roll - Sativa - 3x0.5g" at bounding box center [221, 409] width 398 height 23
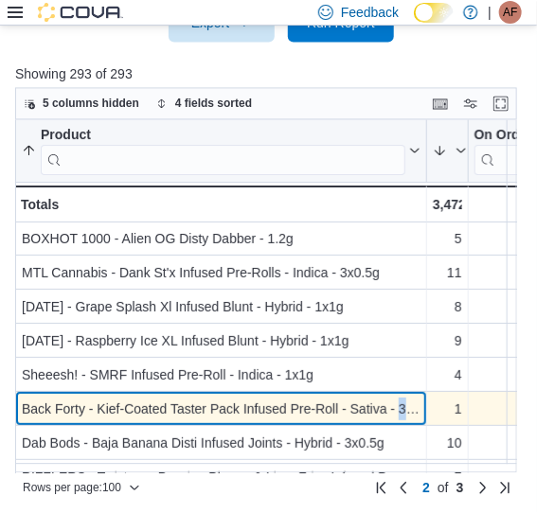
click at [413, 400] on div "Back Forty - Kief-Coated Taster Pack Infused Pre-Roll - Sativa - 3x0.5g" at bounding box center [221, 409] width 398 height 23
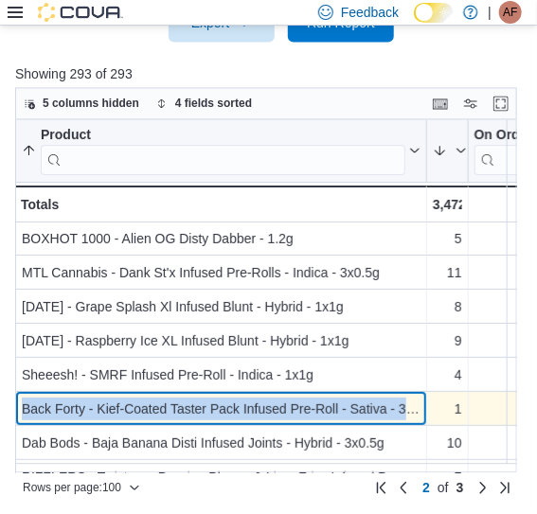
click at [413, 400] on div "Back Forty - Kief-Coated Taster Pack Infused Pre-Roll - Sativa - 3x0.5g" at bounding box center [221, 409] width 398 height 23
drag, startPoint x: 413, startPoint y: 400, endPoint x: 274, endPoint y: 393, distance: 138.4
click at [274, 393] on div "Back Forty - Kief-Coated Taster Pack Infused Pre-Roll - Sativa - 3x0.5g - Produ…" at bounding box center [221, 410] width 412 height 34
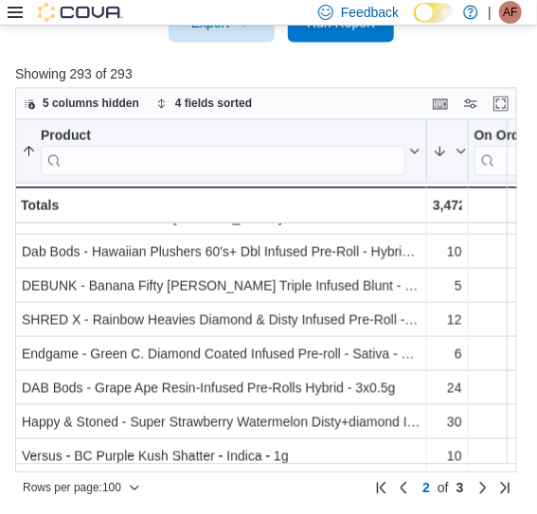
scroll to position [1828, 0]
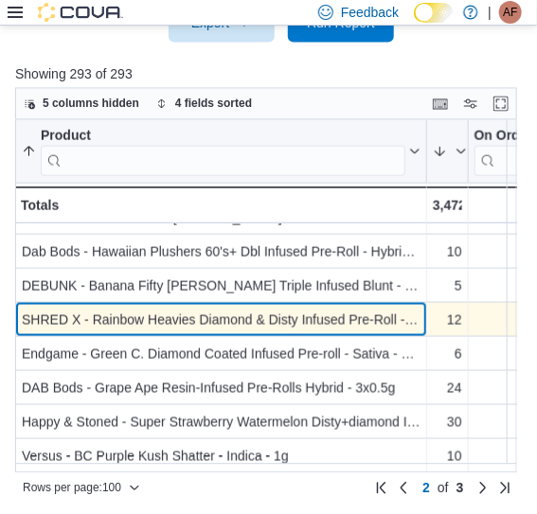
click at [410, 312] on div "SHRED X - Rainbow Heavies Diamond & Disty Infused Pre-Roll - Hybrid - 3x0.5g" at bounding box center [221, 319] width 398 height 23
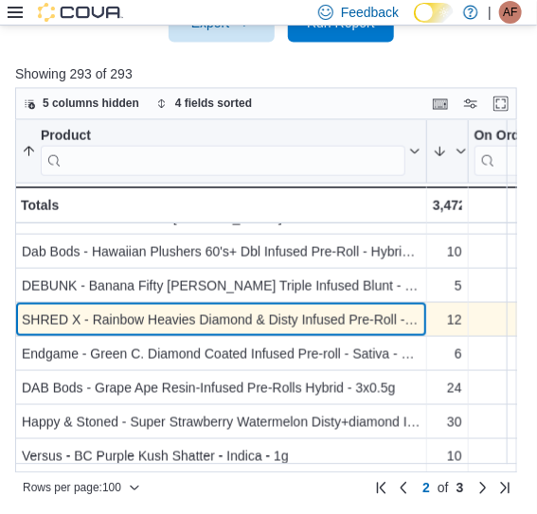
click at [410, 312] on div "SHRED X - Rainbow Heavies Diamond & Disty Infused Pre-Roll - Hybrid - 3x0.5g" at bounding box center [221, 319] width 398 height 23
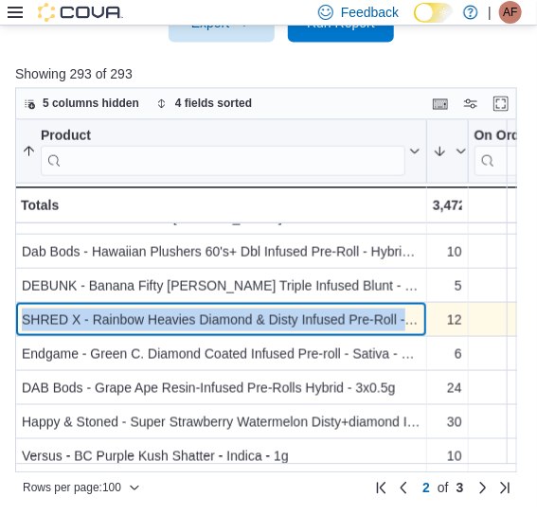
drag, startPoint x: 410, startPoint y: 312, endPoint x: 35, endPoint y: 317, distance: 374.8
click at [35, 317] on div "SHRED X - Rainbow Heavies Diamond & Disty Infused Pre-Roll - Hybrid - 3x0.5g" at bounding box center [221, 319] width 398 height 23
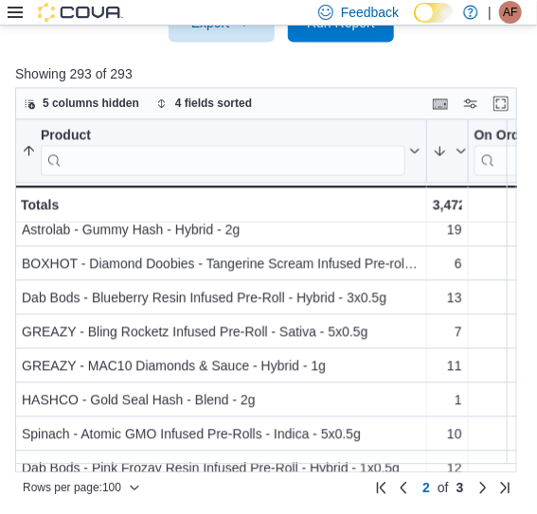
scroll to position [2128, 0]
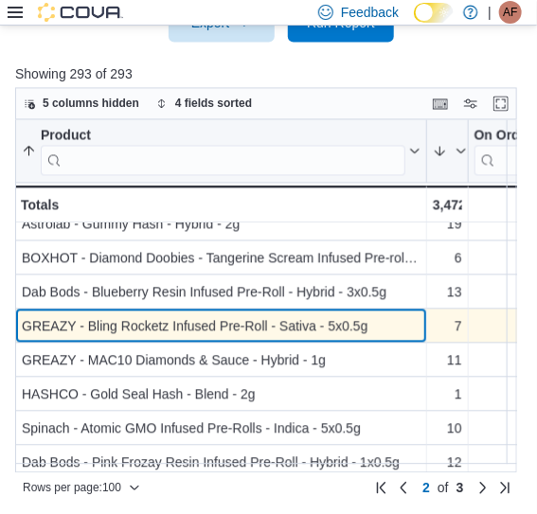
click at [386, 326] on div "GREAZY - Bling Rocketz Infused Pre-Roll - Sativa - 5x0.5g" at bounding box center [221, 326] width 398 height 23
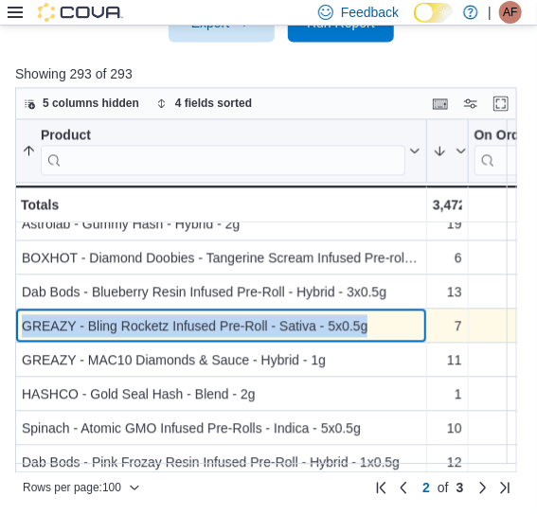
click at [386, 326] on div "GREAZY - Bling Rocketz Infused Pre-Roll - Sativa - 5x0.5g" at bounding box center [221, 326] width 398 height 23
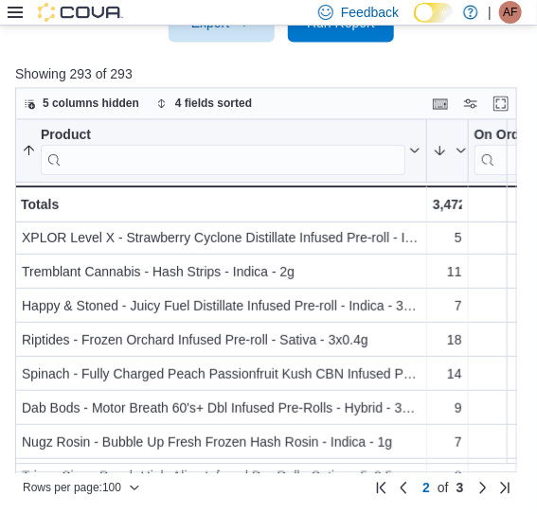
scroll to position [2897, 0]
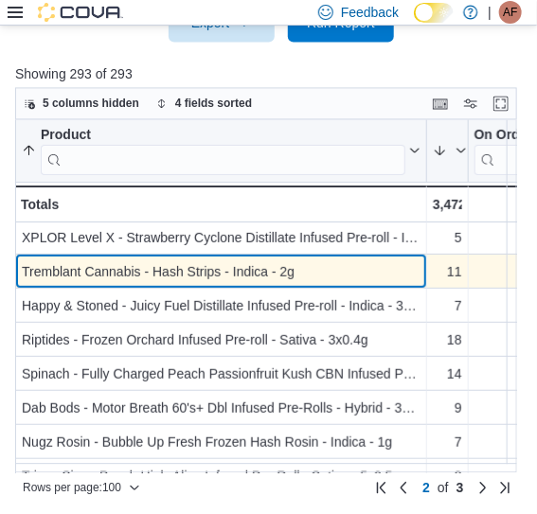
click at [329, 282] on div "Tremblant Cannabis - Hash Strips - Indica - 2g" at bounding box center [221, 272] width 398 height 23
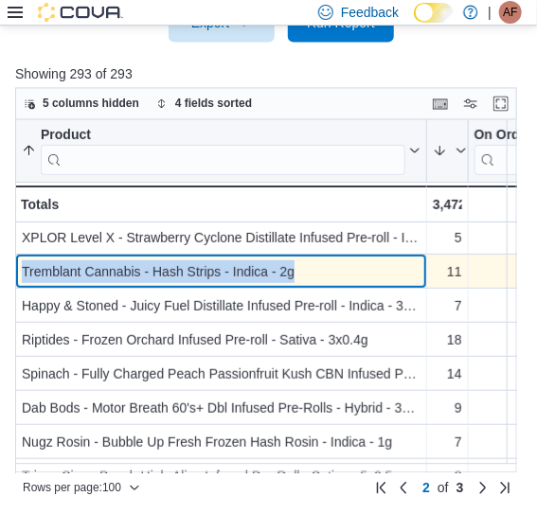
click at [329, 282] on div "Tremblant Cannabis - Hash Strips - Indica - 2g" at bounding box center [221, 272] width 398 height 23
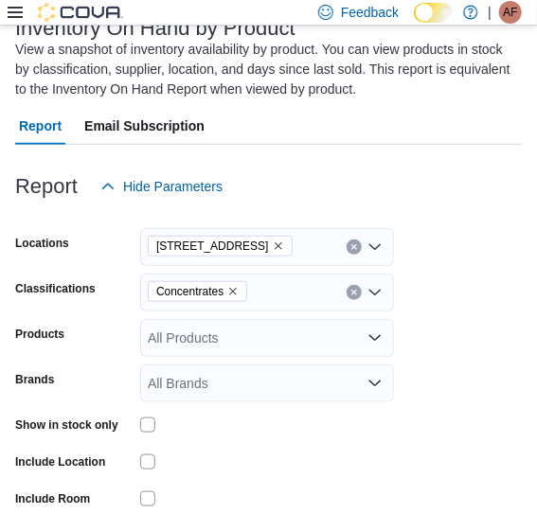
scroll to position [0, 0]
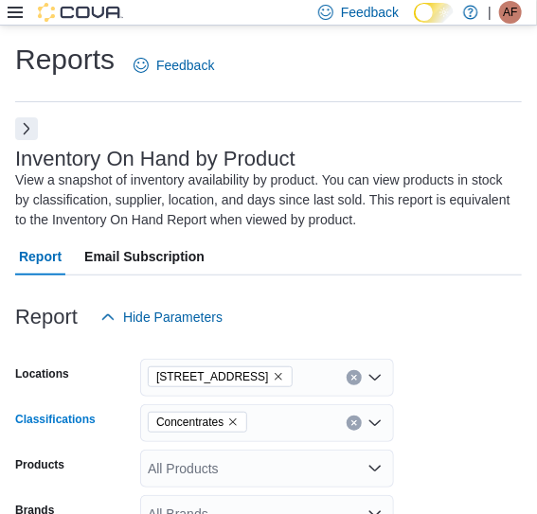
click at [234, 419] on icon "Remove Concentrates from selection in this group" at bounding box center [232, 421] width 11 height 11
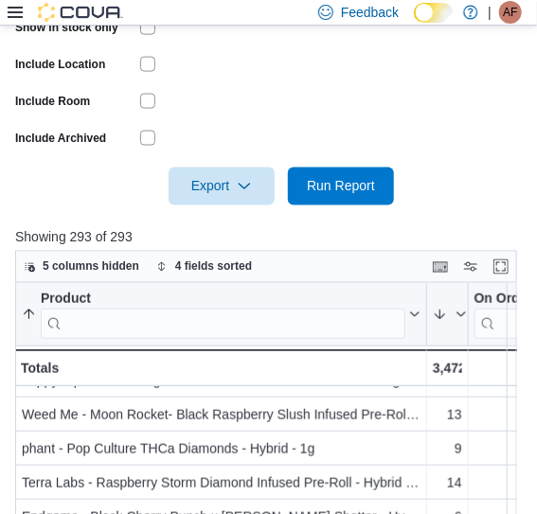
scroll to position [528, 0]
click at [366, 191] on span "Run Report" at bounding box center [341, 185] width 68 height 19
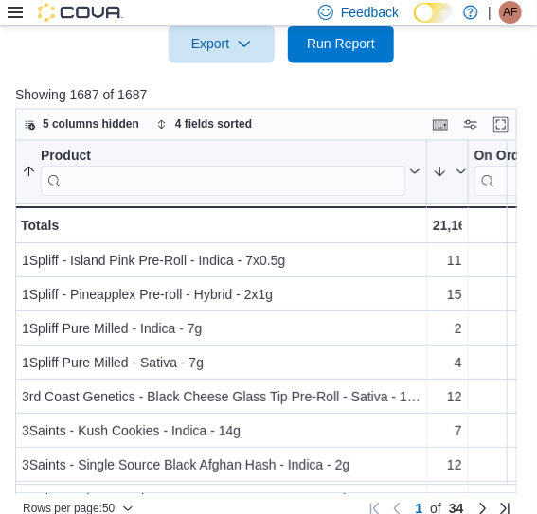
scroll to position [672, 0]
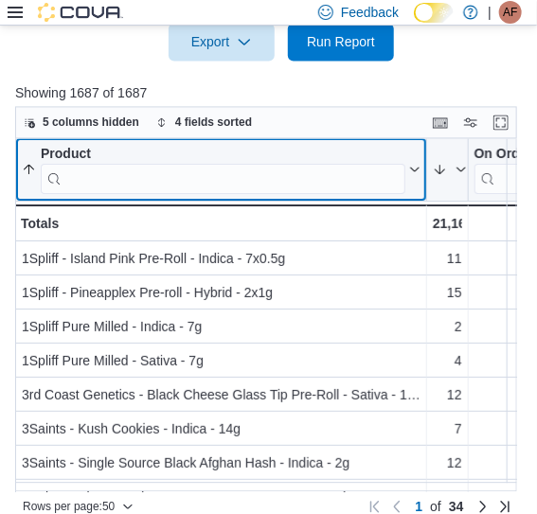
click at [150, 182] on input "search" at bounding box center [223, 180] width 364 height 30
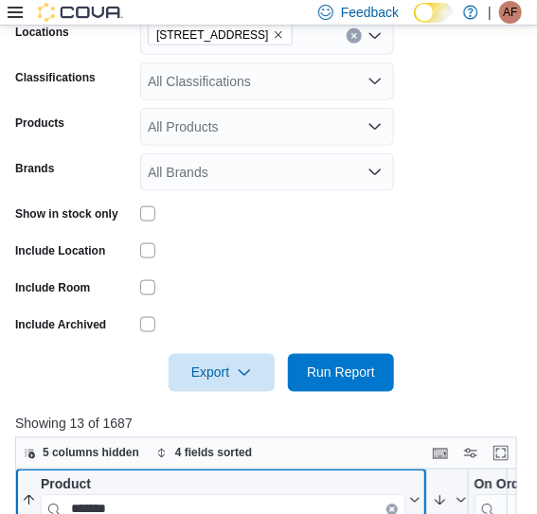
scroll to position [329, 0]
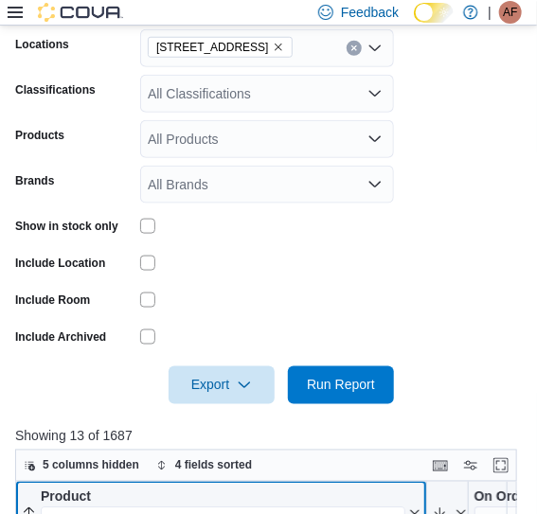
type input "*******"
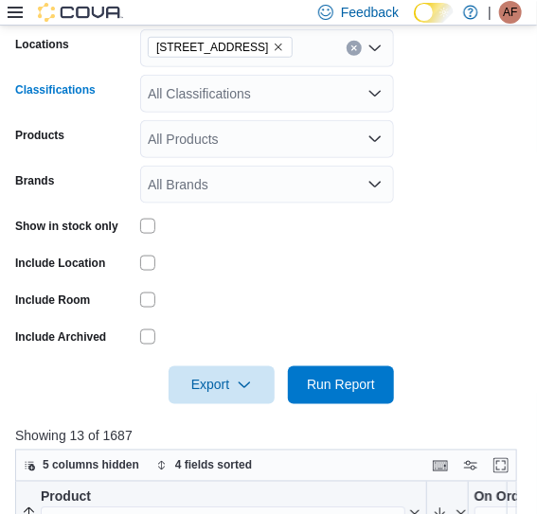
click at [211, 93] on div "All Classifications" at bounding box center [267, 94] width 254 height 38
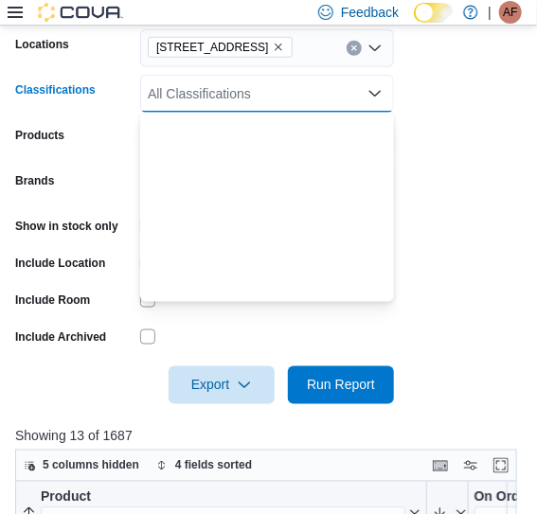
scroll to position [607, 0]
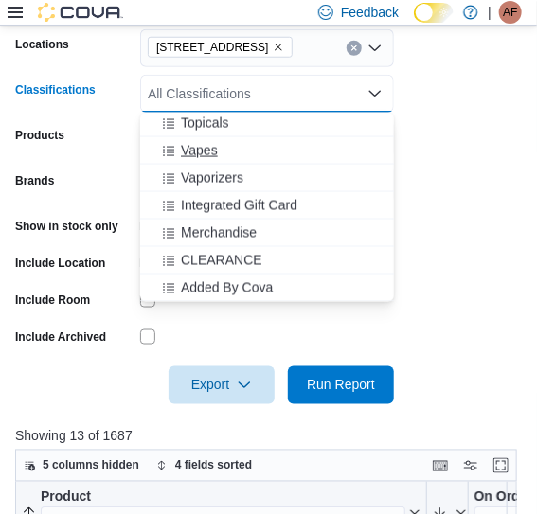
click at [214, 153] on span "Vapes" at bounding box center [199, 150] width 37 height 19
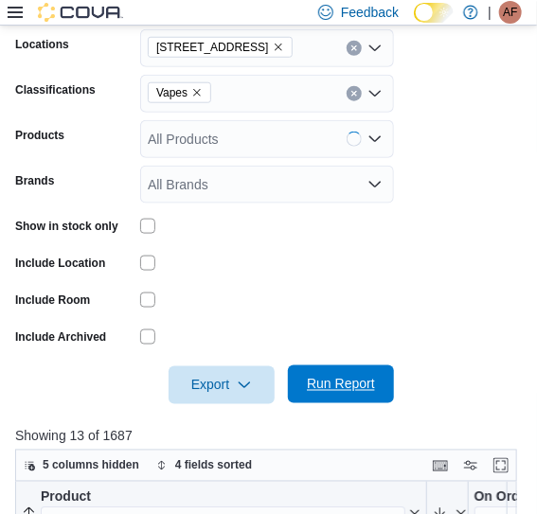
click at [336, 394] on span "Run Report" at bounding box center [340, 384] width 83 height 38
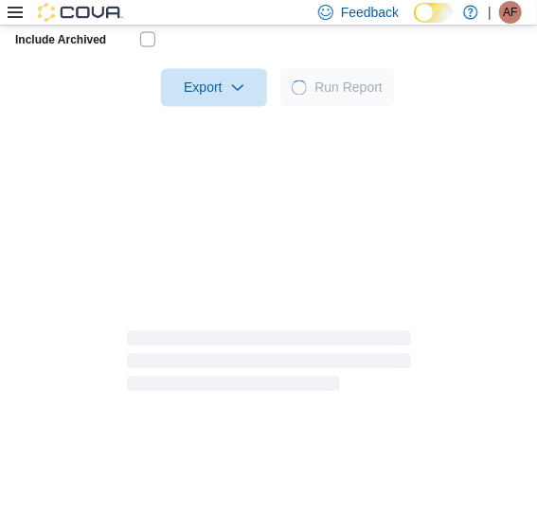
scroll to position [629, 0]
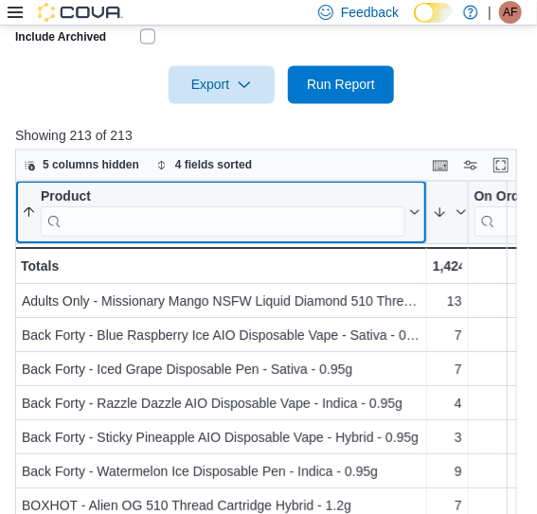
click at [159, 226] on input "search" at bounding box center [223, 222] width 364 height 30
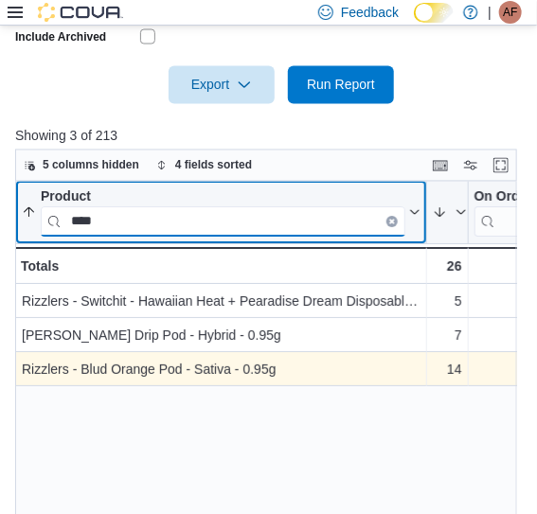
type input "****"
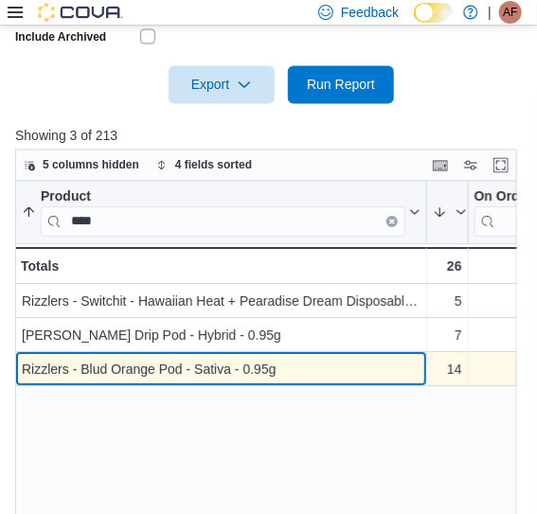
click at [308, 361] on div "Rizzlers - Blud Orange Pod - Sativa - 0.95g" at bounding box center [221, 370] width 398 height 23
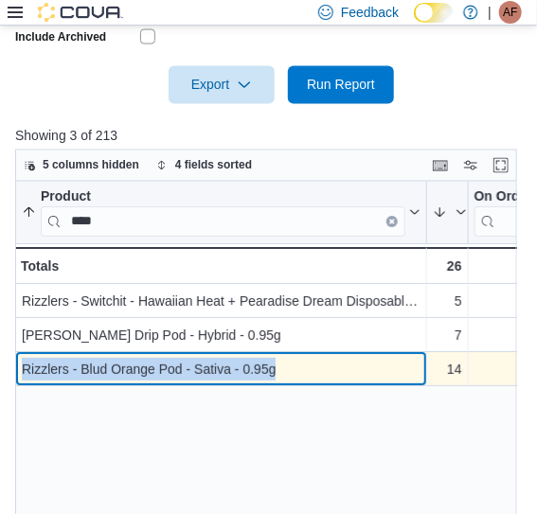
click at [308, 361] on div "Rizzlers - Blud Orange Pod - Sativa - 0.95g" at bounding box center [221, 370] width 398 height 23
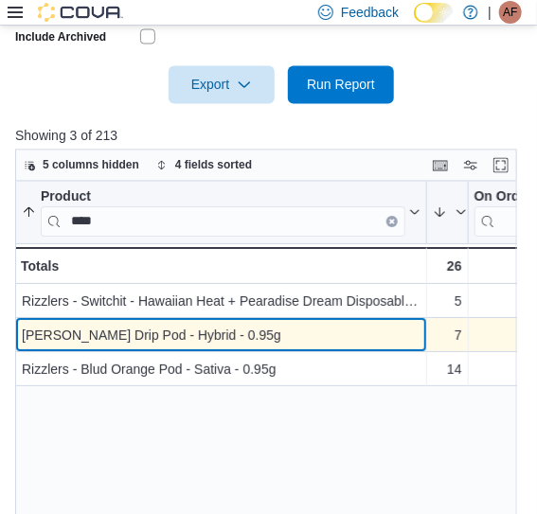
click at [308, 333] on div "[PERSON_NAME] Drip Pod - Hybrid - 0.95g" at bounding box center [221, 336] width 398 height 23
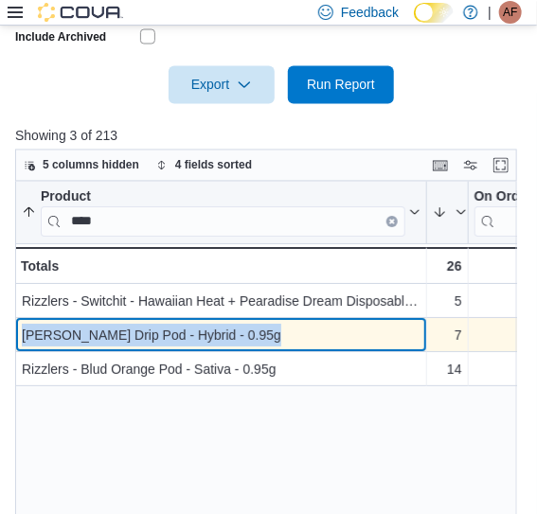
click at [308, 333] on div "[PERSON_NAME] Drip Pod - Hybrid - 0.95g" at bounding box center [221, 336] width 398 height 23
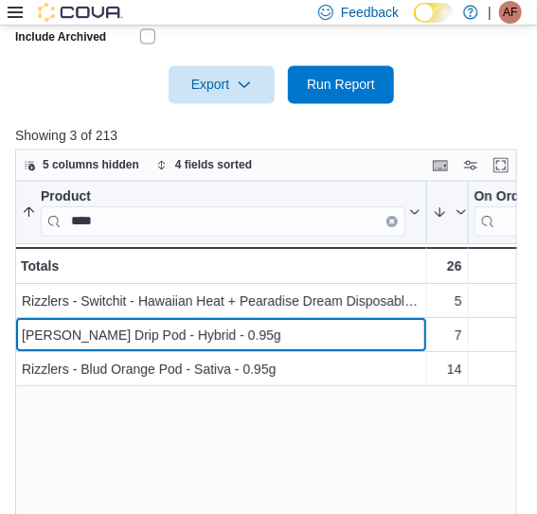
click at [167, 224] on input "****" at bounding box center [223, 222] width 364 height 30
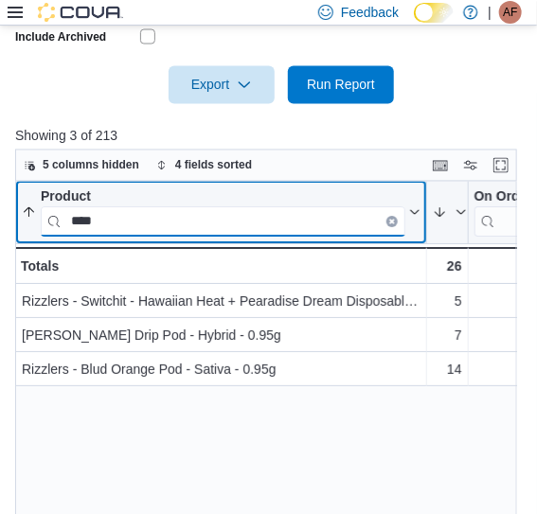
click at [167, 224] on input "****" at bounding box center [223, 222] width 364 height 30
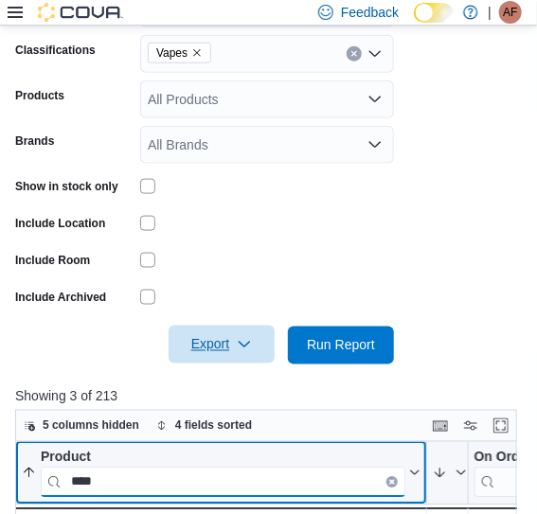
scroll to position [367, 0]
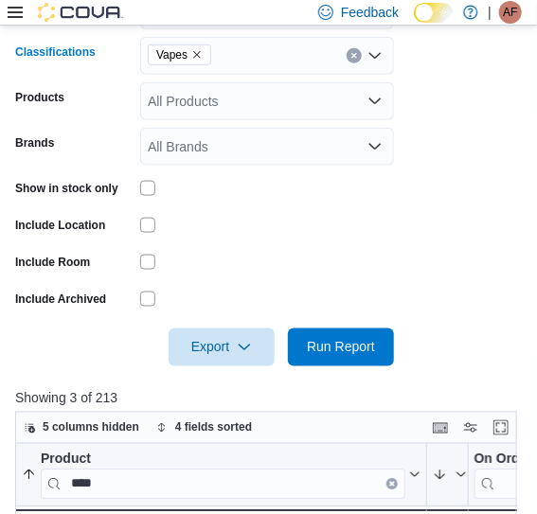
click at [197, 53] on icon "Remove Vapes from selection in this group" at bounding box center [196, 54] width 11 height 11
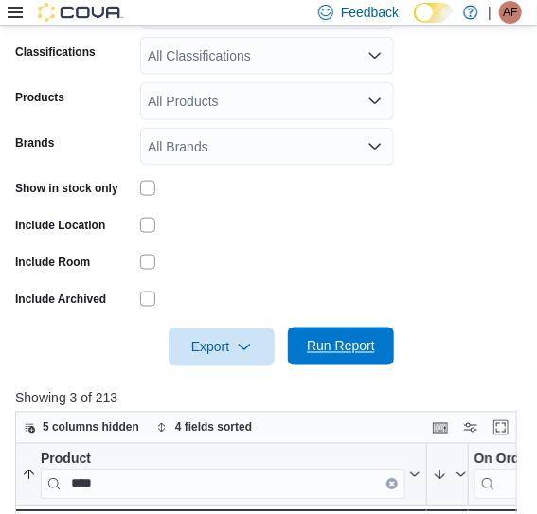
click at [330, 346] on span "Run Report" at bounding box center [341, 346] width 68 height 19
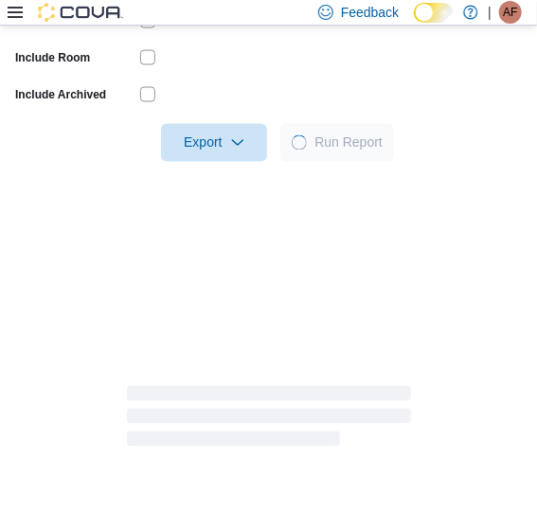
scroll to position [584, 0]
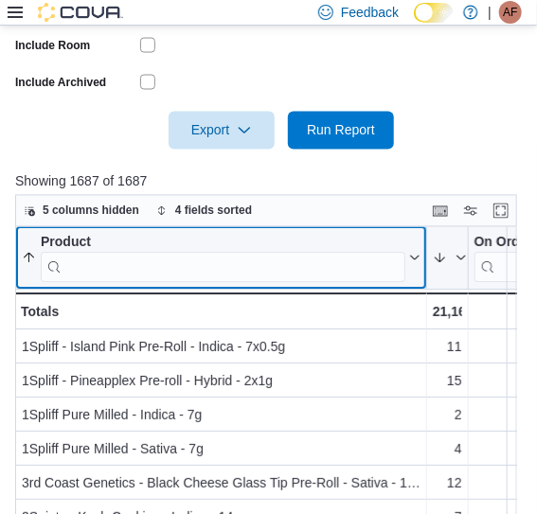
click at [310, 264] on input "search" at bounding box center [223, 268] width 364 height 30
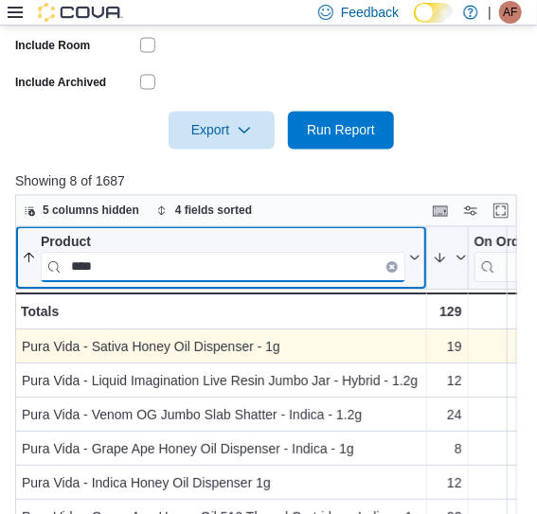
scroll to position [5, 0]
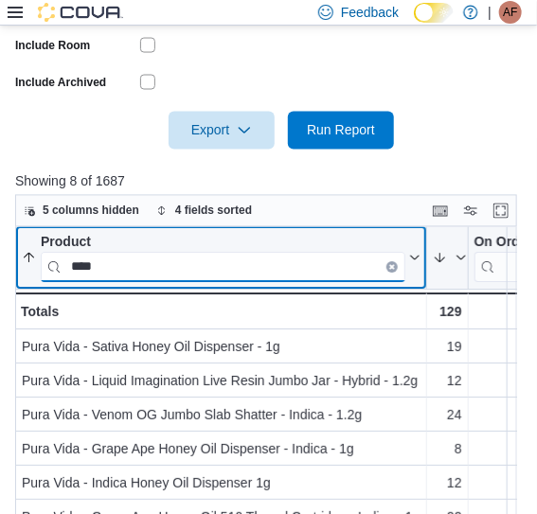
type input "****"
click at [393, 267] on icon "Clear input" at bounding box center [392, 268] width 4 height 4
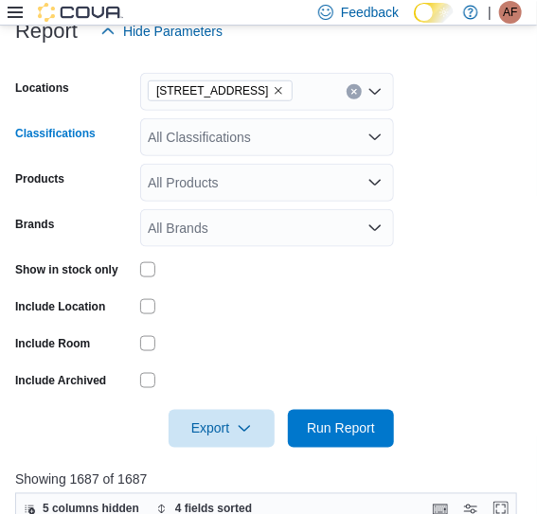
scroll to position [584, 0]
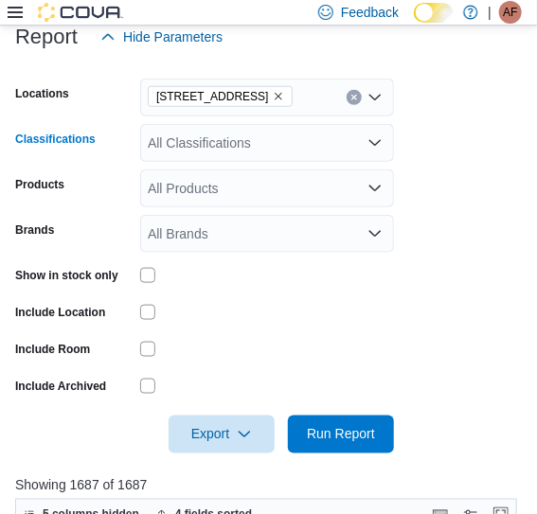
scroll to position [278, 0]
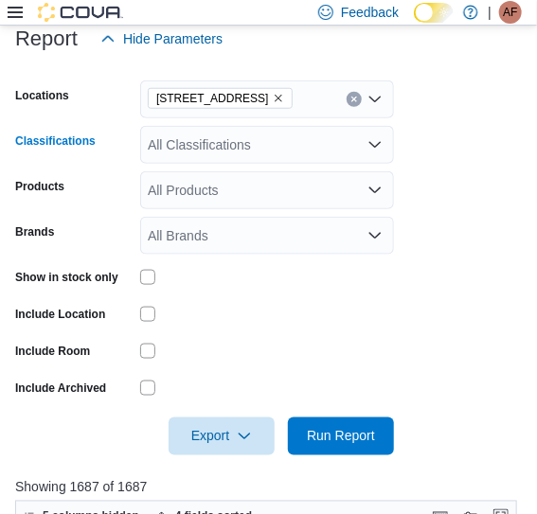
click at [306, 146] on div "All Classifications" at bounding box center [267, 145] width 254 height 38
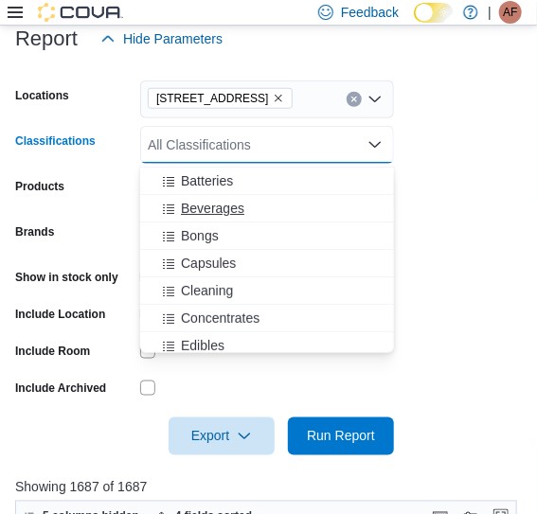
scroll to position [57, 0]
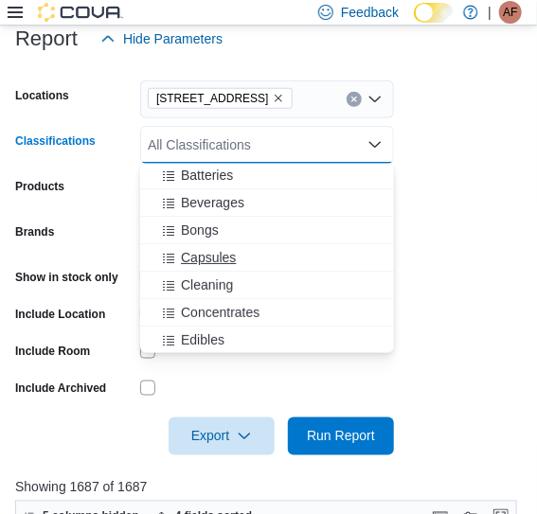
click at [223, 253] on span "Capsules" at bounding box center [208, 257] width 55 height 19
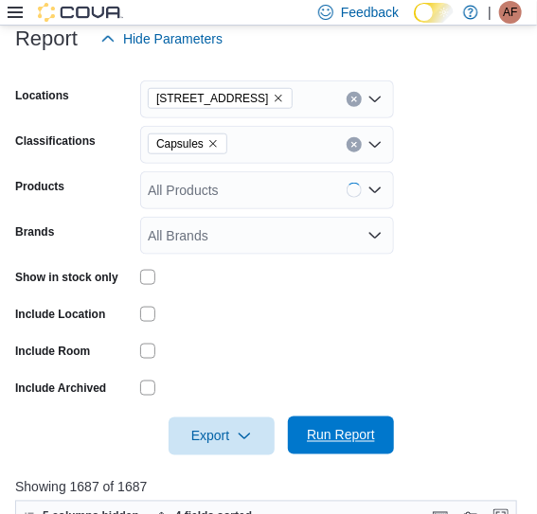
click at [349, 429] on span "Run Report" at bounding box center [341, 435] width 68 height 19
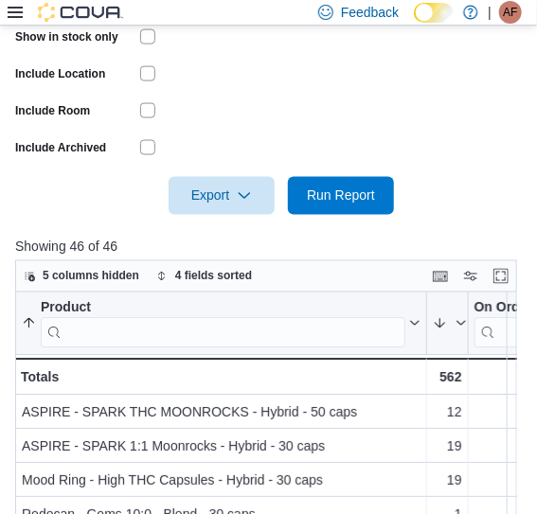
scroll to position [537, 0]
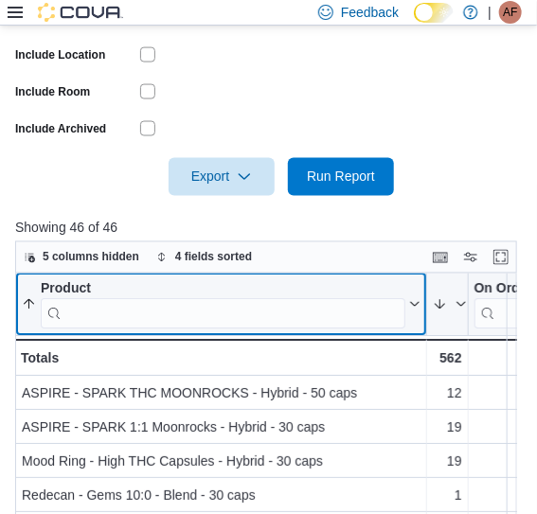
click at [225, 313] on input "search" at bounding box center [223, 314] width 364 height 30
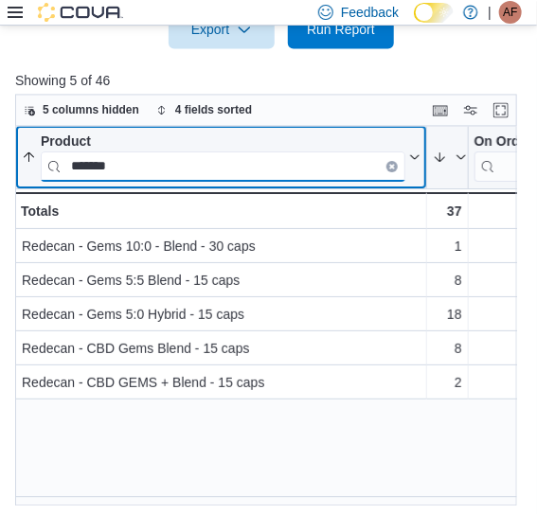
scroll to position [691, 0]
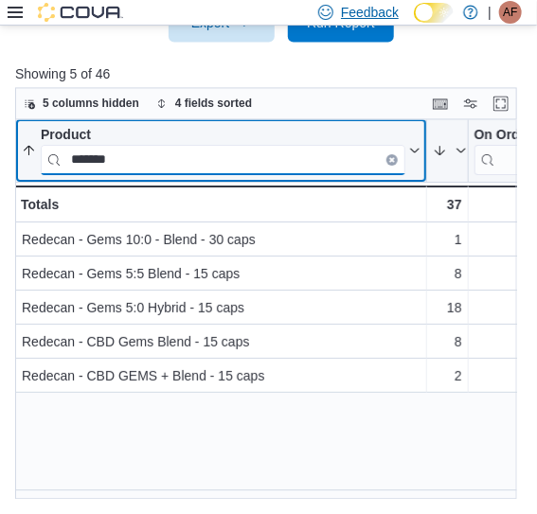
type input "*******"
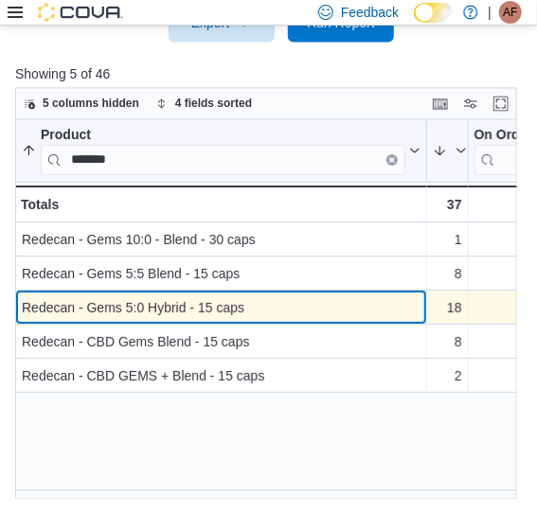
click at [276, 303] on div "Redecan - Gems 5:0 Hybrid - 15 caps" at bounding box center [221, 308] width 398 height 23
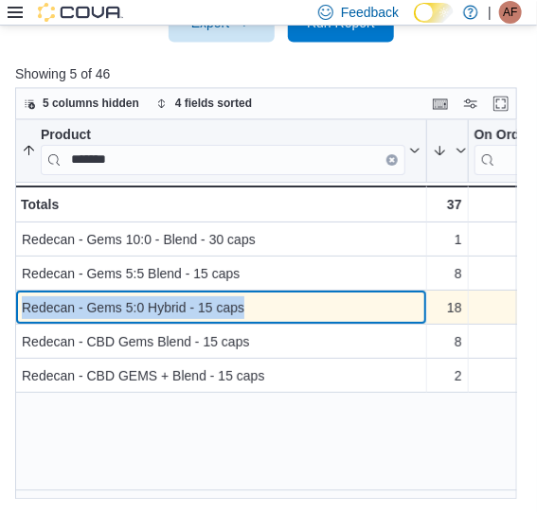
click at [276, 303] on div "Redecan - Gems 5:0 Hybrid - 15 caps" at bounding box center [221, 308] width 398 height 23
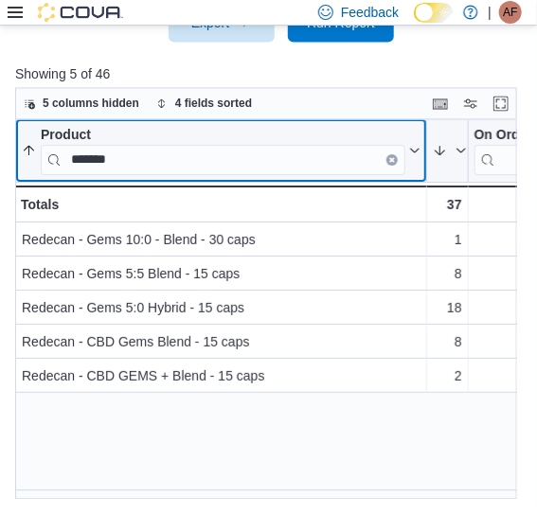
click at [279, 153] on input "*******" at bounding box center [223, 161] width 364 height 30
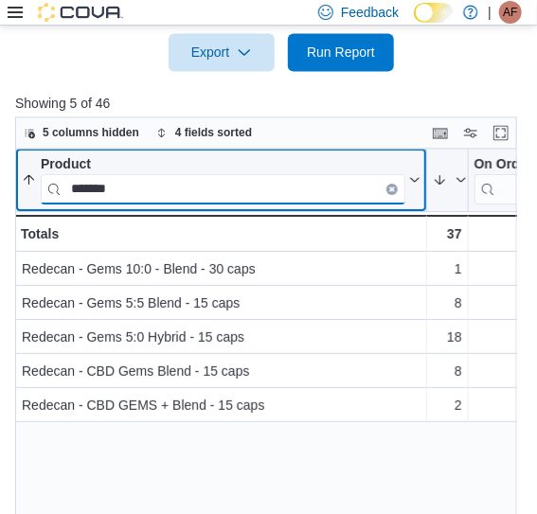
scroll to position [660, 0]
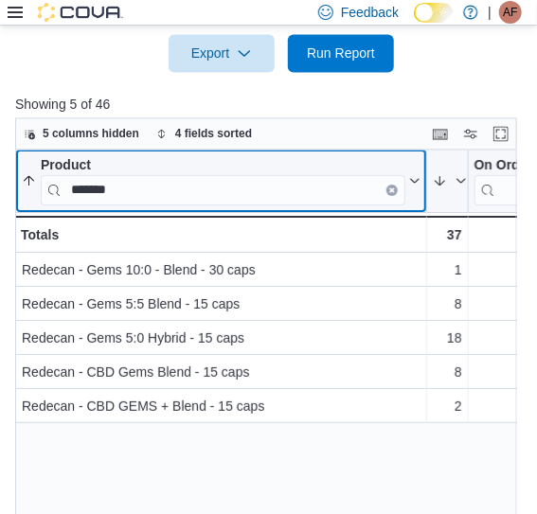
click at [392, 188] on icon "Clear input" at bounding box center [392, 191] width 6 height 6
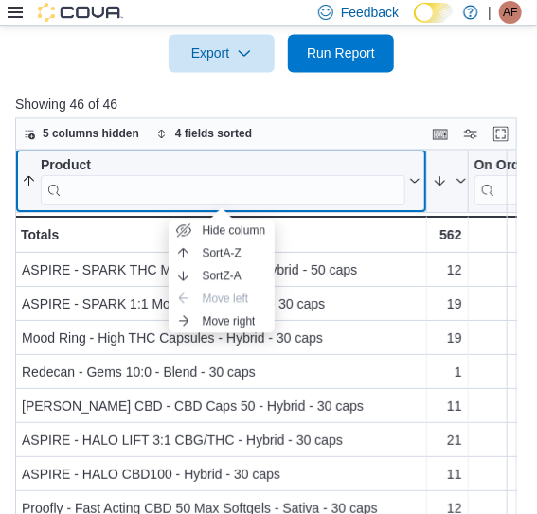
click at [295, 158] on div "Product" at bounding box center [223, 167] width 364 height 18
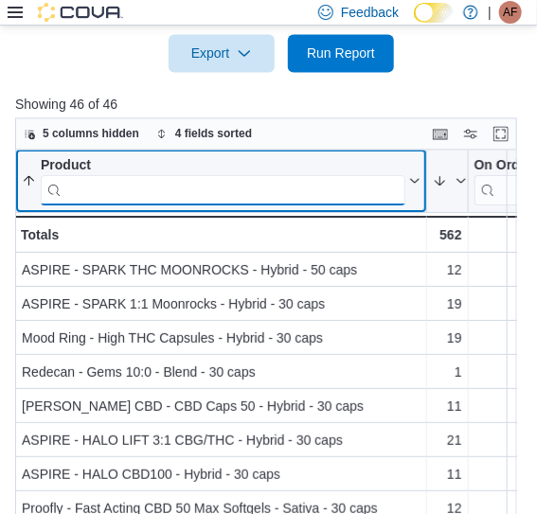
click at [240, 186] on input "search" at bounding box center [223, 191] width 364 height 30
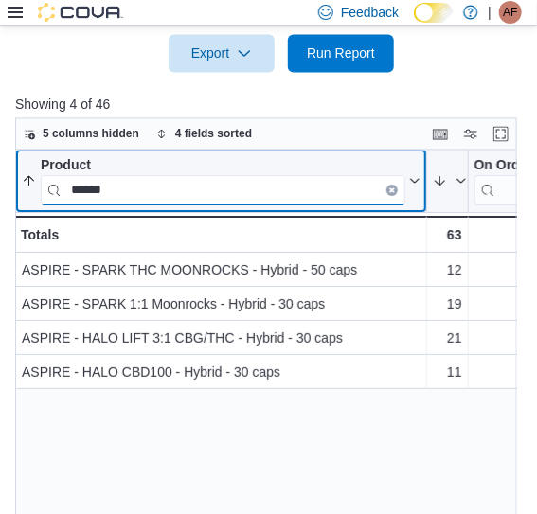
type input "******"
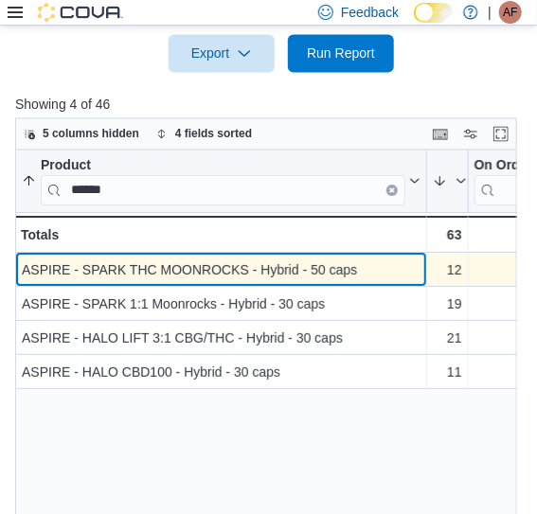
click at [373, 268] on div "ASPIRE - SPARK THC MOONROCKS - Hybrid - 50 caps" at bounding box center [221, 270] width 398 height 23
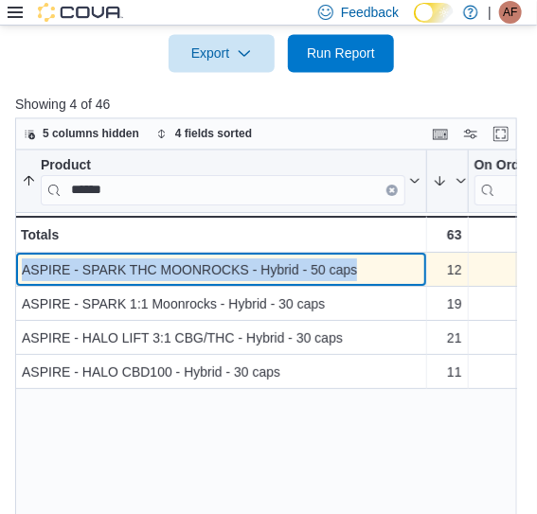
click at [373, 268] on div "ASPIRE - SPARK THC MOONROCKS - Hybrid - 50 caps" at bounding box center [221, 270] width 398 height 23
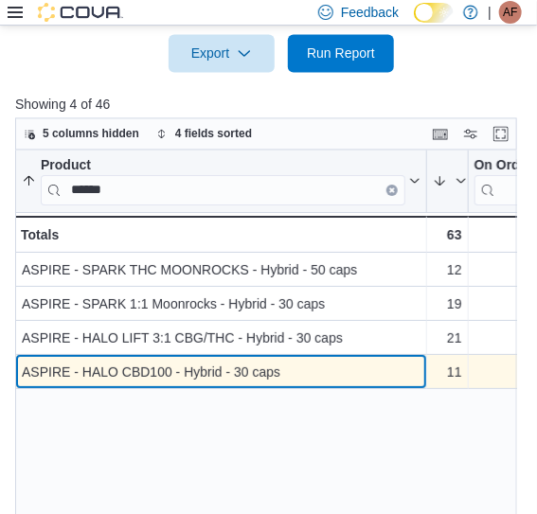
click at [324, 378] on div "ASPIRE - HALO CBD100 - Hybrid - 30 caps" at bounding box center [221, 372] width 398 height 23
click at [309, 369] on div "ASPIRE - HALO CBD100 - Hybrid - 30 caps" at bounding box center [221, 372] width 398 height 23
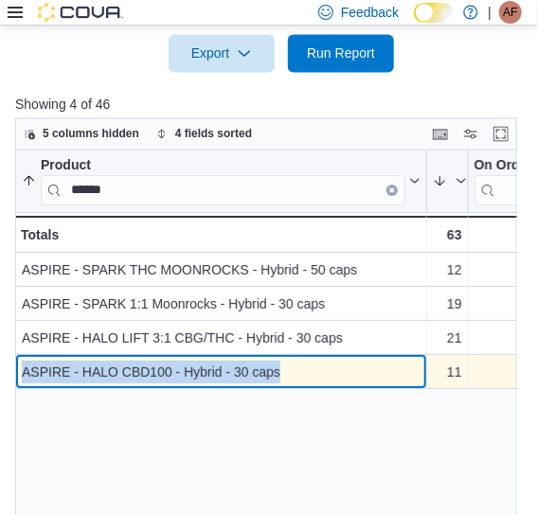
click at [309, 369] on div "ASPIRE - HALO CBD100 - Hybrid - 30 caps" at bounding box center [221, 372] width 398 height 23
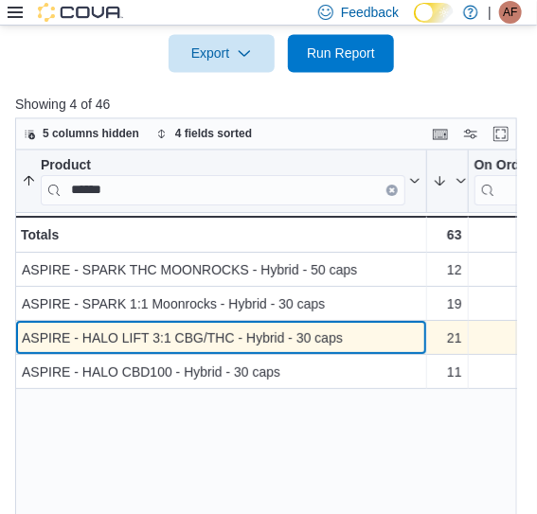
click at [362, 334] on div "ASPIRE - HALO LIFT 3:1 CBG/THC - Hybrid - 30 caps" at bounding box center [221, 338] width 398 height 23
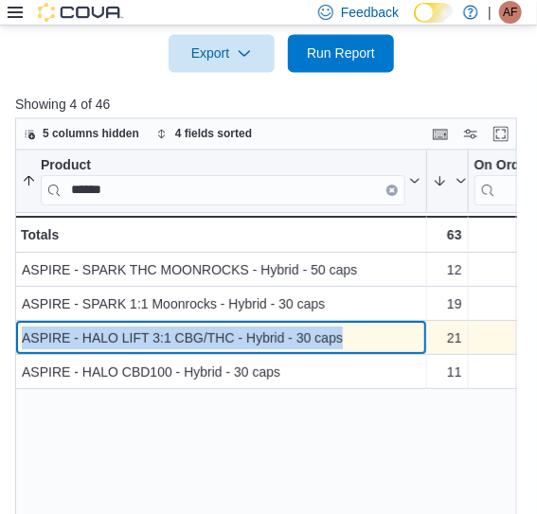
click at [362, 334] on div "ASPIRE - HALO LIFT 3:1 CBG/THC - Hybrid - 30 caps" at bounding box center [221, 338] width 398 height 23
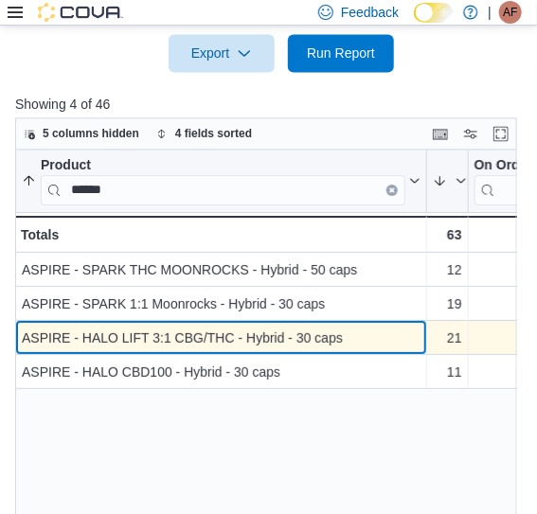
click at [362, 334] on div "ASPIRE - HALO LIFT 3:1 CBG/THC - Hybrid - 30 caps" at bounding box center [221, 338] width 398 height 23
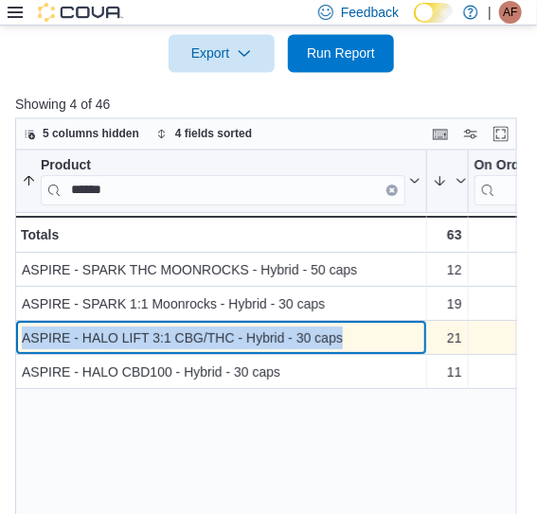
click at [362, 334] on div "ASPIRE - HALO LIFT 3:1 CBG/THC - Hybrid - 30 caps" at bounding box center [221, 338] width 398 height 23
click at [354, 345] on div "ASPIRE - HALO LIFT 3:1 CBG/THC - Hybrid - 30 caps" at bounding box center [221, 338] width 398 height 23
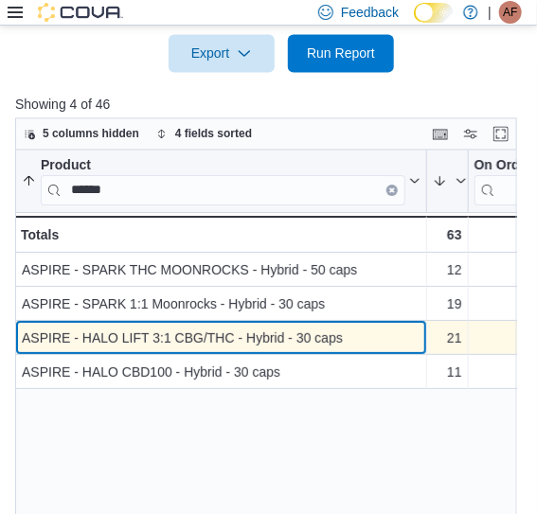
click at [354, 345] on div "ASPIRE - HALO LIFT 3:1 CBG/THC - Hybrid - 30 caps" at bounding box center [221, 338] width 398 height 23
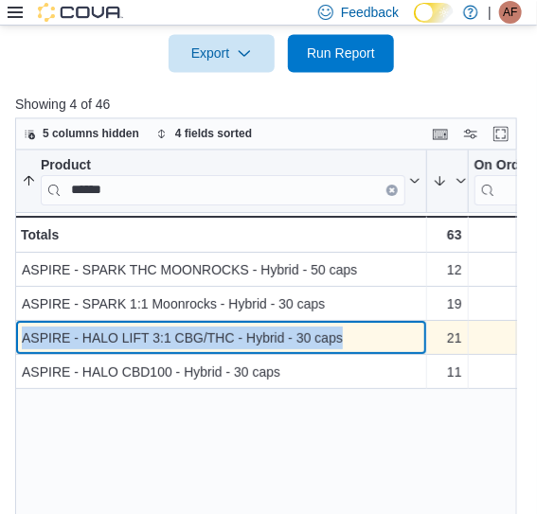
click at [354, 345] on div "ASPIRE - HALO LIFT 3:1 CBG/THC - Hybrid - 30 caps" at bounding box center [221, 338] width 398 height 23
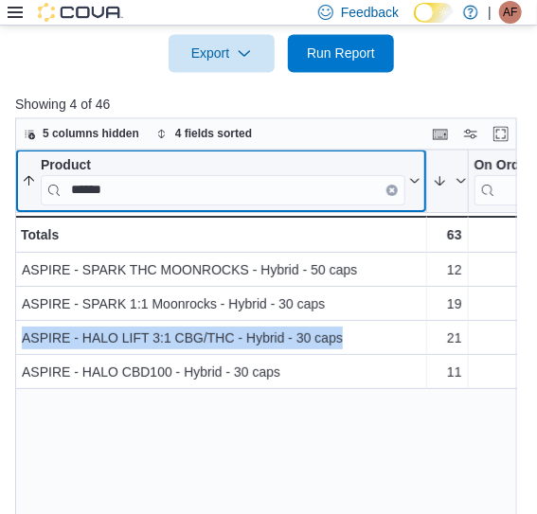
click at [393, 185] on button "Clear input" at bounding box center [391, 190] width 11 height 11
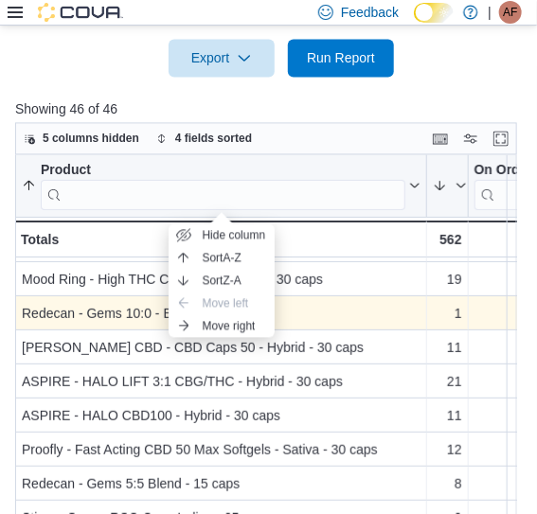
scroll to position [0, 0]
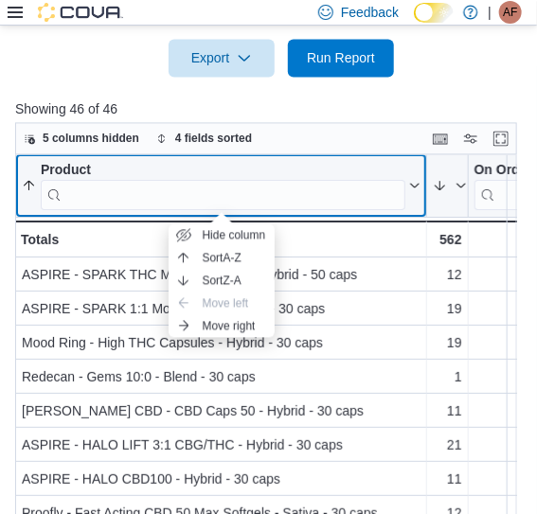
click at [290, 172] on div "Product" at bounding box center [223, 172] width 364 height 18
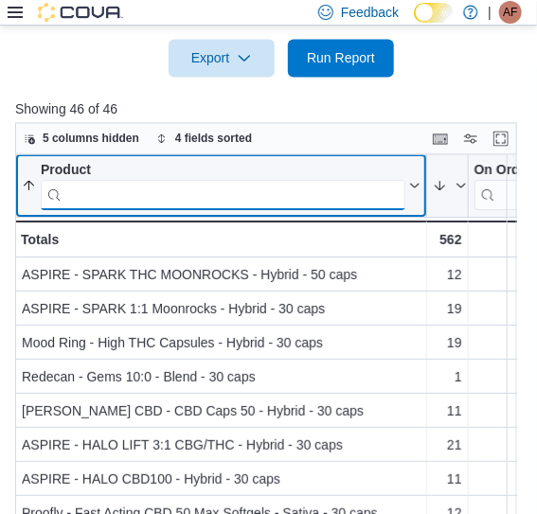
click at [250, 188] on input "search" at bounding box center [223, 196] width 364 height 30
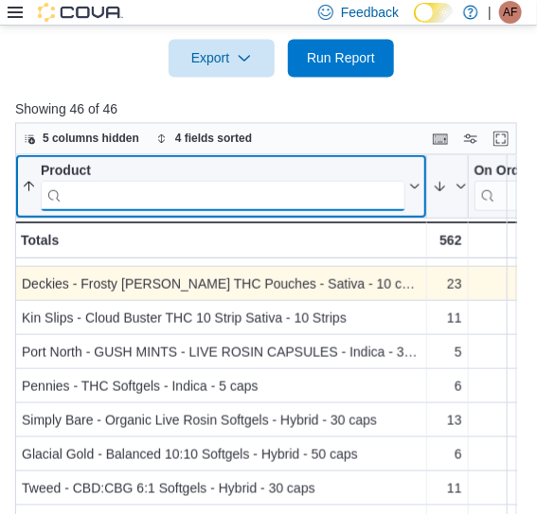
scroll to position [367, 0]
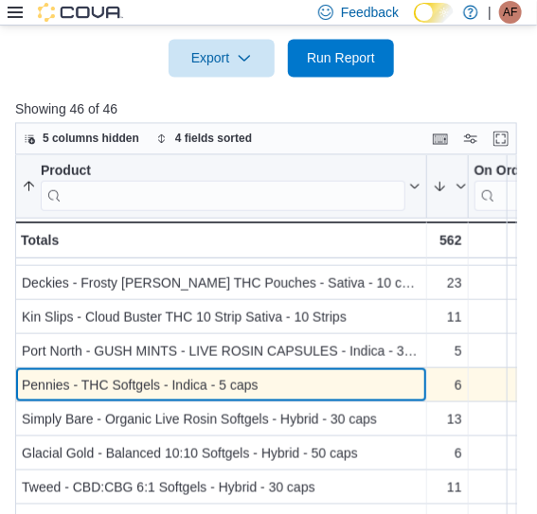
click at [266, 381] on div "Pennies - THC Softgels - Indica - 5 caps" at bounding box center [221, 385] width 398 height 23
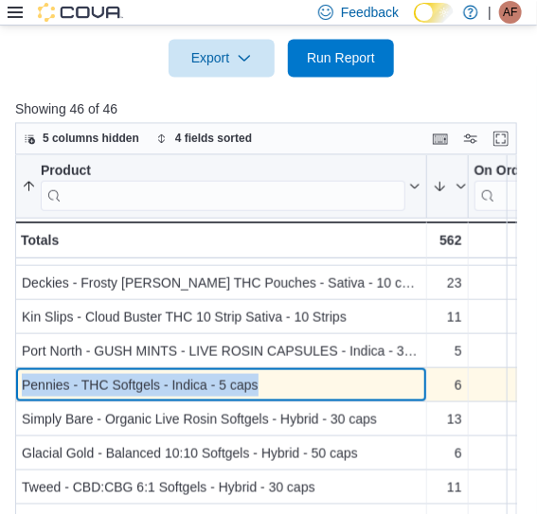
click at [266, 381] on div "Pennies - THC Softgels - Indica - 5 caps" at bounding box center [221, 385] width 398 height 23
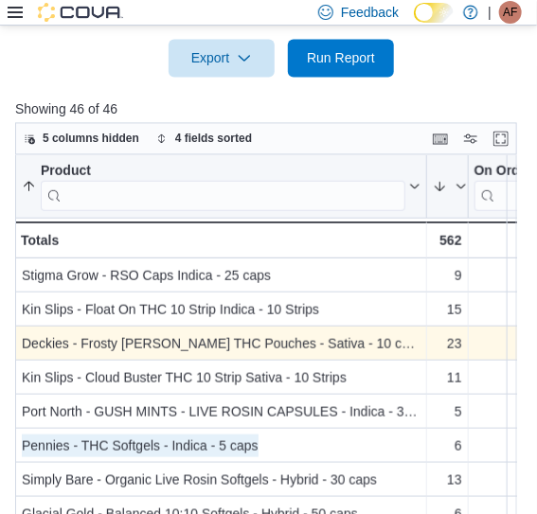
scroll to position [307, 0]
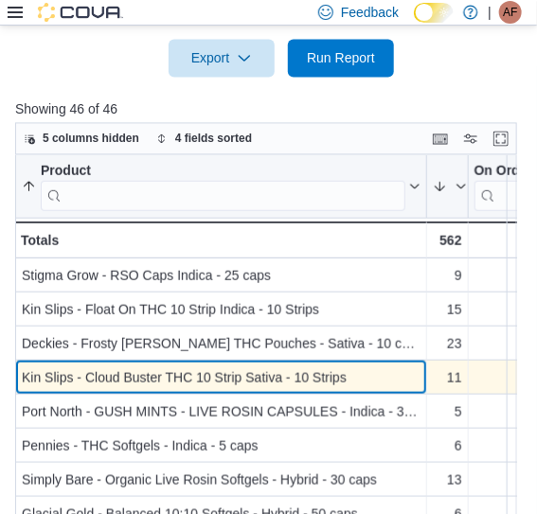
click at [375, 367] on div "Kin Slips - Cloud Buster THC 10 Strip Sativa - 10 Strips" at bounding box center [221, 377] width 398 height 23
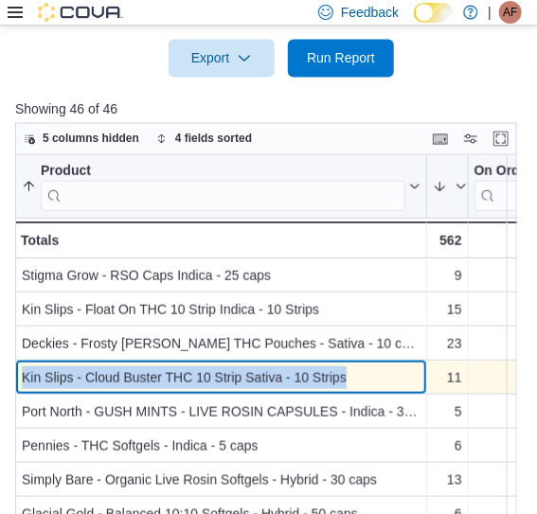
click at [375, 367] on div "Kin Slips - Cloud Buster THC 10 Strip Sativa - 10 Strips" at bounding box center [221, 377] width 398 height 23
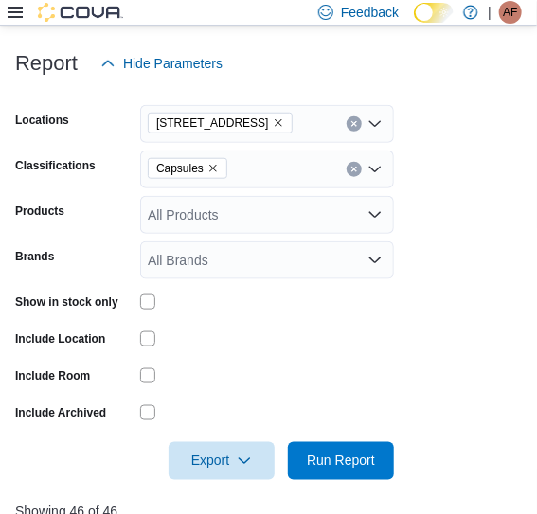
scroll to position [252, 0]
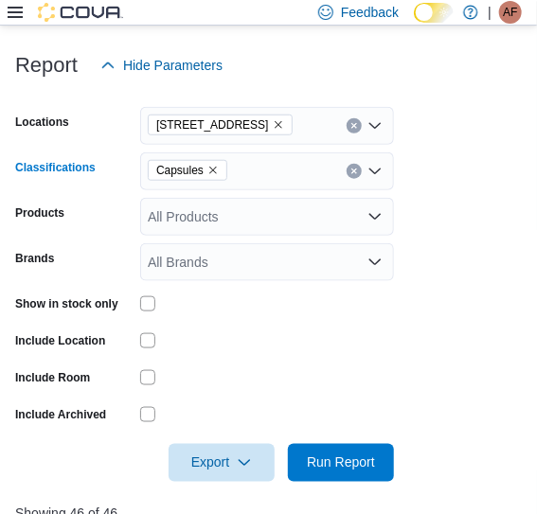
click at [207, 173] on icon "Remove Capsules from selection in this group" at bounding box center [212, 170] width 11 height 11
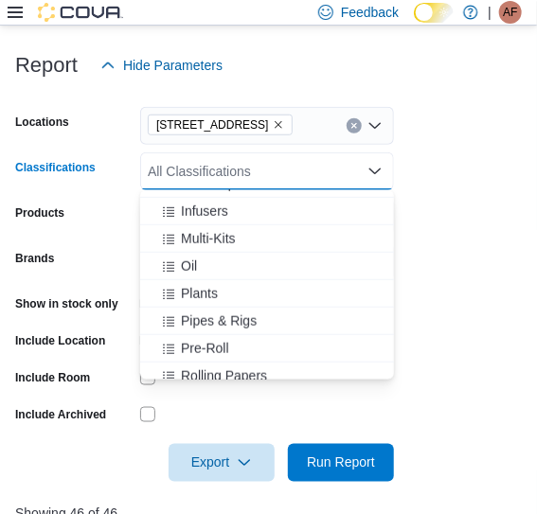
scroll to position [322, 0]
click at [202, 263] on div "Oil" at bounding box center [266, 265] width 231 height 19
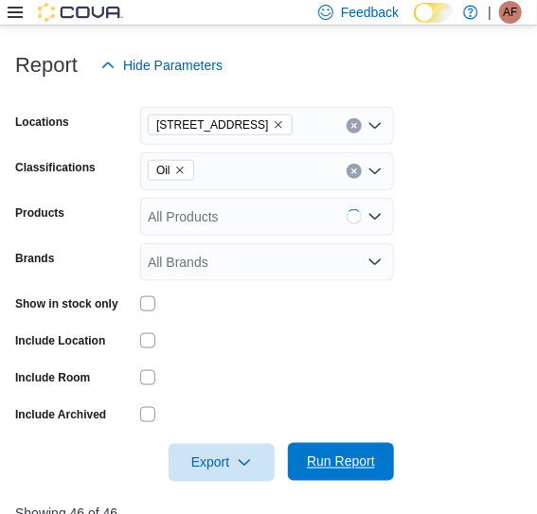
click at [358, 467] on span "Run Report" at bounding box center [341, 461] width 68 height 19
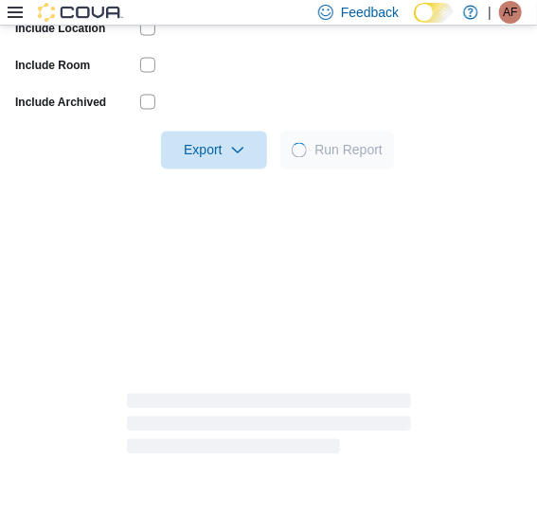
scroll to position [565, 0]
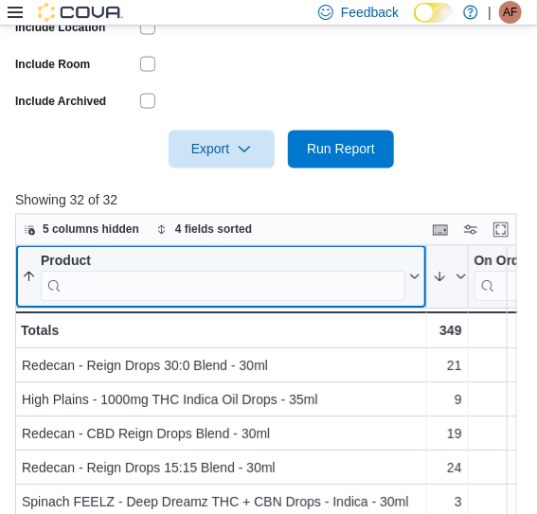
click at [178, 286] on input "search" at bounding box center [223, 287] width 364 height 30
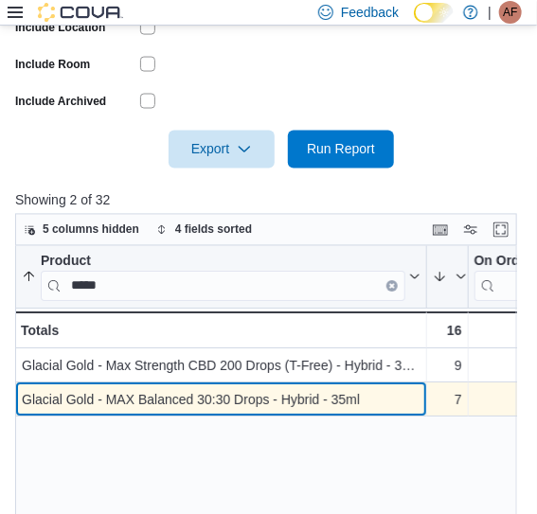
click at [379, 400] on div "Glacial Gold - MAX Balanced 30:30 Drops - Hybrid - 35ml" at bounding box center [221, 400] width 398 height 23
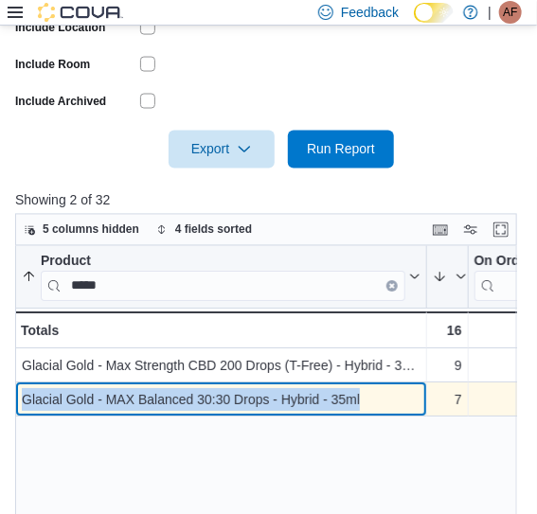
click at [379, 400] on div "Glacial Gold - MAX Balanced 30:30 Drops - Hybrid - 35ml" at bounding box center [221, 400] width 398 height 23
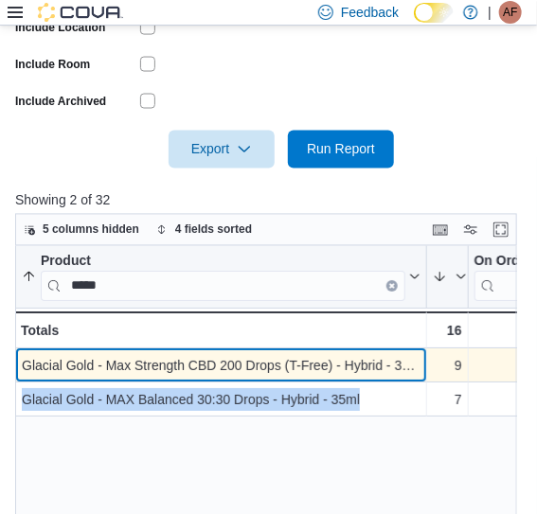
click at [410, 359] on div "Glacial Gold - Max Strength CBD 200 Drops (T-Free) - Hybrid - 30ml" at bounding box center [221, 366] width 398 height 23
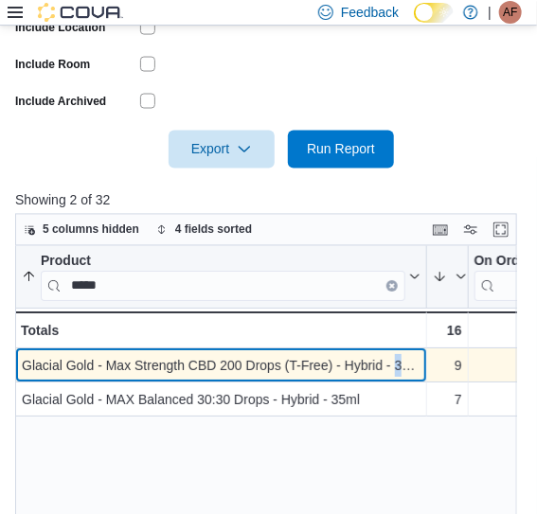
click at [410, 359] on div "Glacial Gold - Max Strength CBD 200 Drops (T-Free) - Hybrid - 30ml" at bounding box center [221, 366] width 398 height 23
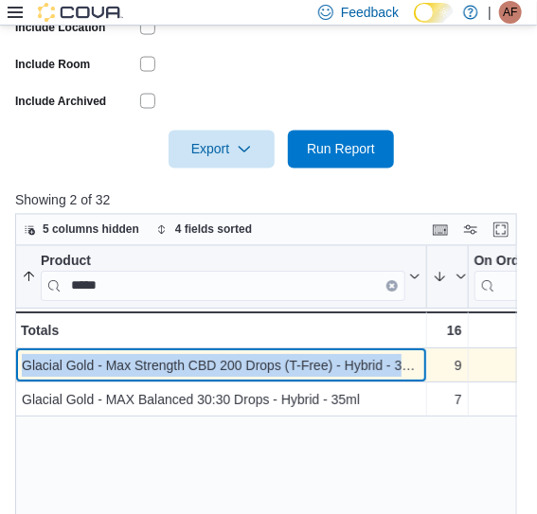
click at [410, 359] on div "Glacial Gold - Max Strength CBD 200 Drops (T-Free) - Hybrid - 30ml" at bounding box center [221, 366] width 398 height 23
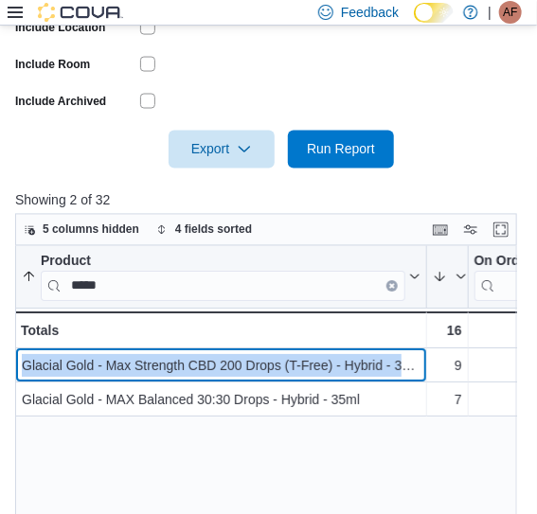
click at [220, 286] on input "*****" at bounding box center [223, 287] width 364 height 30
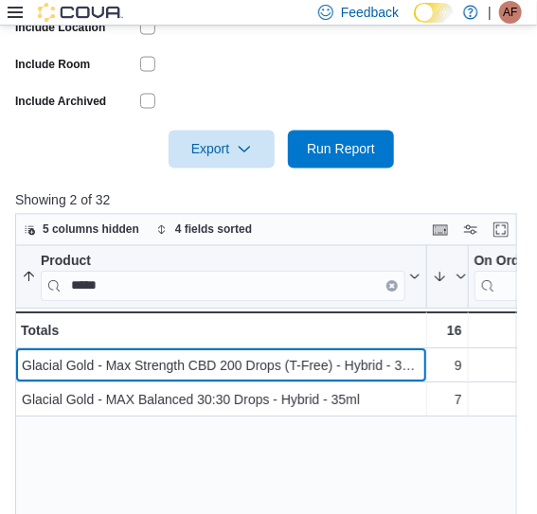
click at [220, 286] on input "*****" at bounding box center [223, 287] width 364 height 30
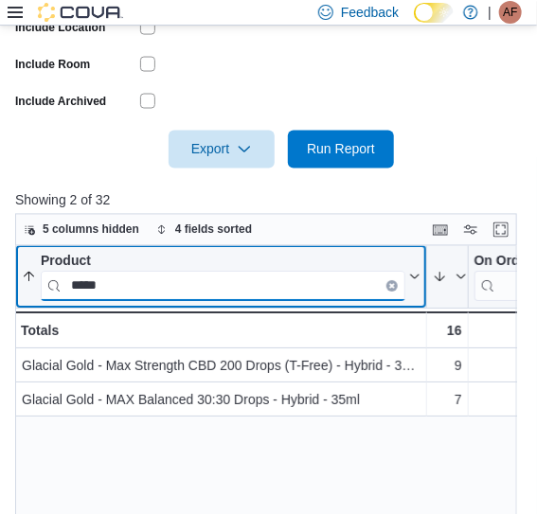
click at [220, 286] on input "*****" at bounding box center [223, 287] width 364 height 30
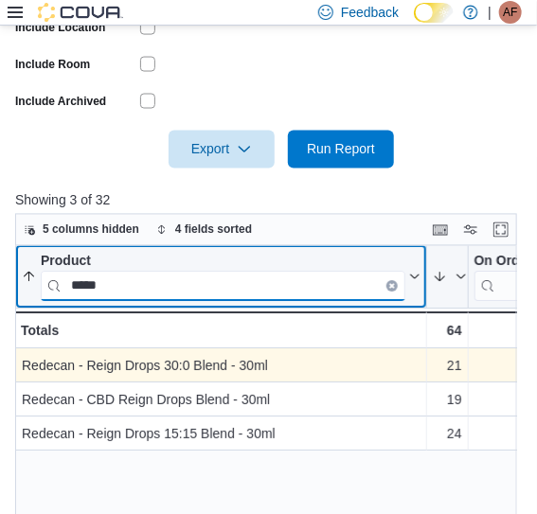
type input "*****"
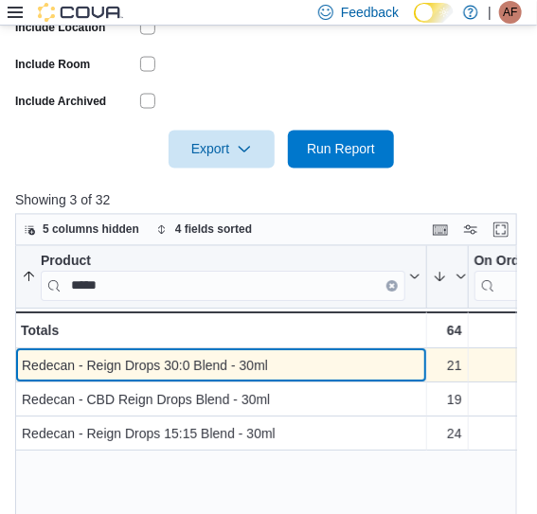
click at [312, 366] on div "Redecan - Reign Drops 30:0 Blend - 30ml" at bounding box center [221, 366] width 398 height 23
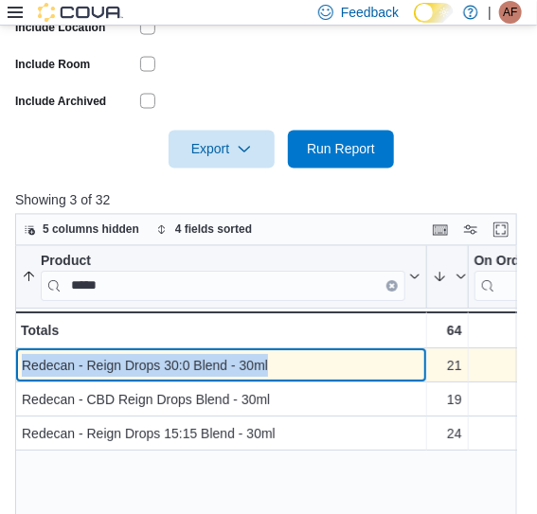
click at [312, 366] on div "Redecan - Reign Drops 30:0 Blend - 30ml" at bounding box center [221, 366] width 398 height 23
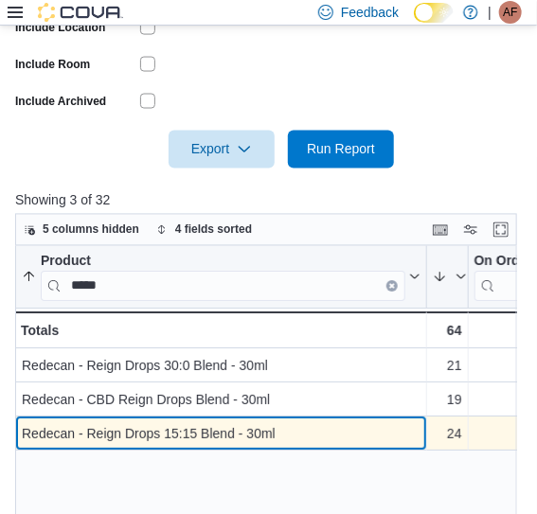
click at [318, 424] on div "Redecan - Reign Drops 15:15 Blend - 30ml" at bounding box center [221, 434] width 398 height 23
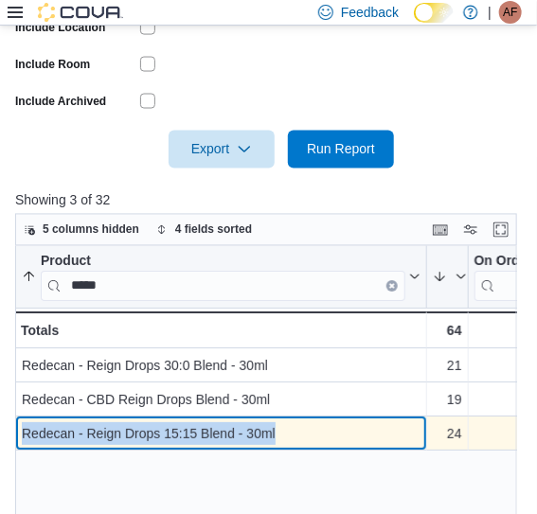
click at [318, 424] on div "Redecan - Reign Drops 15:15 Blend - 30ml" at bounding box center [221, 434] width 398 height 23
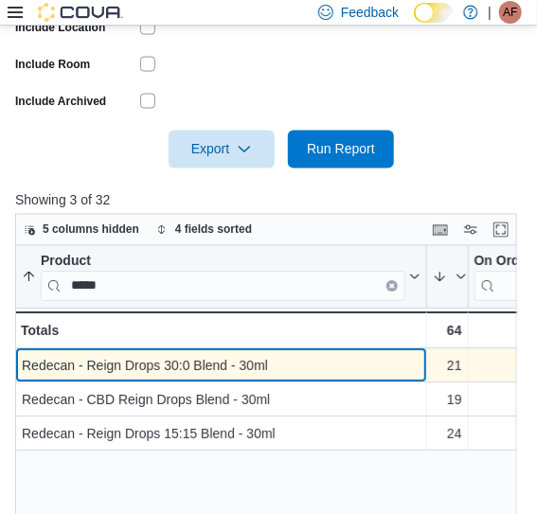
click at [308, 368] on div "Redecan - Reign Drops 30:0 Blend - 30ml" at bounding box center [221, 366] width 398 height 23
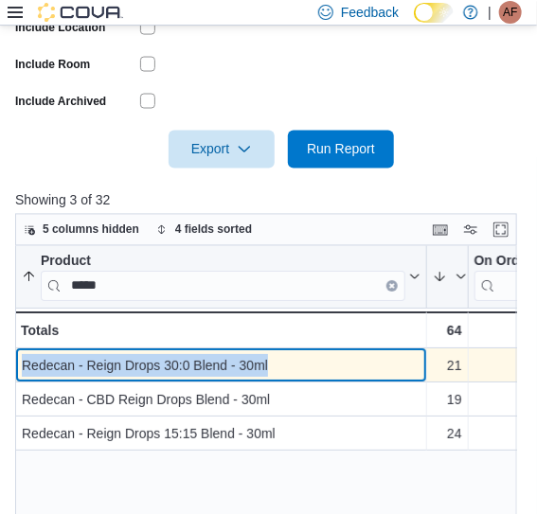
click at [308, 368] on div "Redecan - Reign Drops 30:0 Blend - 30ml" at bounding box center [221, 366] width 398 height 23
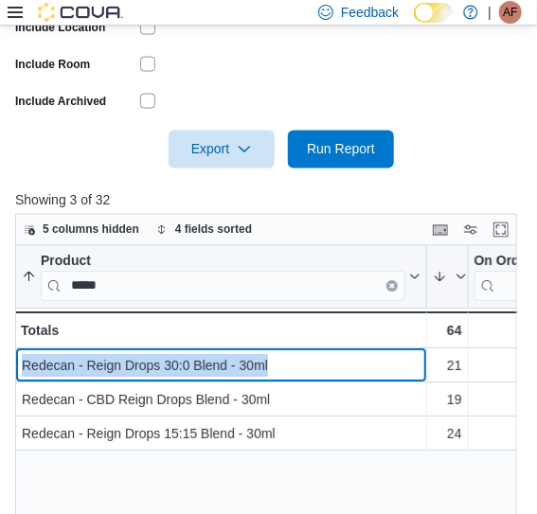
click at [392, 285] on icon "Clear input" at bounding box center [392, 287] width 4 height 4
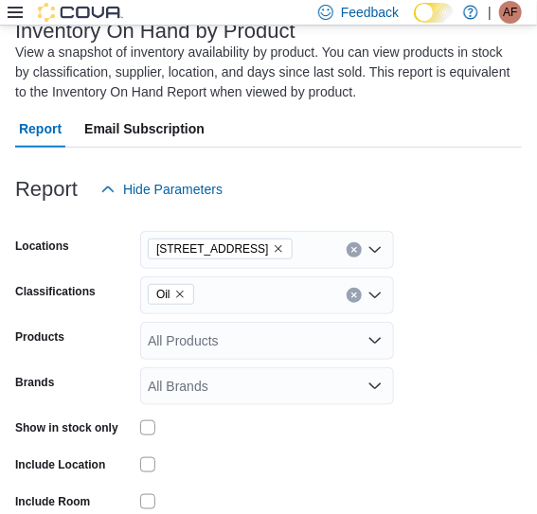
scroll to position [584, 0]
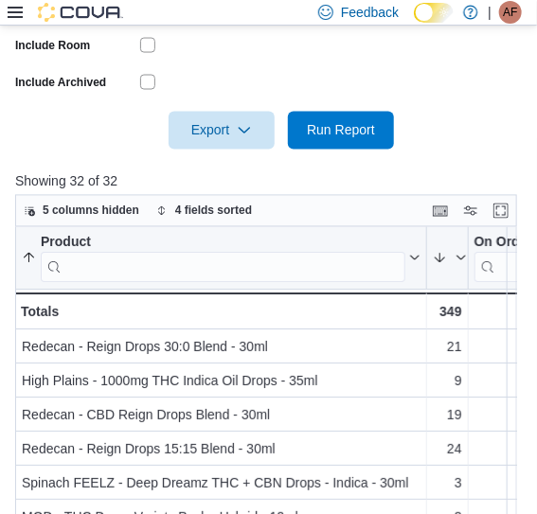
click at [180, 295] on div "Report Hide Parameters Locations [STREET_ADDRESS], SUDBURY Classifications Oil …" at bounding box center [268, 149] width 506 height 914
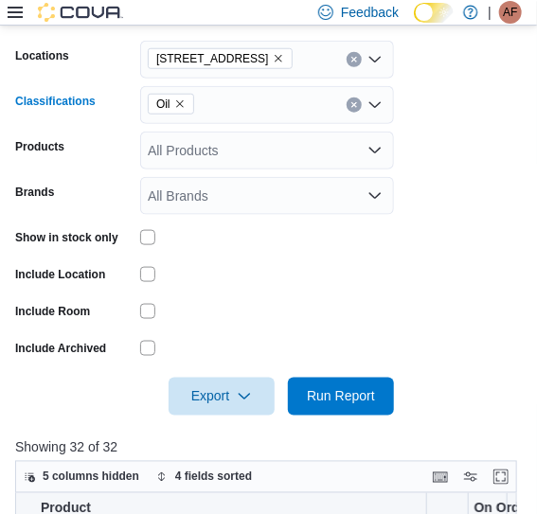
scroll to position [316, 0]
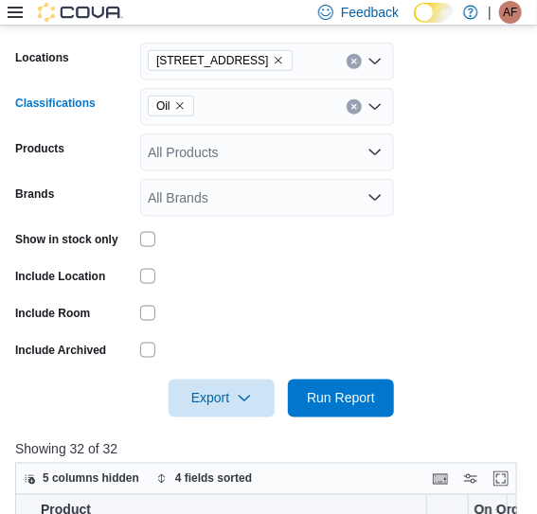
click at [178, 101] on icon "Remove Oil from selection in this group" at bounding box center [179, 105] width 11 height 11
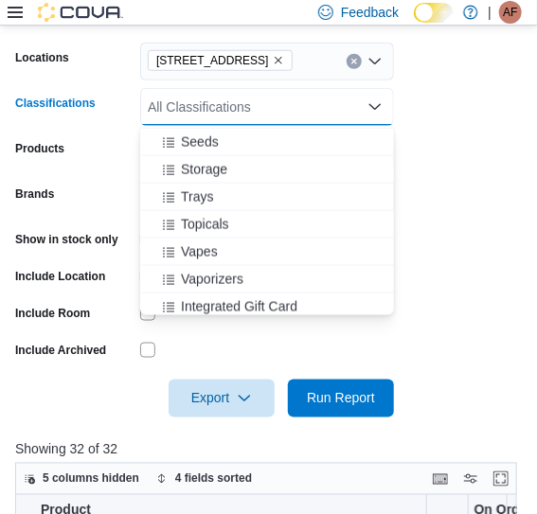
scroll to position [499, 0]
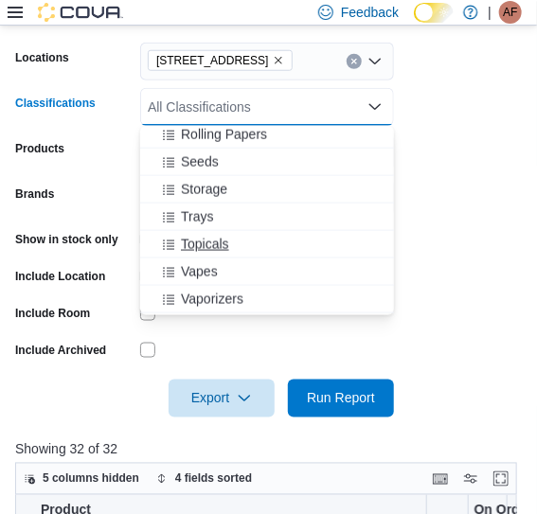
click at [205, 238] on span "Topicals" at bounding box center [205, 244] width 48 height 19
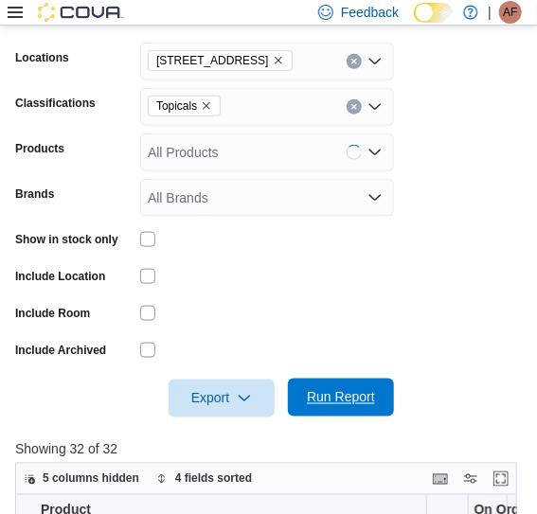
click at [348, 384] on span "Run Report" at bounding box center [340, 398] width 83 height 38
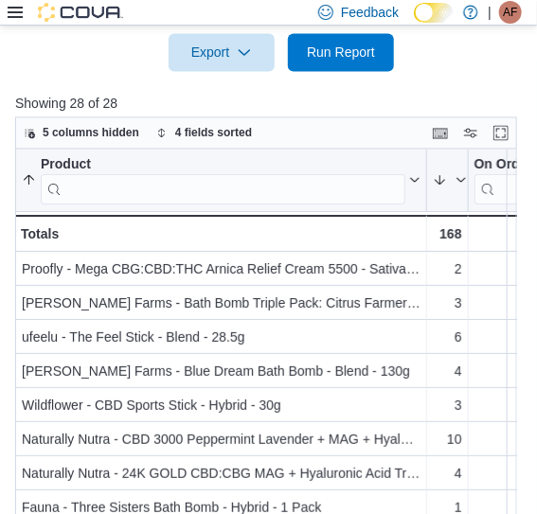
scroll to position [687, 0]
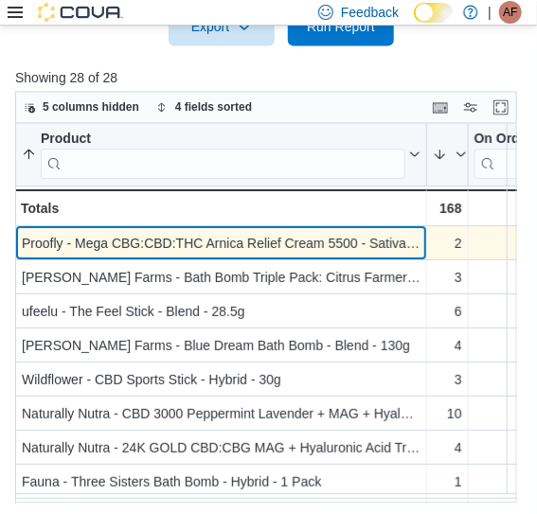
click at [413, 237] on div "Proofly - Mega CBG:CBD:THC Arnica Relief Cream 5500 - Sativa - 250g" at bounding box center [221, 244] width 398 height 23
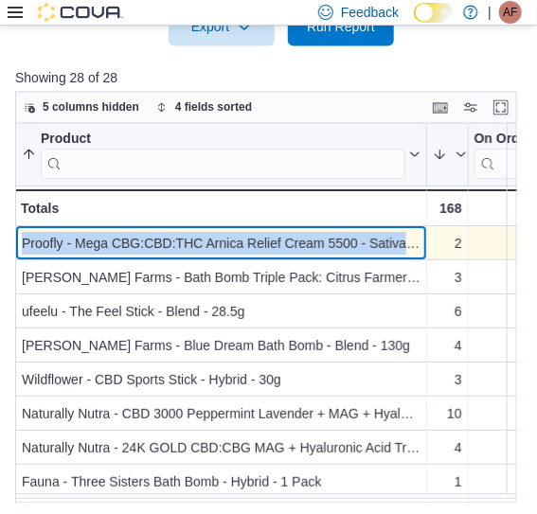
click at [413, 237] on div "Proofly - Mega CBG:CBD:THC Arnica Relief Cream 5500 - Sativa - 250g" at bounding box center [221, 244] width 398 height 23
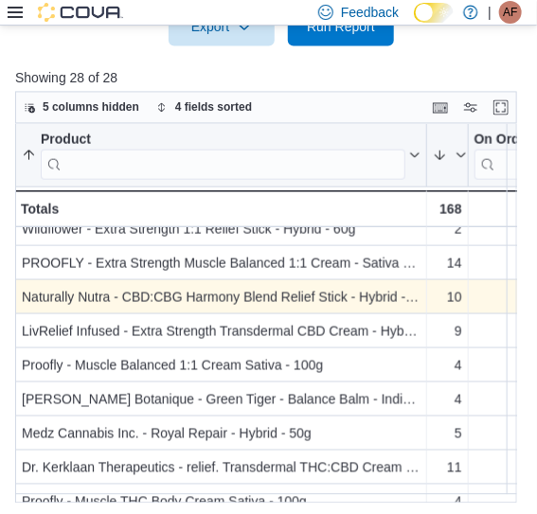
scroll to position [463, 0]
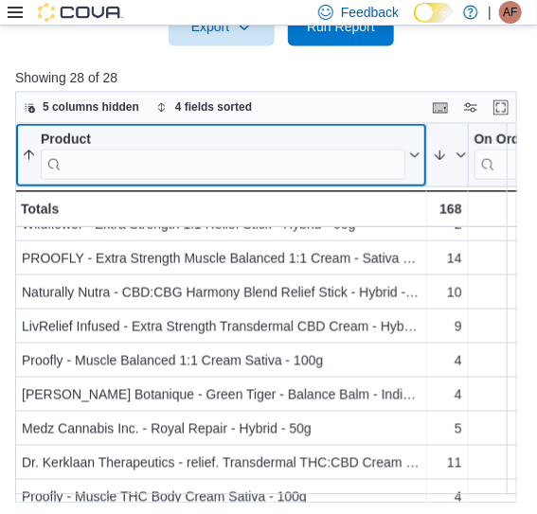
click at [261, 169] on input "search" at bounding box center [223, 165] width 364 height 30
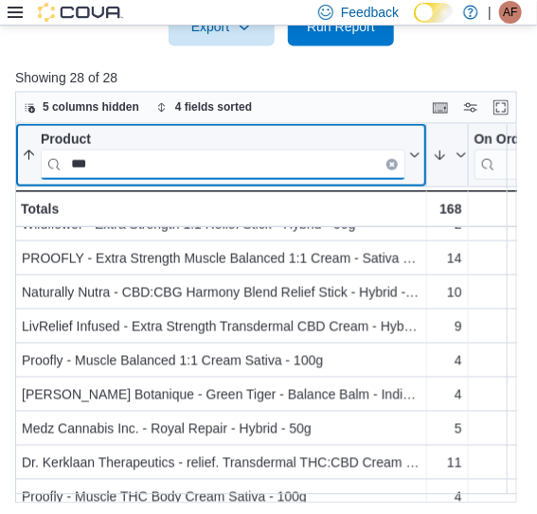
type input "***"
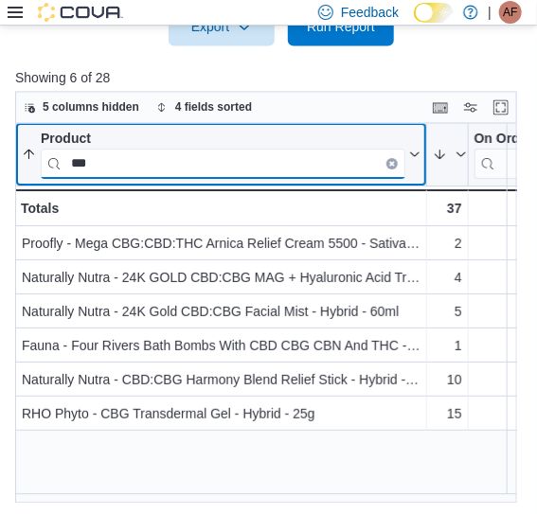
scroll to position [0, 0]
click at [394, 164] on icon "Clear input" at bounding box center [392, 165] width 6 height 6
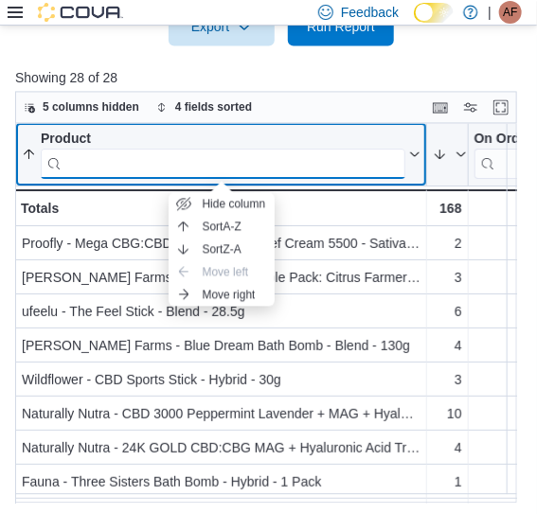
click at [276, 166] on input "search" at bounding box center [223, 165] width 364 height 30
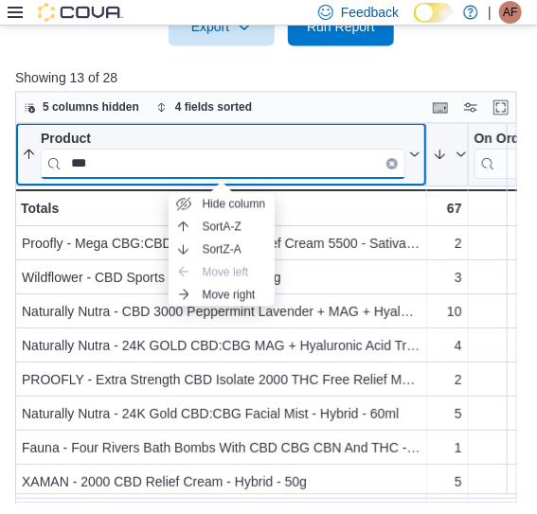
type input "***"
click at [396, 161] on button "Clear input" at bounding box center [391, 164] width 11 height 11
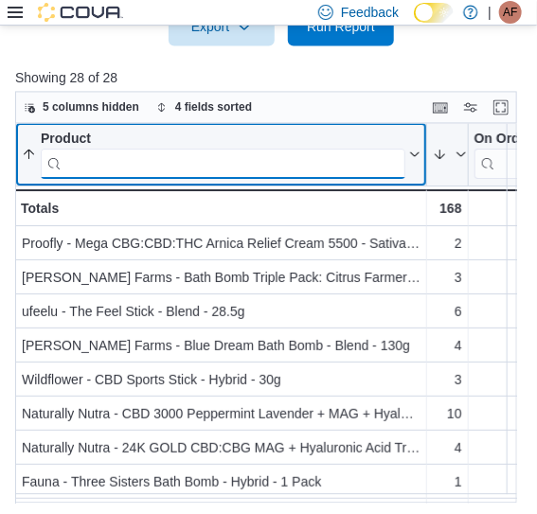
click at [317, 159] on input "search" at bounding box center [223, 165] width 364 height 30
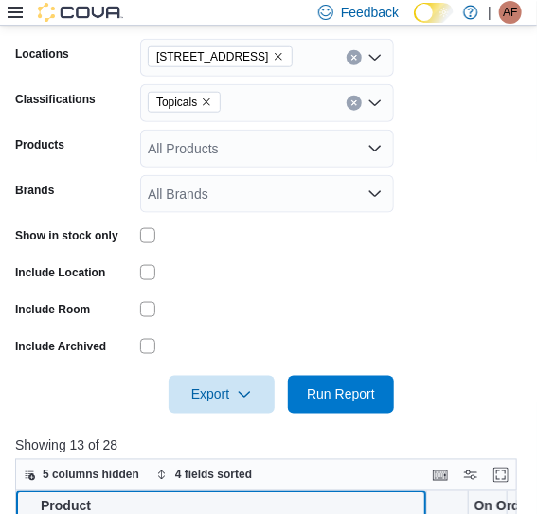
scroll to position [315, 0]
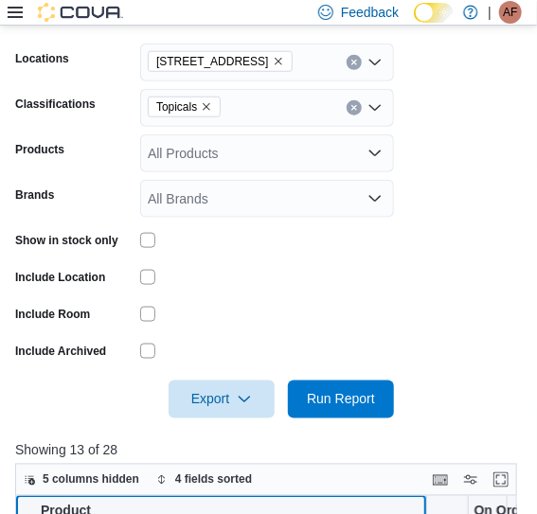
type input "***"
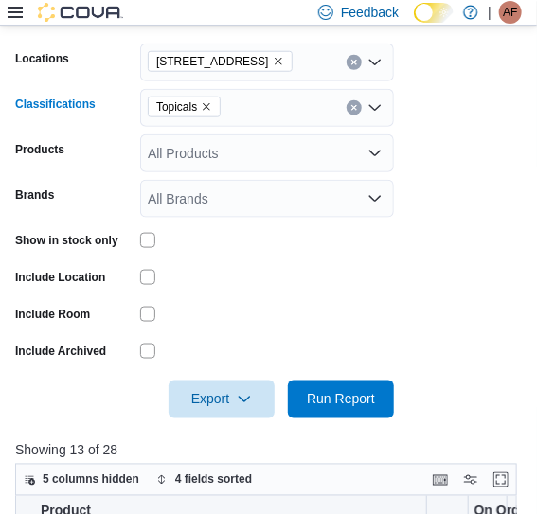
click at [206, 105] on icon "Remove Topicals from selection in this group" at bounding box center [207, 107] width 8 height 8
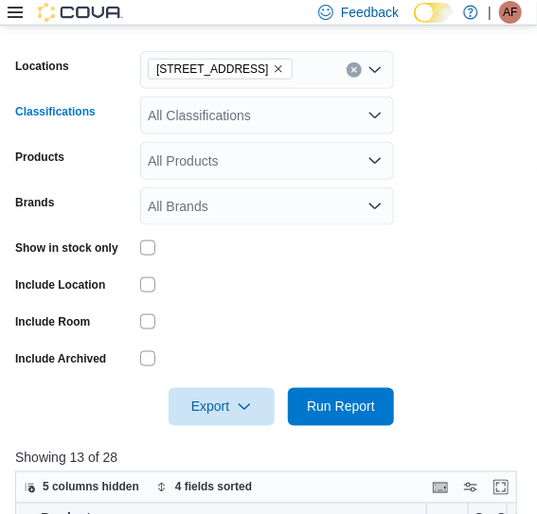
click at [224, 118] on div "All Classifications Combo box. Selected. Combo box input. All Classifications. …" at bounding box center [267, 116] width 254 height 38
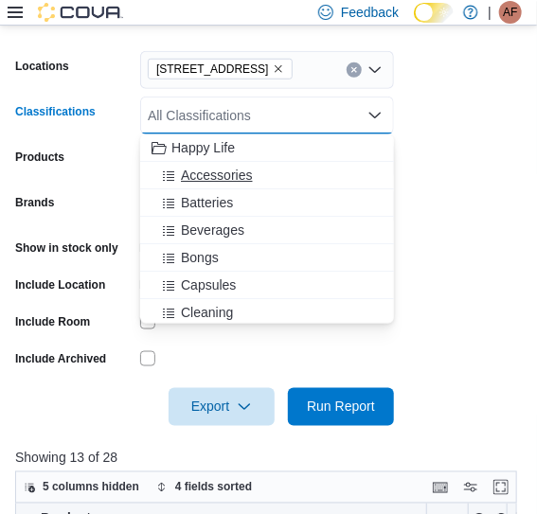
click at [213, 173] on span "Accessories" at bounding box center [216, 175] width 71 height 19
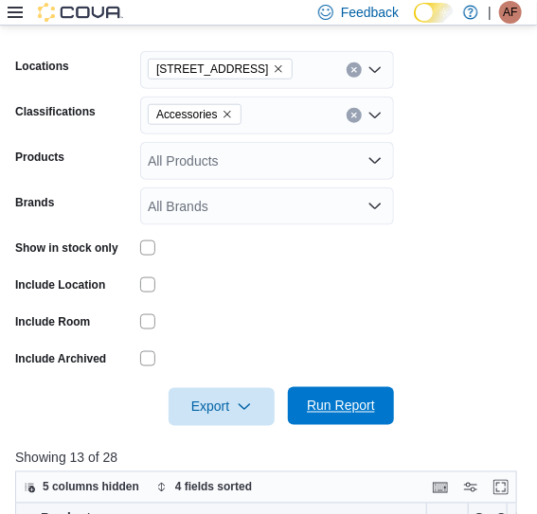
click at [326, 408] on span "Run Report" at bounding box center [341, 405] width 68 height 19
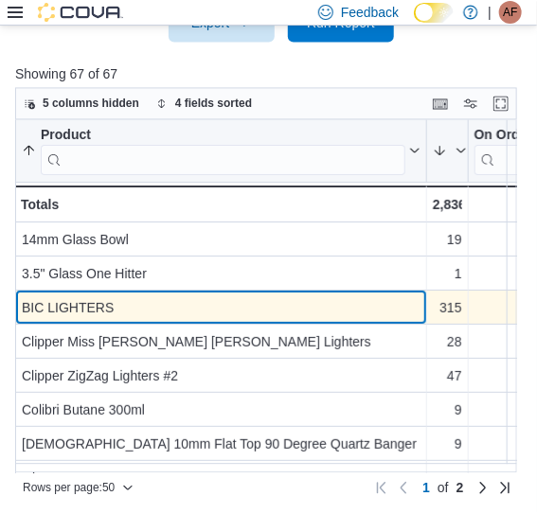
click at [131, 308] on div "BIC LIGHTERS" at bounding box center [221, 308] width 398 height 23
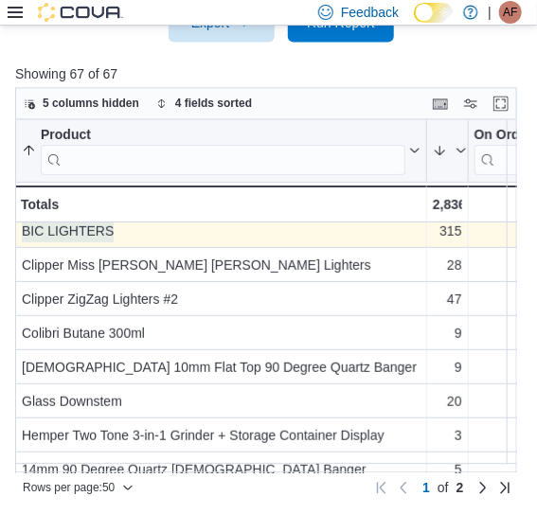
scroll to position [92, 0]
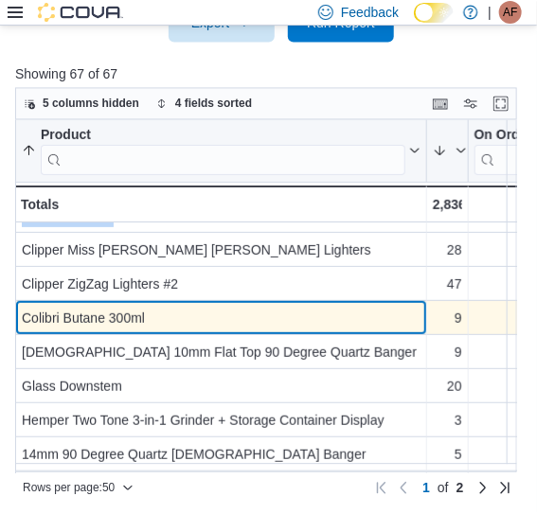
click at [237, 312] on div "Colibri Butane 300ml" at bounding box center [221, 319] width 398 height 23
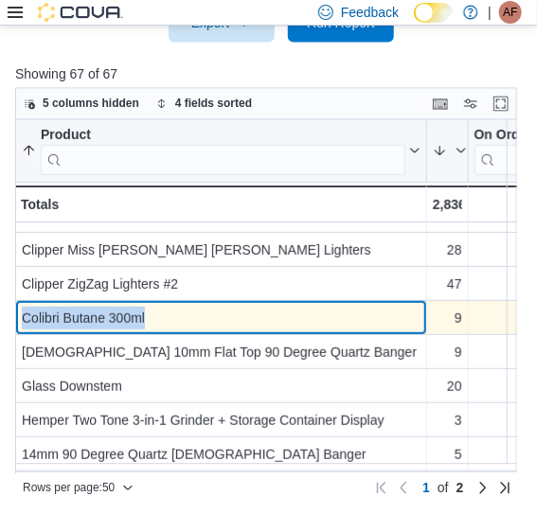
click at [237, 312] on div "Colibri Butane 300ml" at bounding box center [221, 319] width 398 height 23
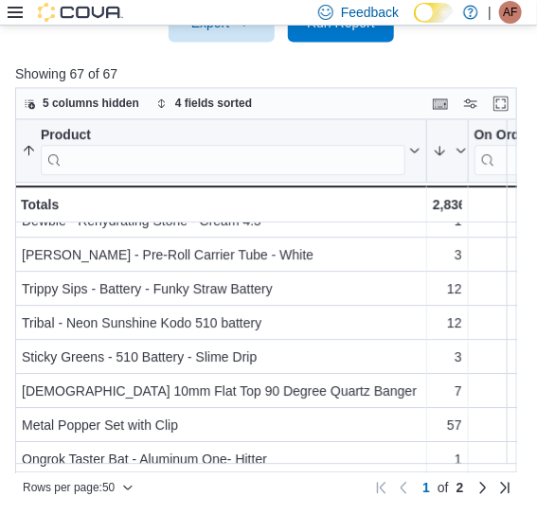
scroll to position [1076, 0]
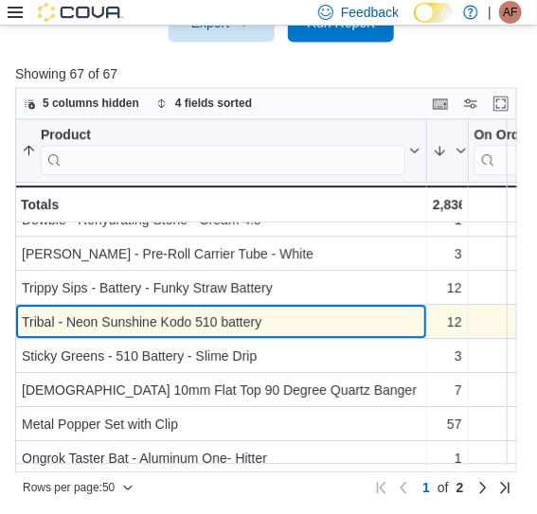
click at [293, 325] on div "Tribal - Neon Sunshine Kodo 510 battery" at bounding box center [221, 322] width 398 height 23
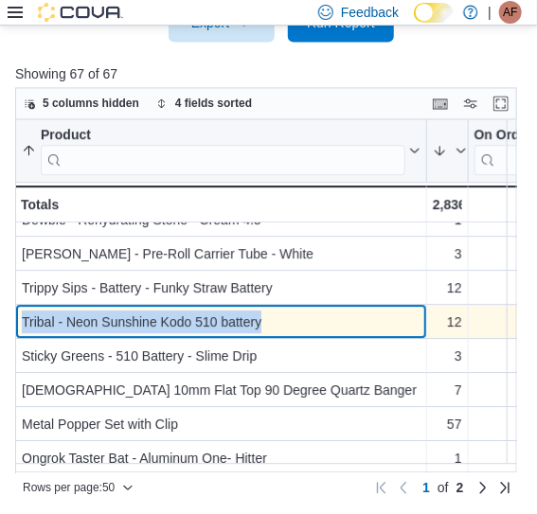
click at [293, 325] on div "Tribal - Neon Sunshine Kodo 510 battery" at bounding box center [221, 322] width 398 height 23
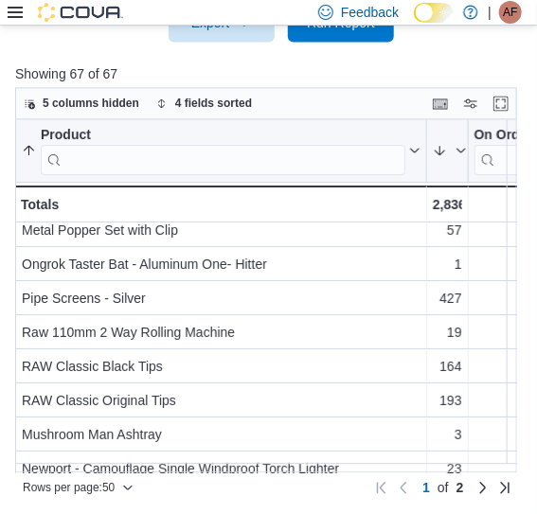
scroll to position [1280, 0]
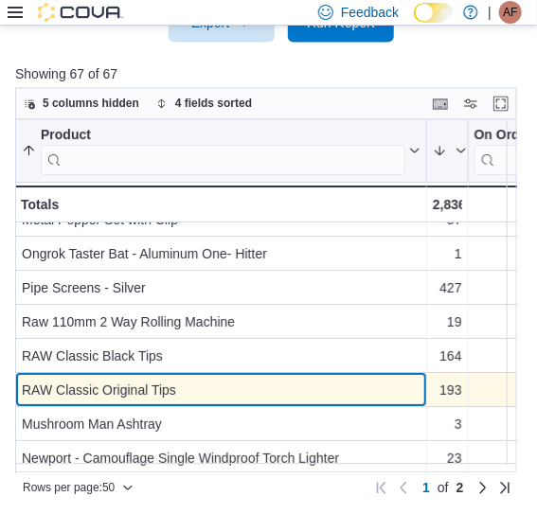
click at [177, 391] on div "RAW Classic Original Tips" at bounding box center [221, 390] width 398 height 23
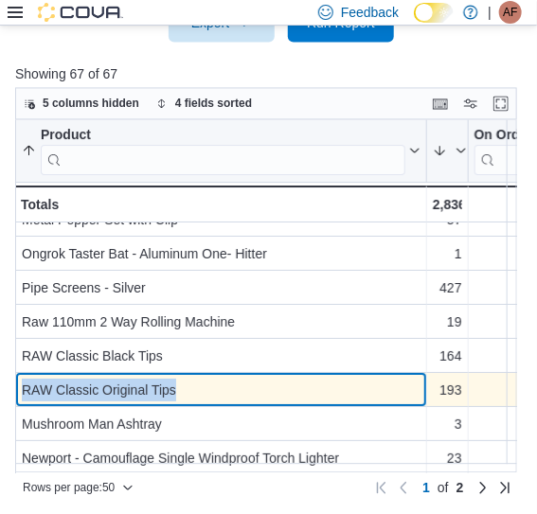
click at [177, 391] on div "RAW Classic Original Tips" at bounding box center [221, 390] width 398 height 23
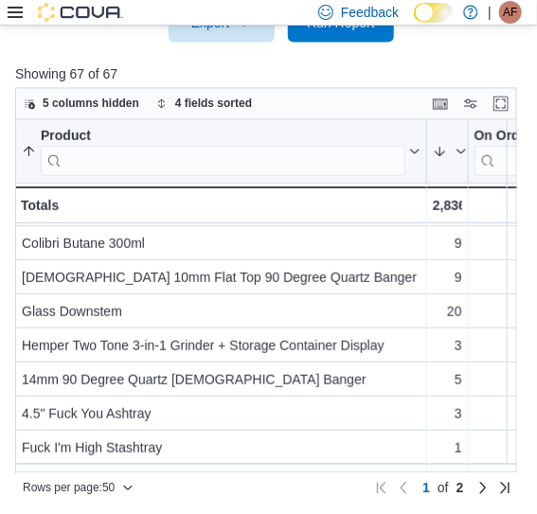
scroll to position [167, 0]
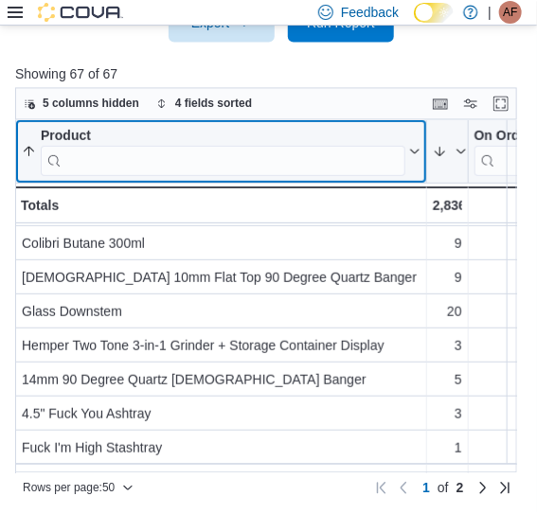
click at [164, 147] on input "search" at bounding box center [223, 161] width 364 height 30
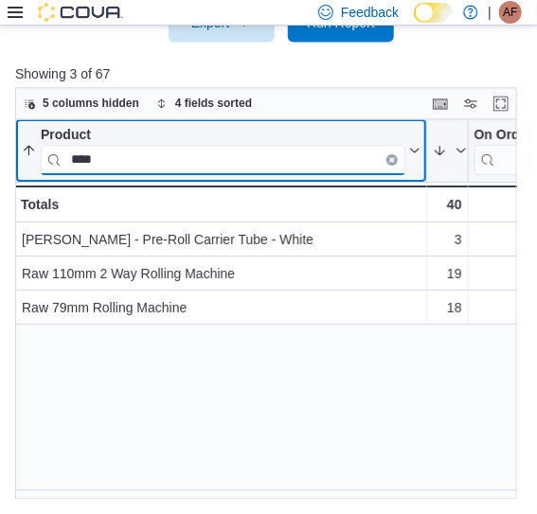
scroll to position [0, 0]
click at [164, 147] on input "****" at bounding box center [223, 161] width 364 height 30
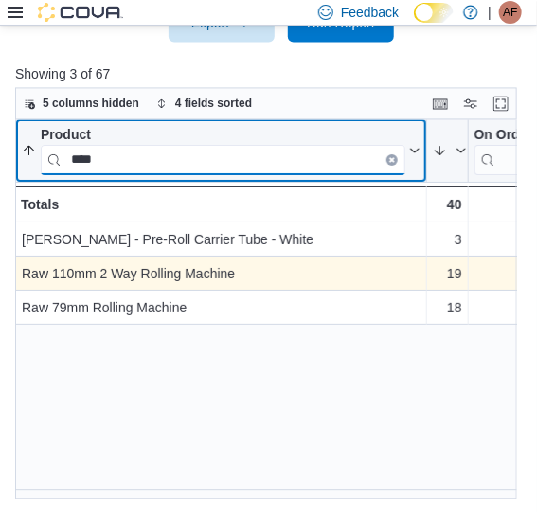
type input "****"
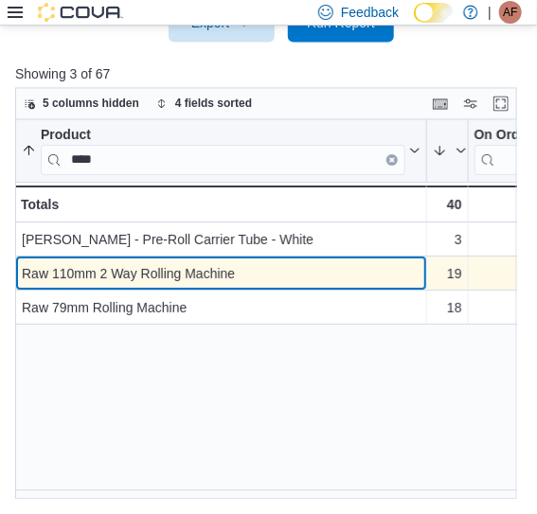
click at [249, 271] on div "Raw 110mm 2 Way Rolling Machine" at bounding box center [221, 274] width 398 height 23
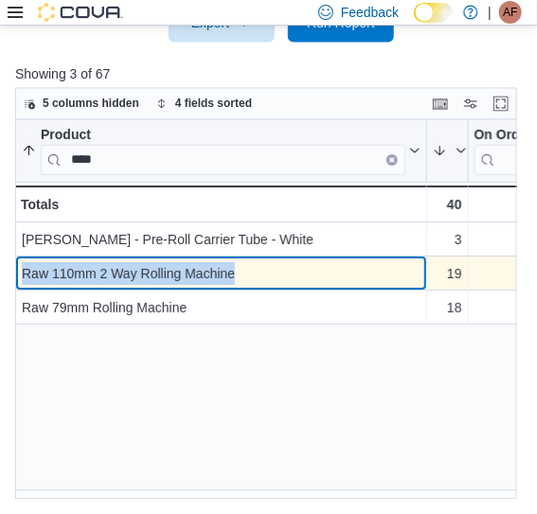
click at [249, 271] on div "Raw 110mm 2 Way Rolling Machine" at bounding box center [221, 274] width 398 height 23
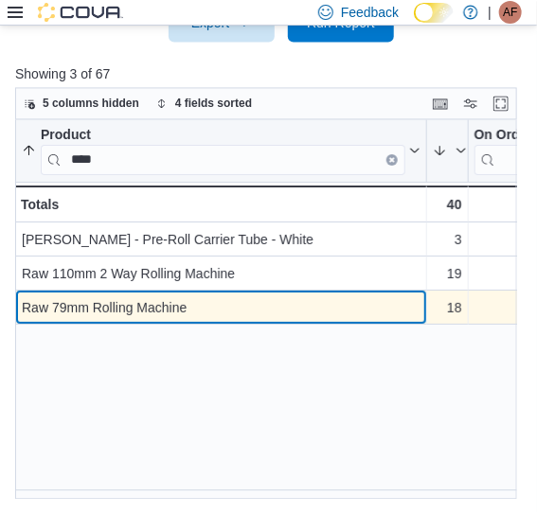
drag, startPoint x: 249, startPoint y: 271, endPoint x: 196, endPoint y: 315, distance: 69.2
click at [196, 315] on div "Raw 79mm Rolling Machine" at bounding box center [221, 308] width 398 height 23
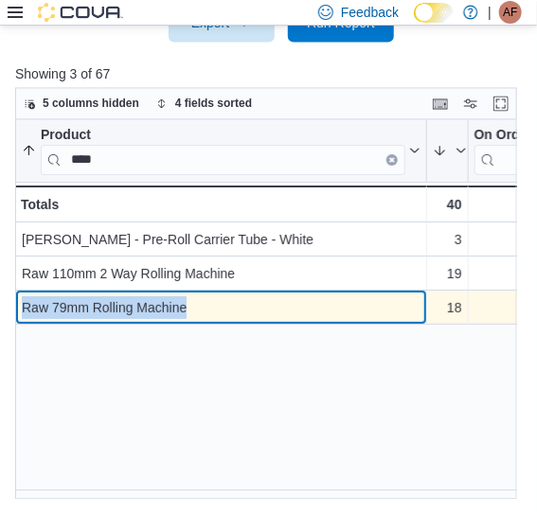
click at [196, 315] on div "Raw 79mm Rolling Machine" at bounding box center [221, 308] width 398 height 23
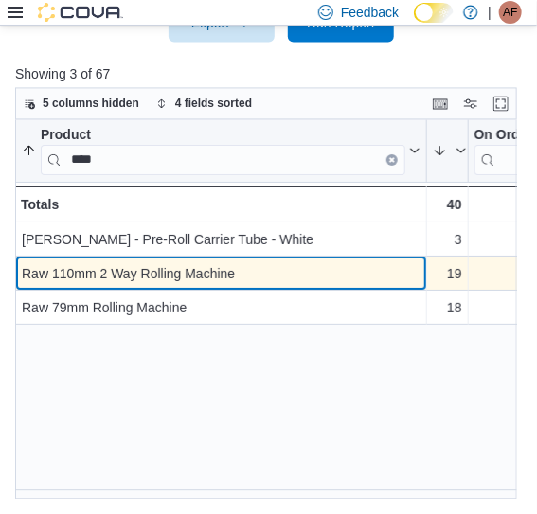
click at [262, 273] on div "Raw 110mm 2 Way Rolling Machine" at bounding box center [221, 274] width 398 height 23
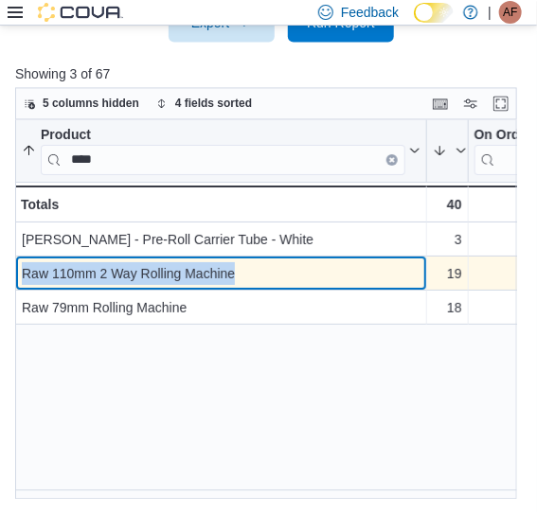
click at [262, 273] on div "Raw 110mm 2 Way Rolling Machine" at bounding box center [221, 274] width 398 height 23
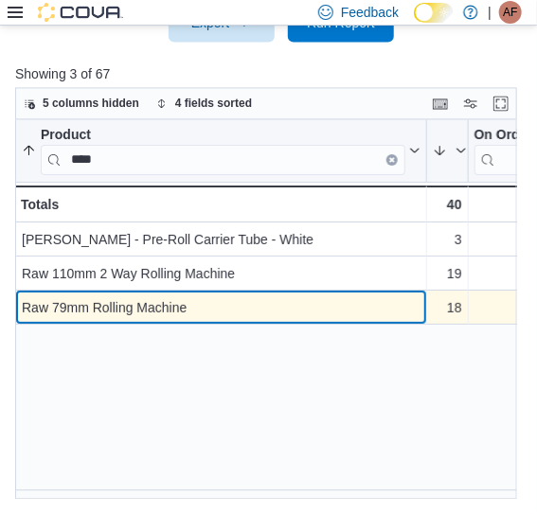
click at [212, 301] on div "Raw 79mm Rolling Machine" at bounding box center [221, 308] width 398 height 23
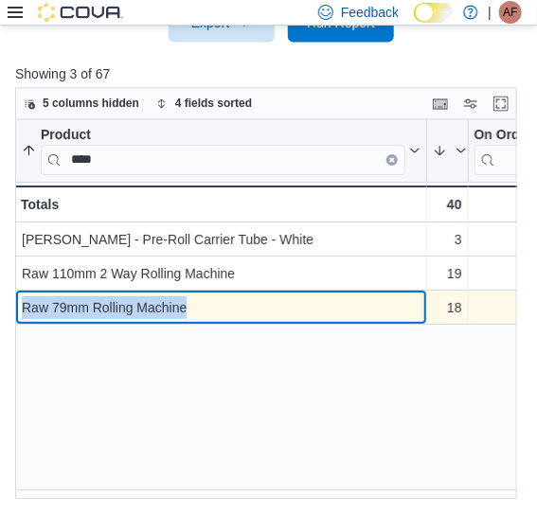
click at [212, 301] on div "Raw 79mm Rolling Machine" at bounding box center [221, 308] width 398 height 23
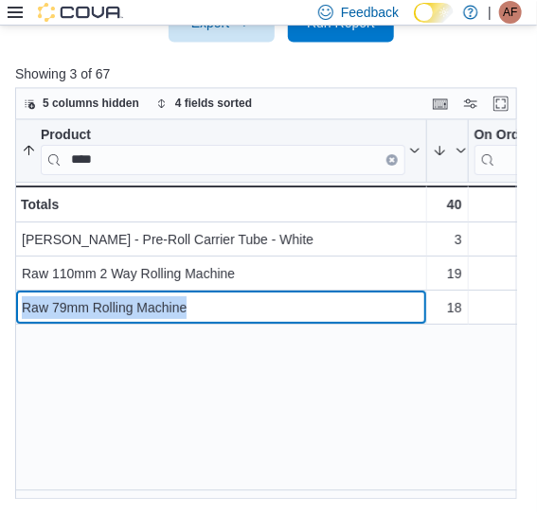
click at [394, 159] on icon "Clear input" at bounding box center [392, 161] width 4 height 4
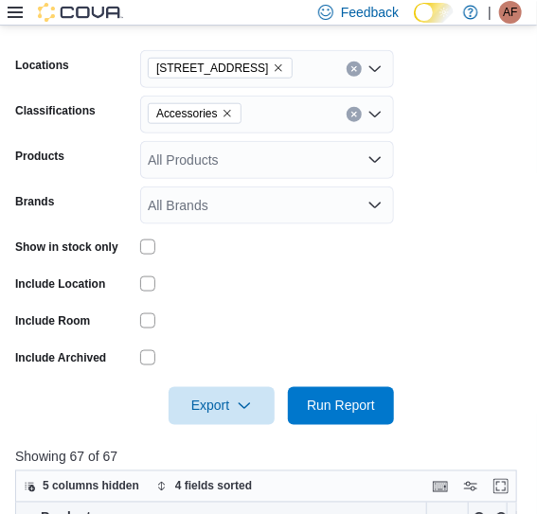
scroll to position [352, 0]
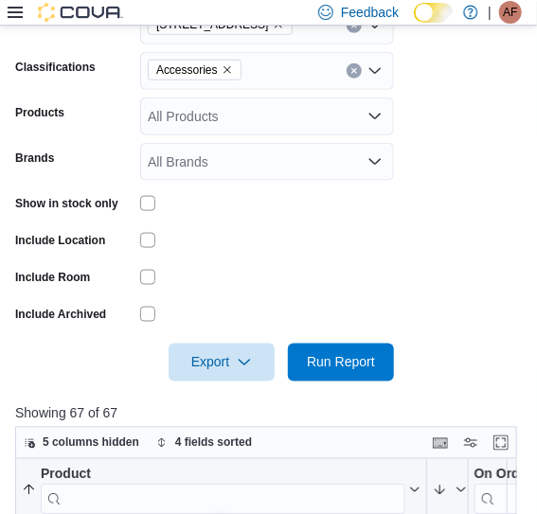
click at [223, 109] on form "Locations [STREET_ADDRESS] Classifications Accessories Products All Products Br…" at bounding box center [268, 182] width 506 height 397
click at [223, 70] on icon "Remove Accessories from selection in this group" at bounding box center [227, 70] width 8 height 8
click at [331, 363] on span "Run Report" at bounding box center [341, 361] width 68 height 19
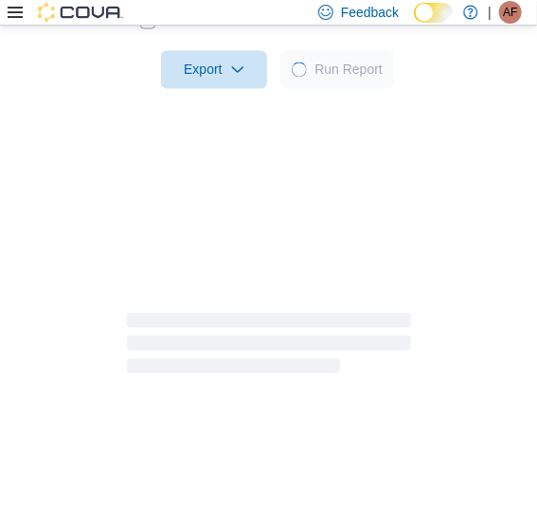
scroll to position [646, 0]
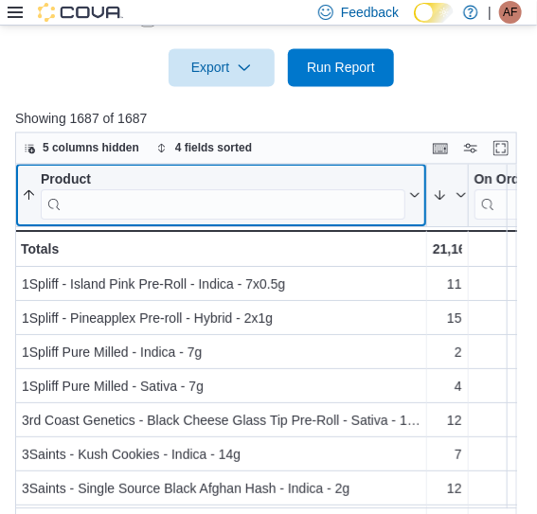
click at [265, 196] on input "search" at bounding box center [223, 205] width 364 height 30
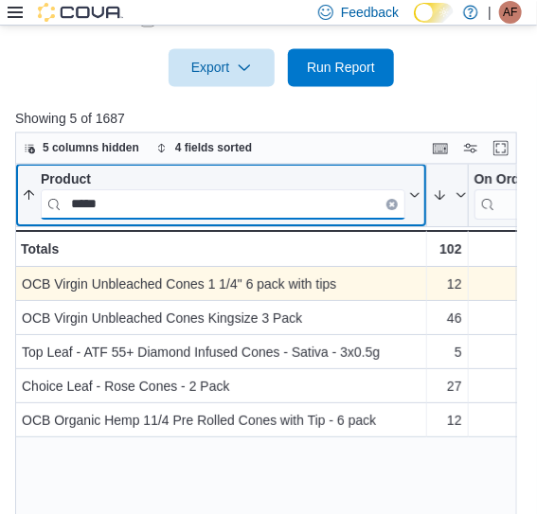
type input "*****"
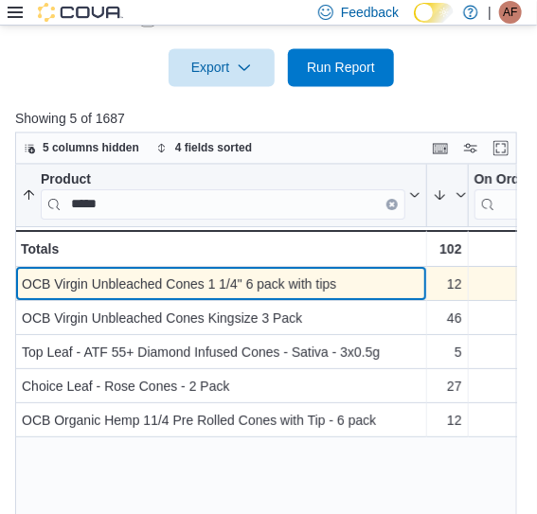
click at [350, 280] on div "OCB Virgin Unbleached Cones 1 1/4" 6 pack with tips" at bounding box center [221, 284] width 398 height 23
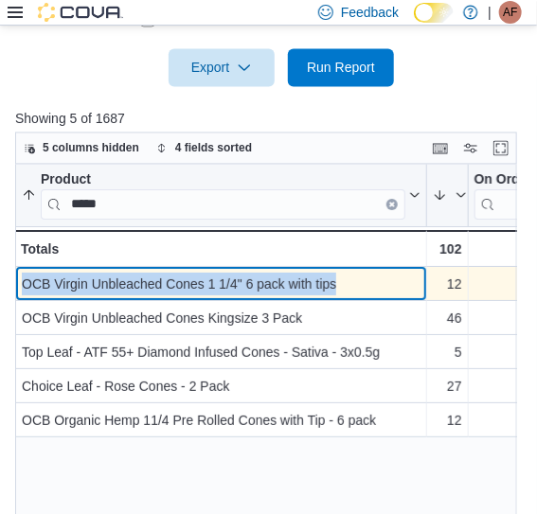
click at [350, 280] on div "OCB Virgin Unbleached Cones 1 1/4" 6 pack with tips" at bounding box center [221, 284] width 398 height 23
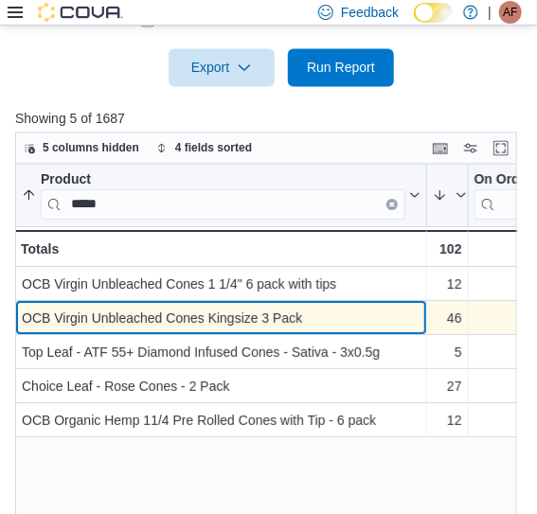
click at [316, 312] on div "OCB Virgin Unbleached Cones Kingsize 3 Pack" at bounding box center [221, 319] width 398 height 23
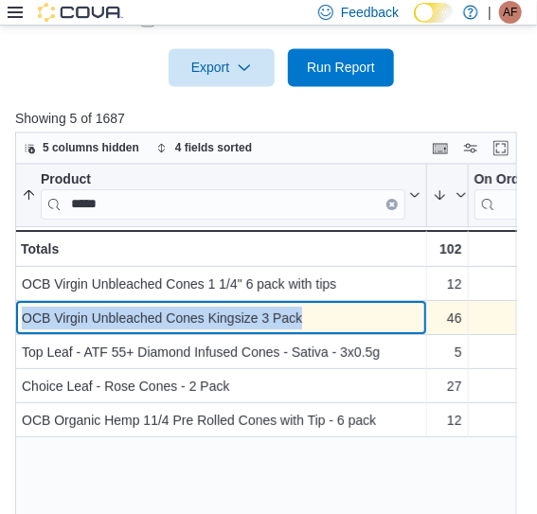
click at [316, 312] on div "OCB Virgin Unbleached Cones Kingsize 3 Pack" at bounding box center [221, 319] width 398 height 23
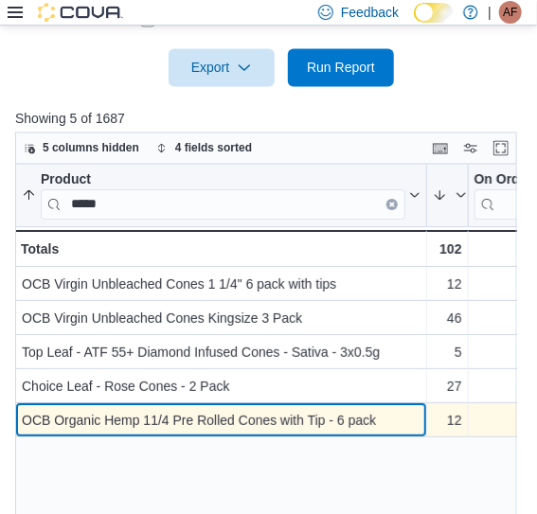
click at [385, 419] on div "OCB Organic Hemp 11/4 Pre Rolled Cones with Tip - 6 pack" at bounding box center [221, 421] width 398 height 23
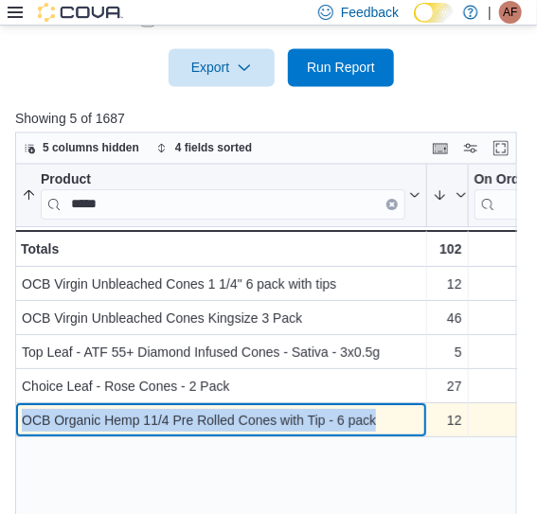
click at [385, 419] on div "OCB Organic Hemp 11/4 Pre Rolled Cones with Tip - 6 pack" at bounding box center [221, 421] width 398 height 23
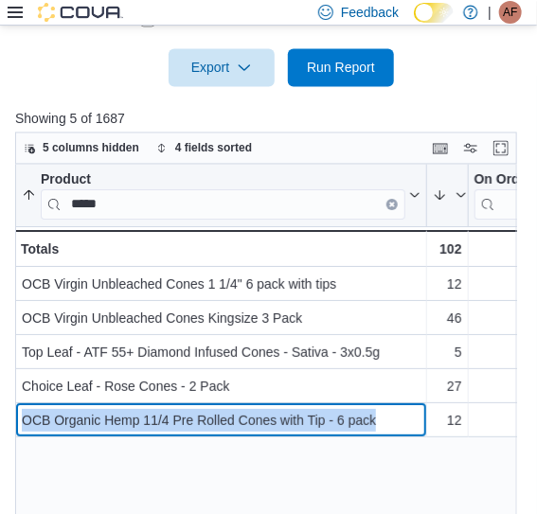
click at [394, 205] on icon "Clear input" at bounding box center [392, 206] width 6 height 6
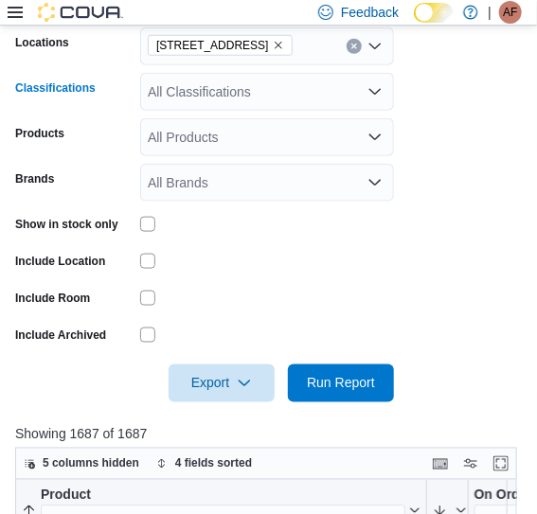
scroll to position [352, 0]
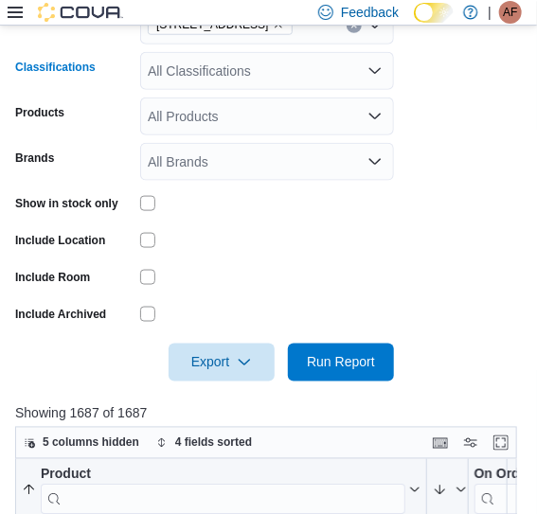
click at [317, 94] on form "Locations [STREET_ADDRESS], SUDBURY Classifications All Classifications Product…" at bounding box center [268, 182] width 506 height 397
click at [306, 82] on div "All Classifications" at bounding box center [267, 71] width 254 height 38
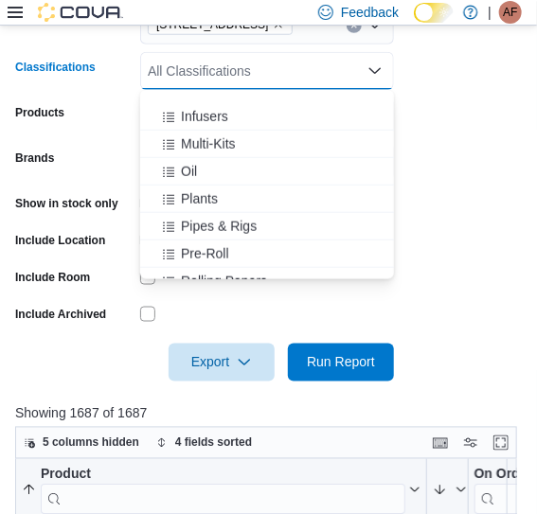
scroll to position [381, 0]
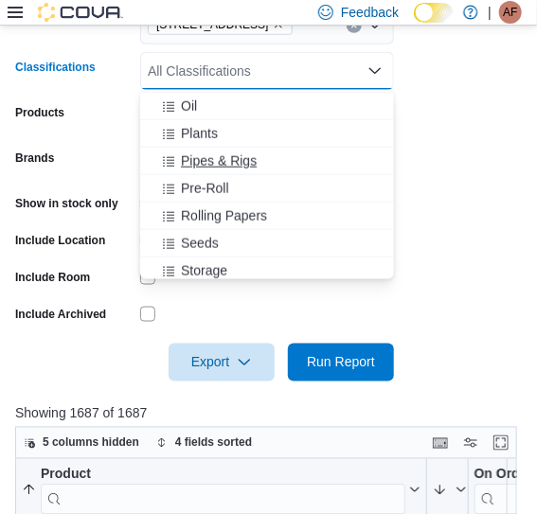
click at [232, 160] on span "Pipes & Rigs" at bounding box center [219, 160] width 76 height 19
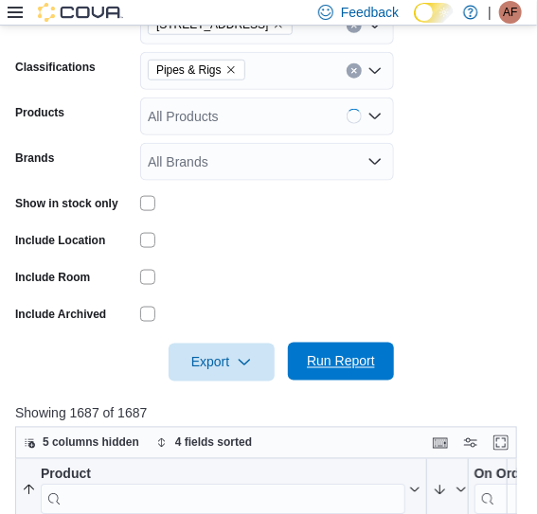
click at [328, 373] on span "Run Report" at bounding box center [340, 362] width 83 height 38
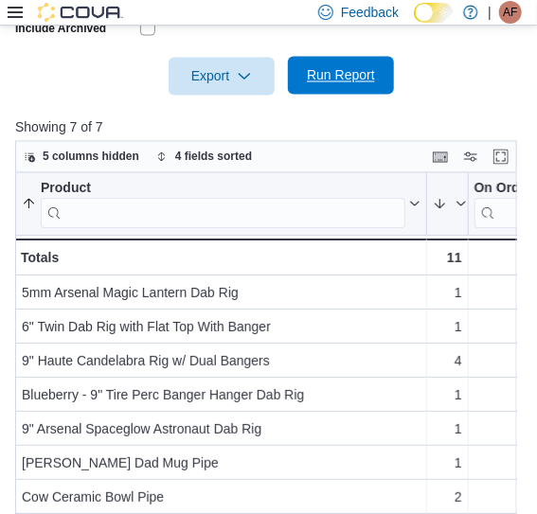
scroll to position [640, 0]
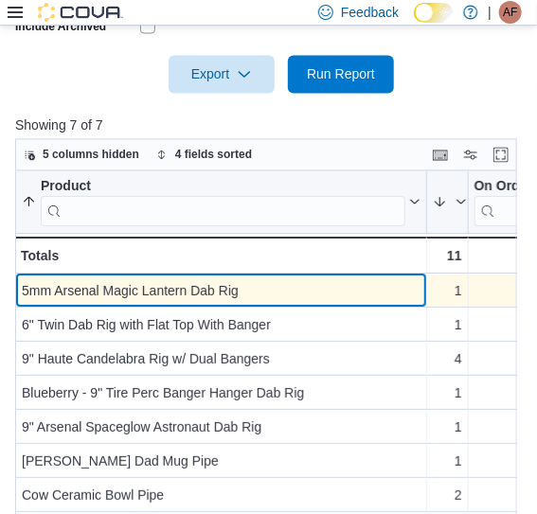
click at [281, 287] on div "5mm Arsenal Magic Lantern Dab Rig" at bounding box center [221, 291] width 398 height 23
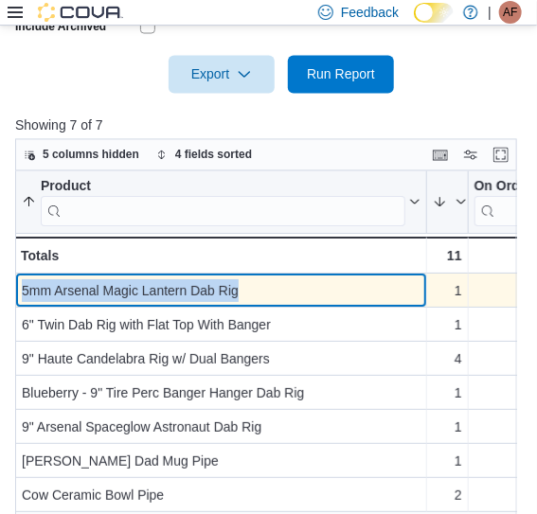
click at [281, 287] on div "5mm Arsenal Magic Lantern Dab Rig" at bounding box center [221, 291] width 398 height 23
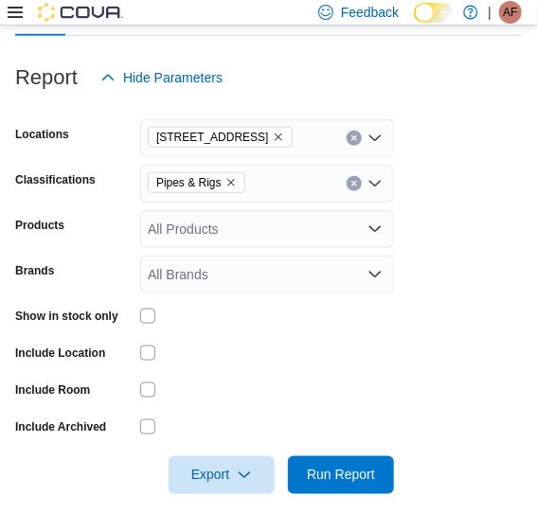
scroll to position [216, 0]
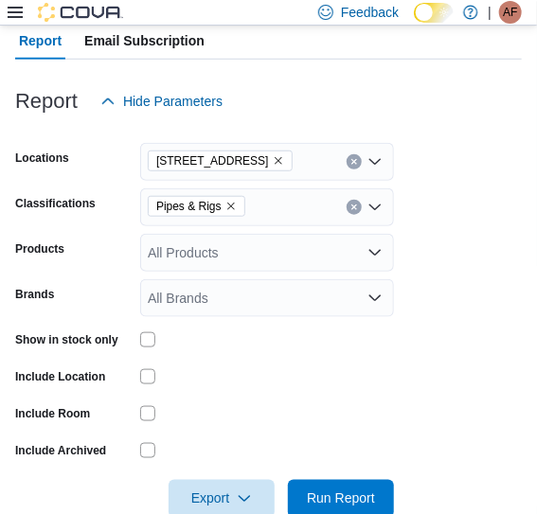
click at [226, 202] on icon "Remove Pipes & Rigs from selection in this group" at bounding box center [230, 206] width 11 height 11
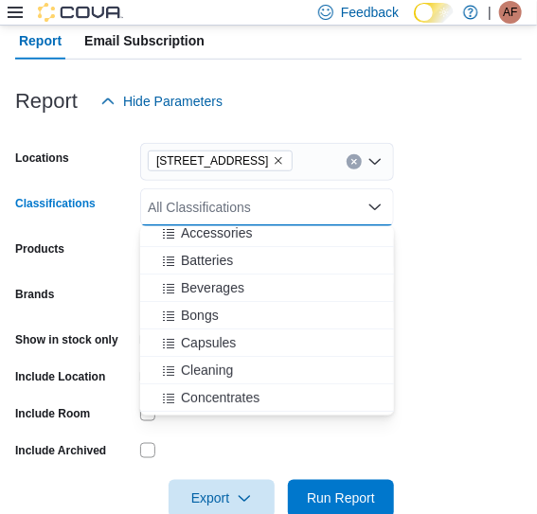
scroll to position [33, 0]
click at [227, 318] on div "Bongs" at bounding box center [266, 316] width 231 height 19
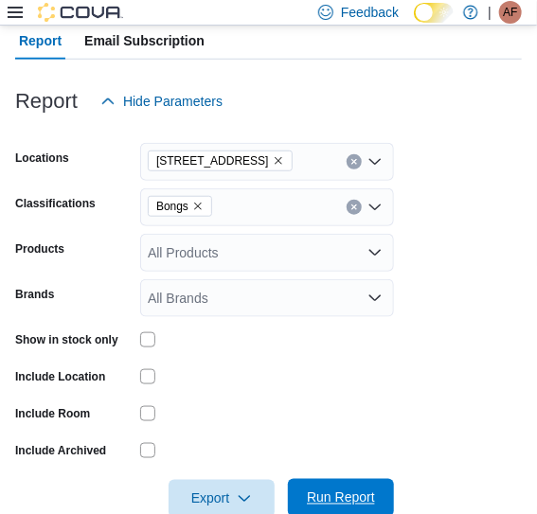
click at [351, 491] on span "Run Report" at bounding box center [341, 497] width 68 height 19
drag, startPoint x: 334, startPoint y: 475, endPoint x: 333, endPoint y: 495, distance: 19.9
click at [333, 495] on form "Locations [STREET_ADDRESS], SUDBURY Classifications Bongs Products All Products…" at bounding box center [268, 318] width 506 height 397
click at [333, 495] on span "Run Report" at bounding box center [341, 497] width 68 height 19
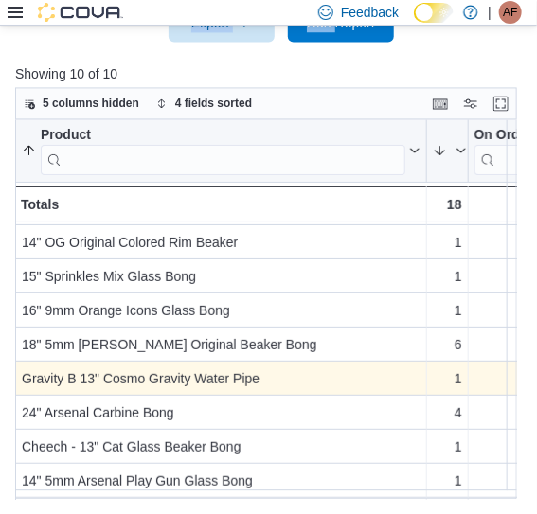
scroll to position [29, 0]
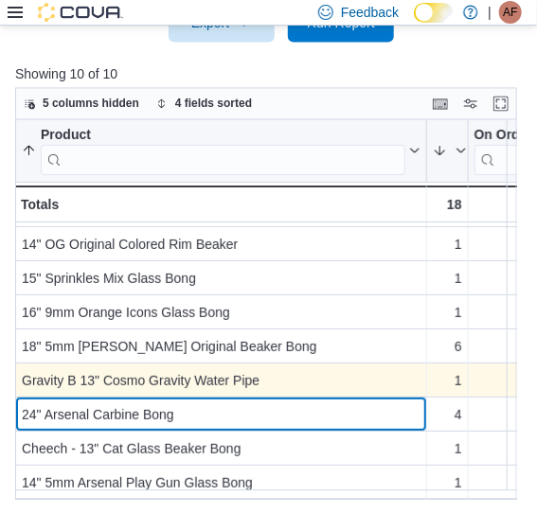
click at [274, 410] on div "24" Arsenal Carbine Bong" at bounding box center [221, 415] width 398 height 23
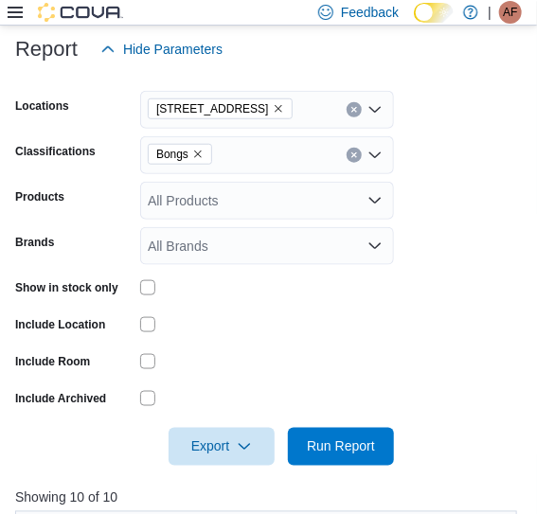
scroll to position [239, 0]
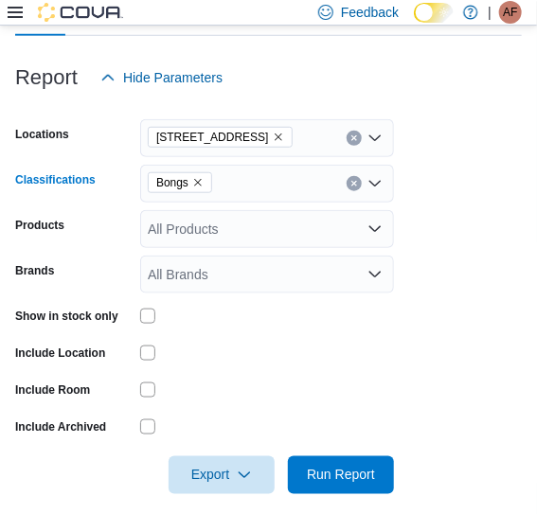
click at [202, 185] on icon "Remove Bongs from selection in this group" at bounding box center [197, 182] width 11 height 11
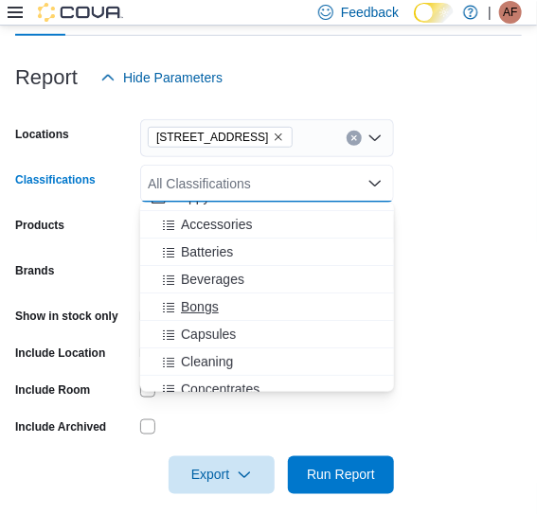
scroll to position [21, 0]
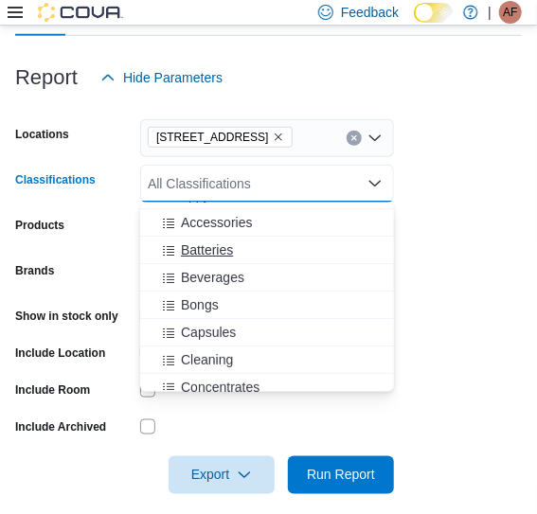
click at [213, 241] on span "Batteries" at bounding box center [207, 249] width 52 height 19
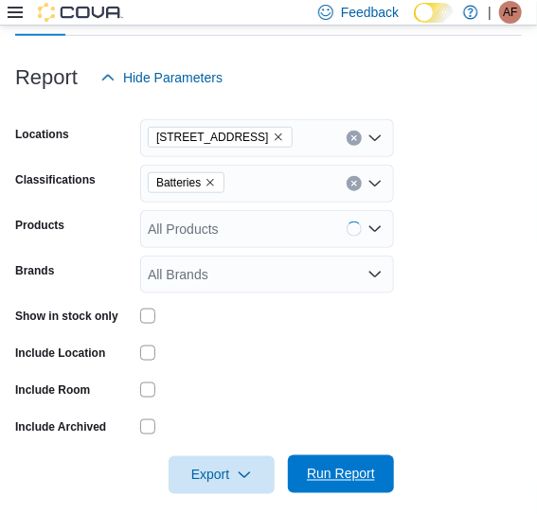
click at [326, 462] on span "Run Report" at bounding box center [340, 474] width 83 height 38
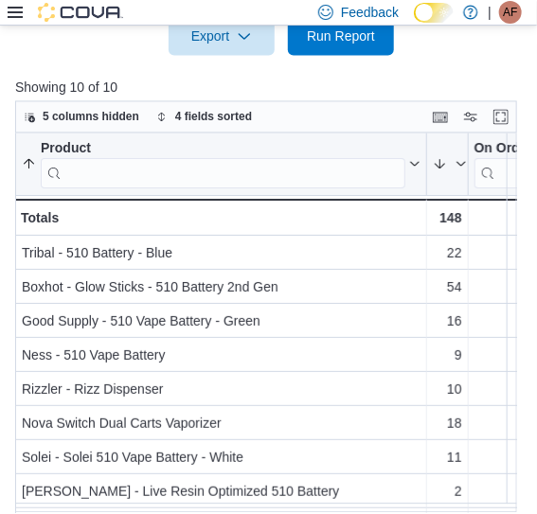
scroll to position [691, 0]
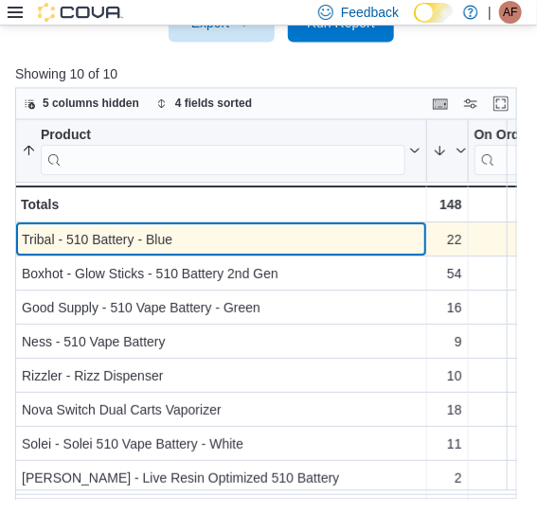
click at [180, 241] on div "Tribal - 510 Battery - Blue" at bounding box center [221, 240] width 398 height 23
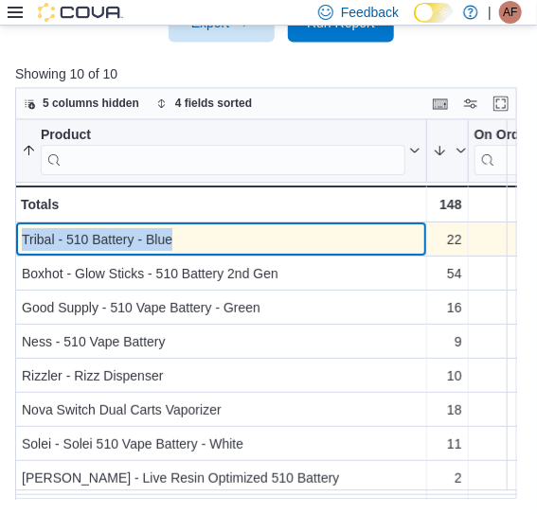
click at [180, 241] on div "Tribal - 510 Battery - Blue" at bounding box center [221, 240] width 398 height 23
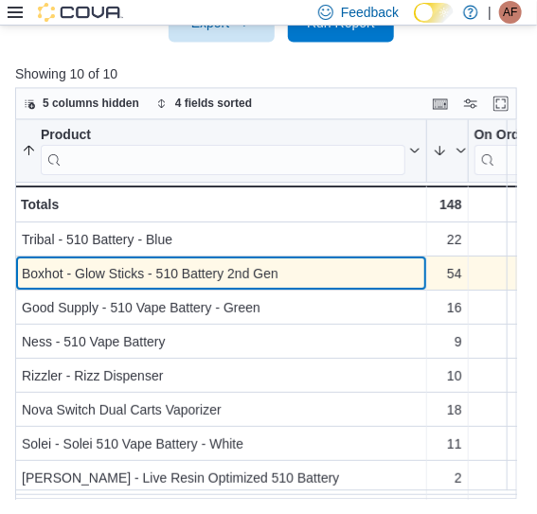
click at [319, 275] on div "Boxhot - Glow Sticks - 510 Battery 2nd Gen" at bounding box center [221, 274] width 398 height 23
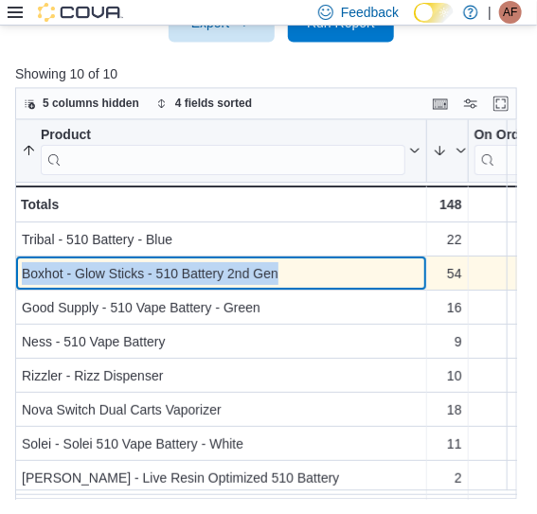
click at [319, 275] on div "Boxhot - Glow Sticks - 510 Battery 2nd Gen" at bounding box center [221, 274] width 398 height 23
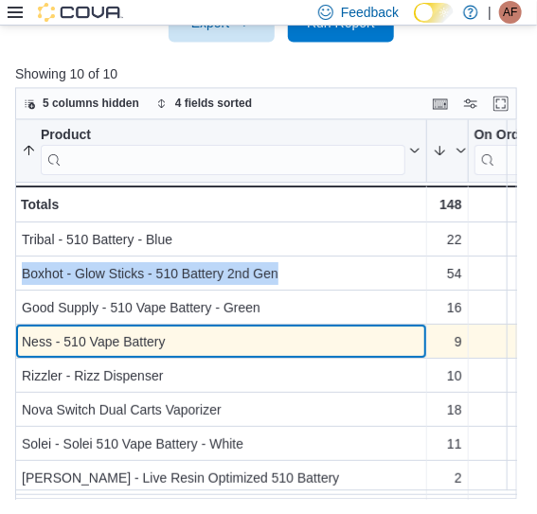
click at [212, 344] on div "Ness - 510 Vape Battery" at bounding box center [221, 342] width 398 height 23
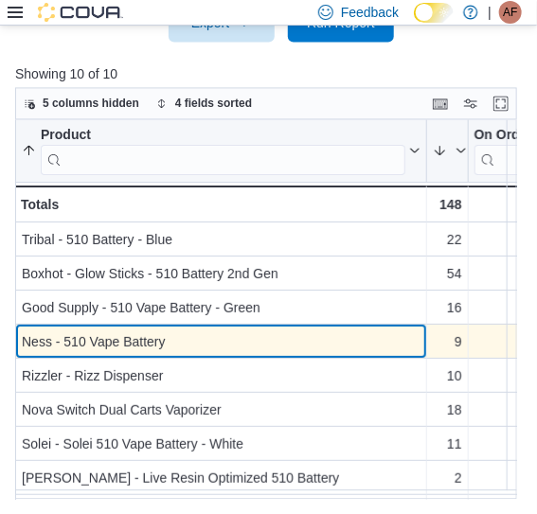
click at [212, 344] on div "Ness - 510 Vape Battery" at bounding box center [221, 342] width 398 height 23
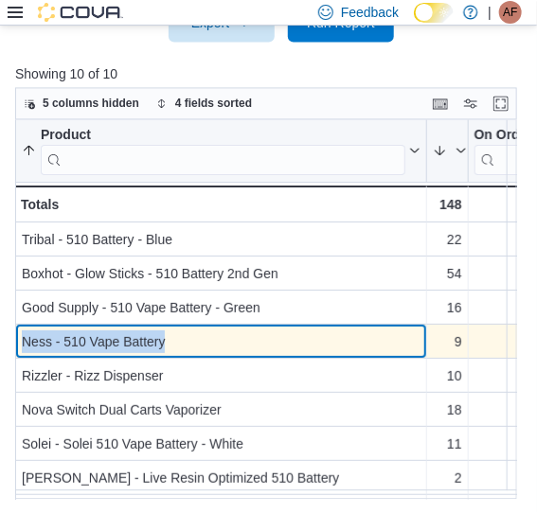
click at [212, 344] on div "Ness - 510 Vape Battery" at bounding box center [221, 342] width 398 height 23
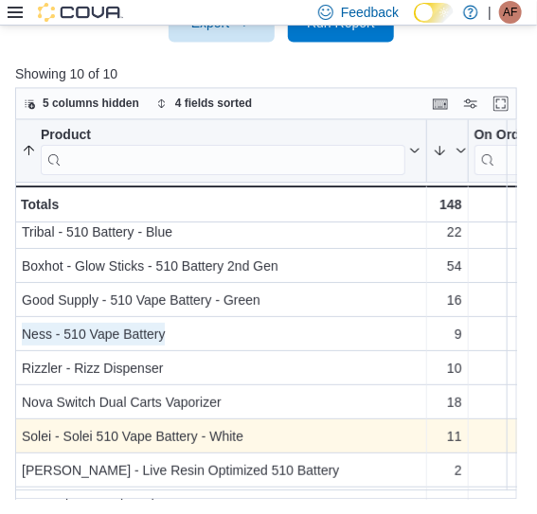
scroll to position [0, 0]
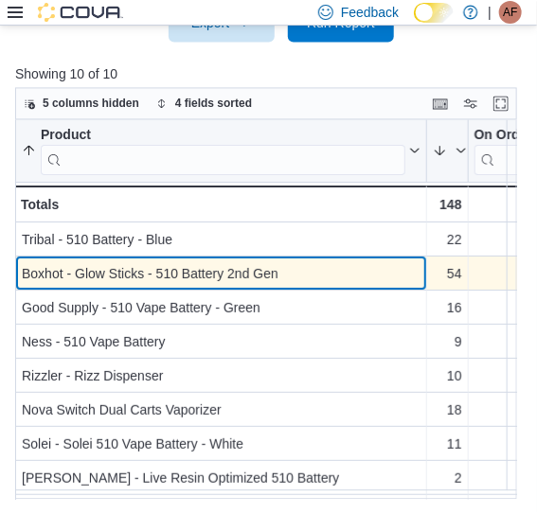
click at [279, 272] on div "Boxhot - Glow Sticks - 510 Battery 2nd Gen" at bounding box center [221, 274] width 398 height 23
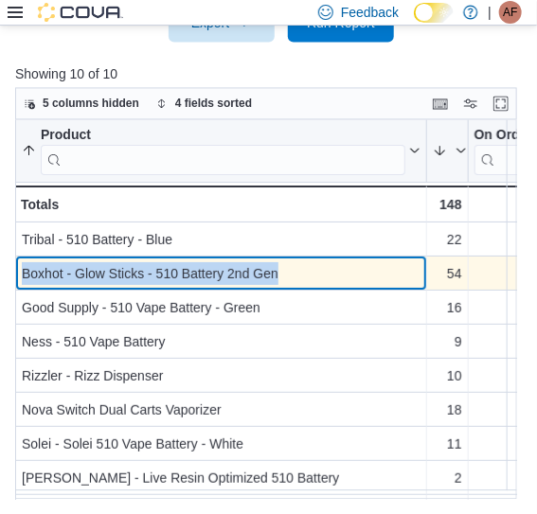
click at [279, 272] on div "Boxhot - Glow Sticks - 510 Battery 2nd Gen" at bounding box center [221, 274] width 398 height 23
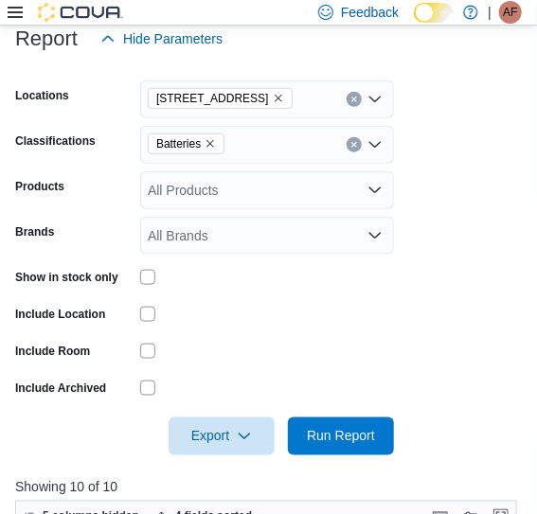
scroll to position [276, 0]
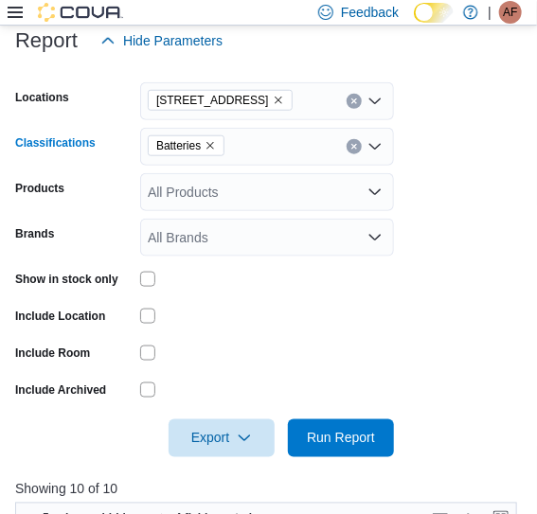
click at [214, 148] on icon "Remove Batteries from selection in this group" at bounding box center [209, 145] width 11 height 11
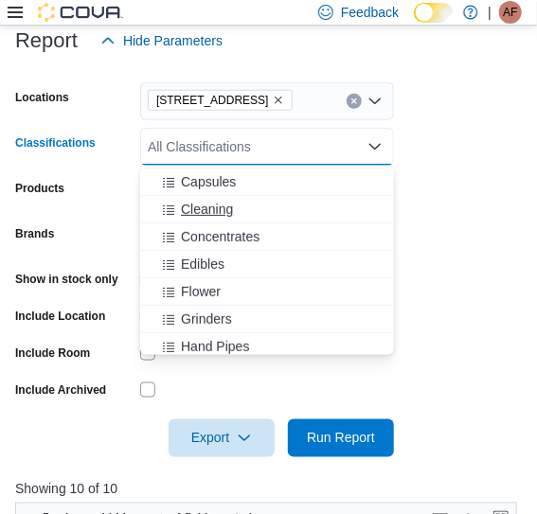
scroll to position [145, 0]
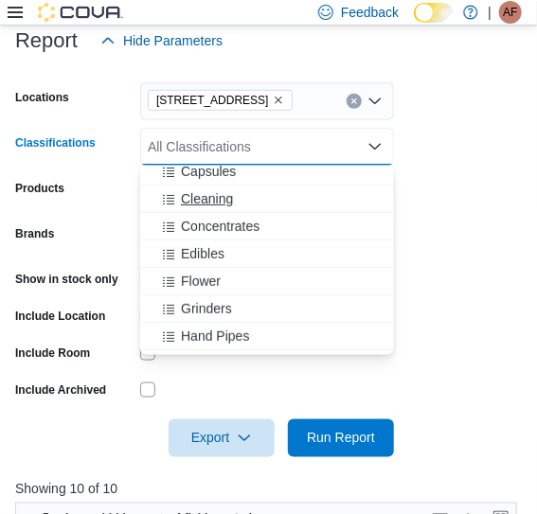
click at [214, 198] on span "Cleaning" at bounding box center [207, 198] width 52 height 19
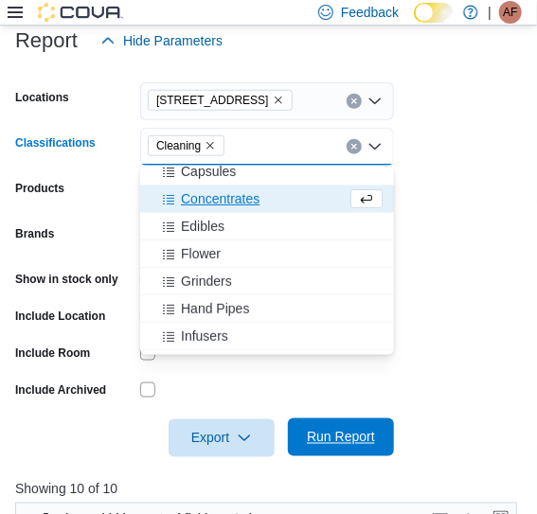
click at [337, 424] on span "Run Report" at bounding box center [340, 437] width 83 height 38
